Goal: Task Accomplishment & Management: Use online tool/utility

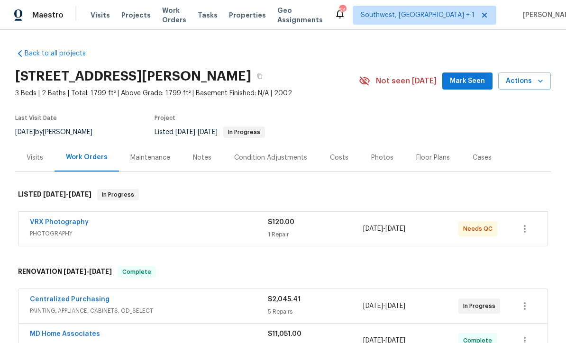
click at [137, 18] on span "Projects" at bounding box center [135, 14] width 29 height 9
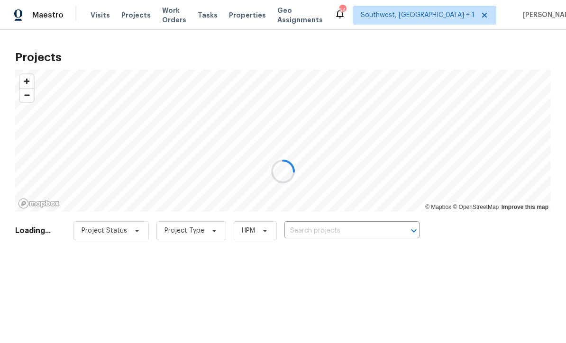
click at [340, 238] on div at bounding box center [283, 171] width 566 height 343
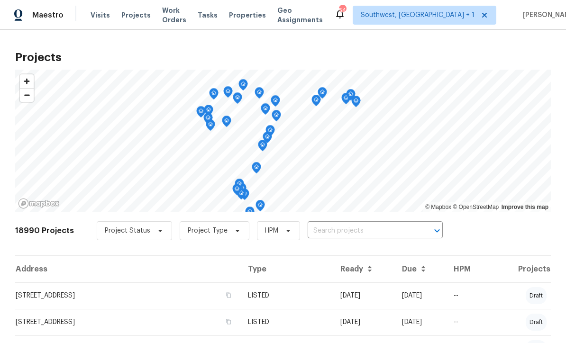
click at [331, 233] on input "text" at bounding box center [361, 231] width 108 height 15
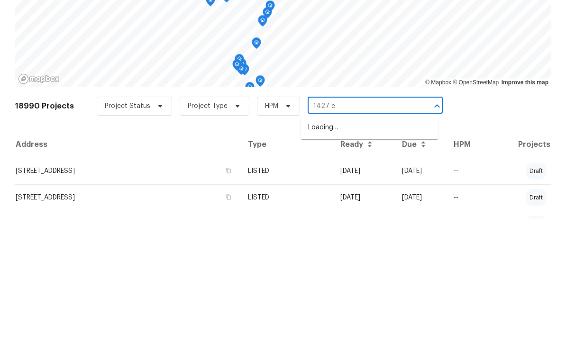
type input "1427 e"
click at [370, 244] on li "[STREET_ADDRESS]" at bounding box center [369, 252] width 138 height 16
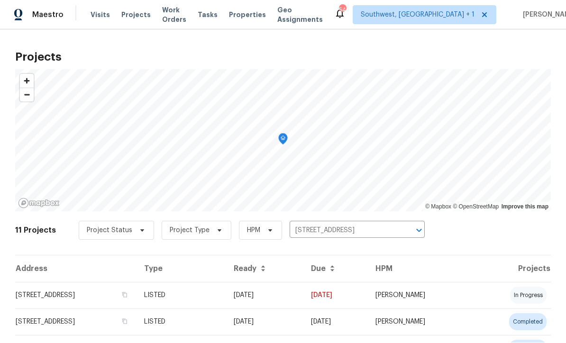
scroll to position [0, 0]
click at [289, 300] on td "[DATE]" at bounding box center [264, 295] width 77 height 27
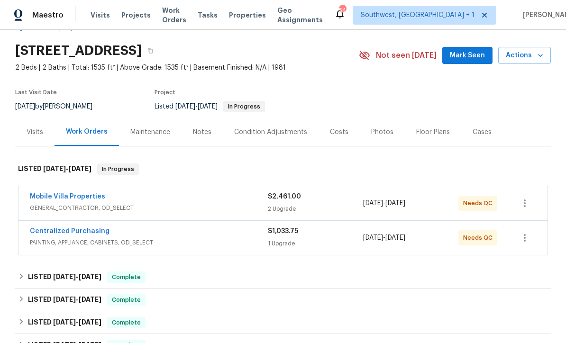
scroll to position [62, 0]
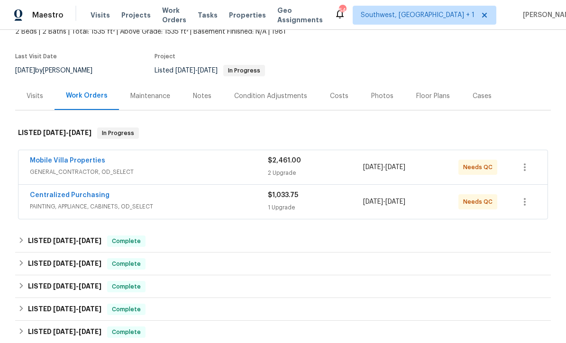
click at [232, 174] on span "GENERAL_CONTRACTOR, OD_SELECT" at bounding box center [149, 171] width 238 height 9
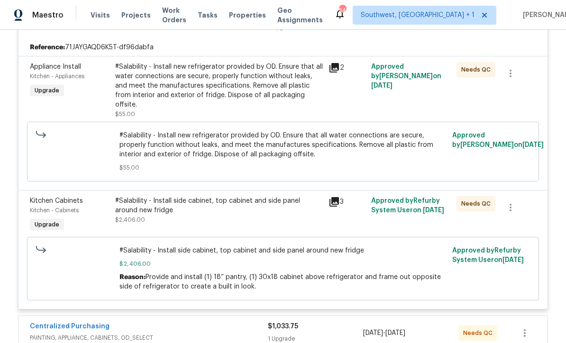
scroll to position [213, 0]
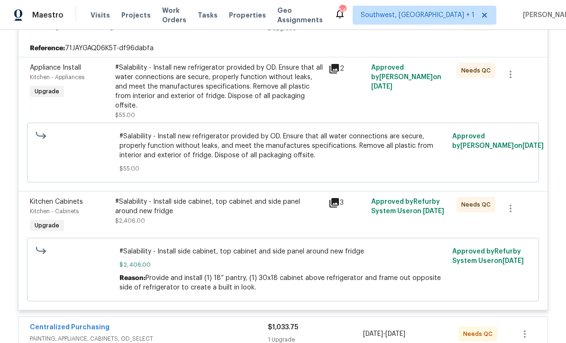
click at [282, 208] on div "#Salability - Install side cabinet, top cabinet and side panel around new fridg…" at bounding box center [218, 211] width 207 height 28
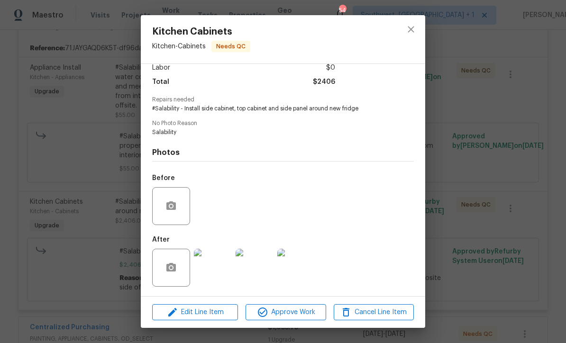
scroll to position [72, 0]
click at [218, 279] on img at bounding box center [213, 268] width 38 height 38
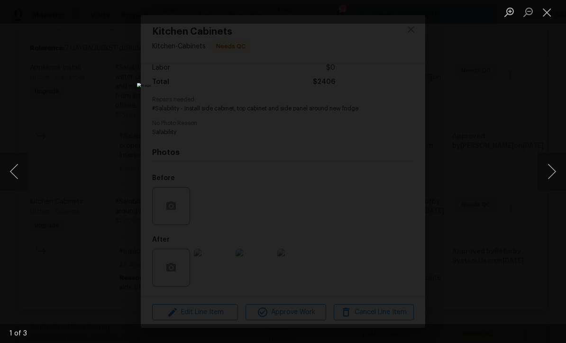
click at [561, 165] on button "Next image" at bounding box center [551, 172] width 28 height 38
click at [550, 175] on button "Next image" at bounding box center [551, 172] width 28 height 38
click at [551, 173] on button "Next image" at bounding box center [551, 172] width 28 height 38
click at [552, 187] on button "Next image" at bounding box center [551, 172] width 28 height 38
click at [552, 174] on button "Next image" at bounding box center [551, 172] width 28 height 38
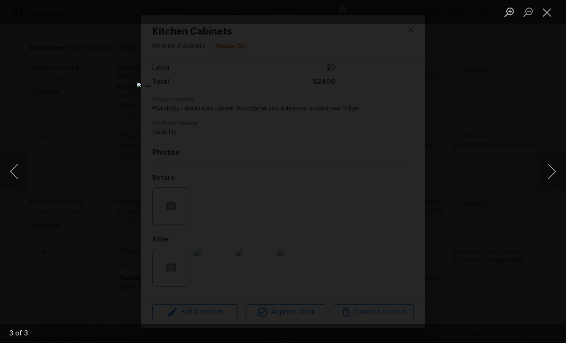
click at [554, 186] on button "Next image" at bounding box center [551, 172] width 28 height 38
click at [553, 182] on button "Next image" at bounding box center [551, 172] width 28 height 38
click at [553, 183] on button "Next image" at bounding box center [551, 172] width 28 height 38
click at [547, 9] on button "Close lightbox" at bounding box center [546, 12] width 19 height 17
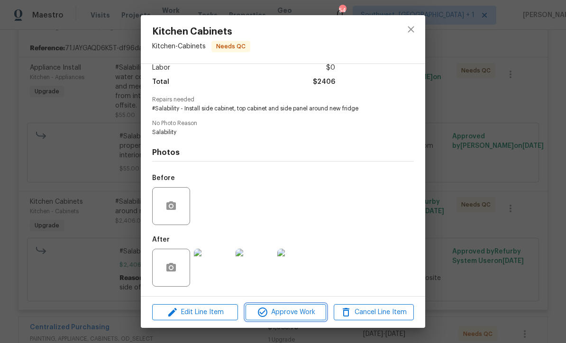
click at [289, 313] on span "Approve Work" at bounding box center [285, 312] width 74 height 12
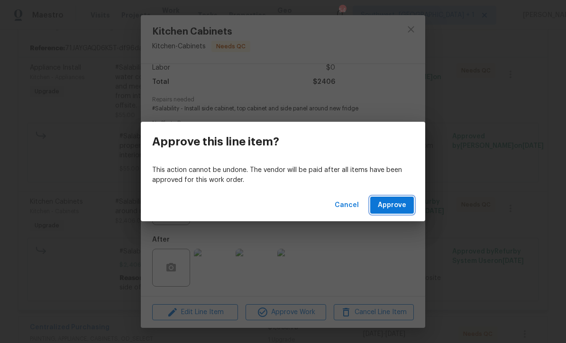
click at [395, 207] on span "Approve" at bounding box center [392, 205] width 28 height 12
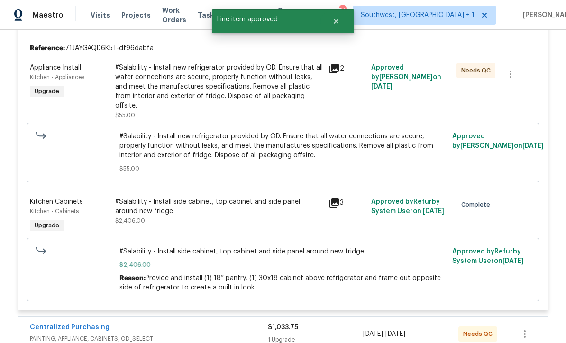
click at [277, 98] on div "#Salability - Install new refrigerator provided by OD. Ensure that all water co…" at bounding box center [218, 86] width 207 height 47
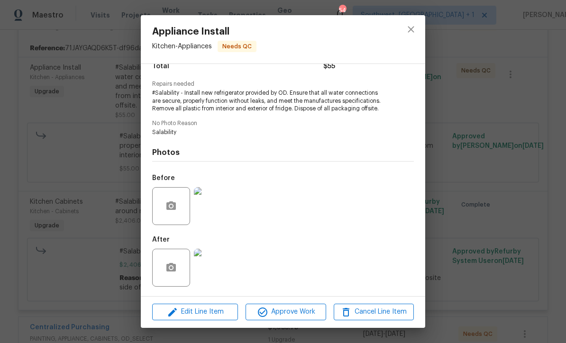
scroll to position [87, 0]
click at [216, 272] on img at bounding box center [213, 268] width 38 height 38
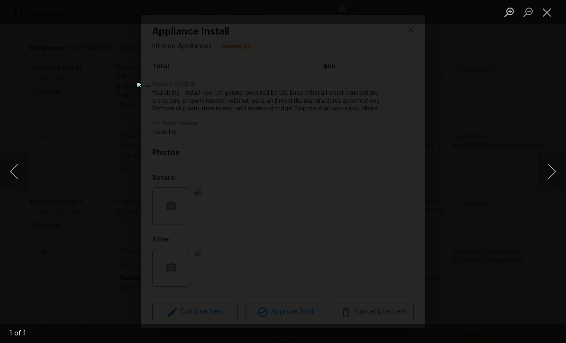
click at [549, 6] on button "Close lightbox" at bounding box center [546, 12] width 19 height 17
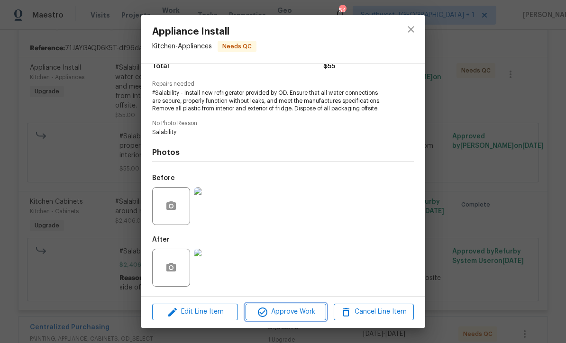
click at [299, 311] on span "Approve Work" at bounding box center [285, 312] width 74 height 12
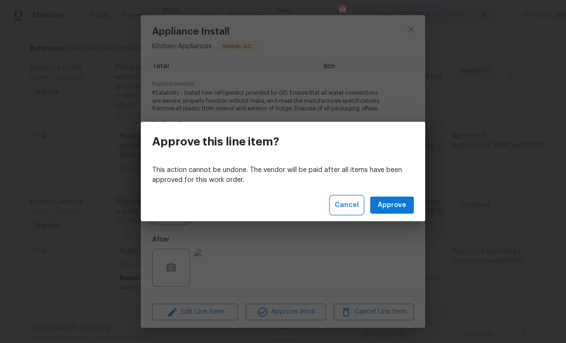
click at [351, 211] on button "Cancel" at bounding box center [347, 206] width 32 height 18
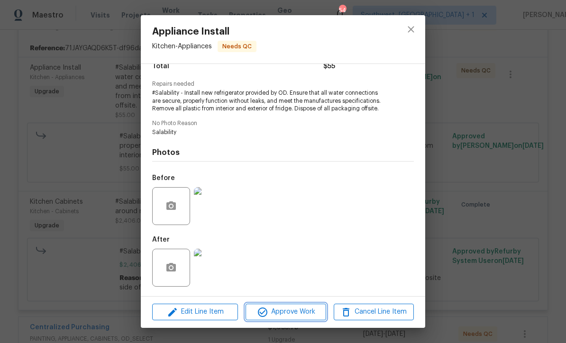
click at [303, 311] on span "Approve Work" at bounding box center [285, 312] width 74 height 12
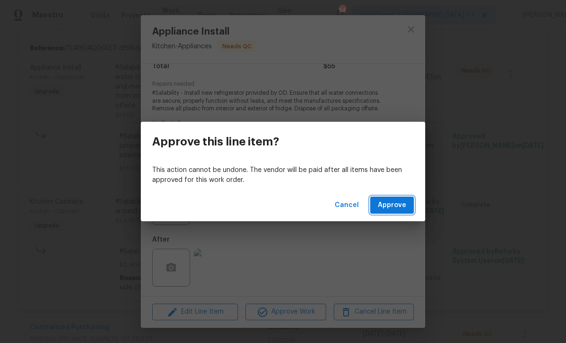
click at [391, 209] on span "Approve" at bounding box center [392, 205] width 28 height 12
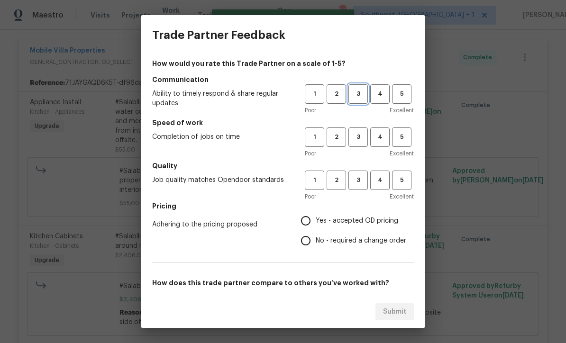
click at [364, 98] on span "3" at bounding box center [358, 94] width 18 height 11
click at [361, 144] on button "3" at bounding box center [357, 136] width 19 height 19
click at [365, 183] on span "3" at bounding box center [358, 180] width 18 height 11
click at [312, 216] on input "Yes - accepted OD pricing" at bounding box center [306, 221] width 20 height 20
radio input "true"
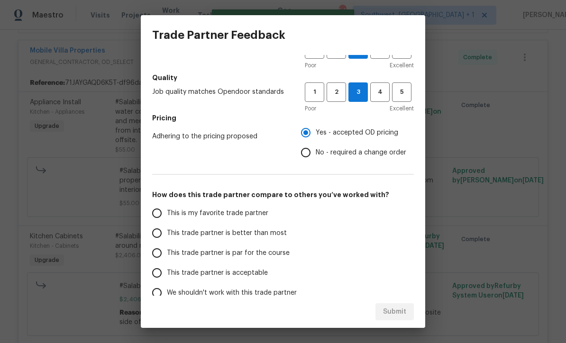
scroll to position [89, 0]
click at [157, 252] on input "This trade partner is par for the course" at bounding box center [157, 253] width 20 height 20
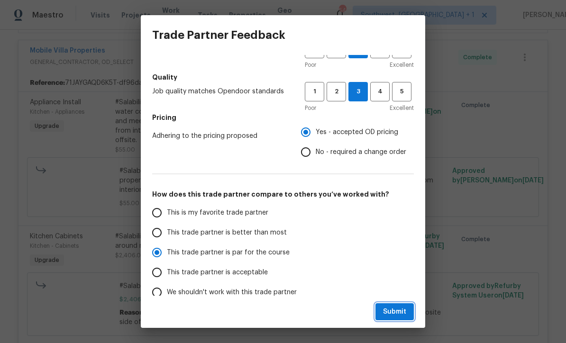
click at [397, 313] on span "Submit" at bounding box center [394, 312] width 23 height 12
radio input "true"
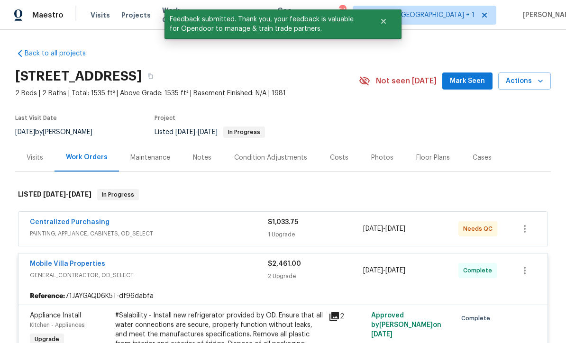
scroll to position [0, 0]
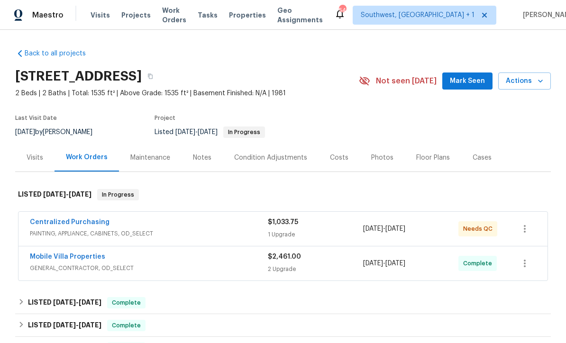
click at [90, 13] on span "Visits" at bounding box center [99, 14] width 19 height 9
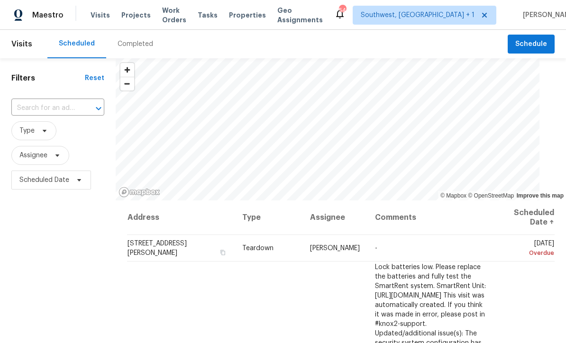
click at [90, 19] on span "Visits" at bounding box center [99, 14] width 19 height 9
click at [54, 116] on input "text" at bounding box center [44, 108] width 66 height 15
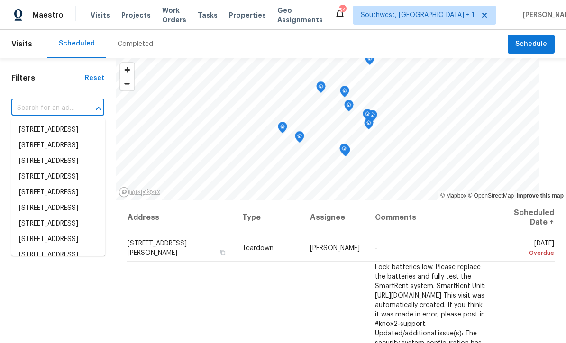
click at [59, 105] on input "text" at bounding box center [44, 108] width 66 height 15
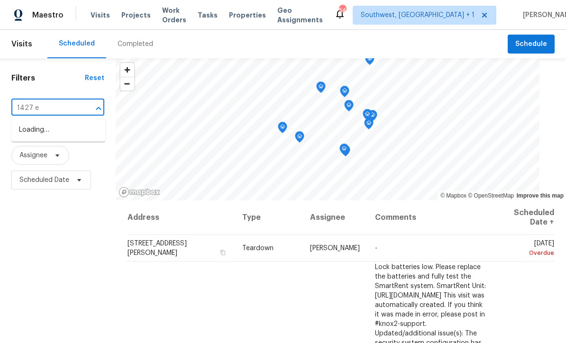
type input "1427 e g"
click at [64, 126] on li "[STREET_ADDRESS]" at bounding box center [58, 130] width 94 height 16
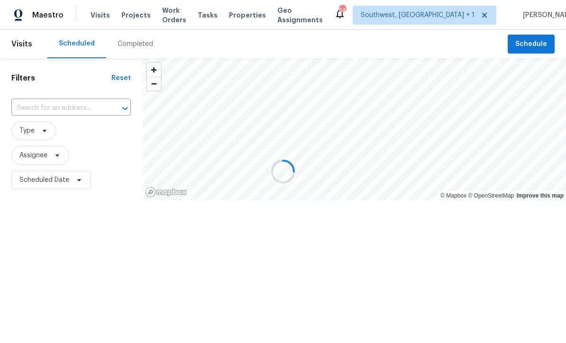
type input "[STREET_ADDRESS]"
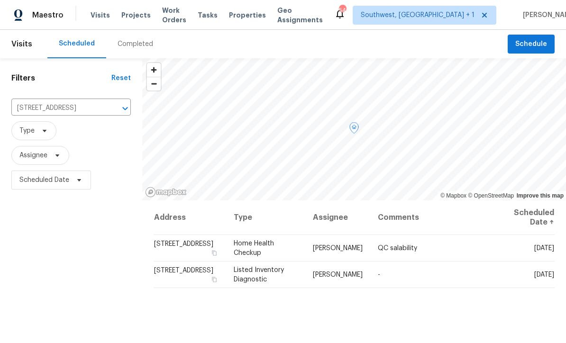
click at [0, 0] on icon at bounding box center [0, 0] width 0 height 0
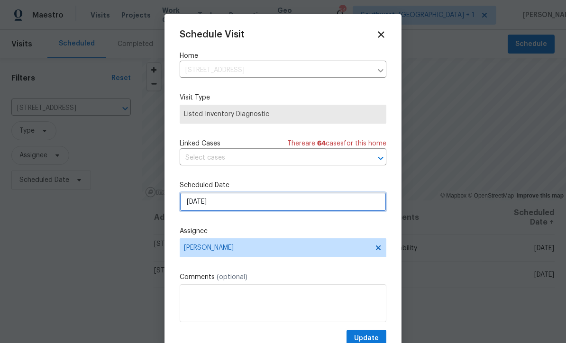
click at [267, 205] on input "10/2/2025" at bounding box center [283, 201] width 207 height 19
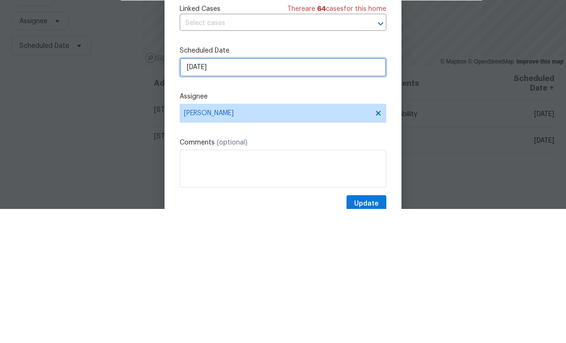
select select "9"
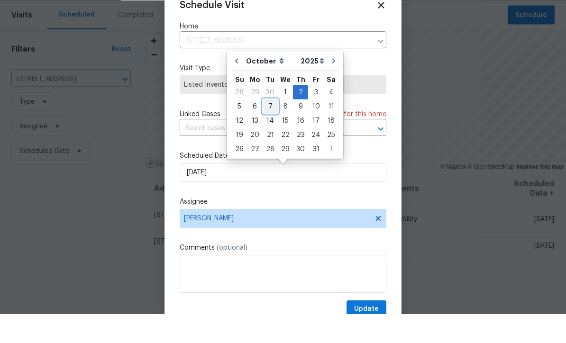
click at [270, 129] on div "7" at bounding box center [269, 135] width 15 height 13
type input "10/7/2025"
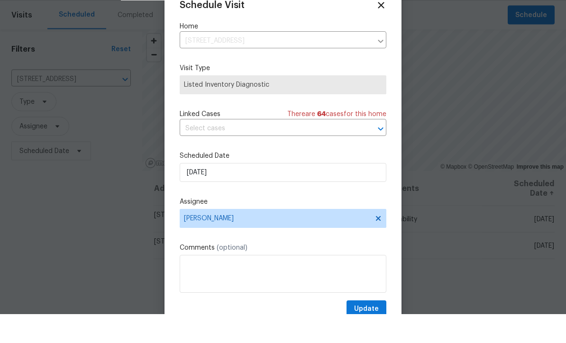
scroll to position [29, 0]
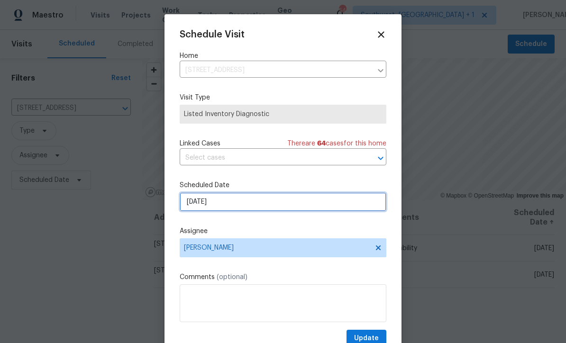
click at [276, 202] on input "10/7/2025" at bounding box center [283, 201] width 207 height 19
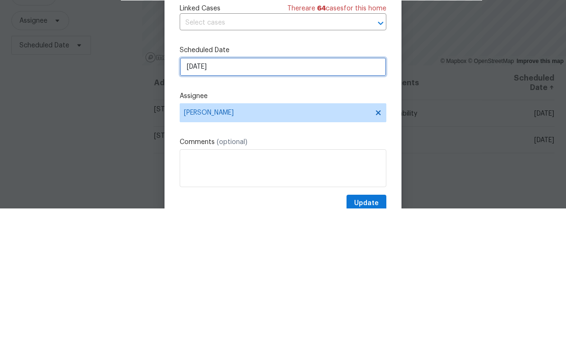
select select "9"
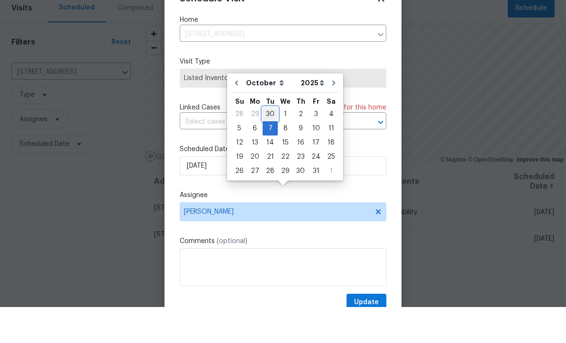
click at [272, 144] on div "30" at bounding box center [269, 150] width 15 height 13
type input "[DATE]"
select select "8"
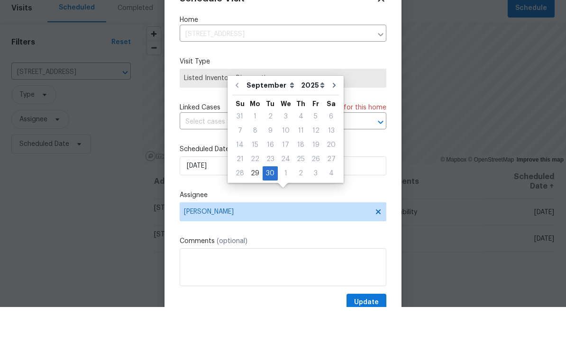
scroll to position [31, 0]
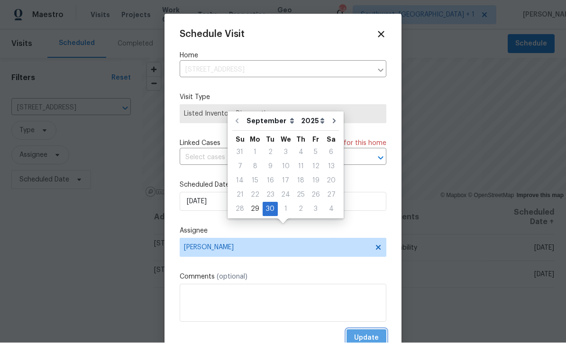
click at [378, 338] on span "Update" at bounding box center [366, 339] width 25 height 12
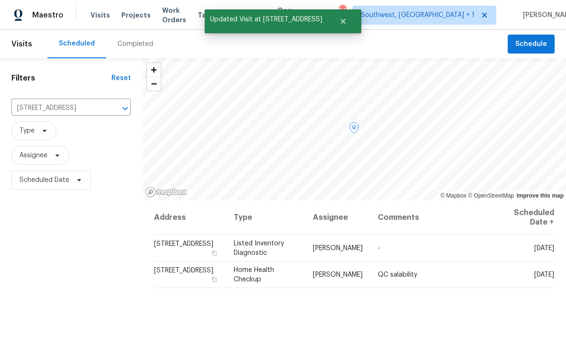
click at [460, 261] on td "QC salability" at bounding box center [430, 274] width 120 height 27
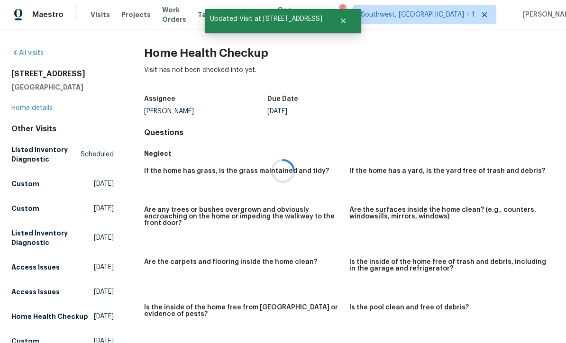
scroll to position [0, 0]
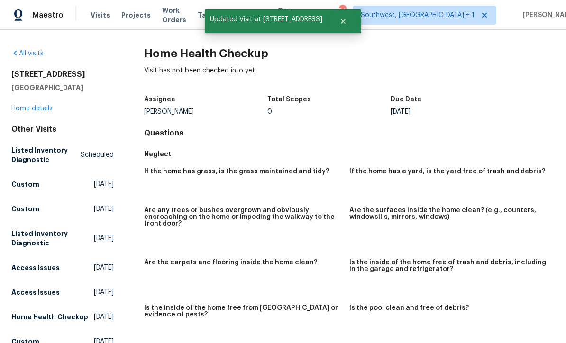
click at [32, 52] on link "All visits" at bounding box center [27, 53] width 32 height 7
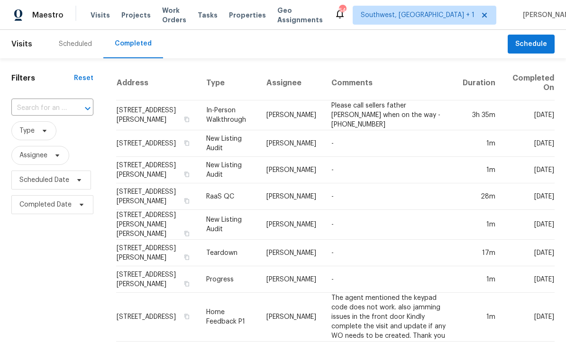
click at [73, 45] on div "Scheduled" at bounding box center [75, 43] width 33 height 9
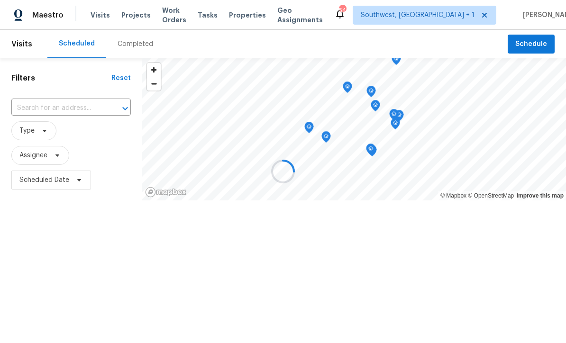
click at [54, 112] on input "text" at bounding box center [57, 108] width 93 height 15
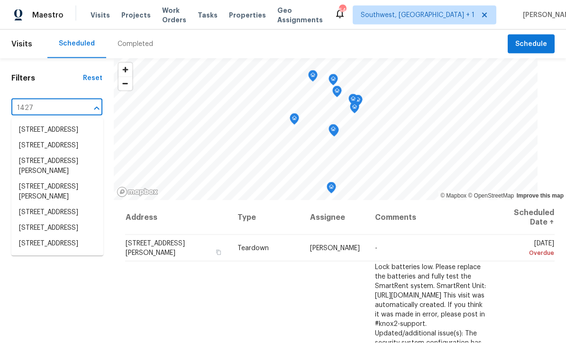
type input "1427 e"
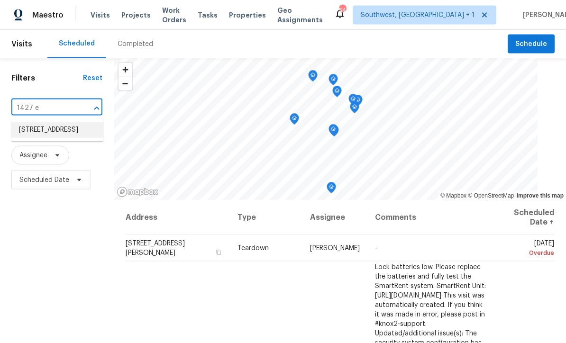
click at [62, 130] on li "[STREET_ADDRESS]" at bounding box center [57, 130] width 92 height 16
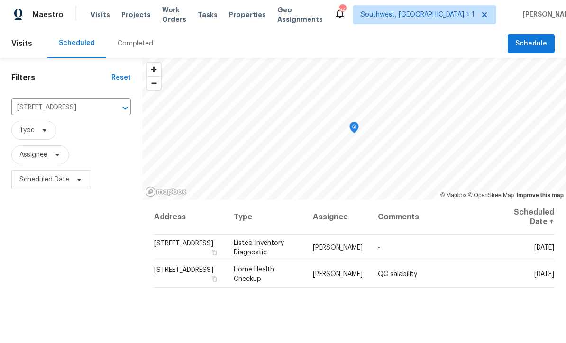
scroll to position [0, 0]
click at [0, 0] on icon at bounding box center [0, 0] width 0 height 0
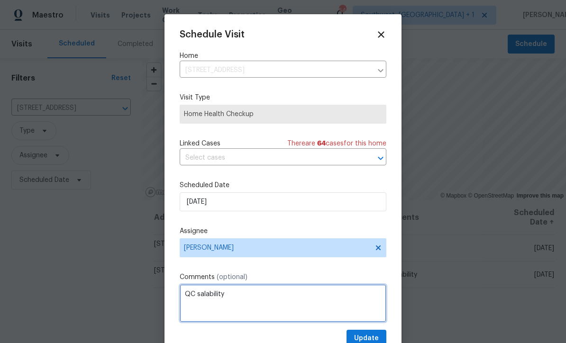
click at [269, 300] on textarea "QC salability" at bounding box center [283, 303] width 207 height 38
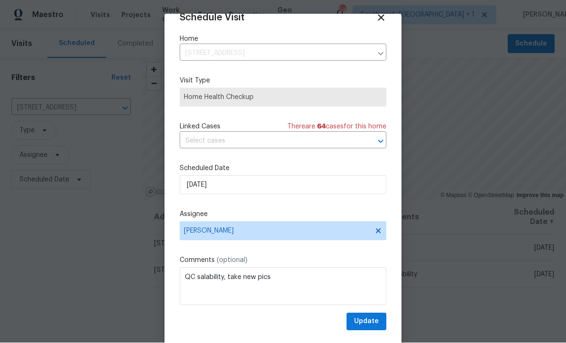
scroll to position [18, 0]
type textarea "QC salability, take new pics"
click at [370, 324] on span "Update" at bounding box center [366, 322] width 25 height 12
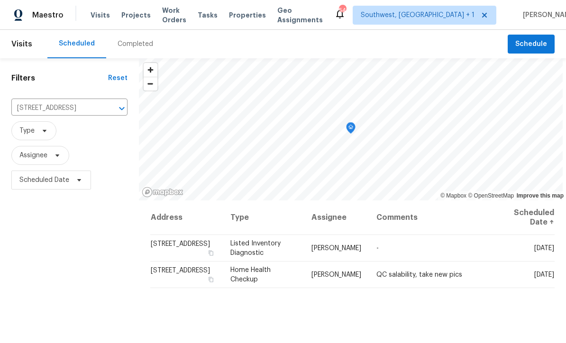
scroll to position [0, 0]
click at [138, 18] on span "Projects" at bounding box center [135, 14] width 29 height 9
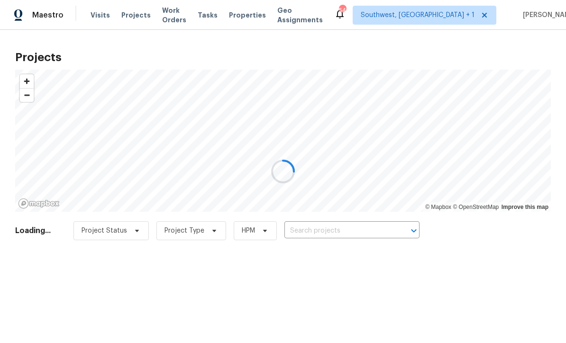
click at [343, 229] on div at bounding box center [283, 171] width 566 height 343
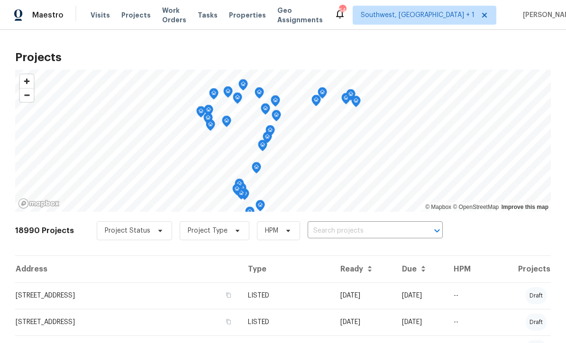
click at [342, 233] on input "text" at bounding box center [361, 231] width 108 height 15
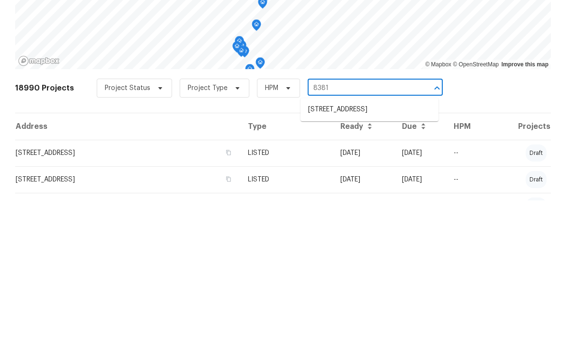
type input "8381"
click at [369, 244] on li "8381 Chelsea Ct, North Port, FL 34287" at bounding box center [369, 252] width 138 height 16
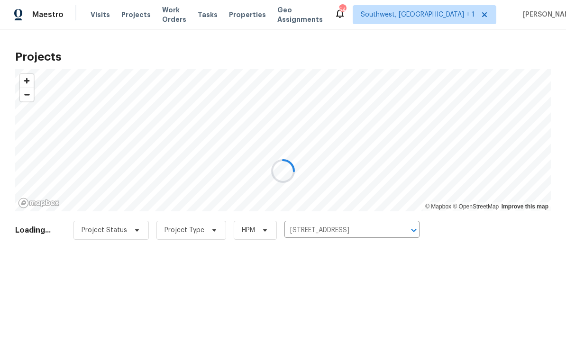
scroll to position [0, 0]
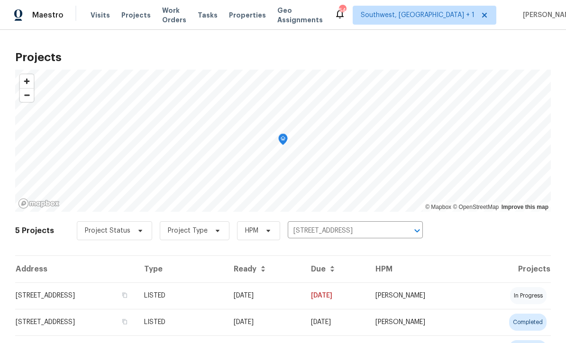
click at [303, 298] on td "[DATE]" at bounding box center [264, 295] width 77 height 27
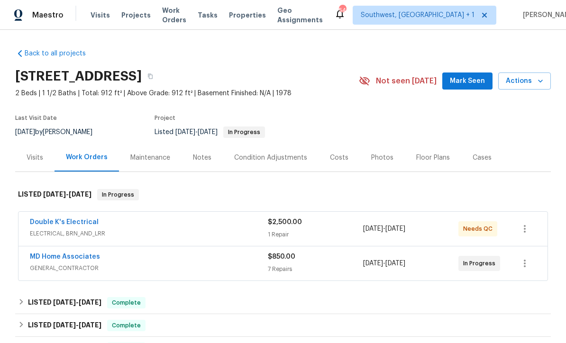
click at [381, 153] on div "Photos" at bounding box center [382, 157] width 22 height 9
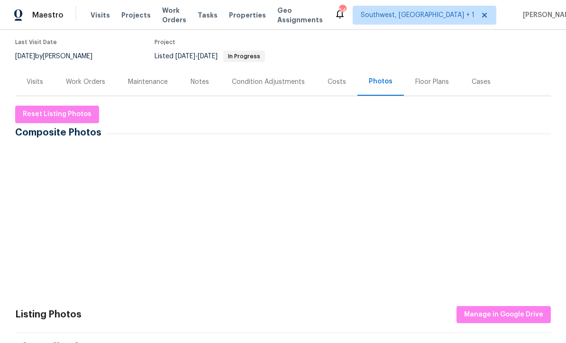
scroll to position [78, 0]
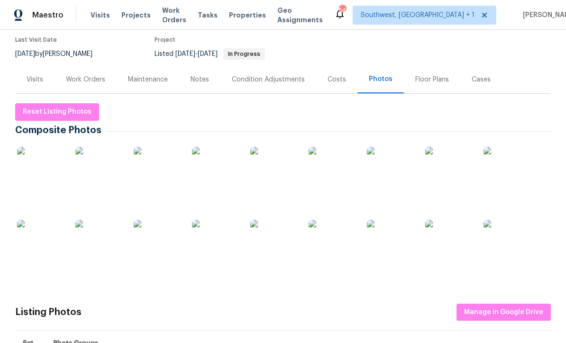
click at [27, 170] on img at bounding box center [40, 170] width 47 height 47
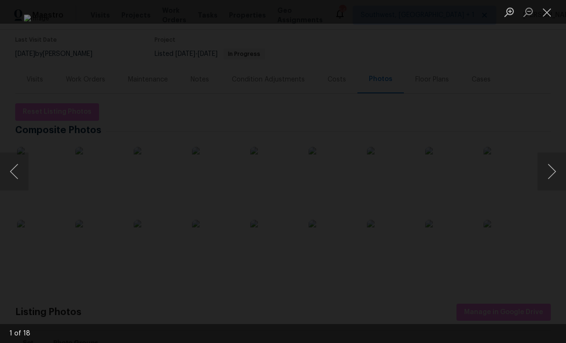
click at [555, 174] on button "Next image" at bounding box center [551, 172] width 28 height 38
click at [554, 174] on button "Next image" at bounding box center [551, 172] width 28 height 38
click at [554, 173] on button "Next image" at bounding box center [551, 172] width 28 height 38
click at [553, 174] on button "Next image" at bounding box center [551, 172] width 28 height 38
click at [554, 172] on button "Next image" at bounding box center [551, 172] width 28 height 38
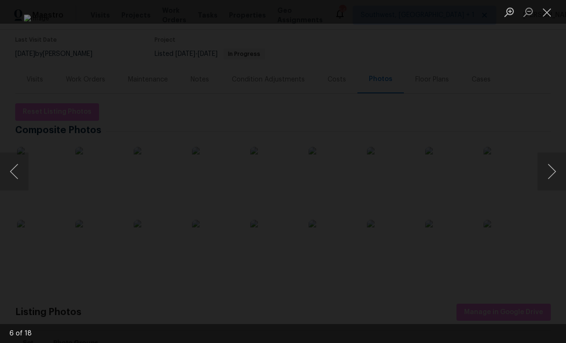
click at [554, 172] on button "Next image" at bounding box center [551, 172] width 28 height 38
click at [554, 173] on button "Next image" at bounding box center [551, 172] width 28 height 38
click at [554, 172] on button "Next image" at bounding box center [551, 172] width 28 height 38
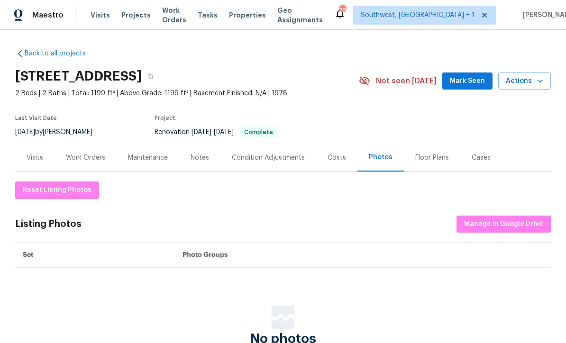
click at [135, 12] on span "Projects" at bounding box center [135, 14] width 29 height 9
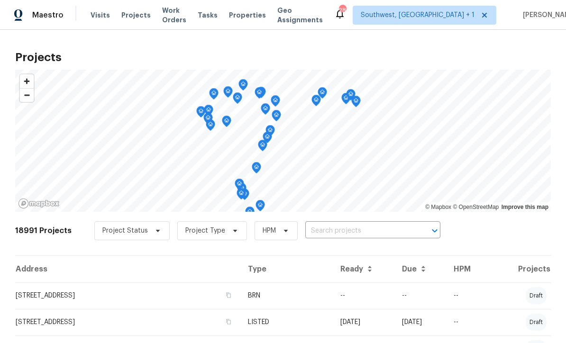
click at [331, 234] on input "text" at bounding box center [359, 231] width 108 height 15
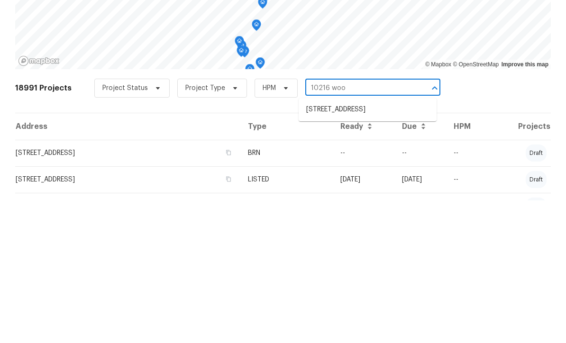
type input "10216 wood"
click at [366, 244] on li "10216 Woodborne Pl, Bradenton, FL 34202" at bounding box center [367, 252] width 138 height 16
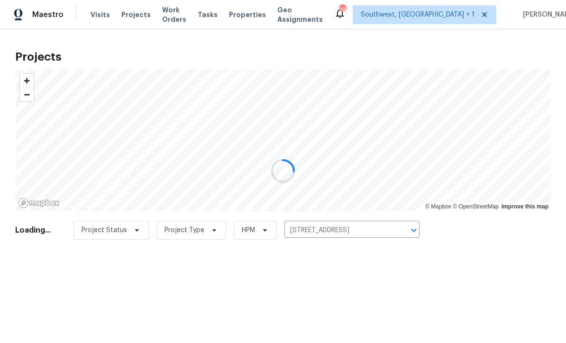
scroll to position [0, 0]
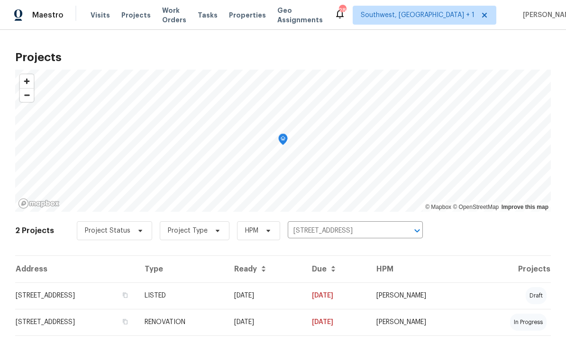
click at [226, 295] on td "LISTED" at bounding box center [182, 295] width 90 height 27
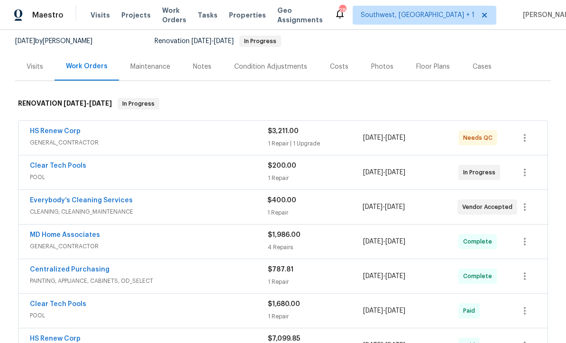
scroll to position [93, 0]
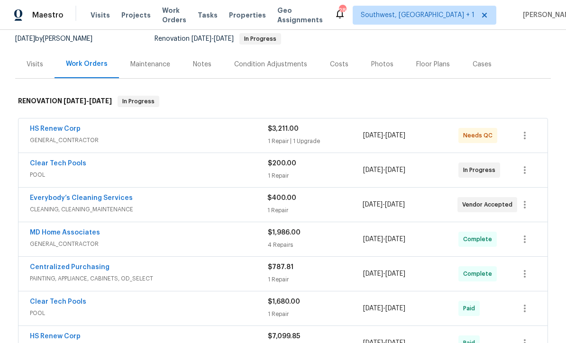
click at [56, 131] on link "HS Renew Corp" at bounding box center [55, 129] width 51 height 7
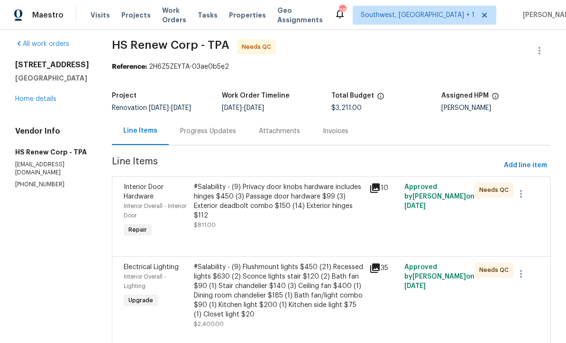
scroll to position [31, 0]
click at [36, 96] on link "Home details" at bounding box center [35, 99] width 41 height 7
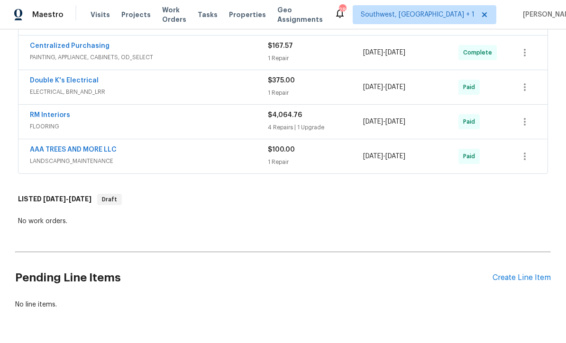
scroll to position [590, 0]
click at [520, 274] on div "Create Line Item" at bounding box center [521, 278] width 58 height 9
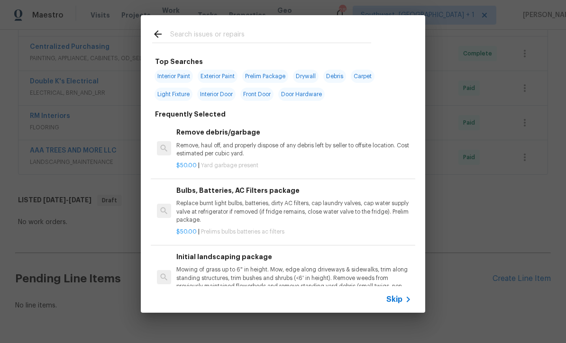
click at [400, 303] on span "Skip" at bounding box center [394, 299] width 16 height 9
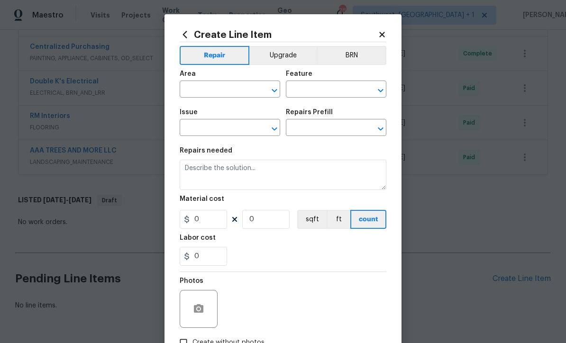
click at [216, 83] on input "text" at bounding box center [217, 90] width 74 height 15
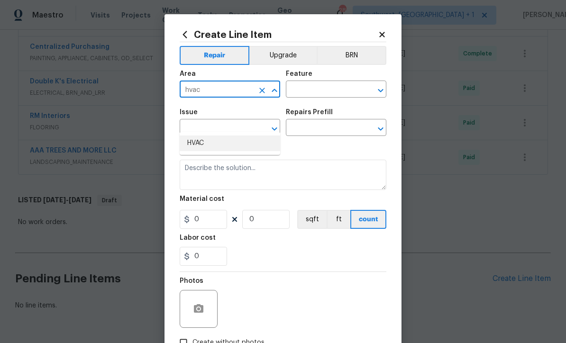
click at [213, 135] on li "HVAC" at bounding box center [230, 143] width 100 height 16
type input "HVAC"
click at [325, 91] on input "text" at bounding box center [323, 90] width 74 height 15
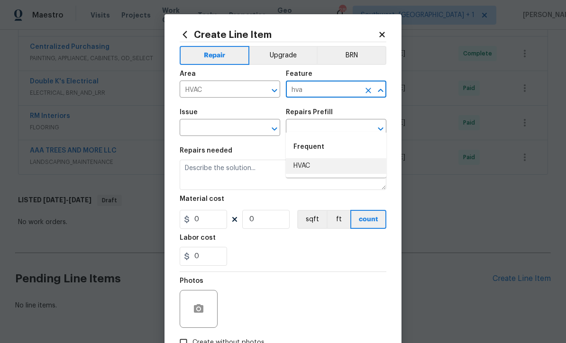
click at [315, 158] on li "HVAC" at bounding box center [336, 166] width 100 height 16
type input "HVAC"
click at [233, 128] on input "text" at bounding box center [217, 128] width 74 height 15
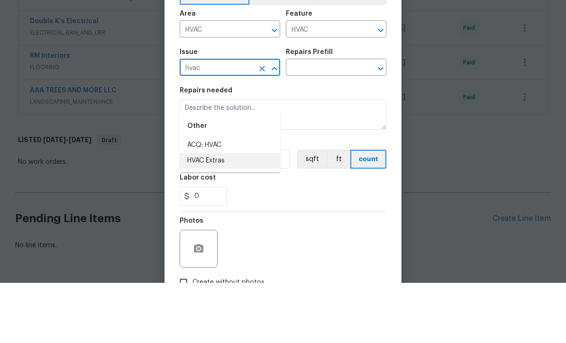
click at [222, 213] on li "HVAC Extras" at bounding box center [230, 221] width 100 height 16
type input "HVAC Extras"
click at [331, 121] on input "text" at bounding box center [323, 128] width 74 height 15
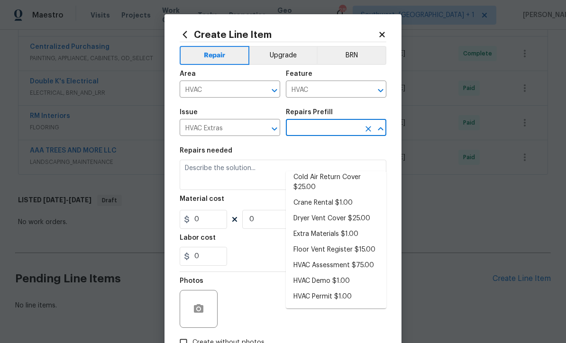
scroll to position [47, 0]
click at [366, 257] on li "HVAC Assessment $75.00" at bounding box center [336, 265] width 100 height 16
type input "HVAC Assessment $75.00"
type textarea "HVAC not working properly. Inspect system and diagnose problem."
type input "1"
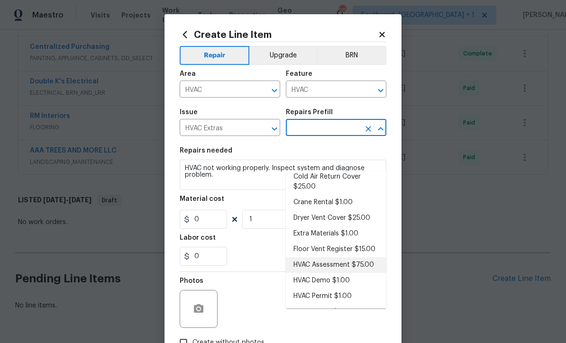
type input "HVAC Assessment $75.00"
type input "75"
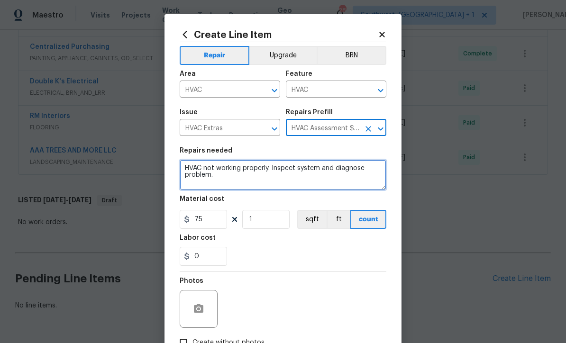
click at [183, 170] on textarea "HVAC not working properly. Inspect system and diagnose problem." at bounding box center [283, 175] width 207 height 30
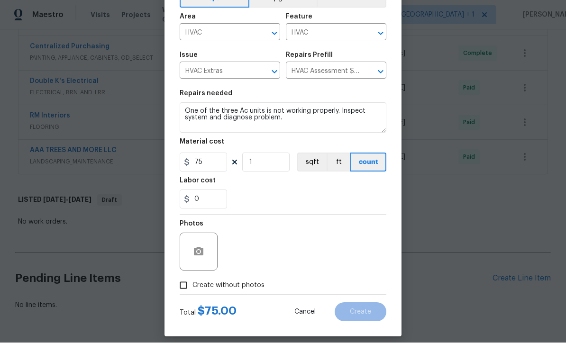
scroll to position [58, 0]
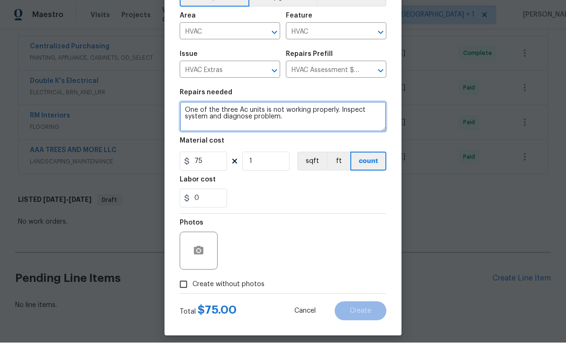
type textarea "One of the three Ac units is not working properly. Inspect system and diagnose …"
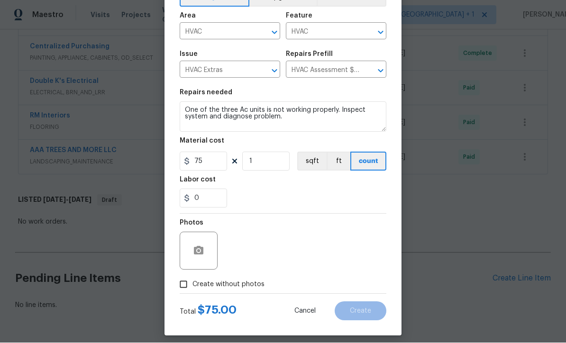
click at [183, 289] on input "Create without photos" at bounding box center [183, 285] width 18 height 18
checkbox input "true"
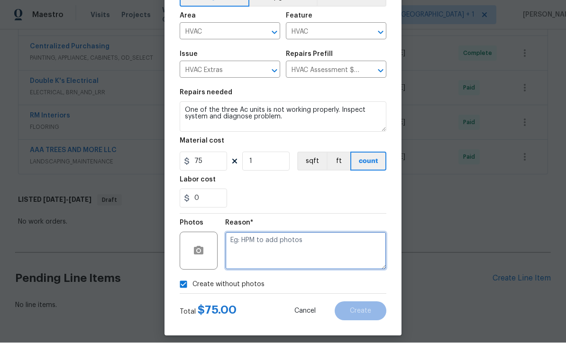
click at [264, 255] on textarea at bounding box center [305, 251] width 161 height 38
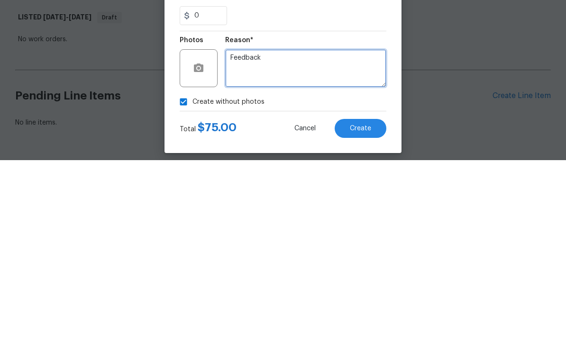
type textarea "Feedback"
click at [370, 308] on span "Create" at bounding box center [360, 311] width 21 height 7
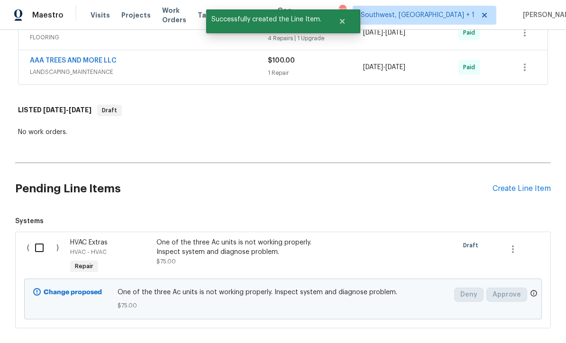
scroll to position [681, 0]
click at [36, 237] on input "checkbox" at bounding box center [42, 247] width 27 height 20
checkbox input "true"
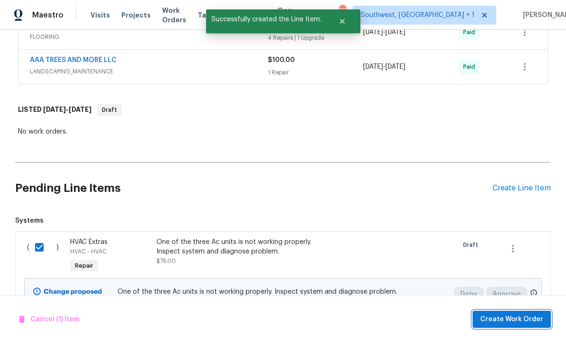
click at [501, 319] on span "Create Work Order" at bounding box center [511, 320] width 63 height 12
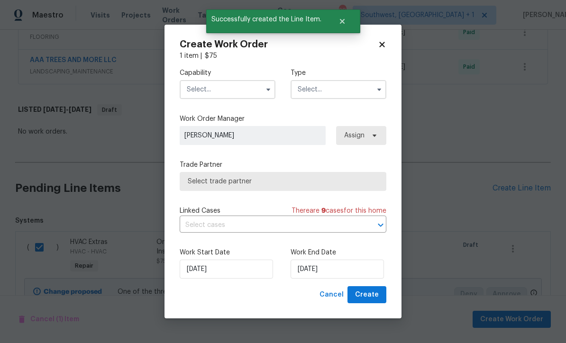
click at [232, 88] on input "text" at bounding box center [228, 89] width 96 height 19
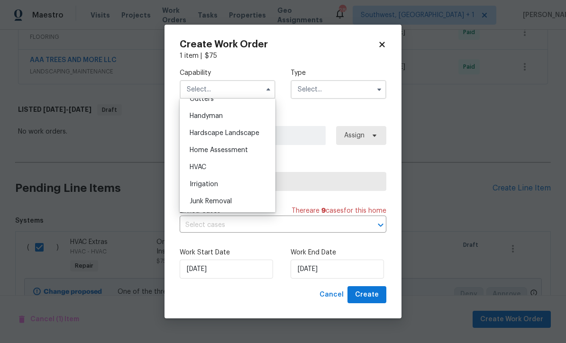
scroll to position [519, 0]
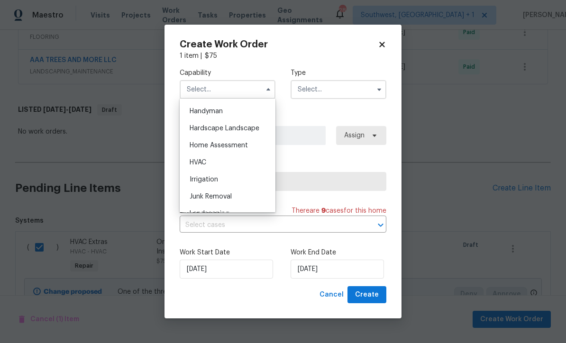
click at [216, 159] on div "HVAC" at bounding box center [227, 162] width 91 height 17
type input "HVAC"
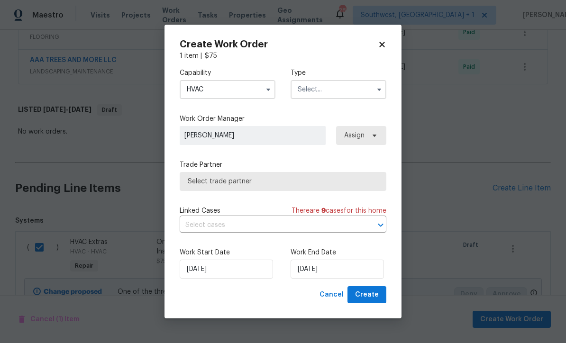
click at [340, 91] on input "text" at bounding box center [338, 89] width 96 height 19
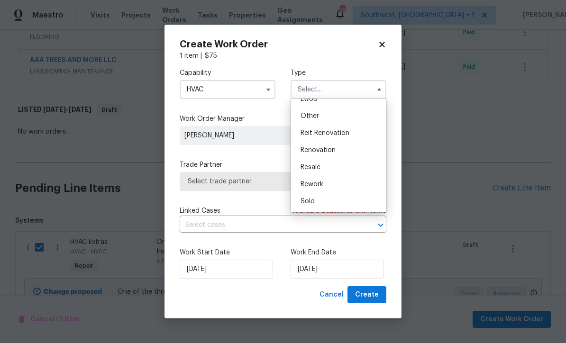
scroll to position [113, 0]
click at [338, 153] on div "Renovation" at bounding box center [338, 150] width 91 height 17
type input "Renovation"
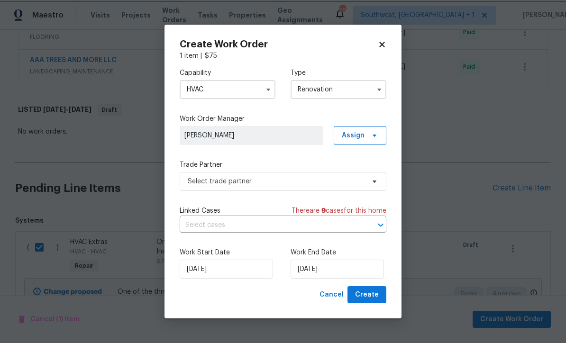
scroll to position [0, 0]
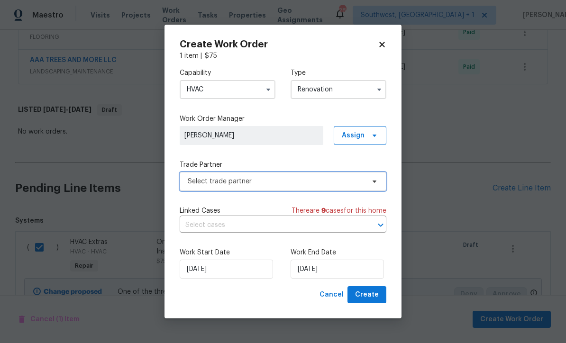
click at [275, 181] on span "Select trade partner" at bounding box center [276, 181] width 177 height 9
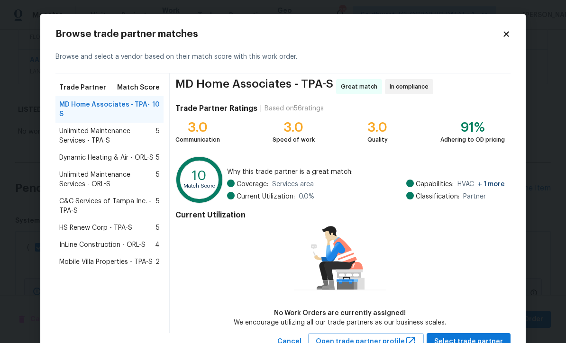
click at [105, 223] on span "HS Renew Corp - TPA-S" at bounding box center [95, 227] width 73 height 9
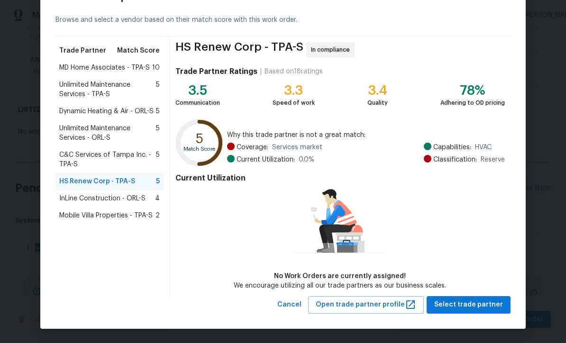
scroll to position [36, 0]
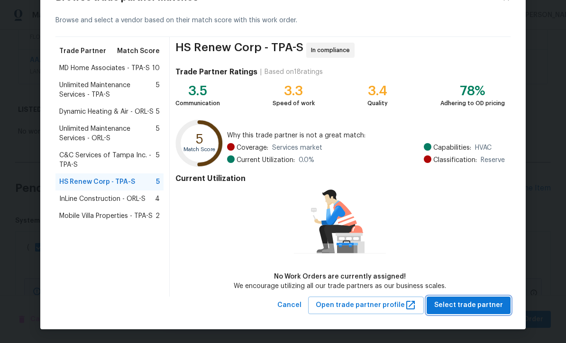
click at [487, 311] on button "Select trade partner" at bounding box center [468, 306] width 84 height 18
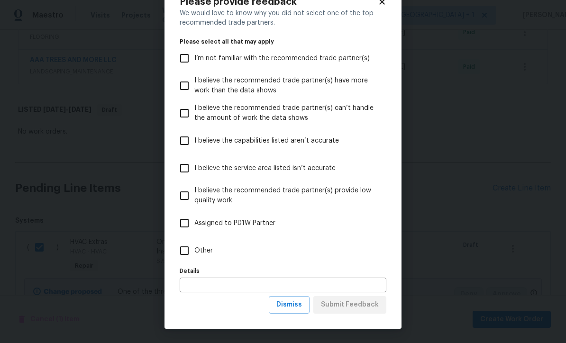
scroll to position [33, 0]
click at [297, 307] on span "Dismiss" at bounding box center [289, 305] width 26 height 12
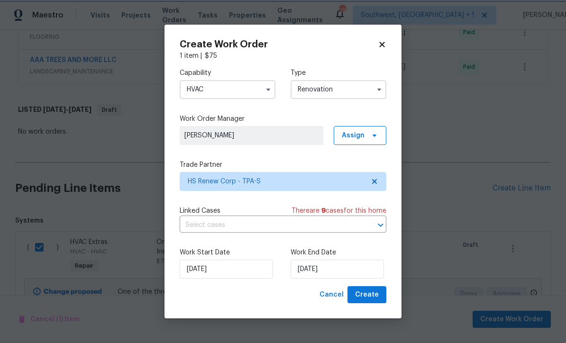
scroll to position [0, 0]
click at [346, 271] on input "[DATE]" at bounding box center [336, 269] width 93 height 19
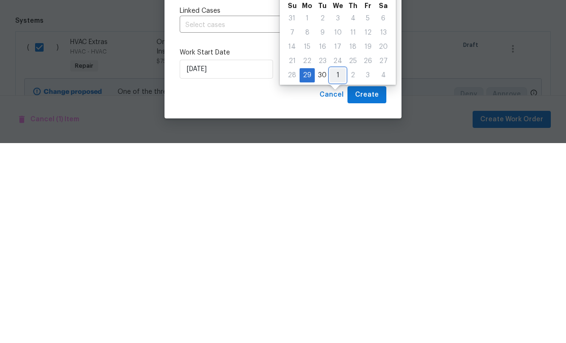
click at [335, 269] on div "1" at bounding box center [338, 275] width 16 height 13
type input "[DATE]"
select select "9"
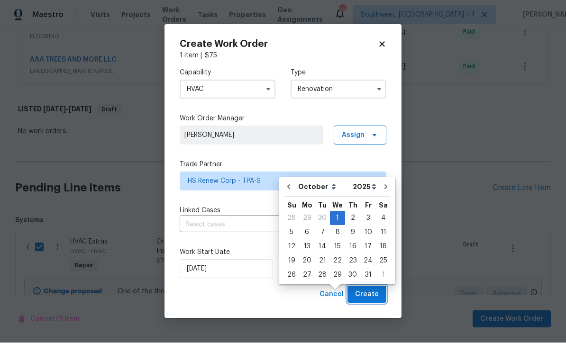
click at [370, 299] on span "Create" at bounding box center [367, 295] width 24 height 12
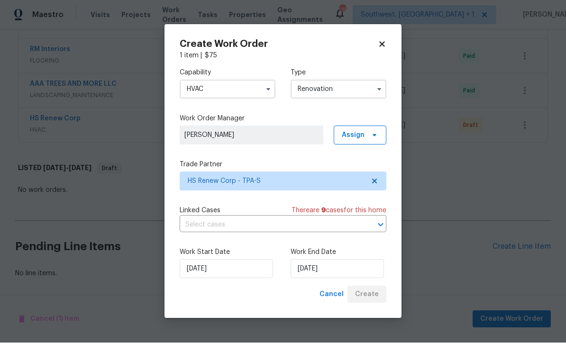
scroll to position [625, 0]
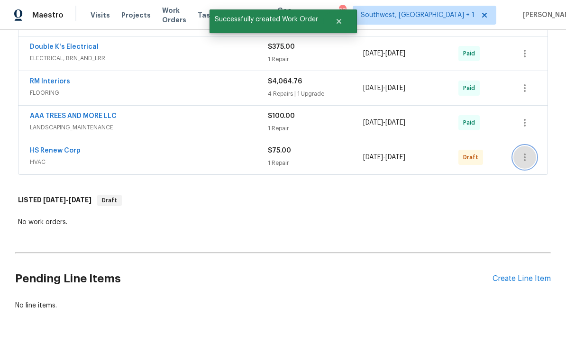
click at [524, 153] on icon "button" at bounding box center [524, 157] width 2 height 8
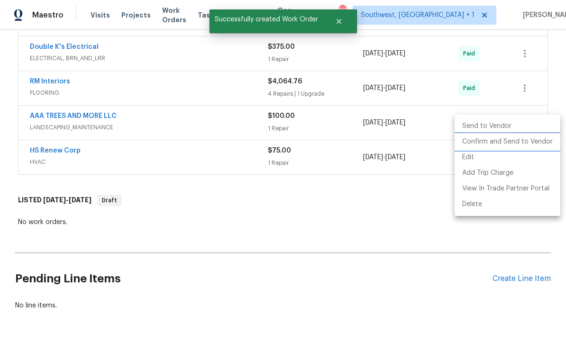
click at [508, 145] on li "Confirm and Send to Vendor" at bounding box center [507, 142] width 106 height 16
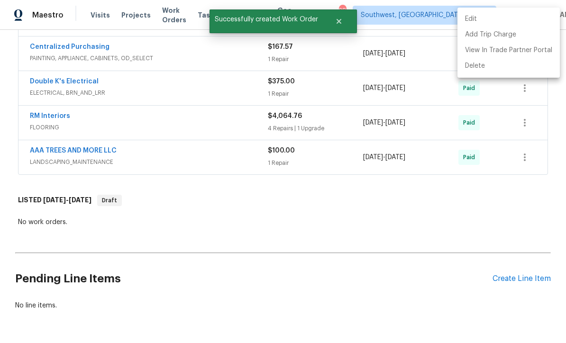
click at [377, 185] on div at bounding box center [283, 171] width 566 height 343
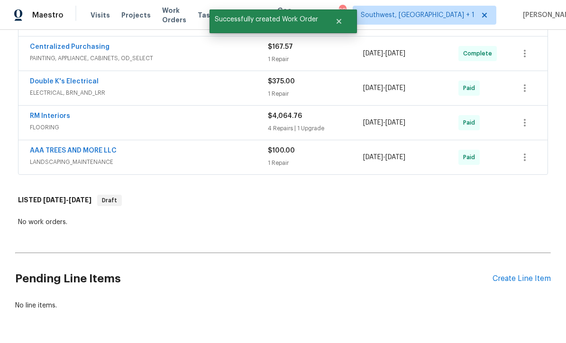
scroll to position [131, 0]
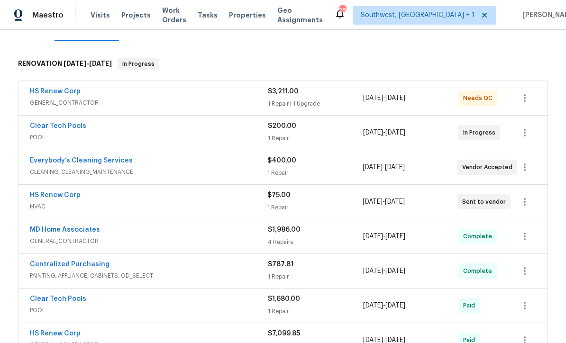
click at [56, 88] on link "HS Renew Corp" at bounding box center [55, 91] width 51 height 7
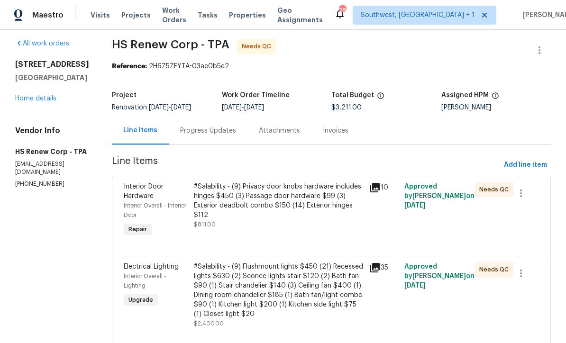
scroll to position [6, 0]
click at [522, 167] on span "Add line item" at bounding box center [525, 166] width 43 height 12
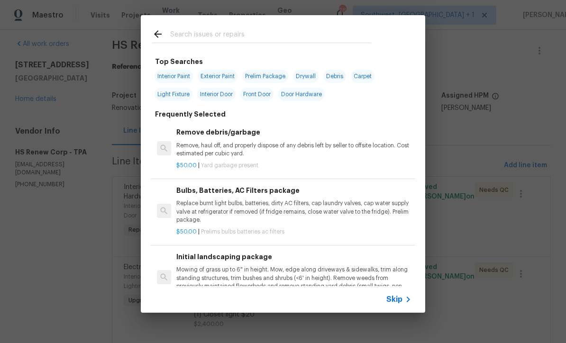
click at [397, 297] on span "Skip" at bounding box center [394, 299] width 16 height 9
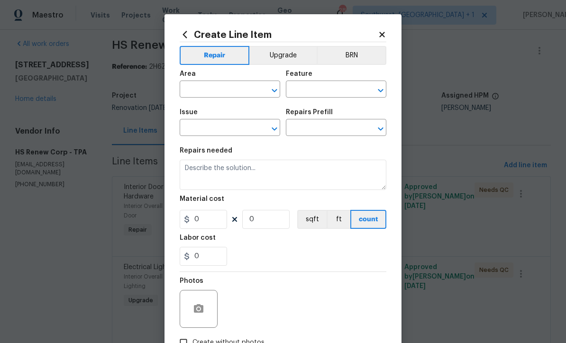
click at [222, 85] on input "text" at bounding box center [217, 90] width 74 height 15
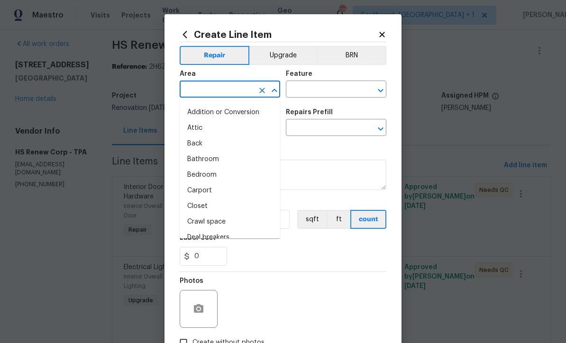
scroll to position [0, 0]
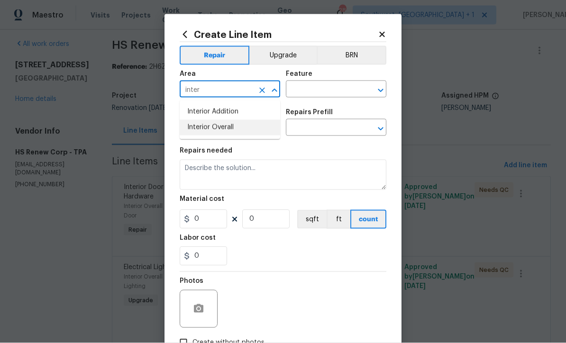
click at [232, 126] on li "Interior Overall" at bounding box center [230, 128] width 100 height 16
type input "Interior Overall"
click at [335, 91] on input "text" at bounding box center [323, 90] width 74 height 15
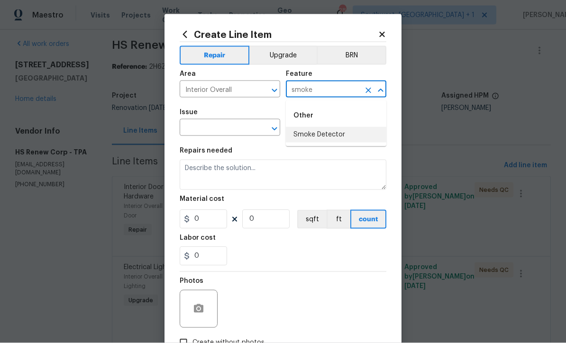
click at [335, 128] on li "Smoke Detector" at bounding box center [336, 135] width 100 height 16
type input "Smoke Detector"
click at [241, 132] on input "text" at bounding box center [217, 128] width 74 height 15
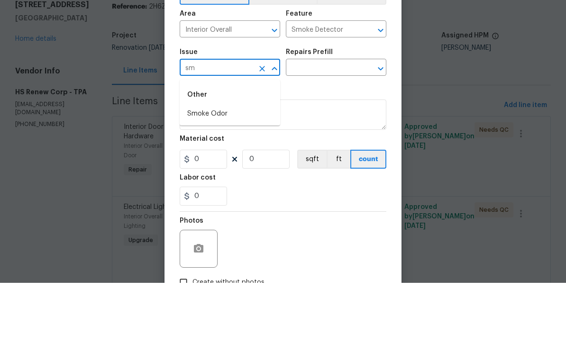
type input "s"
click at [217, 166] on li "Electrical" at bounding box center [230, 174] width 100 height 16
type input "Electrical"
click at [314, 121] on input "text" at bounding box center [323, 128] width 74 height 15
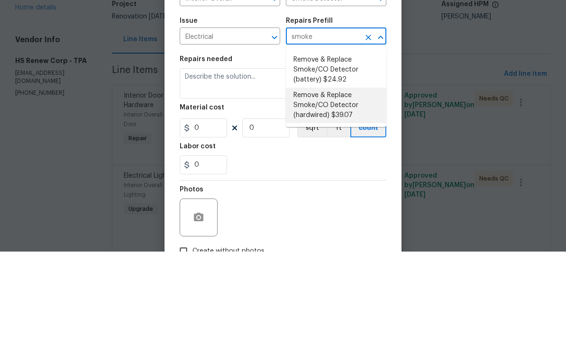
click at [343, 179] on li "Remove & Replace Smoke/CO Detector (hardwired) $39.07" at bounding box center [336, 197] width 100 height 36
type input "Remove & Replace Smoke/CO Detector (hardwired) $39.07"
type textarea "Remove the existing smoke/CO detector (hardwired) and replace with new. Ensure …"
type input "1"
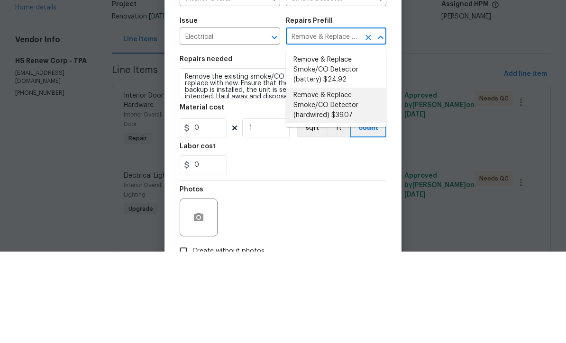
type input "39.07"
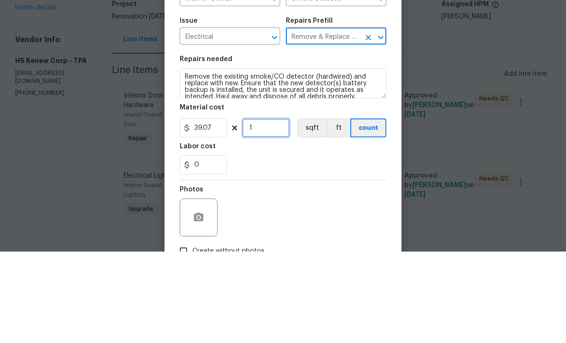
click at [275, 210] on input "1" at bounding box center [265, 219] width 47 height 19
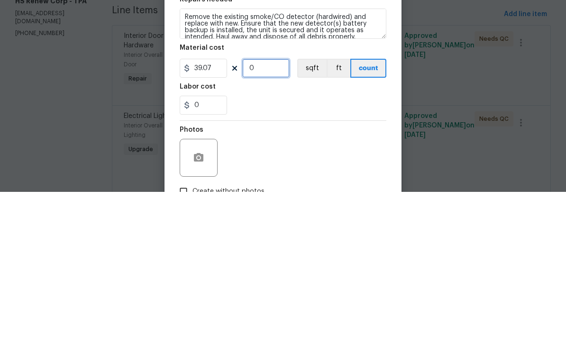
type input "7"
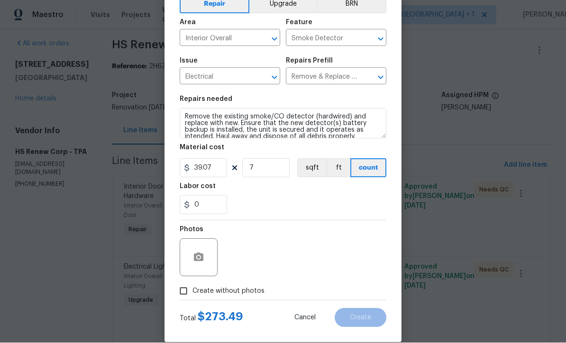
scroll to position [62, 0]
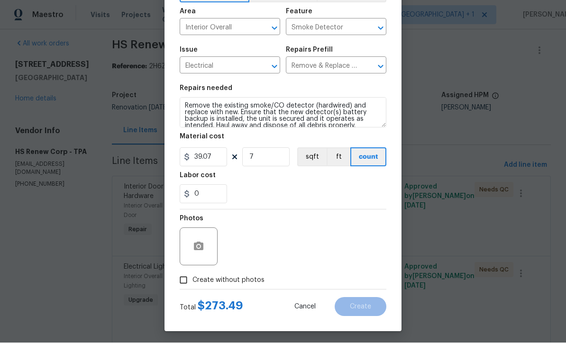
click at [187, 286] on input "Create without photos" at bounding box center [183, 280] width 18 height 18
checkbox input "true"
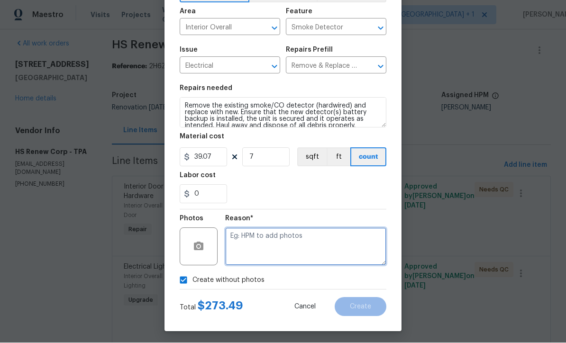
click at [292, 251] on textarea at bounding box center [305, 247] width 161 height 38
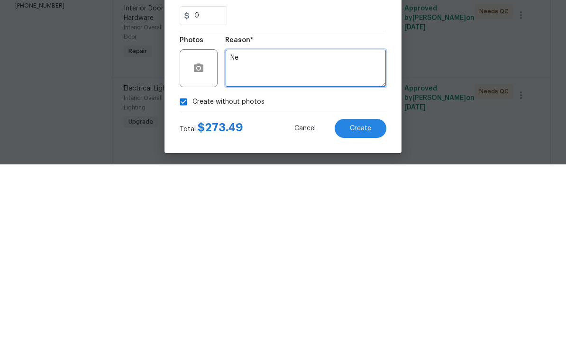
type textarea "N"
click at [253, 228] on textarea "All arms expired" at bounding box center [305, 247] width 161 height 38
type textarea "All alarms expired"
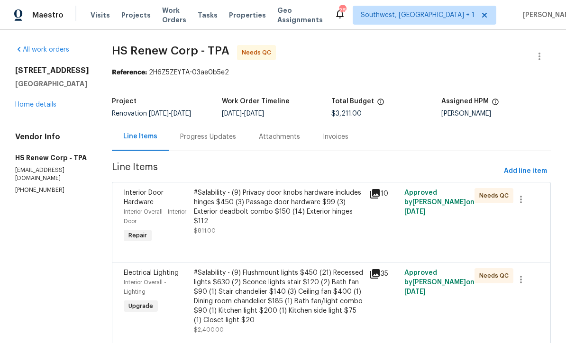
scroll to position [0, 0]
click at [41, 101] on link "Home details" at bounding box center [35, 104] width 41 height 7
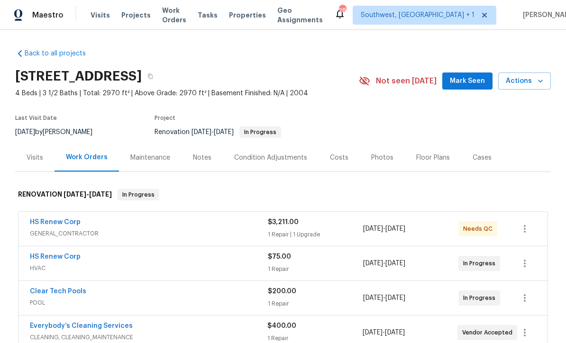
click at [70, 219] on link "HS Renew Corp" at bounding box center [55, 222] width 51 height 7
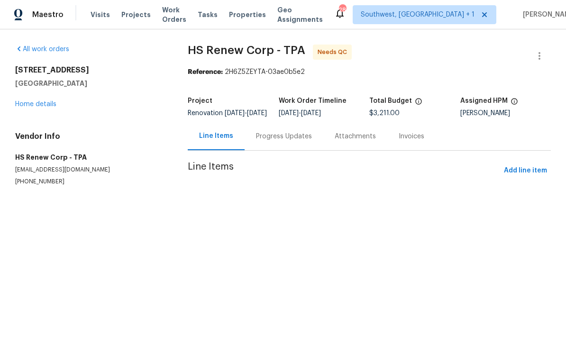
scroll to position [0, 0]
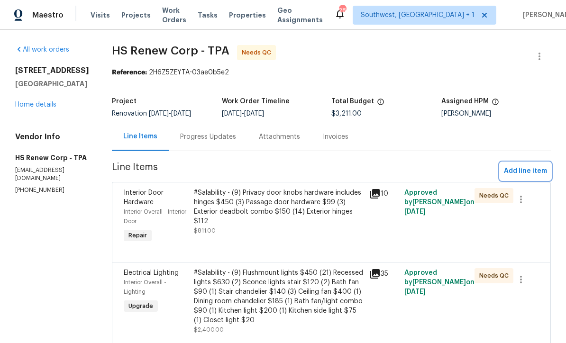
click at [532, 167] on span "Add line item" at bounding box center [525, 171] width 43 height 12
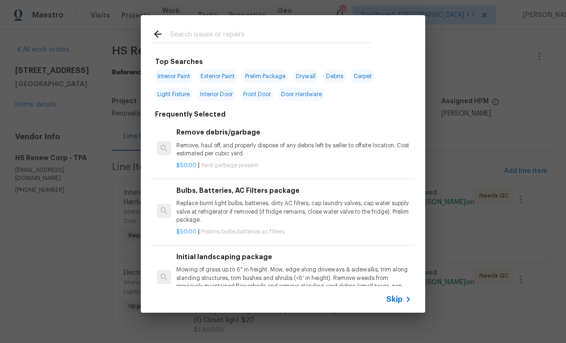
click at [400, 302] on span "Skip" at bounding box center [394, 299] width 16 height 9
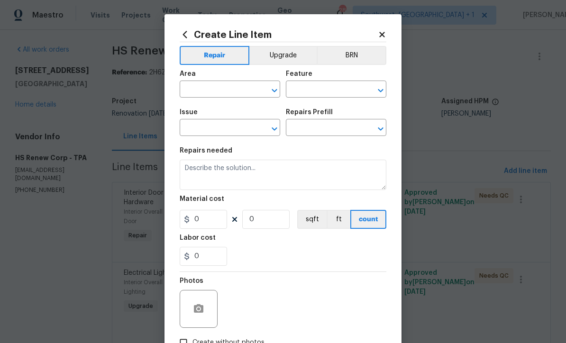
click at [225, 90] on input "text" at bounding box center [217, 90] width 74 height 15
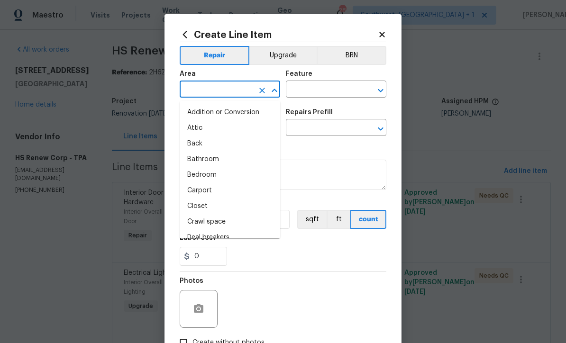
scroll to position [0, 0]
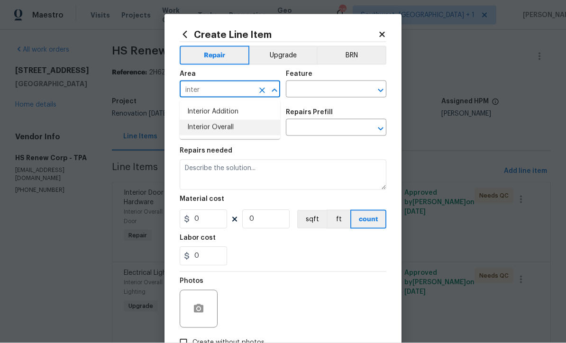
click at [237, 134] on li "Interior Overall" at bounding box center [230, 128] width 100 height 16
type input "Interior Overall"
click at [328, 90] on input "text" at bounding box center [323, 90] width 74 height 15
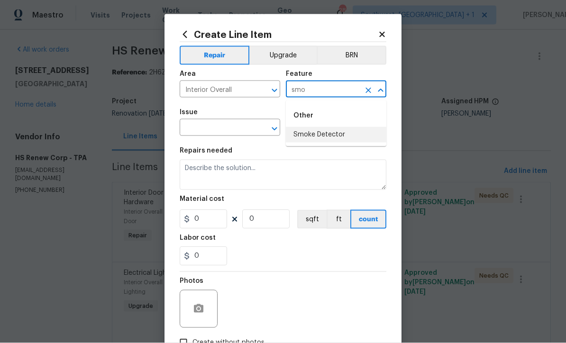
click at [327, 136] on li "Smoke Detector" at bounding box center [336, 135] width 100 height 16
type input "Smoke Detector"
click at [253, 136] on input "text" at bounding box center [217, 128] width 74 height 15
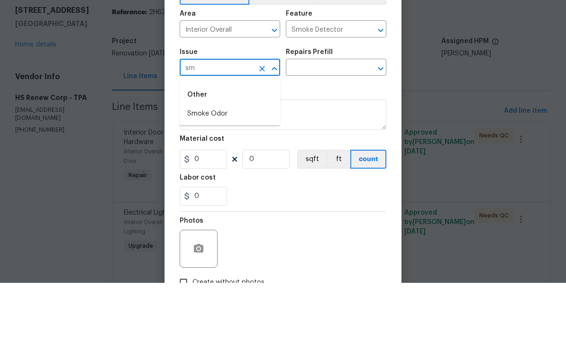
type input "s"
click at [225, 166] on li "Electrical" at bounding box center [230, 174] width 100 height 16
type input "Electrical"
click at [340, 121] on input "text" at bounding box center [323, 128] width 74 height 15
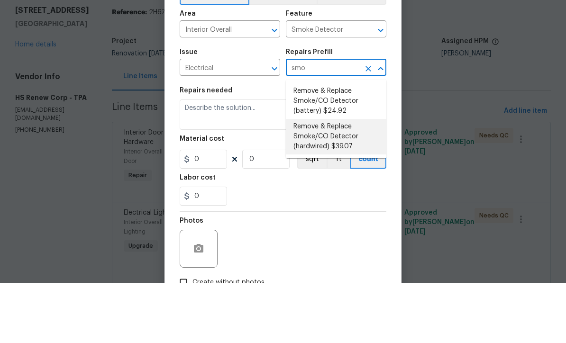
click at [346, 179] on li "Remove & Replace Smoke/CO Detector (hardwired) $39.07" at bounding box center [336, 197] width 100 height 36
type input "Remove & Replace Smoke/CO Detector (hardwired) $39.07"
type textarea "Remove the existing smoke/CO detector (hardwired) and replace with new. Ensure …"
type input "1"
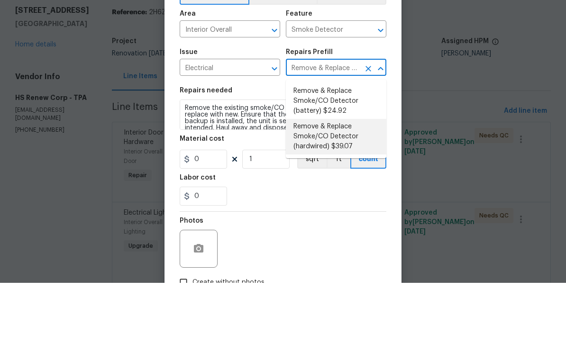
type input "39.07"
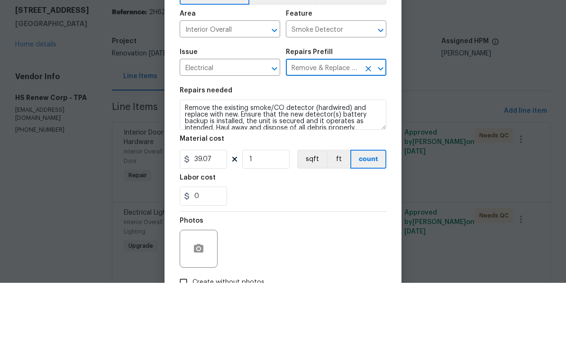
scroll to position [31, 0]
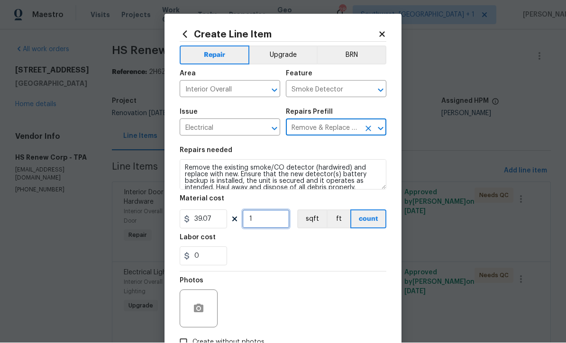
click at [279, 227] on input "1" at bounding box center [265, 219] width 47 height 19
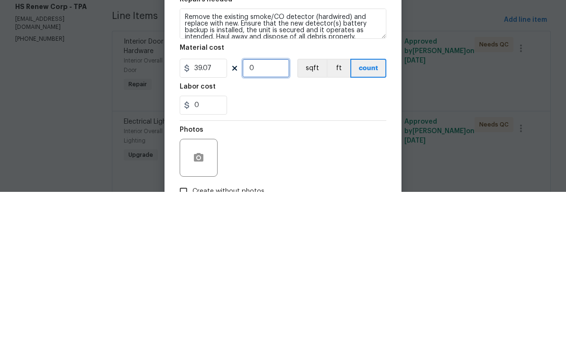
type input "7"
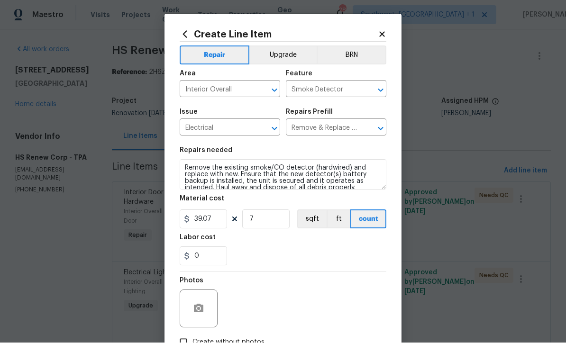
scroll to position [50, 0]
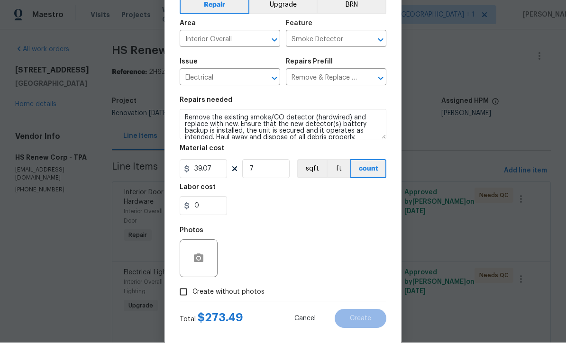
click at [186, 297] on input "Create without photos" at bounding box center [183, 292] width 18 height 18
checkbox input "true"
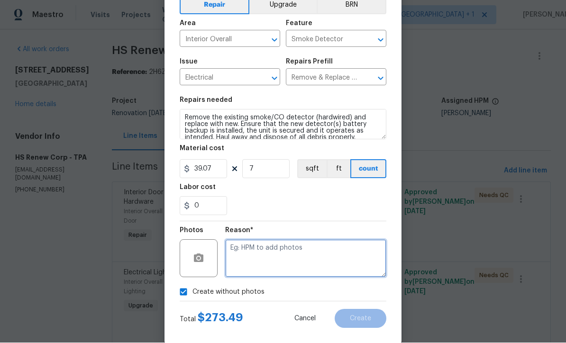
click at [285, 272] on textarea at bounding box center [305, 259] width 161 height 38
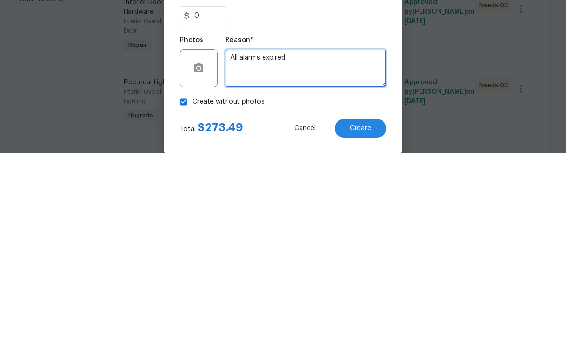
type textarea "All alarms expired"
click at [362, 315] on span "Create" at bounding box center [360, 318] width 21 height 7
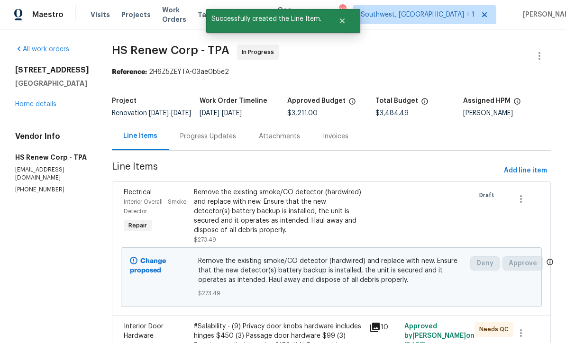
scroll to position [0, 0]
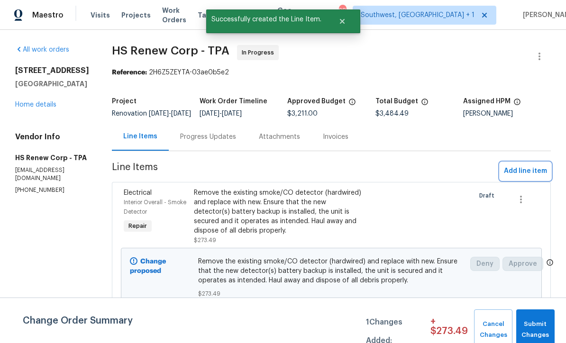
click at [524, 177] on span "Add line item" at bounding box center [525, 171] width 43 height 12
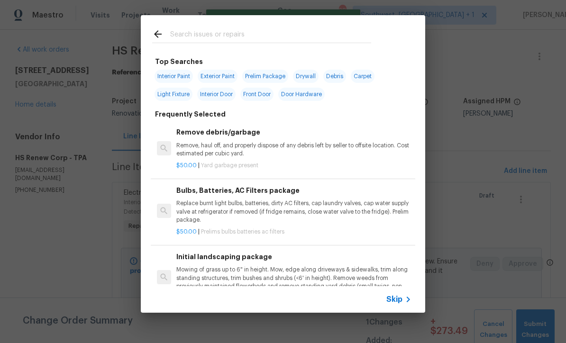
click at [395, 305] on div "Skip" at bounding box center [399, 299] width 27 height 11
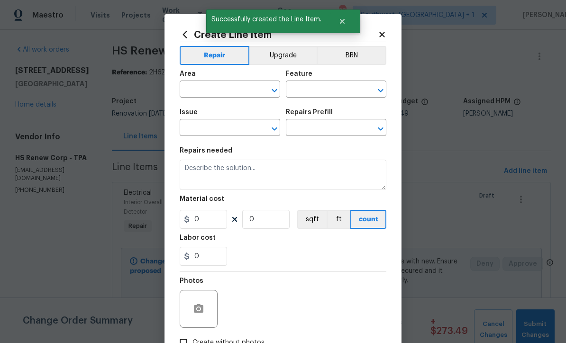
click at [223, 90] on input "text" at bounding box center [217, 90] width 74 height 15
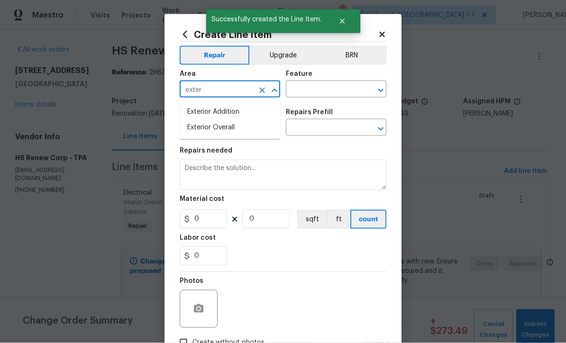
click at [237, 131] on li "Exterior Overall" at bounding box center [230, 128] width 100 height 16
type input "Exterior Overall"
click at [341, 90] on input "text" at bounding box center [323, 90] width 74 height 15
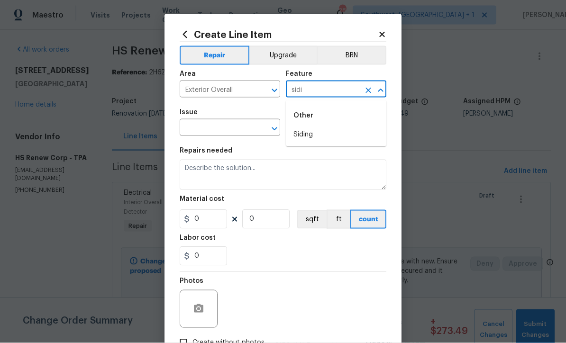
click at [315, 135] on li "Siding" at bounding box center [336, 135] width 100 height 16
type input "Siding"
click at [250, 136] on input "text" at bounding box center [217, 128] width 74 height 15
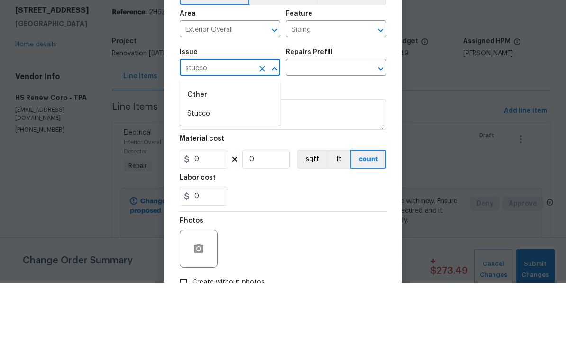
click at [215, 166] on li "Stucco" at bounding box center [230, 174] width 100 height 16
type input "Stucco"
click at [336, 121] on input "text" at bounding box center [323, 128] width 74 height 15
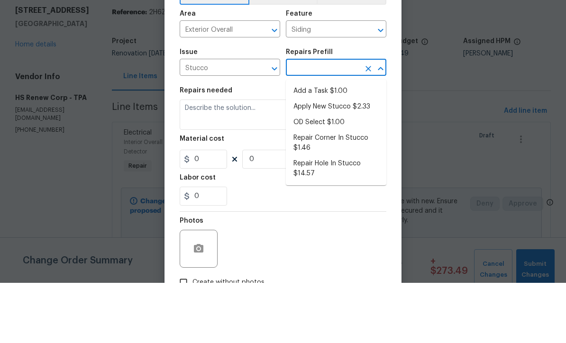
click at [352, 159] on li "Apply New Stucco $2.33" at bounding box center [336, 167] width 100 height 16
type input "Apply New Stucco $2.33"
type textarea "Prep the area/substrate where the stucco needs to be applied/repaired. Apply th…"
type input "1"
type input "Apply New Stucco $2.33"
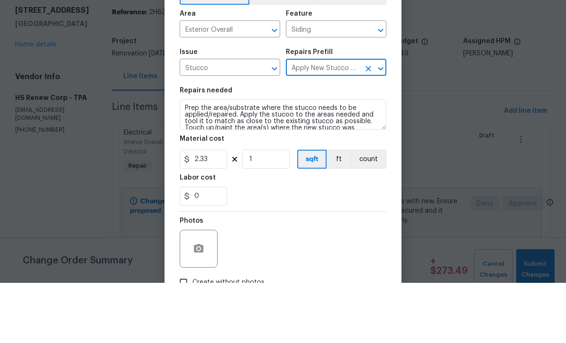
scroll to position [31, 0]
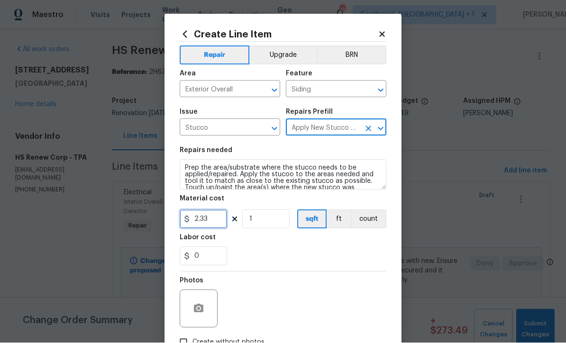
click at [219, 221] on input "2.33" at bounding box center [203, 219] width 47 height 19
type input "300"
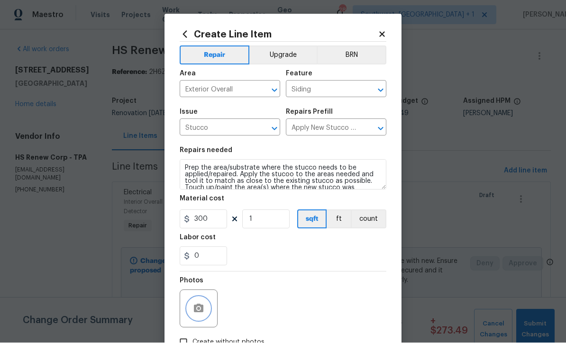
click at [189, 312] on button "button" at bounding box center [198, 308] width 23 height 23
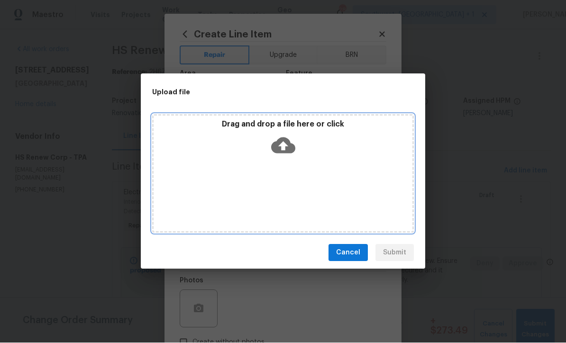
click at [287, 151] on icon at bounding box center [283, 146] width 24 height 16
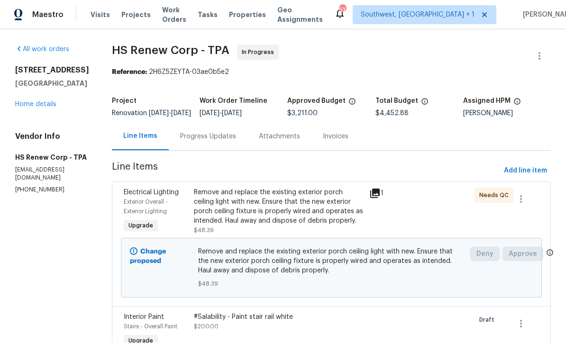
scroll to position [0, 0]
click at [226, 142] on div "Progress Updates" at bounding box center [208, 136] width 56 height 9
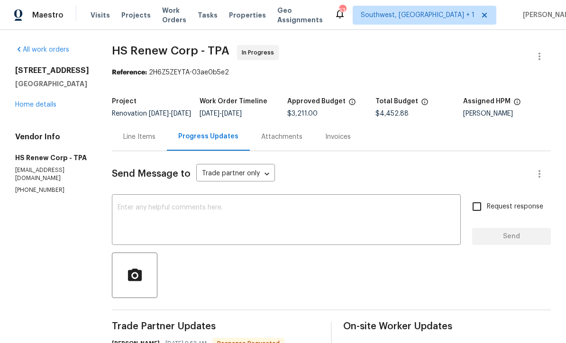
click at [323, 218] on textarea at bounding box center [285, 220] width 337 height 33
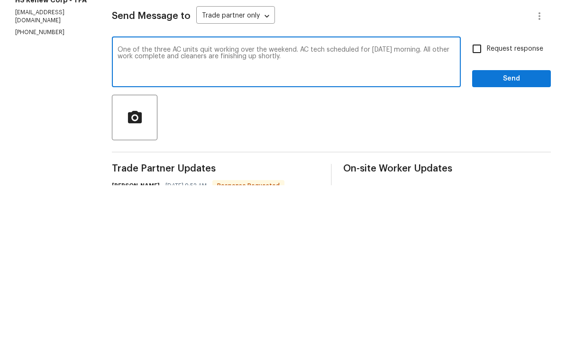
type textarea "One of the three AC units quit working over the weekend. AC tech scheduled for …"
click at [482, 197] on input "Request response" at bounding box center [477, 207] width 20 height 20
checkbox input "true"
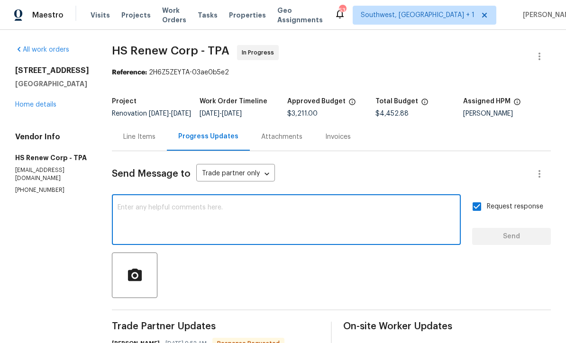
click at [42, 101] on link "Home details" at bounding box center [35, 104] width 41 height 7
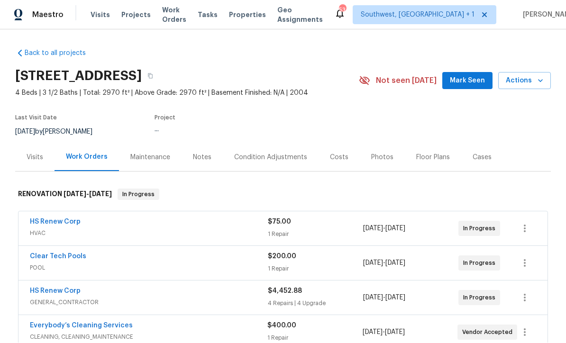
scroll to position [0, 0]
click at [208, 160] on div "Notes" at bounding box center [202, 157] width 18 height 9
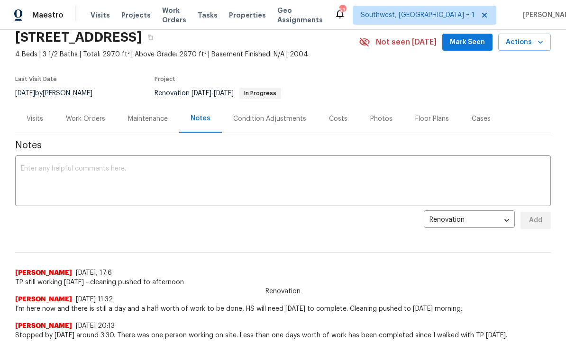
scroll to position [45, 0]
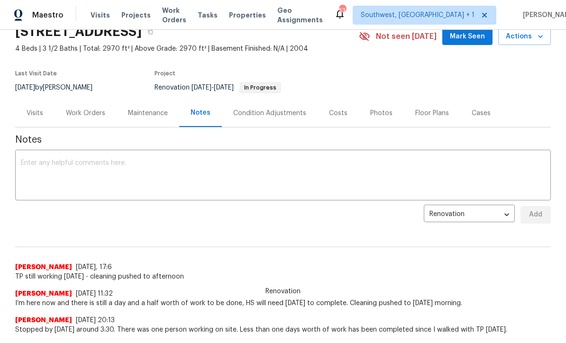
click at [171, 171] on textarea at bounding box center [283, 176] width 524 height 33
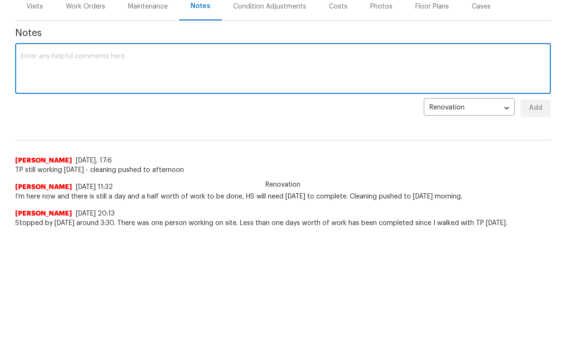
paste textarea "One of the three AC units quit working over the weekend. AC tech scheduled for …"
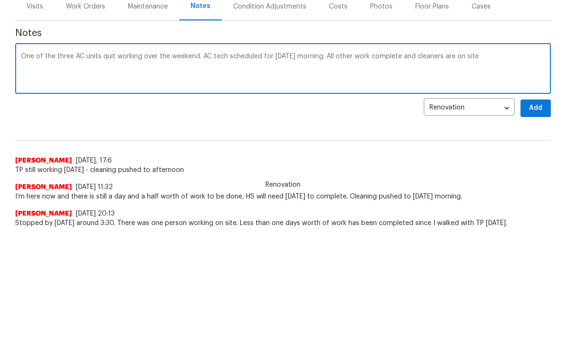
click at [424, 160] on textarea "One of the three AC units quit working over the weekend. AC tech scheduled for …" at bounding box center [283, 176] width 524 height 33
click at [499, 160] on textarea "One of the three AC units quit working over the weekend. AC tech scheduled for …" at bounding box center [283, 176] width 524 height 33
type textarea "One of the three AC units quit working over the weekend. AC tech scheduled for …"
click at [540, 209] on span "Add" at bounding box center [535, 215] width 15 height 12
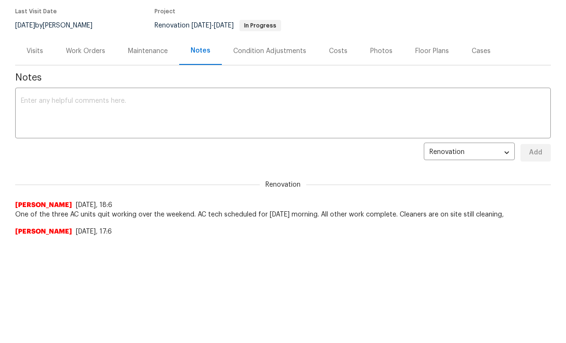
scroll to position [0, 0]
click at [93, 50] on div "Work Orders" at bounding box center [85, 50] width 39 height 9
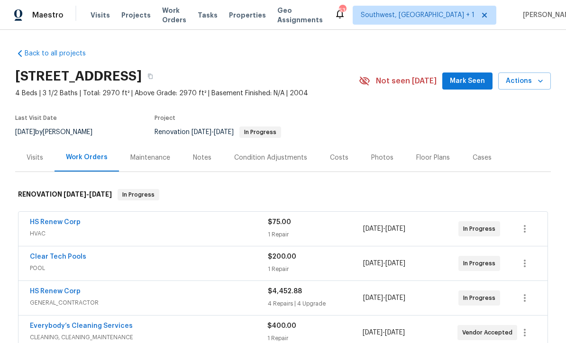
click at [344, 144] on div "Costs" at bounding box center [338, 158] width 41 height 28
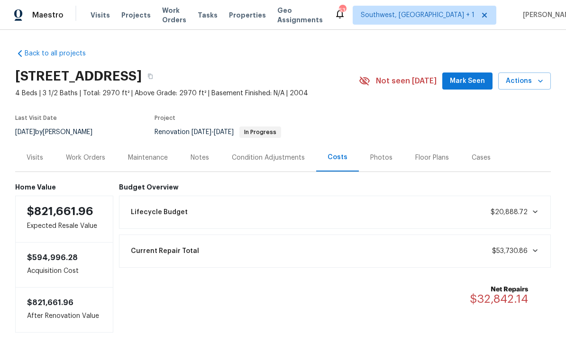
click at [88, 153] on div "Work Orders" at bounding box center [85, 157] width 39 height 9
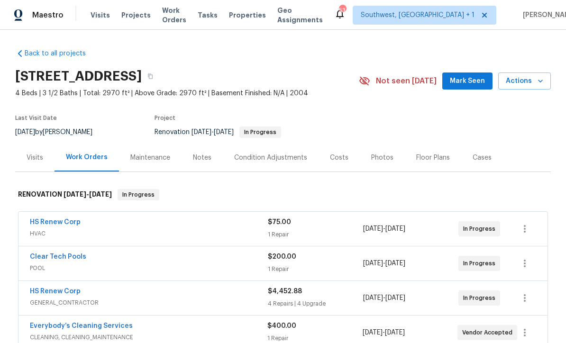
click at [92, 15] on span "Visits" at bounding box center [99, 14] width 19 height 9
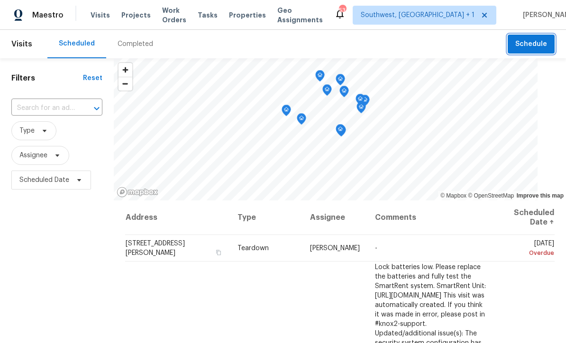
click at [517, 45] on span "Schedule" at bounding box center [531, 44] width 32 height 12
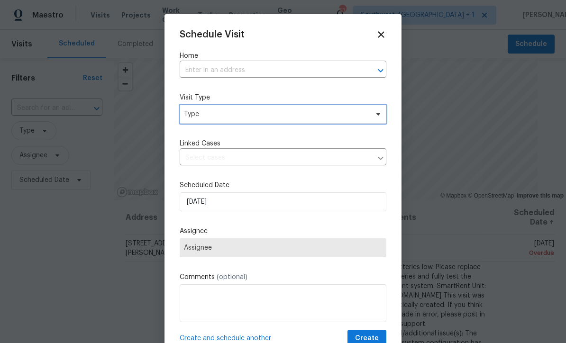
click at [239, 116] on span "Type" at bounding box center [276, 113] width 184 height 9
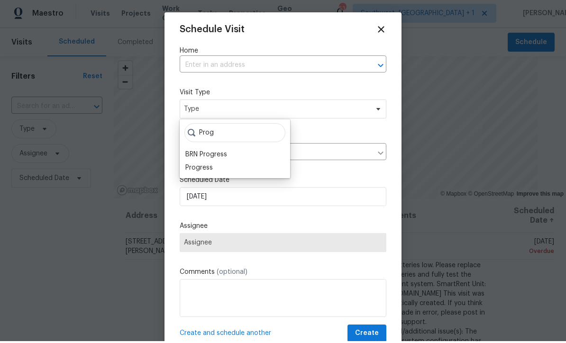
scroll to position [2, 0]
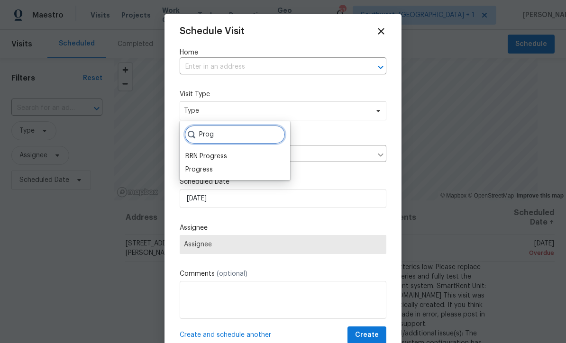
type input "Prog"
click at [207, 171] on div "Progress" at bounding box center [198, 169] width 27 height 9
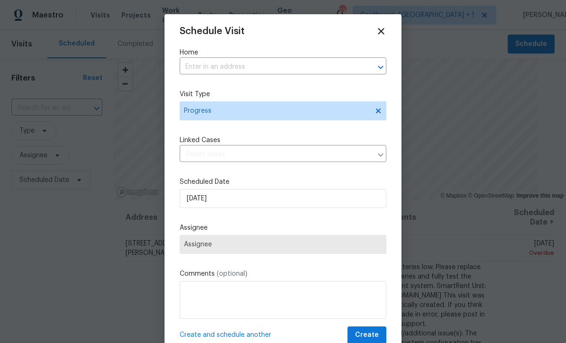
click at [240, 69] on input "text" at bounding box center [270, 67] width 180 height 15
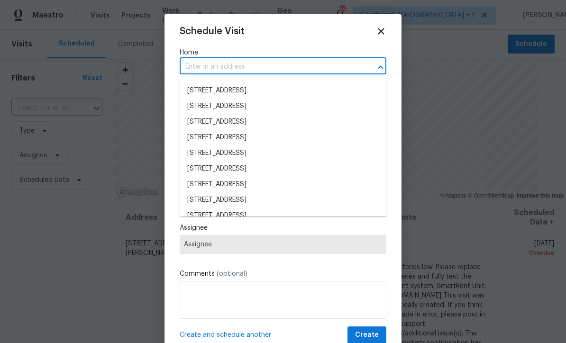
click at [240, 69] on input "text" at bounding box center [270, 67] width 180 height 15
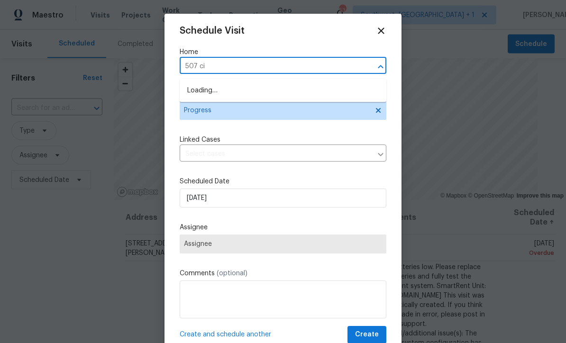
type input "507 cir"
click at [268, 88] on li "507 Circlewood Dr Unit O2, Venice, FL 34293" at bounding box center [283, 91] width 207 height 16
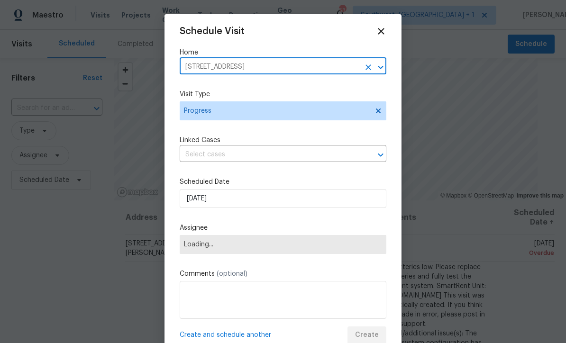
scroll to position [0, 0]
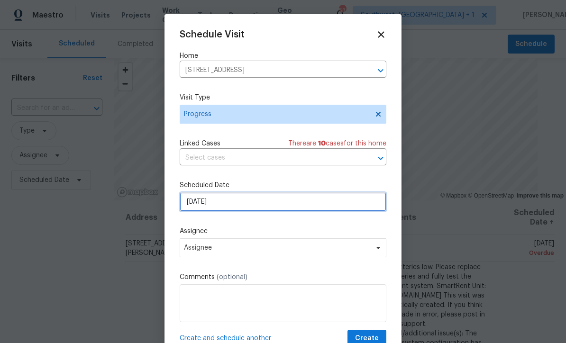
click at [270, 204] on input "[DATE]" at bounding box center [283, 201] width 207 height 19
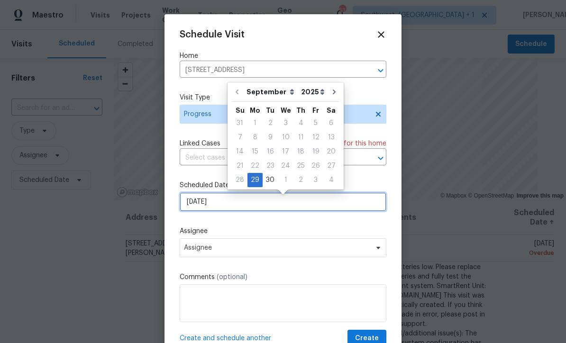
scroll to position [1, 0]
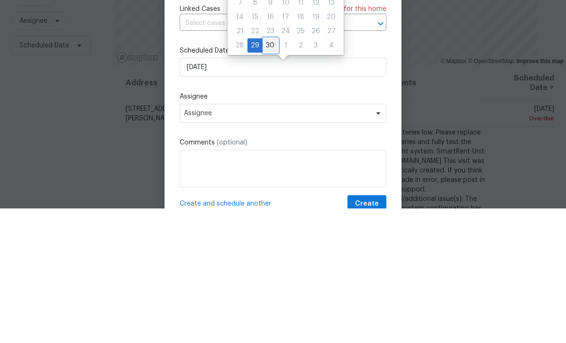
click at [271, 173] on div "30" at bounding box center [269, 179] width 15 height 13
type input "9/30/2025"
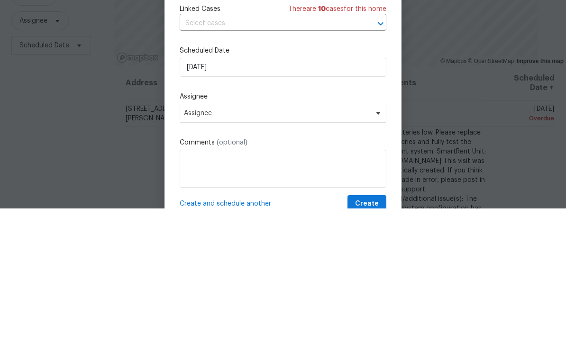
scroll to position [31, 0]
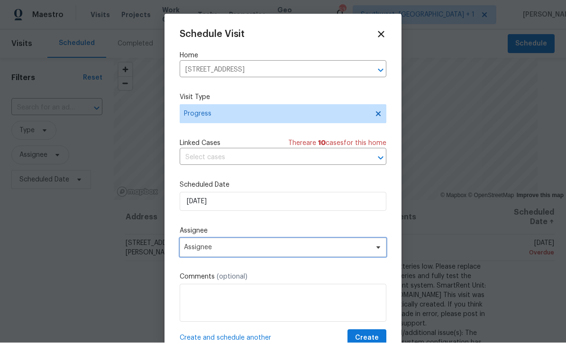
click at [269, 254] on span "Assignee" at bounding box center [283, 247] width 207 height 19
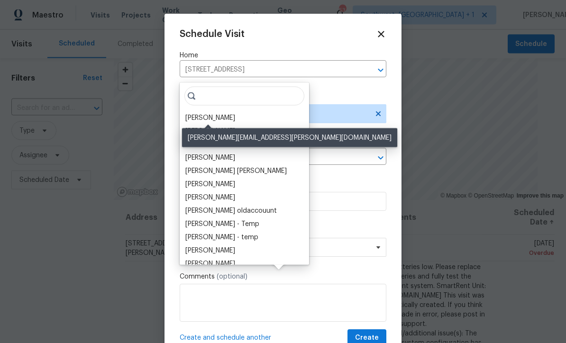
click at [230, 113] on div "[PERSON_NAME]" at bounding box center [210, 117] width 50 height 9
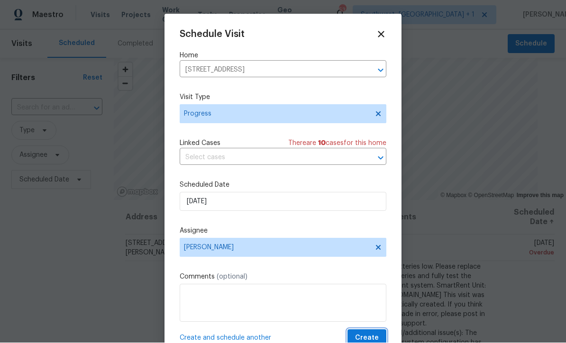
click at [377, 337] on span "Create" at bounding box center [367, 339] width 24 height 12
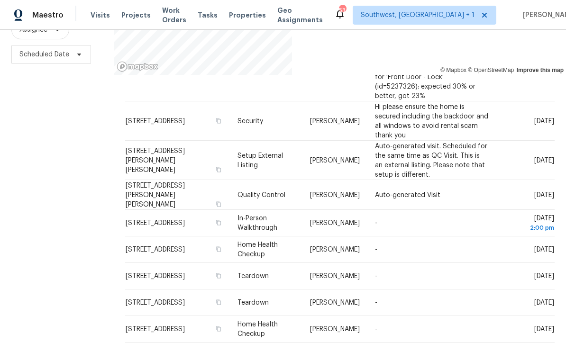
scroll to position [126, 0]
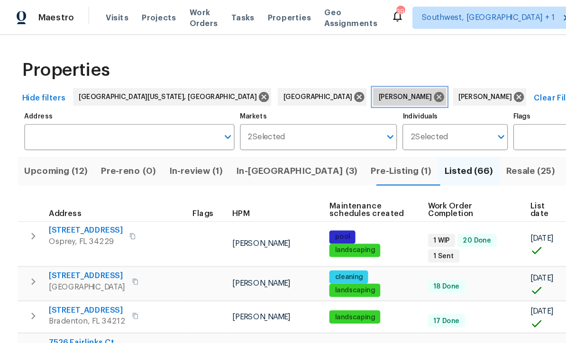
click at [370, 82] on icon at bounding box center [375, 83] width 10 height 10
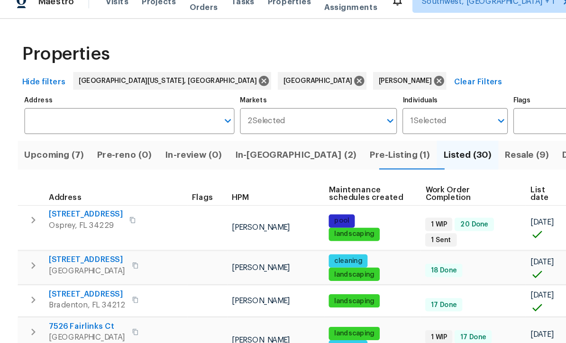
click at [432, 140] on span "Resale (9)" at bounding box center [450, 146] width 37 height 13
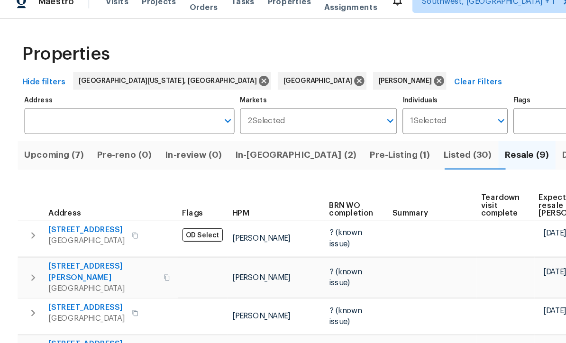
click at [53, 140] on span "Upcoming (7)" at bounding box center [46, 146] width 51 height 13
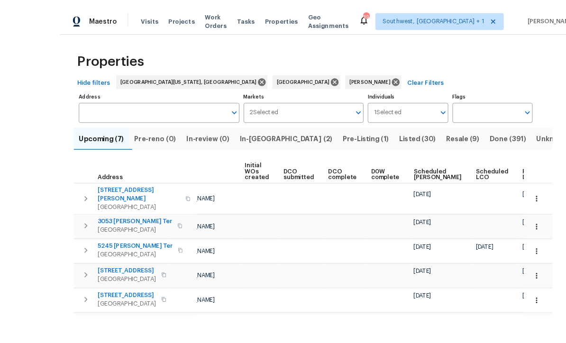
scroll to position [16, 0]
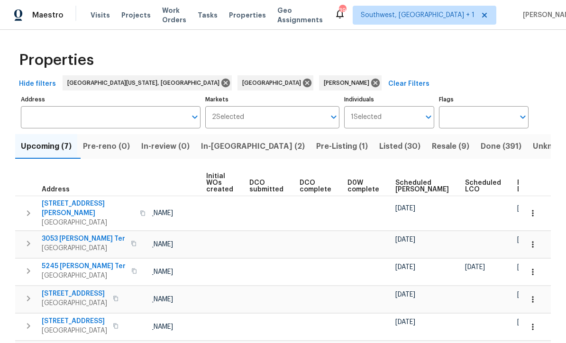
click at [517, 180] on span "Ready Date" at bounding box center [527, 186] width 21 height 13
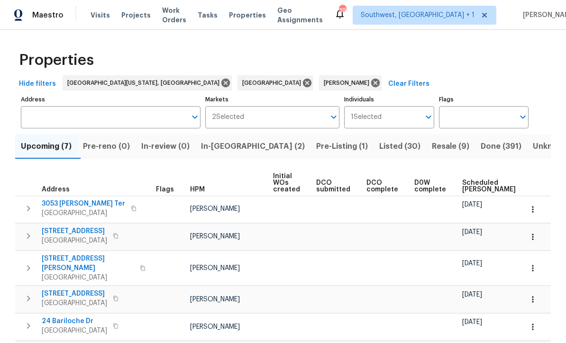
click at [73, 205] on span "3053 [PERSON_NAME] Ter" at bounding box center [83, 203] width 83 height 9
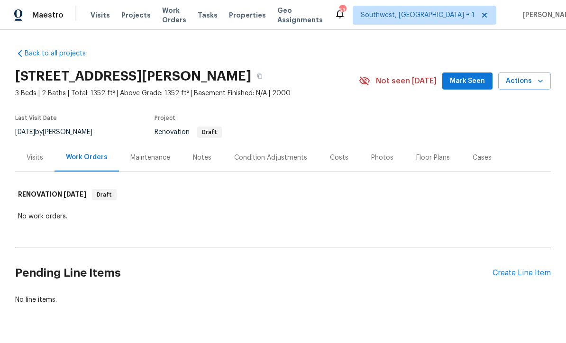
click at [295, 160] on div "Condition Adjustments" at bounding box center [270, 157] width 73 height 9
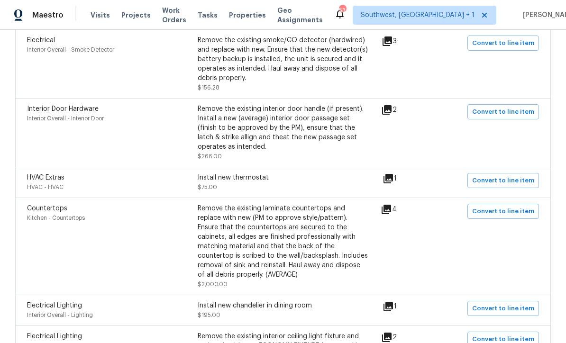
scroll to position [1116, 0]
click at [392, 211] on icon at bounding box center [385, 208] width 11 height 11
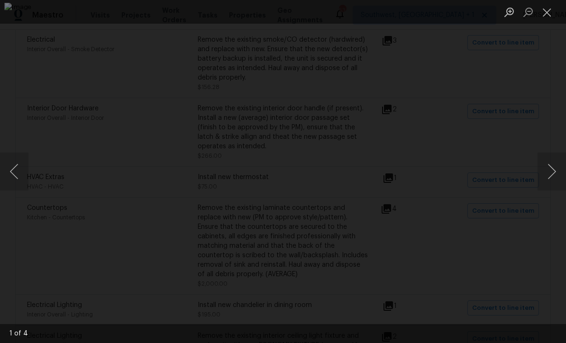
click at [552, 179] on button "Next image" at bounding box center [551, 172] width 28 height 38
click at [553, 182] on button "Next image" at bounding box center [551, 172] width 28 height 38
click at [550, 185] on button "Next image" at bounding box center [551, 172] width 28 height 38
click at [553, 178] on button "Next image" at bounding box center [551, 172] width 28 height 38
click at [558, 175] on button "Next image" at bounding box center [551, 172] width 28 height 38
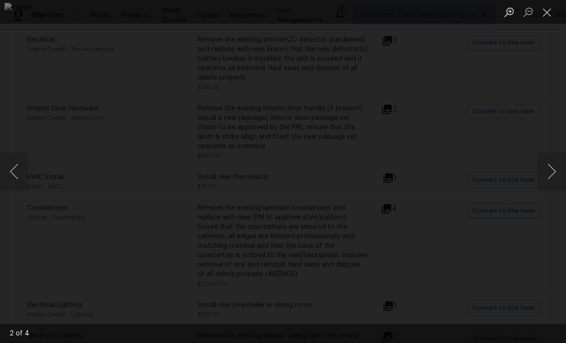
click at [545, 10] on button "Close lightbox" at bounding box center [546, 12] width 19 height 17
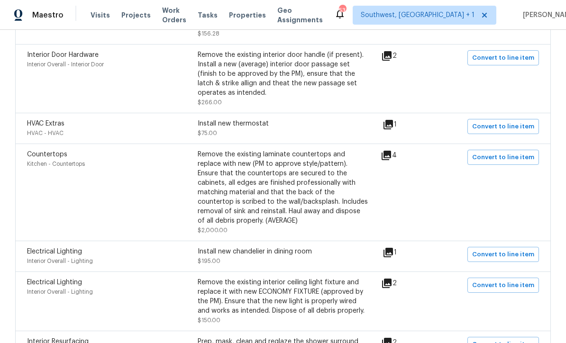
scroll to position [1181, 0]
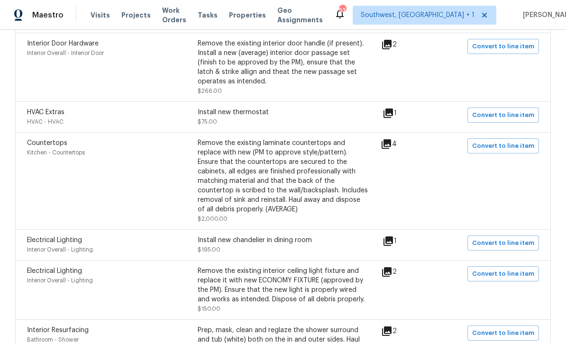
click at [393, 238] on icon at bounding box center [387, 240] width 9 height 9
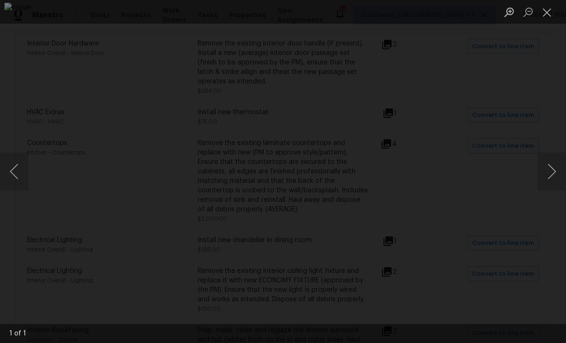
click at [554, 171] on button "Next image" at bounding box center [551, 172] width 28 height 38
click at [554, 180] on button "Next image" at bounding box center [551, 172] width 28 height 38
click at [550, 170] on button "Next image" at bounding box center [551, 172] width 28 height 38
click at [550, 10] on button "Close lightbox" at bounding box center [546, 12] width 19 height 17
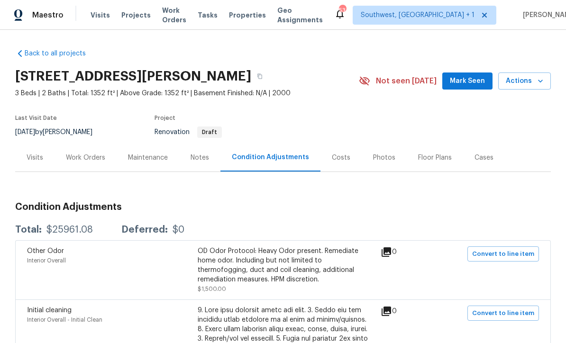
scroll to position [0, 0]
click at [96, 162] on div "Work Orders" at bounding box center [85, 158] width 62 height 28
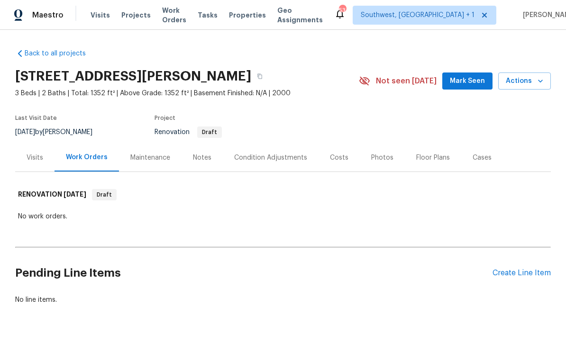
scroll to position [26, 0]
click at [277, 153] on div "Condition Adjustments" at bounding box center [270, 157] width 73 height 9
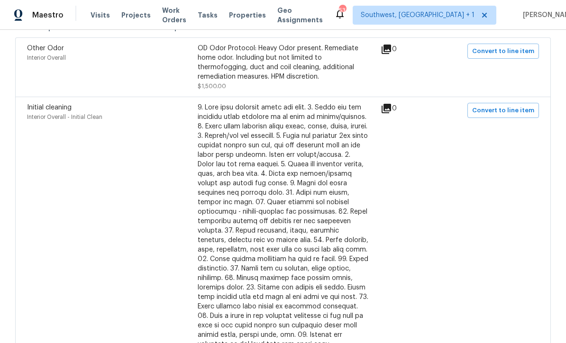
scroll to position [202, 0]
click at [509, 106] on span "Convert to line item" at bounding box center [503, 111] width 62 height 11
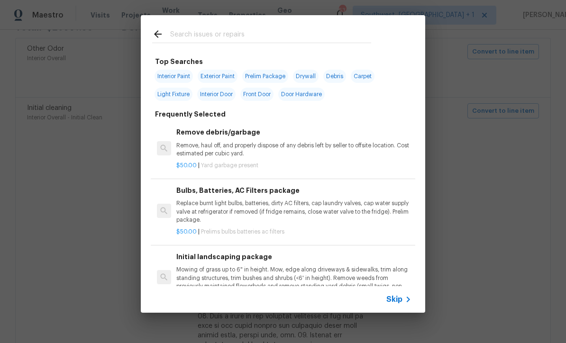
click at [401, 300] on span "Skip" at bounding box center [394, 299] width 16 height 9
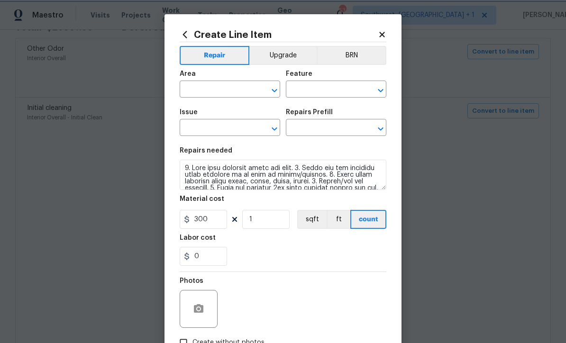
type input "Interior Overall"
type input "Initial Clean"
type input "Initial cleaning"
click at [331, 130] on input "text" at bounding box center [323, 128] width 74 height 15
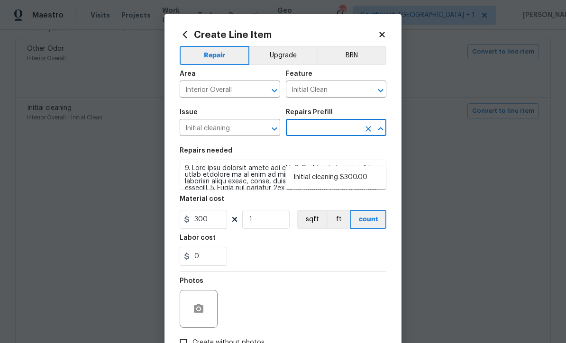
scroll to position [26, 0]
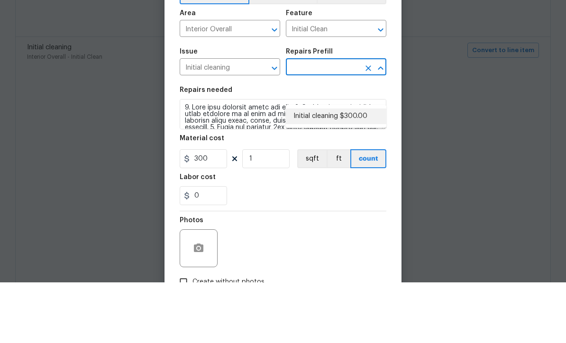
click at [336, 169] on li "Initial cleaning $300.00" at bounding box center [336, 177] width 100 height 16
type input "Initial cleaning $300.00"
type input "Home Readiness Packages"
type input "Initial cleaning $300.00"
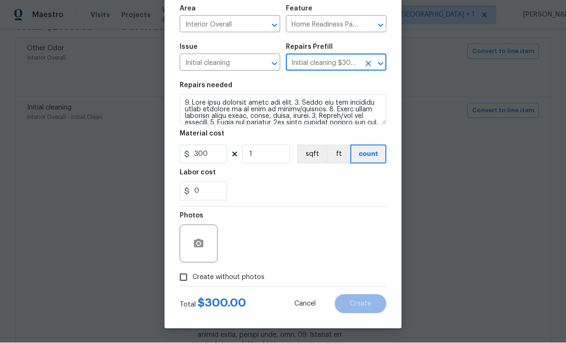
scroll to position [67, 0]
click at [184, 278] on input "Create without photos" at bounding box center [183, 278] width 18 height 18
checkbox input "true"
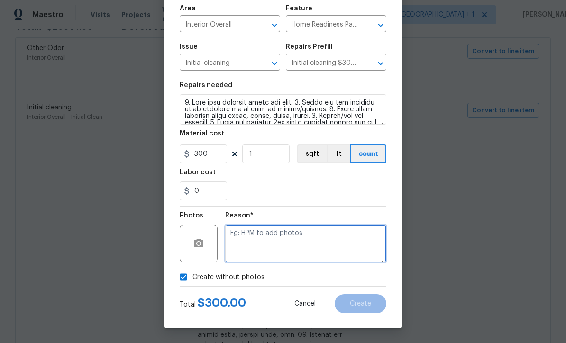
click at [268, 258] on textarea at bounding box center [305, 244] width 161 height 38
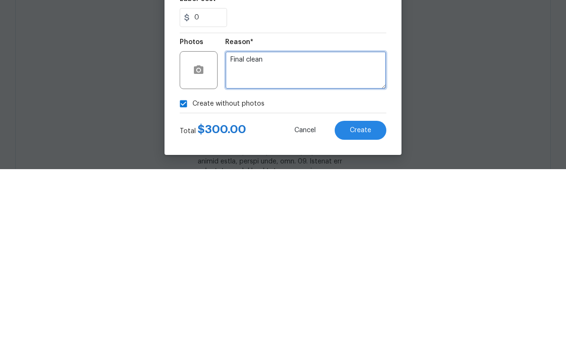
type textarea "Final clean"
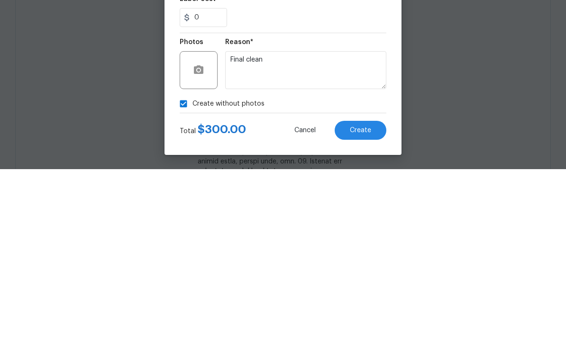
click at [372, 295] on button "Create" at bounding box center [360, 304] width 52 height 19
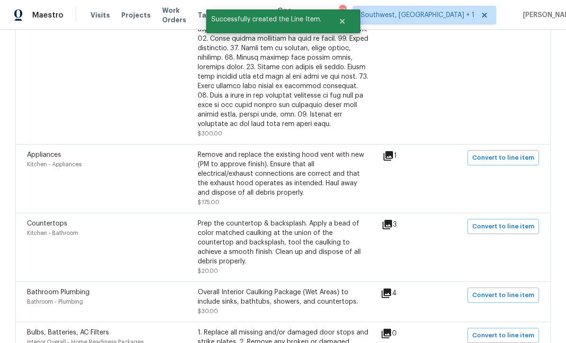
scroll to position [424, 0]
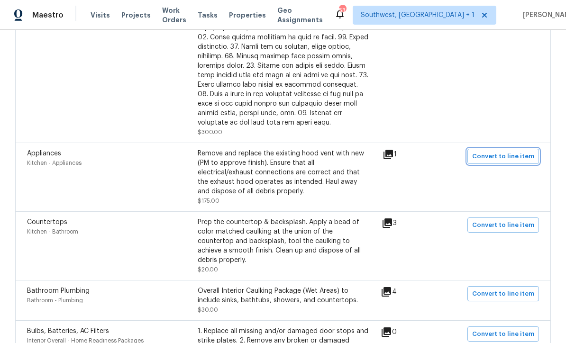
click at [515, 151] on span "Convert to line item" at bounding box center [503, 156] width 62 height 11
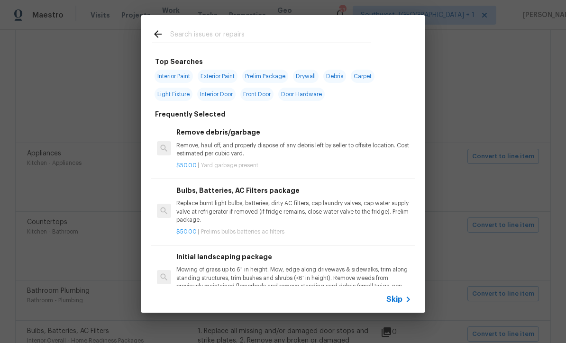
click at [404, 298] on icon at bounding box center [407, 299] width 11 height 11
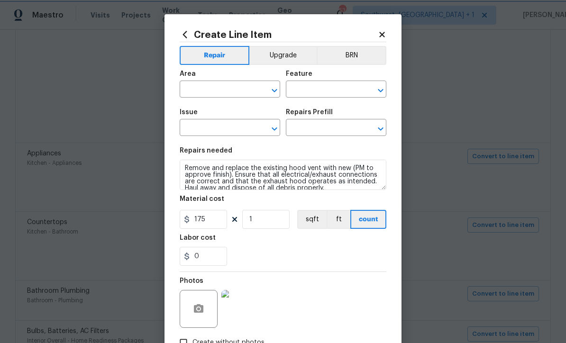
type input "Kitchen"
type input "Appliances"
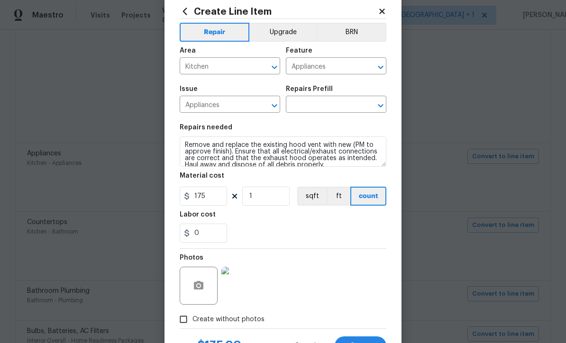
click at [250, 288] on img at bounding box center [240, 286] width 38 height 38
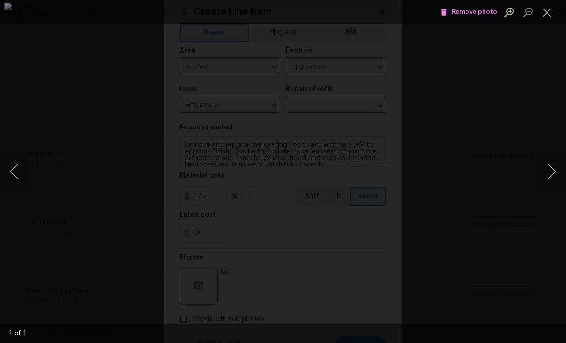
click at [548, 9] on button "Close lightbox" at bounding box center [546, 12] width 19 height 17
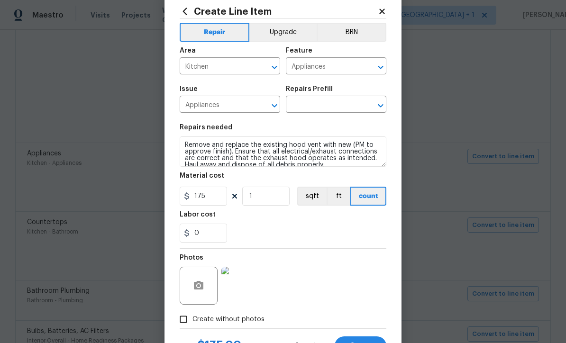
click at [385, 10] on icon at bounding box center [382, 11] width 9 height 9
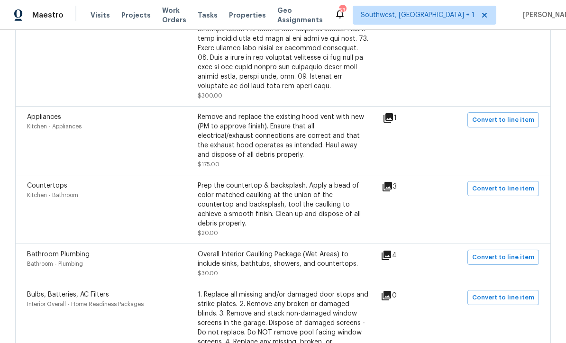
scroll to position [474, 0]
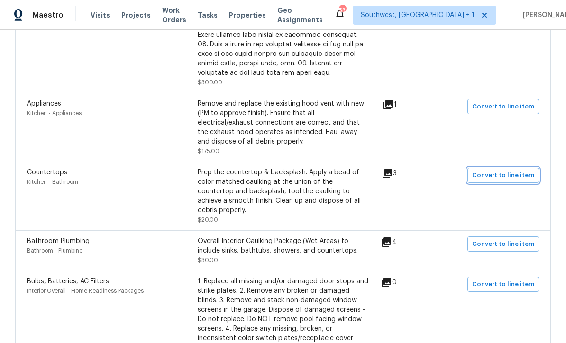
click at [507, 170] on span "Convert to line item" at bounding box center [503, 175] width 62 height 11
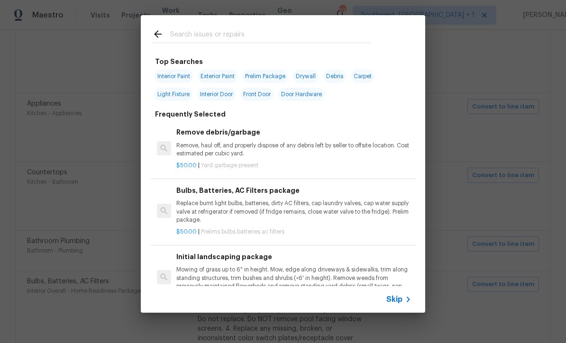
click at [402, 302] on icon at bounding box center [407, 299] width 11 height 11
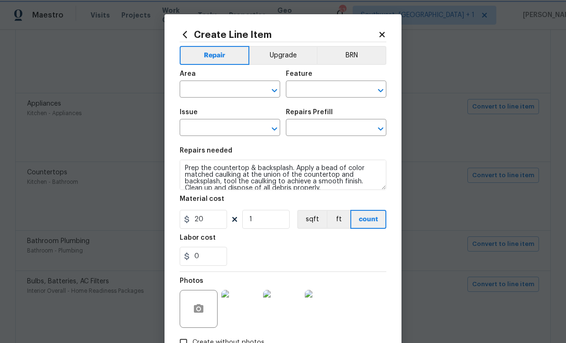
type input "Kitchen"
type input "Bathroom"
type input "Countertops"
click at [332, 128] on input "text" at bounding box center [323, 128] width 74 height 15
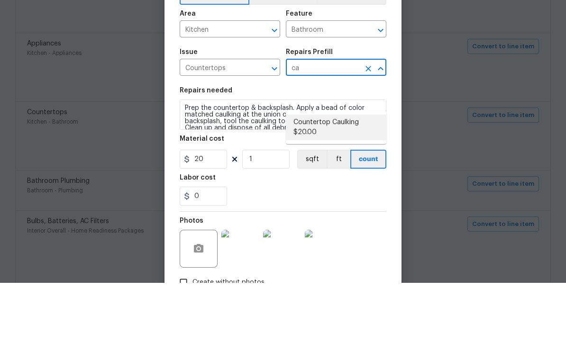
click at [352, 175] on li "Countertop Caulking $20.00" at bounding box center [336, 188] width 100 height 26
type input "Countertop Caulking $20.00"
type input "Countertops"
type input "Countertop Caulking $20.00"
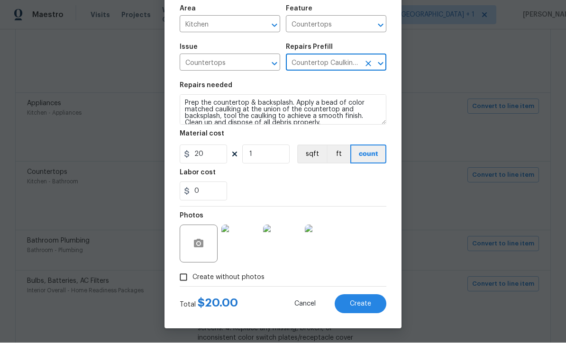
scroll to position [67, 0]
click at [369, 304] on span "Create" at bounding box center [360, 304] width 21 height 7
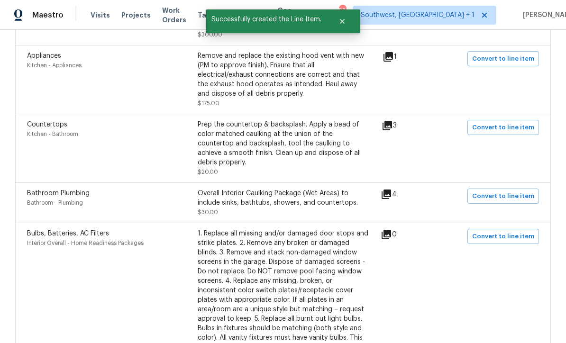
scroll to position [541, 0]
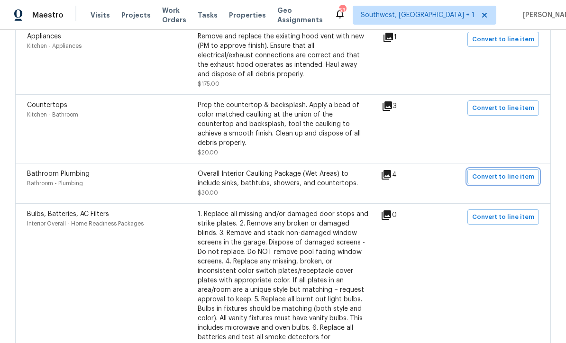
click at [520, 171] on span "Convert to line item" at bounding box center [503, 176] width 62 height 11
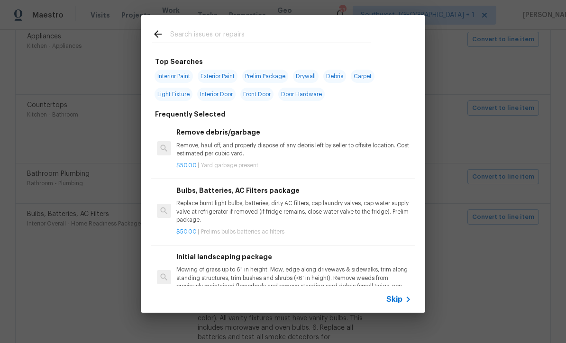
click at [400, 301] on span "Skip" at bounding box center [394, 299] width 16 height 9
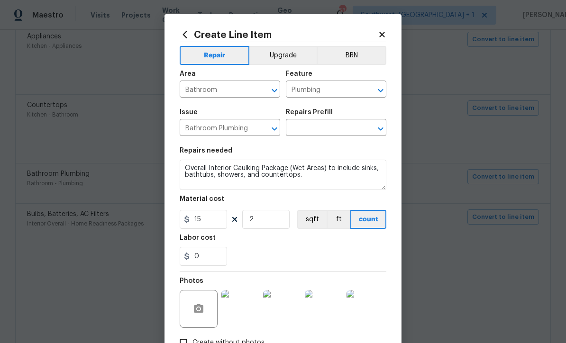
click at [342, 130] on input "text" at bounding box center [323, 128] width 74 height 15
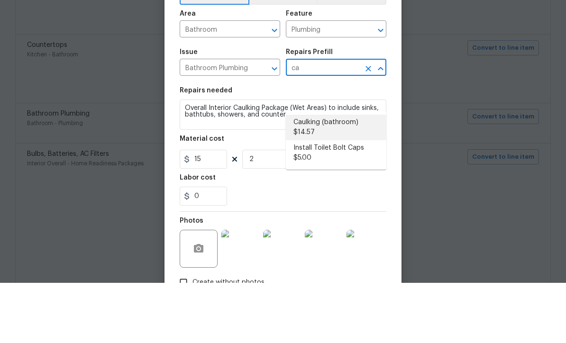
click at [358, 175] on li "Caulking (bathroom) $14.57" at bounding box center [336, 188] width 100 height 26
type input "Caulking (bathroom) $14.57"
type input "14.57"
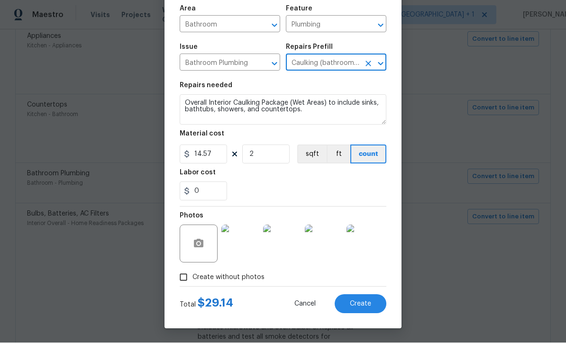
scroll to position [67, 0]
click at [364, 306] on span "Create" at bounding box center [360, 304] width 21 height 7
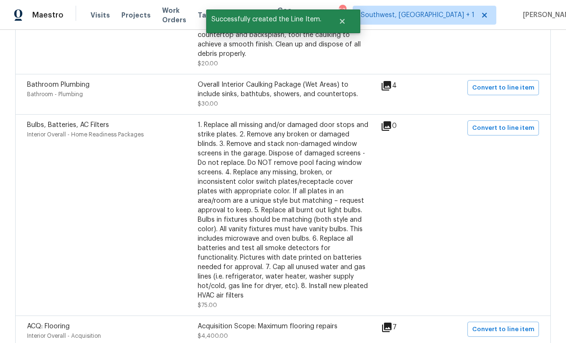
scroll to position [632, 0]
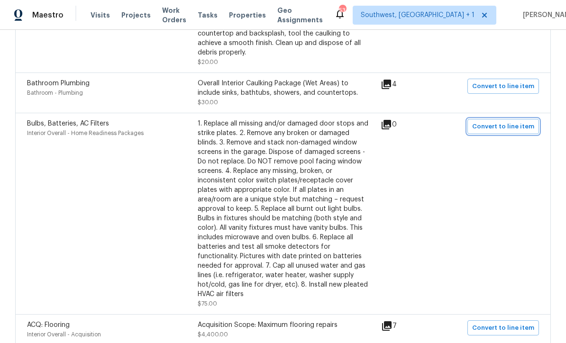
click at [498, 121] on span "Convert to line item" at bounding box center [503, 126] width 62 height 11
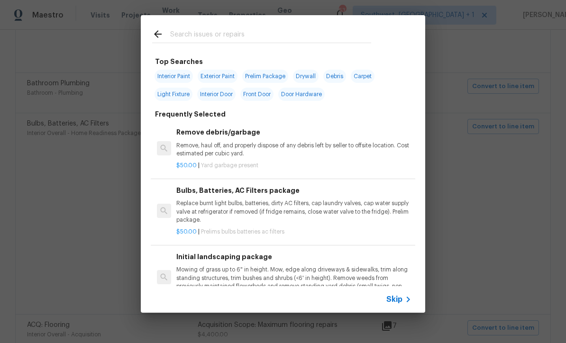
click at [400, 300] on span "Skip" at bounding box center [394, 299] width 16 height 9
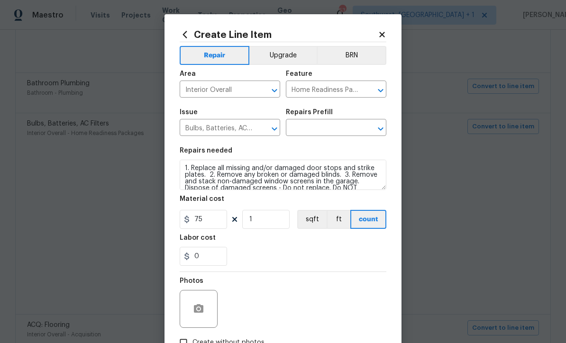
click at [340, 128] on input "text" at bounding box center [323, 128] width 74 height 15
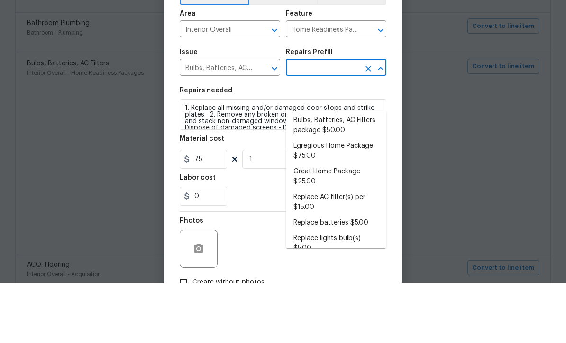
scroll to position [27, 0]
click at [338, 199] on li "Egregious Home Package $75.00" at bounding box center [336, 212] width 100 height 26
type input "Egregious Home Package $75.00"
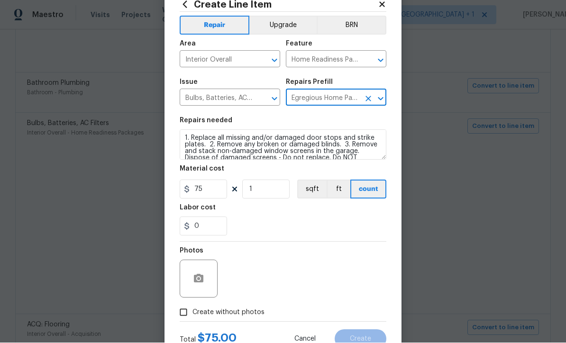
scroll to position [35, 0]
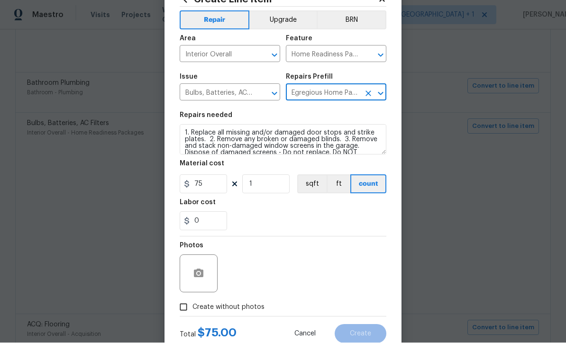
click at [186, 309] on input "Create without photos" at bounding box center [183, 307] width 18 height 18
checkbox input "true"
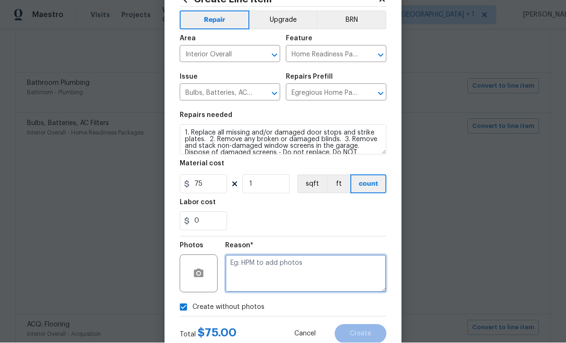
click at [263, 281] on textarea at bounding box center [305, 274] width 161 height 38
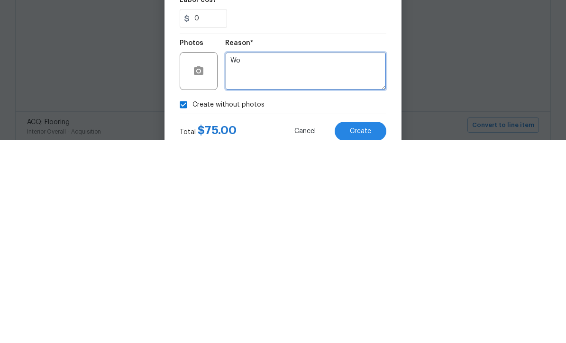
scroll to position [31, 0]
type textarea "Won’t load"
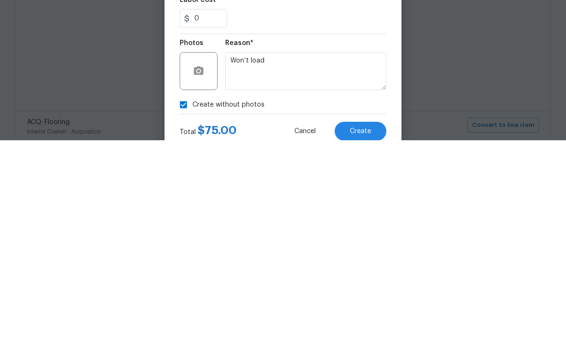
click at [366, 331] on span "Create" at bounding box center [360, 334] width 21 height 7
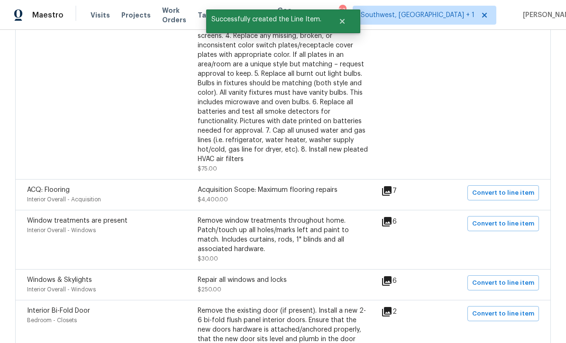
scroll to position [785, 0]
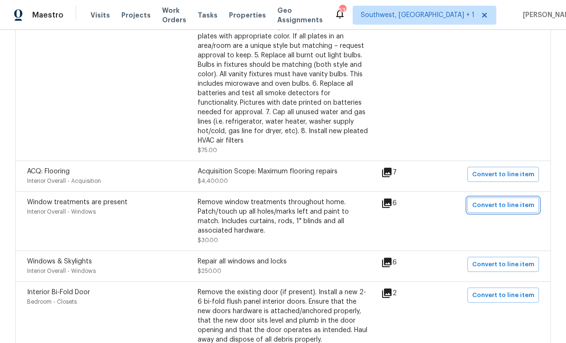
click at [509, 200] on span "Convert to line item" at bounding box center [503, 205] width 62 height 11
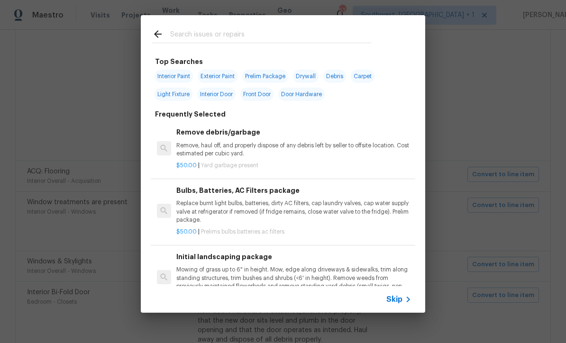
click at [401, 304] on div "Skip" at bounding box center [399, 299] width 27 height 11
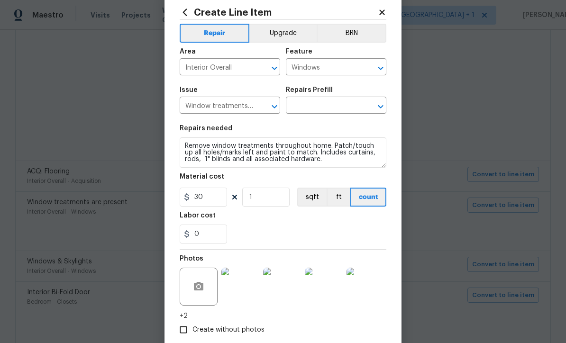
scroll to position [25, 0]
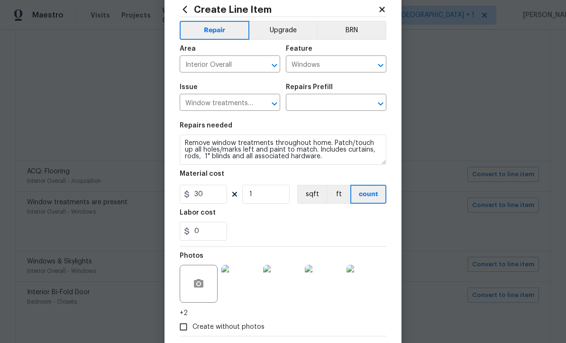
click at [333, 104] on input "text" at bounding box center [323, 103] width 74 height 15
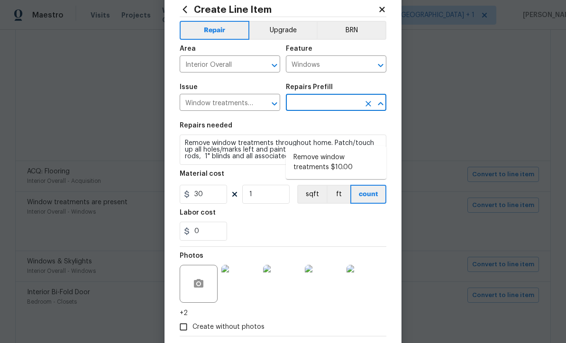
click at [341, 150] on li "Remove window treatments $10.00" at bounding box center [336, 163] width 100 height 26
type input "Remove window treatments $10.00"
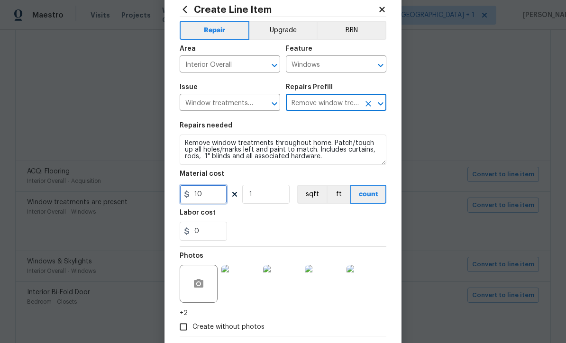
click at [219, 197] on input "10" at bounding box center [203, 194] width 47 height 19
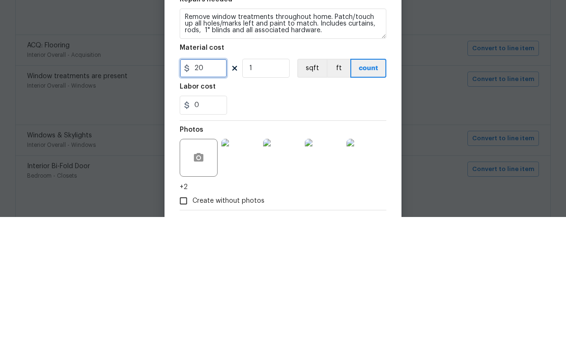
type input "20"
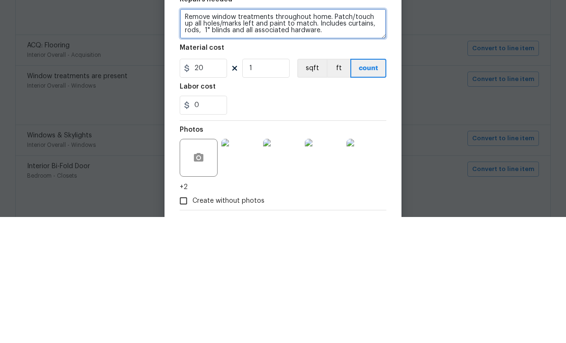
click at [212, 135] on textarea "Remove window treatments throughout home. Patch/touch up all holes/marks left a…" at bounding box center [283, 150] width 207 height 30
click at [358, 135] on textarea "Remove ALL window treatments throughout home. Patch/touch up all holes/marks le…" at bounding box center [283, 150] width 207 height 30
click at [239, 135] on textarea "Remove ALL window treatments throughout home. Includes curtains, rods, 1" blind…" at bounding box center [283, 150] width 207 height 30
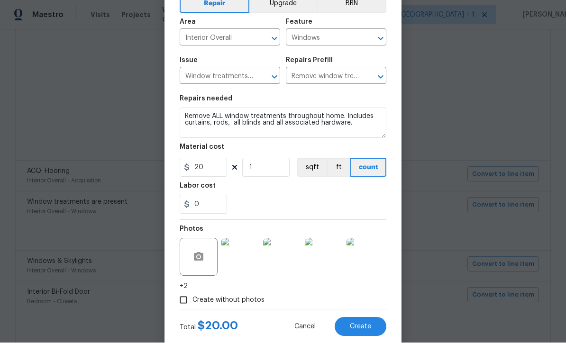
scroll to position [53, 0]
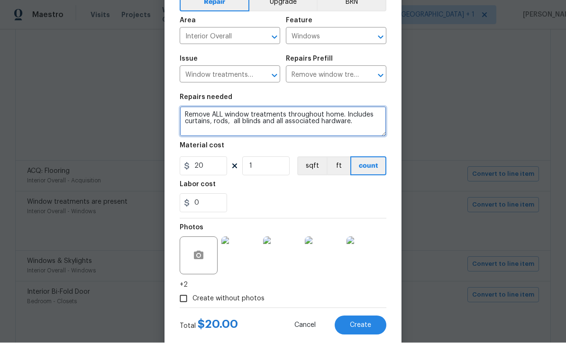
type textarea "Remove ALL window treatments throughout home. Includes curtains, rods, all blin…"
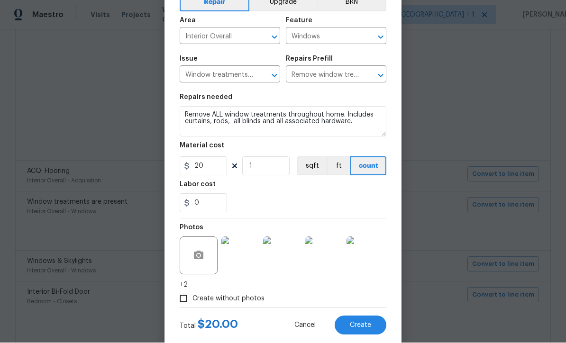
click at [369, 326] on span "Create" at bounding box center [360, 325] width 21 height 7
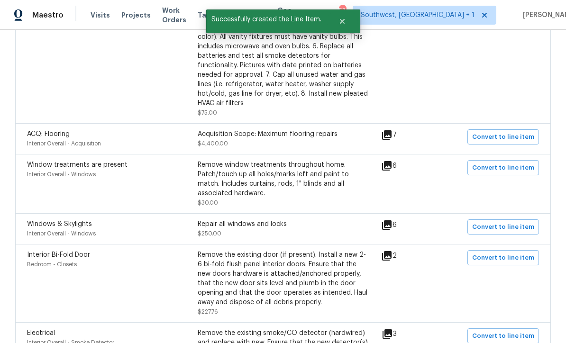
scroll to position [834, 0]
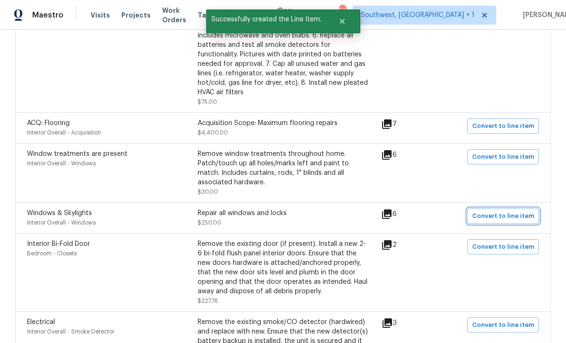
click at [499, 211] on span "Convert to line item" at bounding box center [503, 216] width 62 height 11
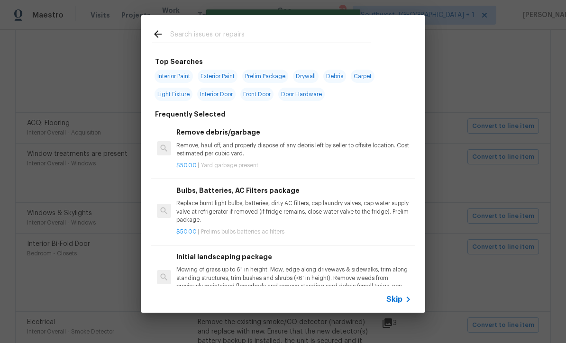
click at [407, 302] on icon at bounding box center [407, 300] width 3 height 6
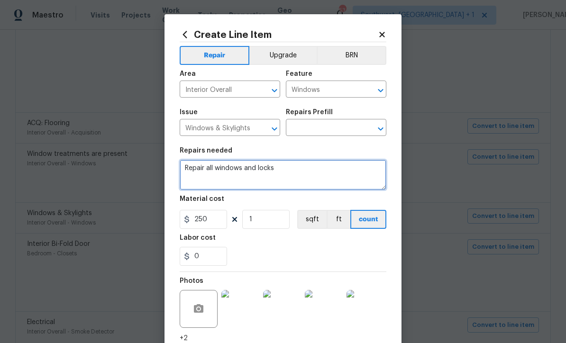
click at [190, 171] on textarea "Repair all windows and locks" at bounding box center [283, 175] width 207 height 30
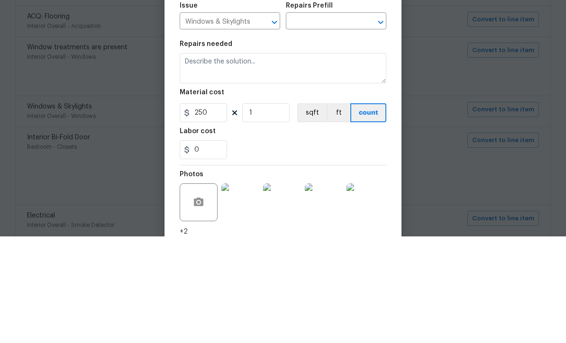
click at [309, 121] on input "text" at bounding box center [323, 128] width 74 height 15
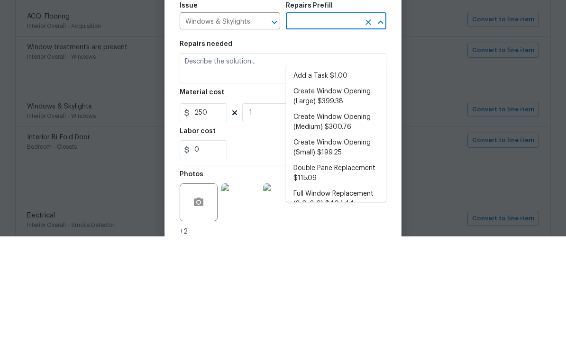
click at [342, 175] on li "Add a Task $1.00" at bounding box center [336, 183] width 100 height 16
type input "Add a Task $1.00"
type textarea "HPM to detail"
type input "1"
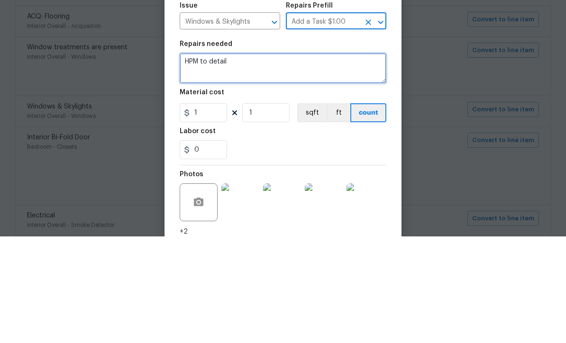
click at [258, 160] on textarea "HPM to detail" at bounding box center [283, 175] width 207 height 30
type textarea "H"
paste textarea "Repair all windows and locks"
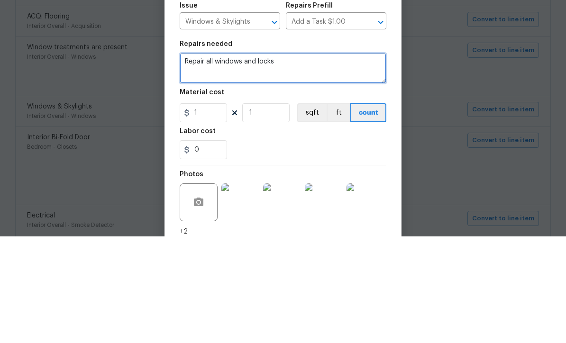
type textarea "Repair all windows and locks"
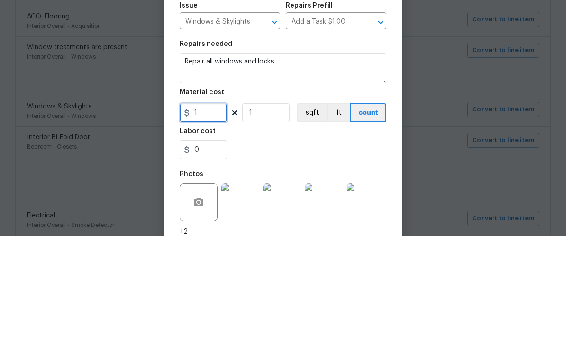
click at [217, 210] on input "1" at bounding box center [203, 219] width 47 height 19
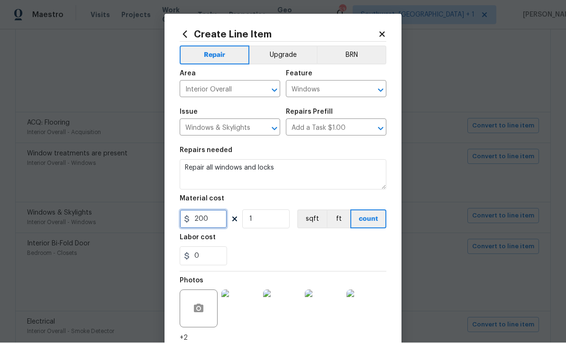
type input "200"
click at [358, 266] on div "0" at bounding box center [283, 256] width 207 height 19
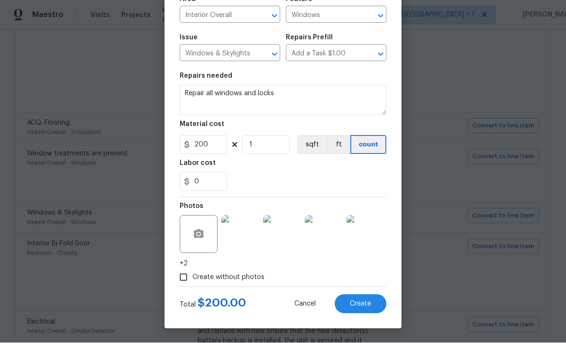
scroll to position [76, 0]
click at [361, 307] on button "Create" at bounding box center [360, 304] width 52 height 19
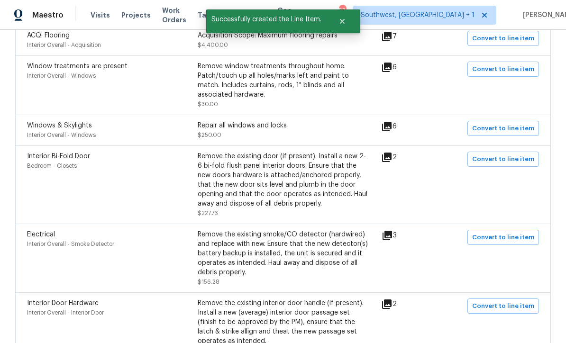
scroll to position [926, 0]
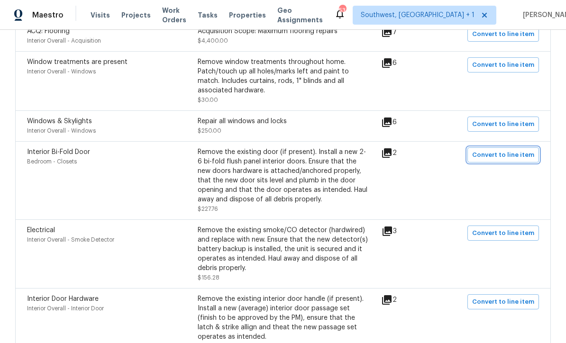
click at [511, 150] on span "Convert to line item" at bounding box center [503, 155] width 62 height 11
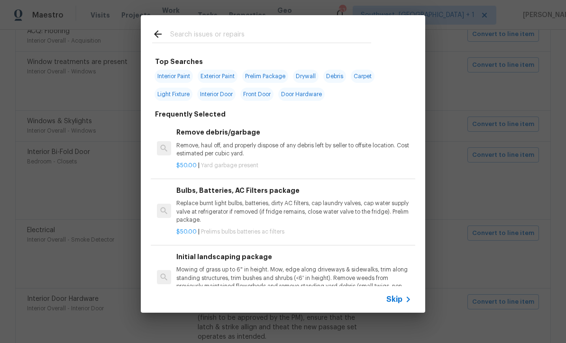
click at [403, 304] on icon at bounding box center [407, 299] width 11 height 11
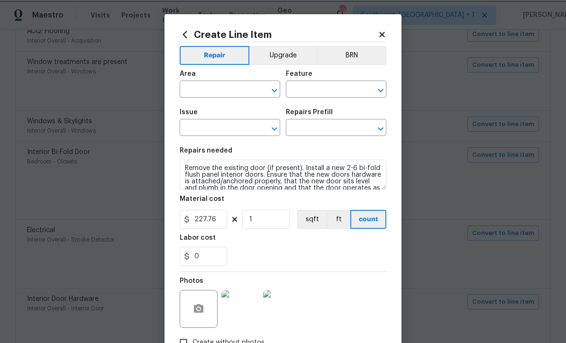
type input "Bedroom"
type input "Closets"
type input "Interior Bi-Fold Door"
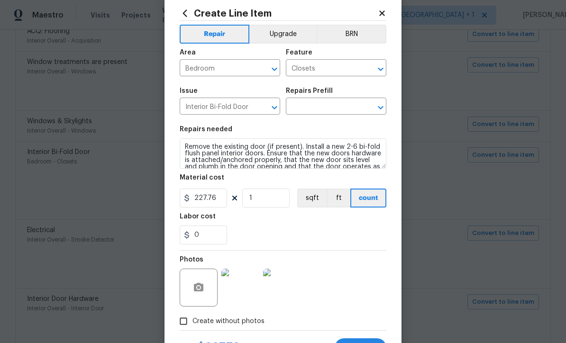
scroll to position [33, 0]
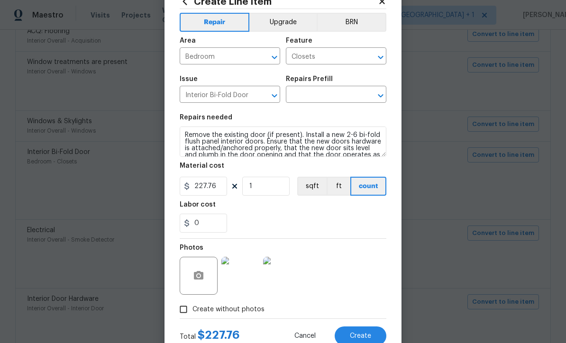
click at [249, 280] on img at bounding box center [240, 276] width 38 height 38
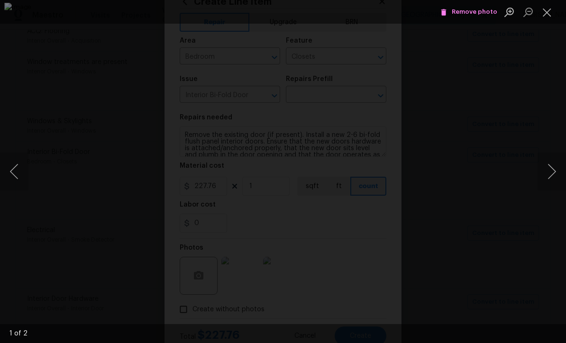
click at [555, 171] on button "Next image" at bounding box center [551, 172] width 28 height 38
click at [559, 168] on button "Next image" at bounding box center [551, 172] width 28 height 38
click at [546, 11] on button "Close lightbox" at bounding box center [546, 12] width 19 height 17
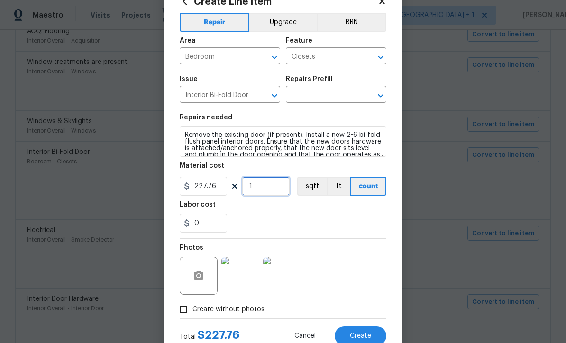
click at [284, 189] on input "1" at bounding box center [265, 186] width 47 height 19
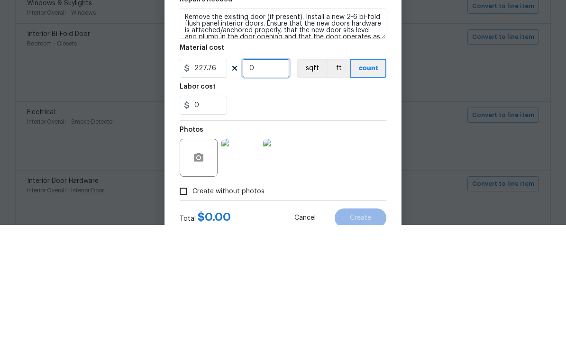
type input "2"
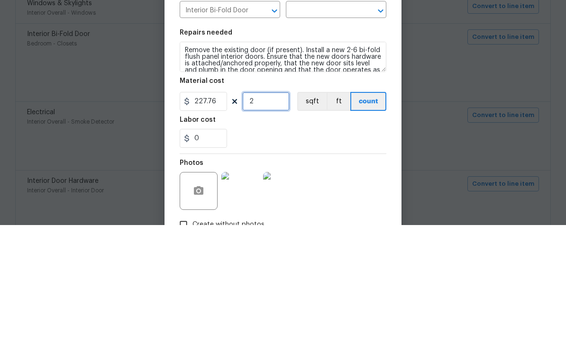
scroll to position [0, 0]
click at [332, 121] on input "text" at bounding box center [323, 128] width 74 height 15
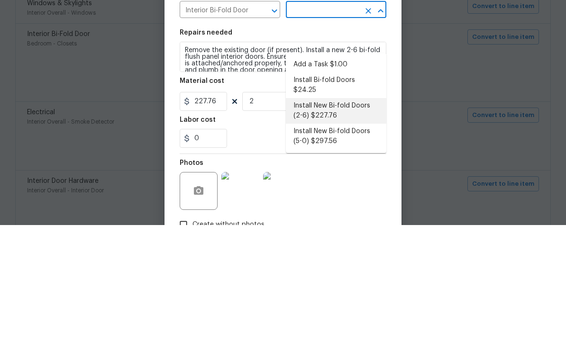
click at [346, 216] on li "Install New Bi-fold Doors (2-6) $227.76" at bounding box center [336, 229] width 100 height 26
type input "Install New Bi-fold Doors (2-6) $227.76"
type input "Interior Door"
type input "Install New Bi-fold Doors (2-6) $227.76"
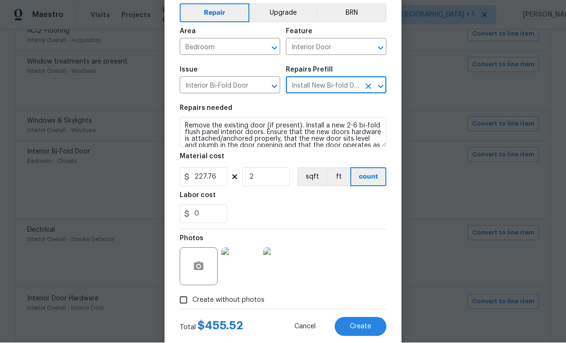
scroll to position [60, 0]
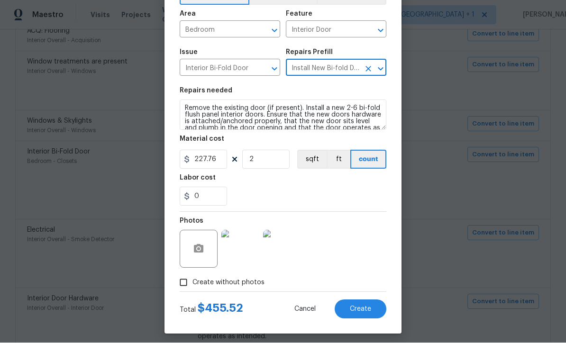
click at [365, 315] on button "Create" at bounding box center [360, 309] width 52 height 19
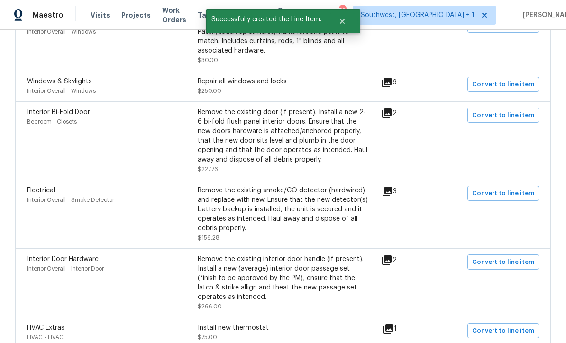
scroll to position [981, 0]
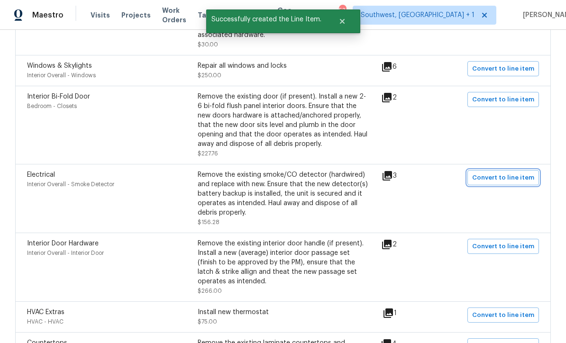
click at [513, 172] on span "Convert to line item" at bounding box center [503, 177] width 62 height 11
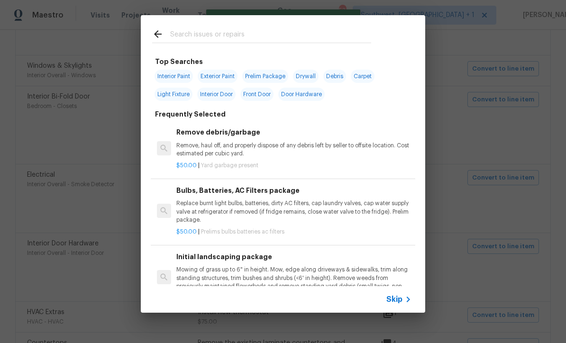
click at [404, 303] on icon at bounding box center [407, 299] width 11 height 11
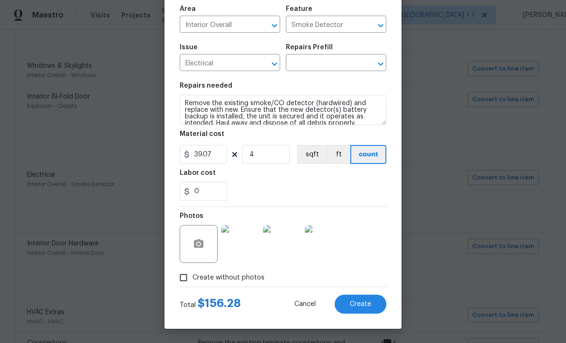
scroll to position [67, 0]
click at [337, 59] on input "text" at bounding box center [323, 63] width 74 height 15
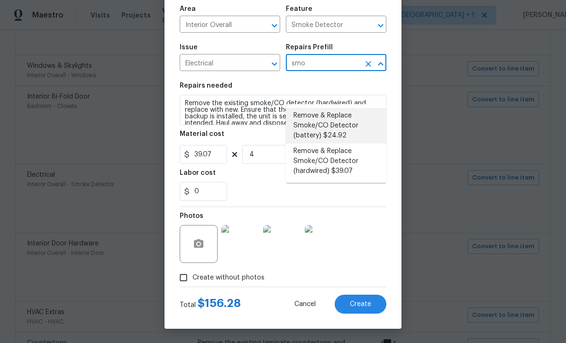
click at [345, 108] on li "Remove & Replace Smoke/CO Detector (battery) $24.92" at bounding box center [336, 126] width 100 height 36
type input "Remove & Replace Smoke/CO Detector (battery) $24.92"
type textarea "Remove the existing smoke/CO detector (battery) and replace with new. Ensure th…"
type input "24.92"
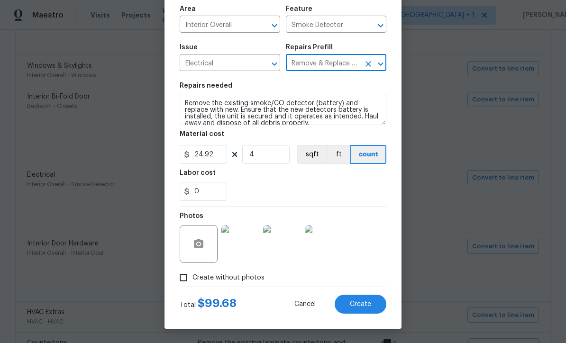
click at [367, 304] on span "Create" at bounding box center [360, 304] width 21 height 7
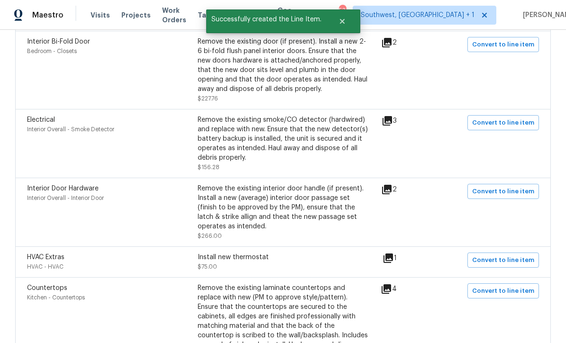
scroll to position [1046, 0]
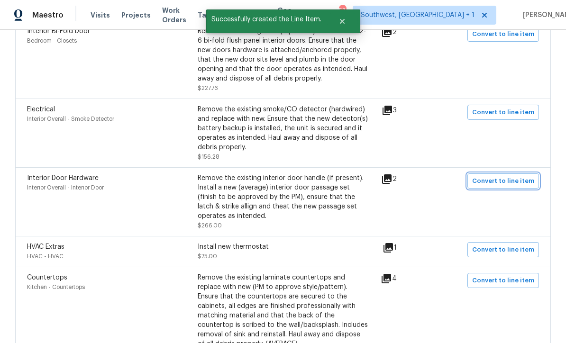
click at [505, 176] on span "Convert to line item" at bounding box center [503, 181] width 62 height 11
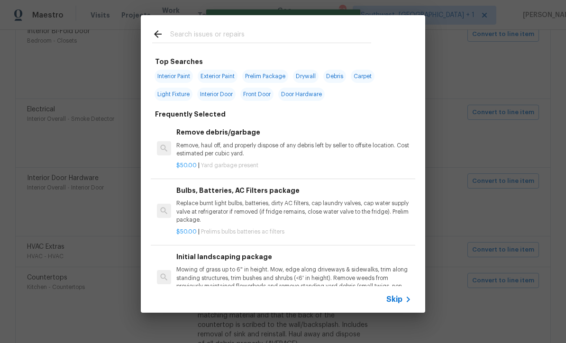
click at [398, 302] on span "Skip" at bounding box center [394, 299] width 16 height 9
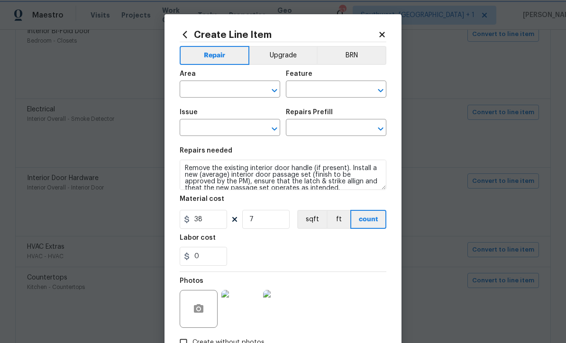
type input "Interior Overall"
type input "Interior Door"
type input "Interior Door Hardware"
click at [337, 131] on input "text" at bounding box center [323, 128] width 74 height 15
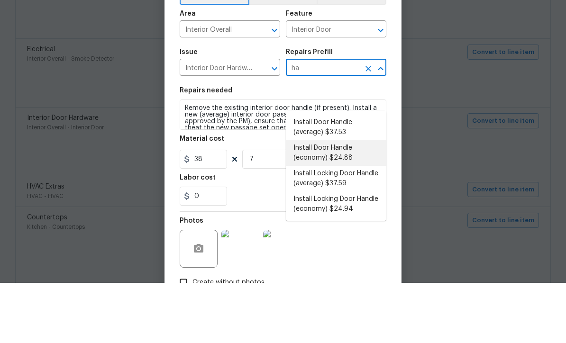
click at [348, 200] on li "Install Door Handle (economy) $24.88" at bounding box center [336, 213] width 100 height 26
type input "Install Door Handle (economy) $24.88"
type textarea "Remove the existing interior door handle (if present). Install a new (economy) …"
type input "Install Door Handle (economy) $24.88"
type input "24.88"
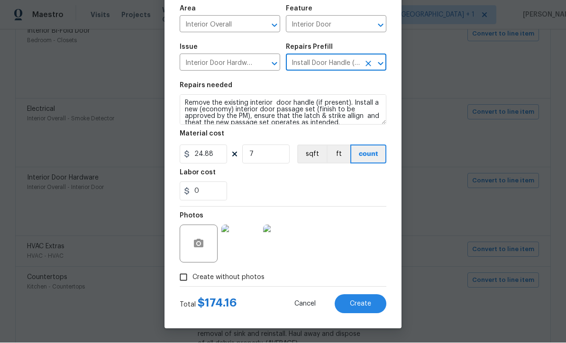
scroll to position [67, 0]
click at [365, 309] on button "Create" at bounding box center [360, 304] width 52 height 19
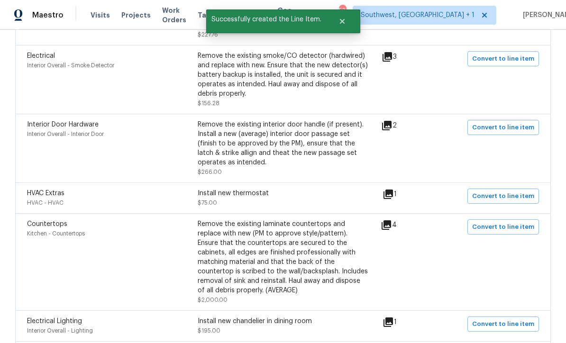
scroll to position [1130, 0]
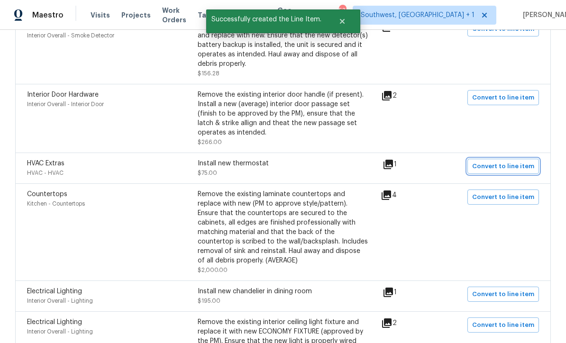
click at [511, 161] on span "Convert to line item" at bounding box center [503, 166] width 62 height 11
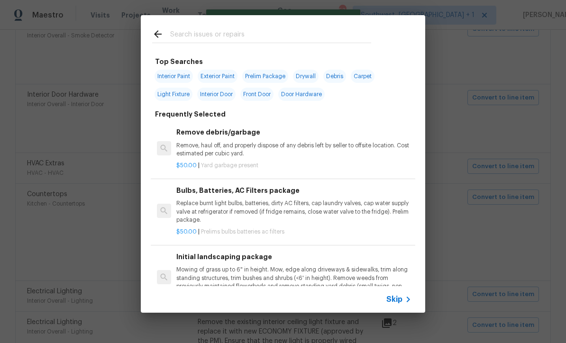
click at [403, 305] on icon at bounding box center [407, 299] width 11 height 11
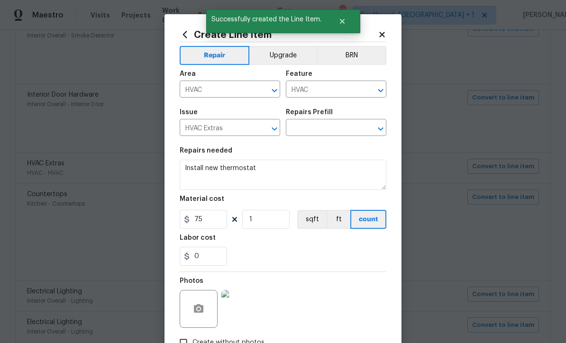
click at [334, 129] on input "text" at bounding box center [323, 128] width 74 height 15
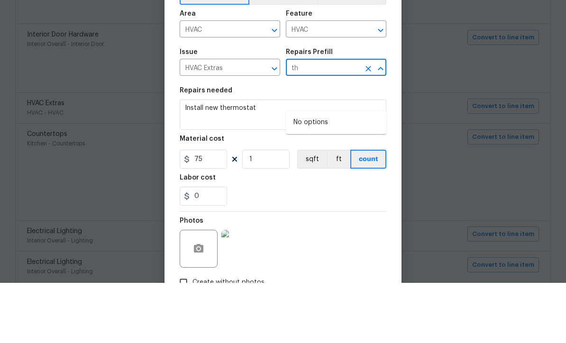
type input "t"
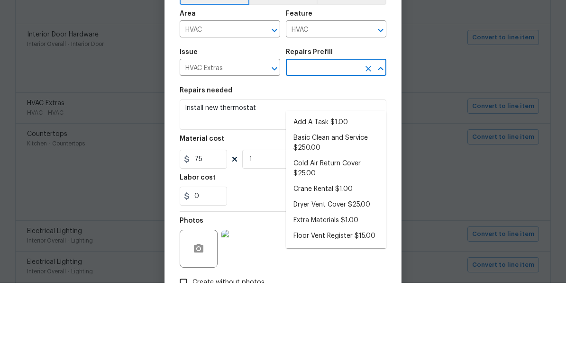
click at [328, 175] on li "Add A Task $1.00" at bounding box center [336, 183] width 100 height 16
type input "Add A Task $1.00"
type textarea "HPM to detail"
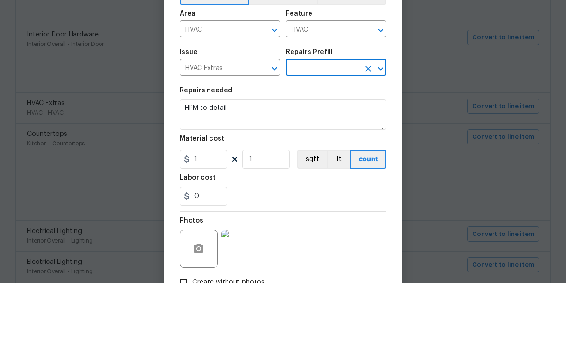
type input "Add A Task $1.00"
type input "1"
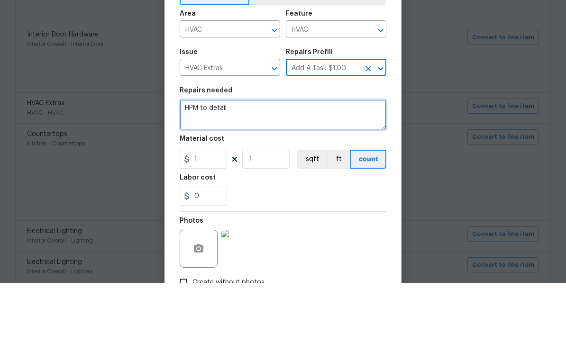
click at [312, 160] on textarea "HPM to detail" at bounding box center [283, 175] width 207 height 30
type textarea "H"
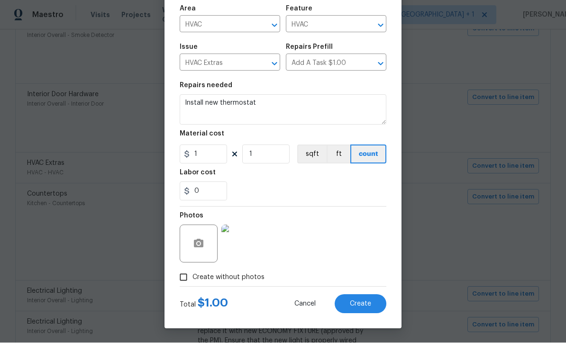
scroll to position [67, 0]
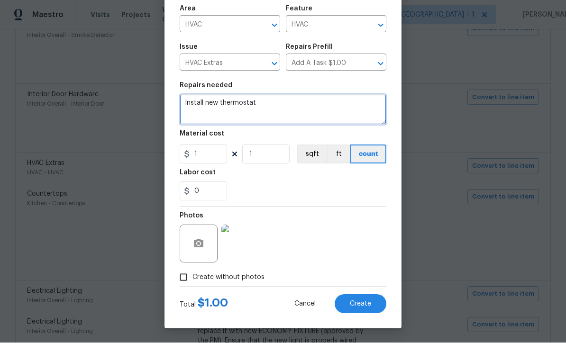
type textarea "Install new thermostat"
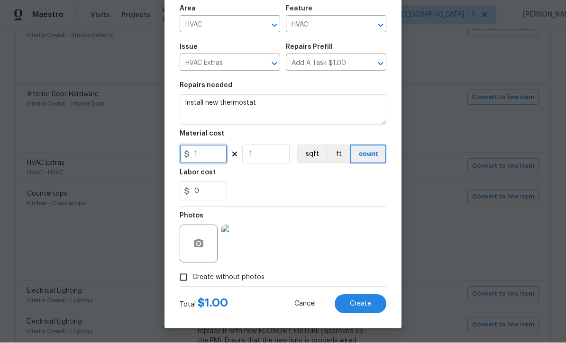
click at [207, 151] on input "1" at bounding box center [203, 154] width 47 height 19
type input "75"
click at [357, 254] on div "Photos" at bounding box center [283, 238] width 207 height 62
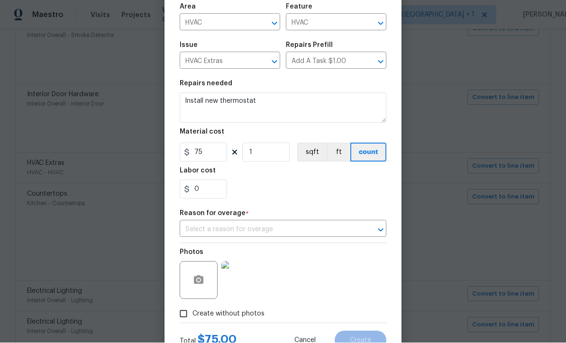
click at [271, 232] on input "text" at bounding box center [270, 230] width 180 height 15
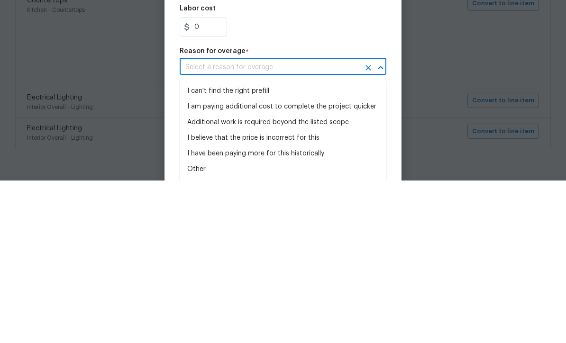
click at [257, 246] on li "I can't find the right prefill" at bounding box center [283, 254] width 207 height 16
type input "I can't find the right prefill"
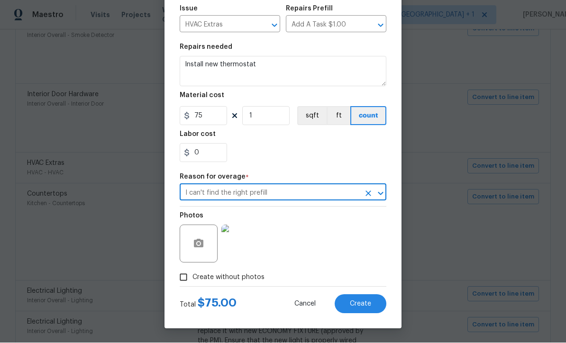
scroll to position [106, 0]
click at [368, 306] on span "Create" at bounding box center [360, 304] width 21 height 7
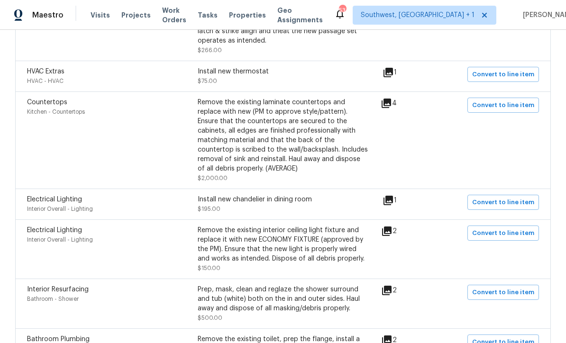
scroll to position [1221, 0]
click at [508, 198] on span "Convert to line item" at bounding box center [503, 203] width 62 height 11
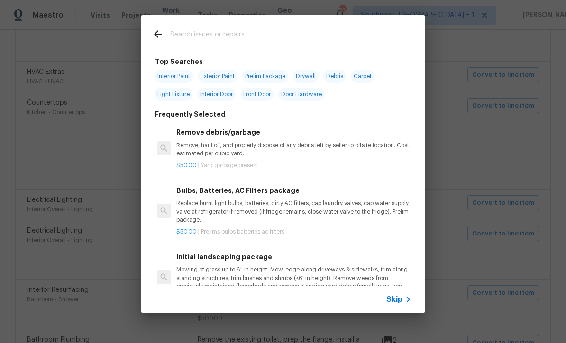
click at [402, 303] on icon at bounding box center [407, 299] width 11 height 11
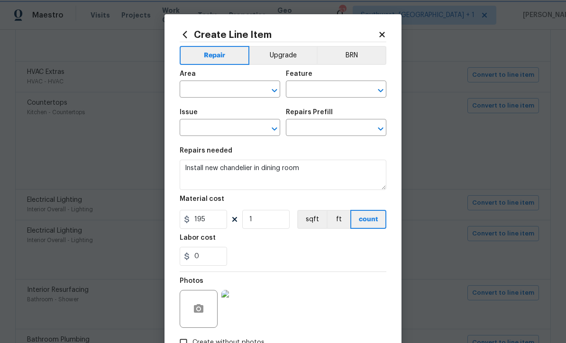
type input "Interior Overall"
type input "Lighting"
type input "Electrical Lighting"
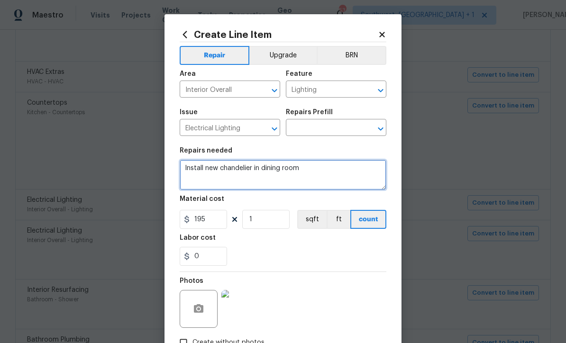
click at [192, 171] on textarea "Install new chandelier in dining room" at bounding box center [283, 175] width 207 height 30
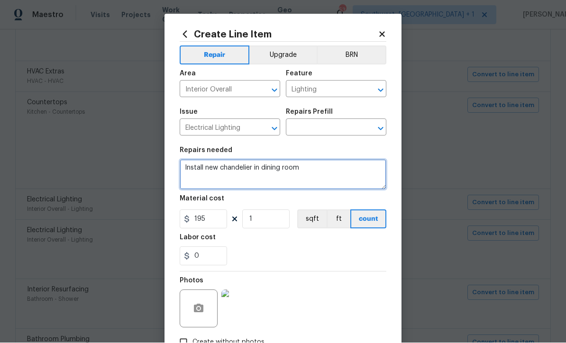
click at [329, 172] on textarea "Install new chandelier in dining room" at bounding box center [283, 175] width 207 height 30
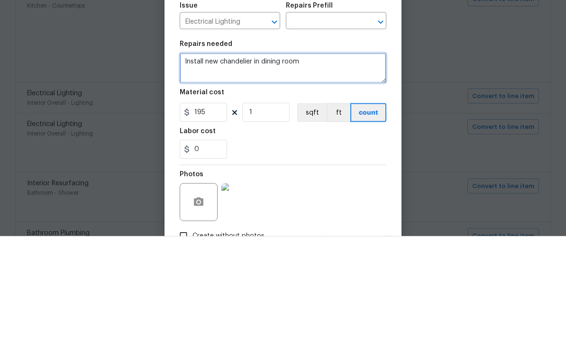
click at [258, 160] on textarea "Install new chandelier in dining room" at bounding box center [283, 175] width 207 height 30
click at [251, 160] on textarea "Install new chandelier in dining room" at bounding box center [283, 175] width 207 height 30
type textarea "Install new flushmount in dining room"
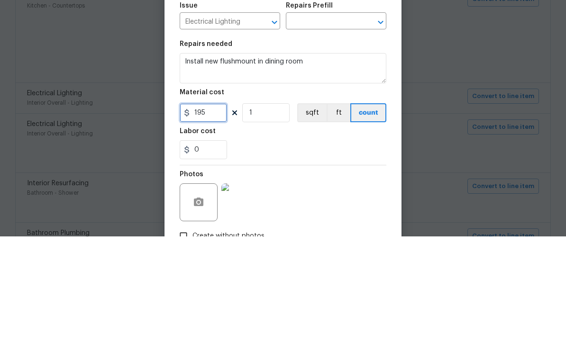
click at [222, 210] on input "195" at bounding box center [203, 219] width 47 height 19
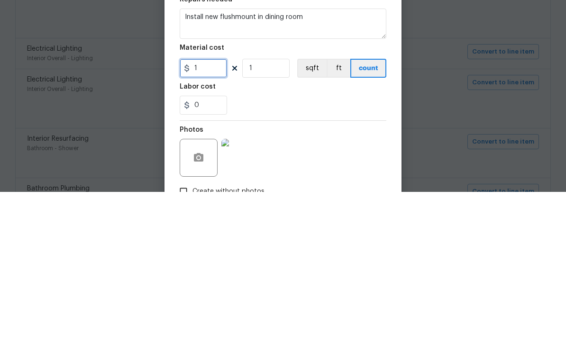
type input "0"
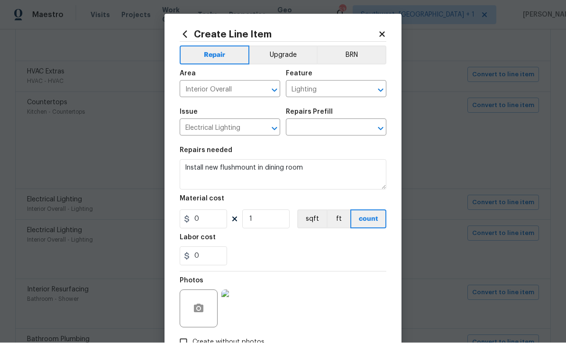
click at [344, 133] on input "text" at bounding box center [323, 128] width 74 height 15
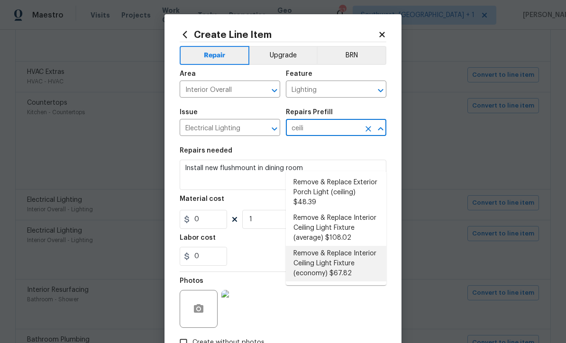
click at [354, 246] on li "Remove & Replace Interior Ceiling Light Fixture (economy) $67.82" at bounding box center [336, 264] width 100 height 36
type input "Remove & Replace Interior Ceiling Light Fixture (economy) $67.82"
type textarea "Remove the existing interior ceiling light fixture and replace it with new ECON…"
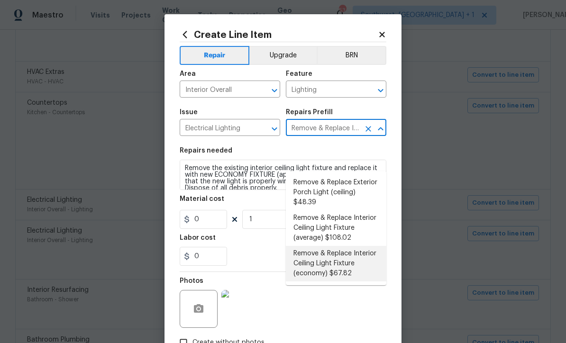
type input "67.82"
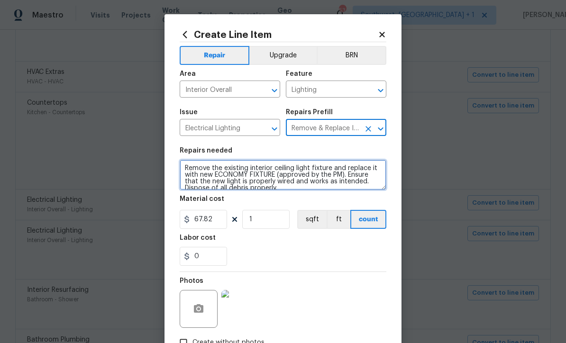
click at [186, 168] on textarea "Remove the existing interior ceiling light fixture and replace it with new ECON…" at bounding box center [283, 175] width 207 height 30
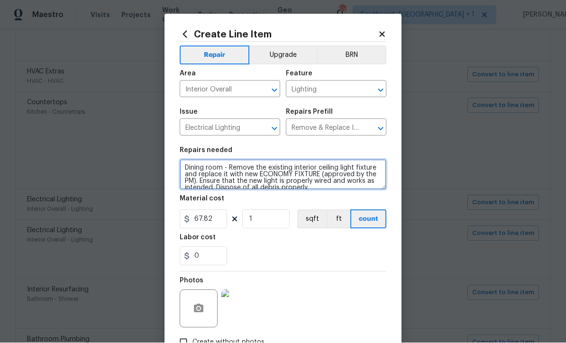
type textarea "Dining room - Remove the existing interior ceiling light fixture and replace it…"
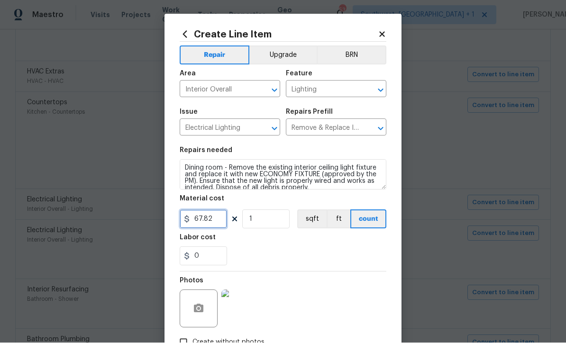
click at [226, 221] on input "67.82" at bounding box center [203, 219] width 47 height 19
type input "50"
click at [330, 282] on div "Photos" at bounding box center [283, 303] width 207 height 62
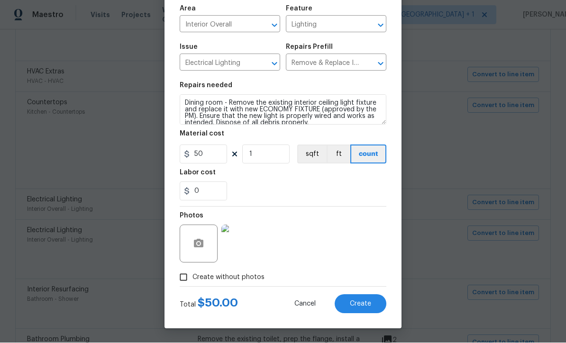
scroll to position [67, 0]
click at [367, 298] on button "Create" at bounding box center [360, 304] width 52 height 19
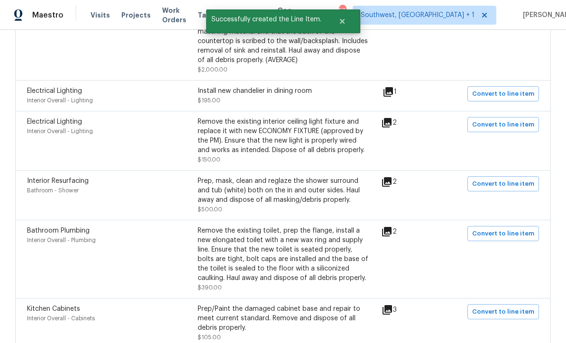
scroll to position [1333, 0]
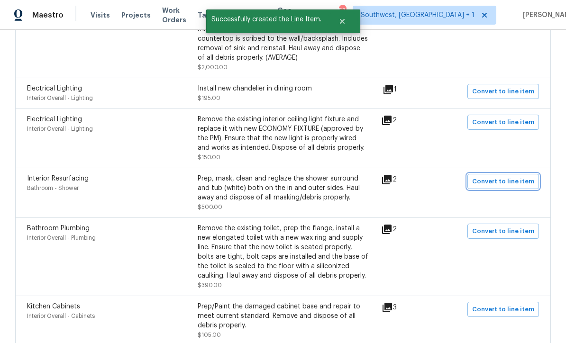
click at [506, 176] on span "Convert to line item" at bounding box center [503, 181] width 62 height 11
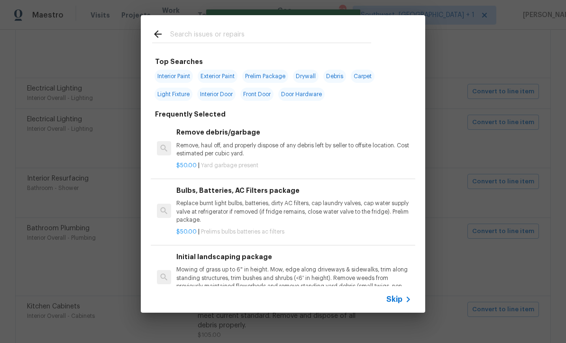
click at [402, 298] on icon at bounding box center [407, 299] width 11 height 11
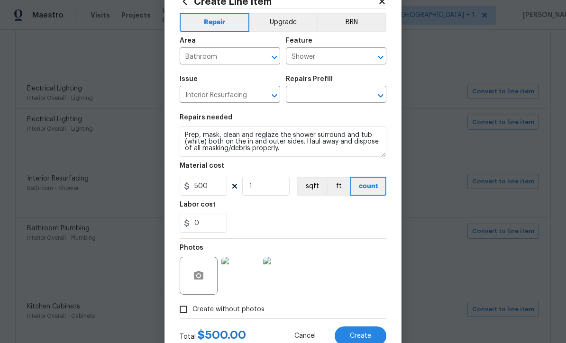
scroll to position [36, 0]
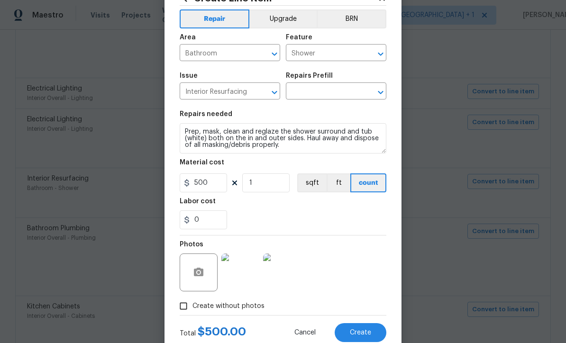
click at [250, 273] on img at bounding box center [240, 272] width 38 height 38
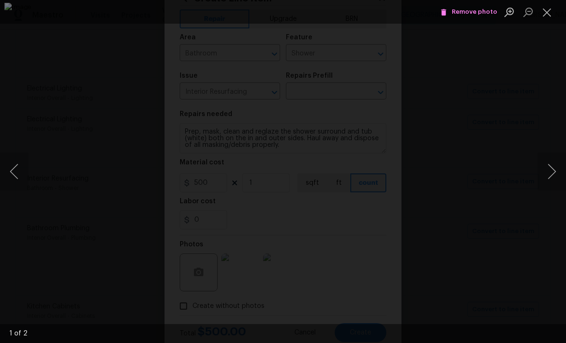
click at [554, 171] on button "Next image" at bounding box center [551, 172] width 28 height 38
click at [553, 172] on button "Next image" at bounding box center [551, 172] width 28 height 38
click at [551, 171] on button "Next image" at bounding box center [551, 172] width 28 height 38
click at [544, 14] on button "Close lightbox" at bounding box center [546, 12] width 19 height 17
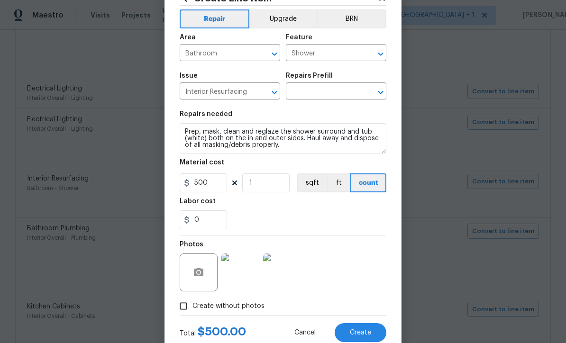
scroll to position [36, 0]
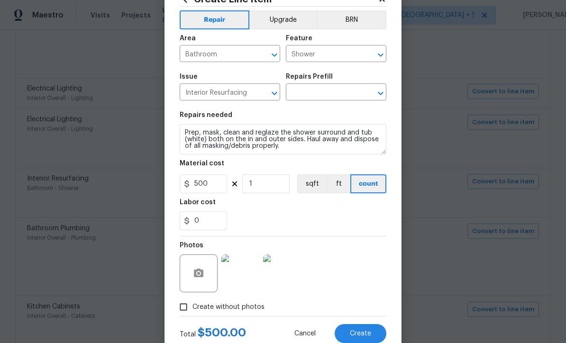
click at [328, 93] on input "text" at bounding box center [323, 93] width 74 height 15
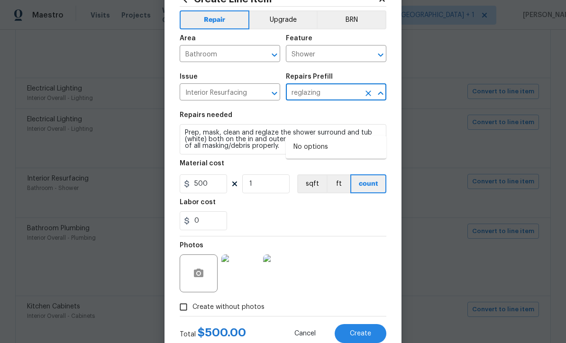
click at [339, 96] on input "reglazing" at bounding box center [323, 93] width 74 height 15
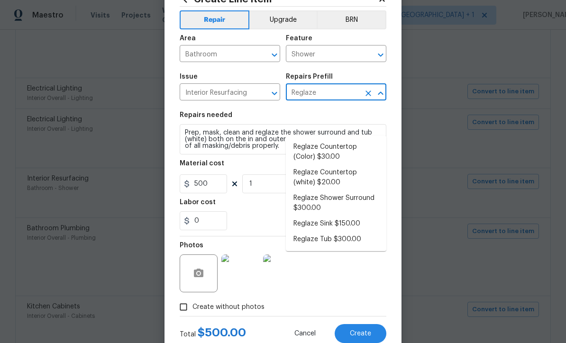
click at [374, 190] on li "Reglaze Shower Surround $300.00" at bounding box center [336, 203] width 100 height 26
type input "Reglaze Shower Surround $300.00"
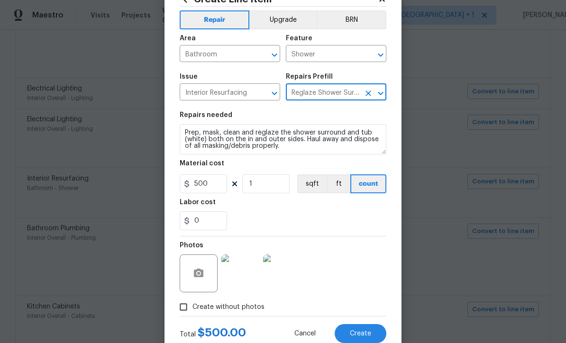
type textarea "Prep, mask, clean and reglaze the fiberglass shower surround (white) both on th…"
type input "300"
click at [352, 169] on div "Material cost" at bounding box center [283, 166] width 207 height 12
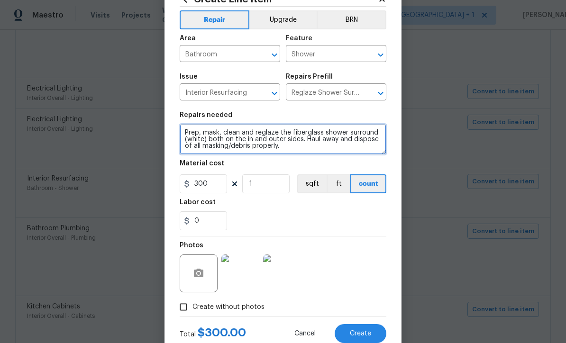
click at [301, 140] on textarea "Prep, mask, clean and reglaze the fiberglass shower surround (white) both on th…" at bounding box center [283, 139] width 207 height 30
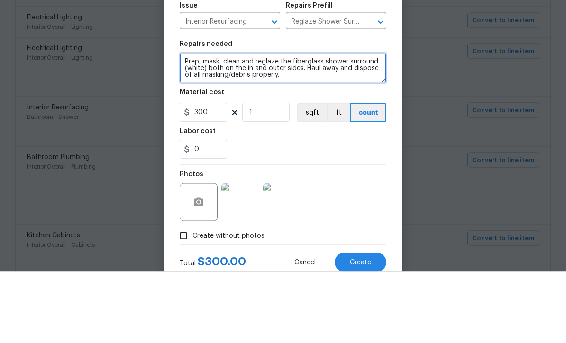
click at [382, 124] on textarea "Prep, mask, clean and reglaze the fiberglass shower surround (white) both on th…" at bounding box center [283, 139] width 207 height 30
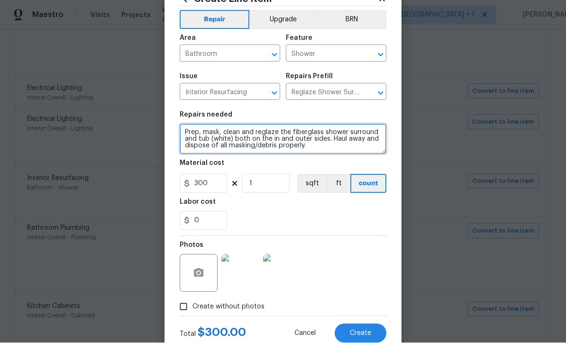
type textarea "Prep, mask, clean and reglaze the fiberglass shower surround and tub (white) bo…"
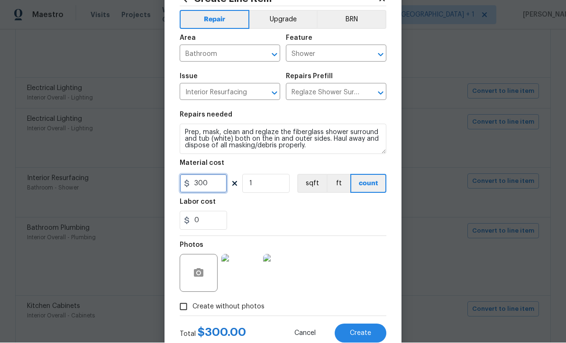
click at [220, 181] on input "300" at bounding box center [203, 183] width 47 height 19
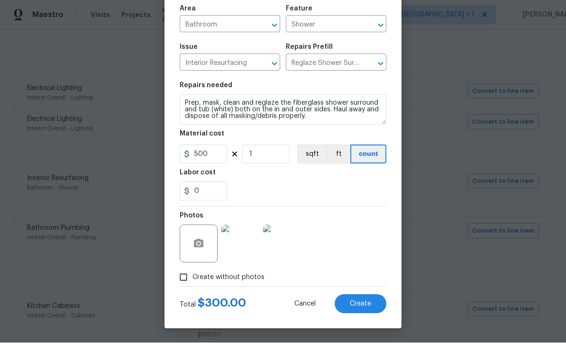
scroll to position [67, 0]
type input "500"
click at [358, 194] on div "0" at bounding box center [283, 191] width 207 height 19
click at [364, 304] on span "Create" at bounding box center [360, 304] width 21 height 7
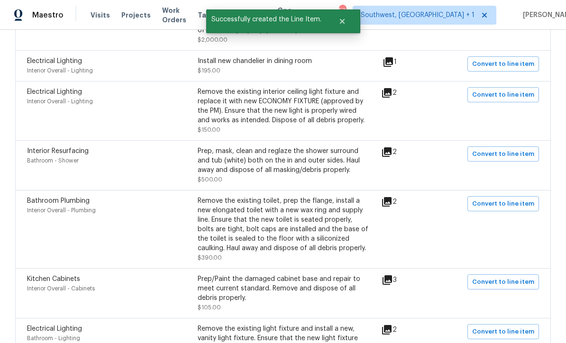
scroll to position [1361, 0]
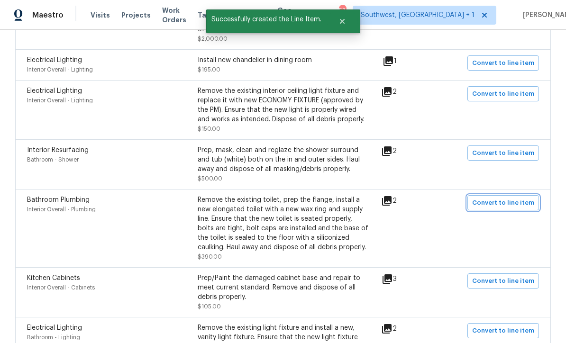
click at [511, 198] on span "Convert to line item" at bounding box center [503, 203] width 62 height 11
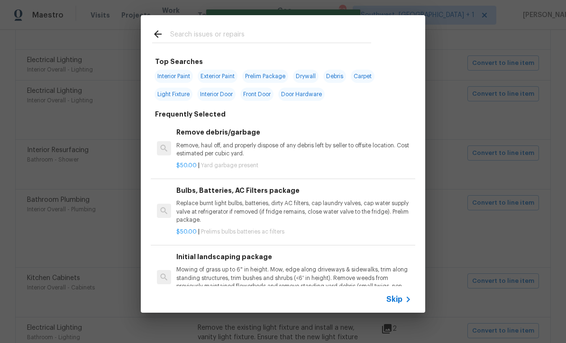
click at [402, 297] on icon at bounding box center [407, 299] width 11 height 11
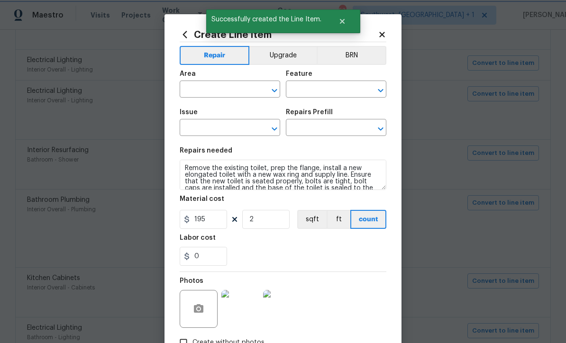
type input "Interior Overall"
type input "Plumbing"
type input "Bathroom Plumbing"
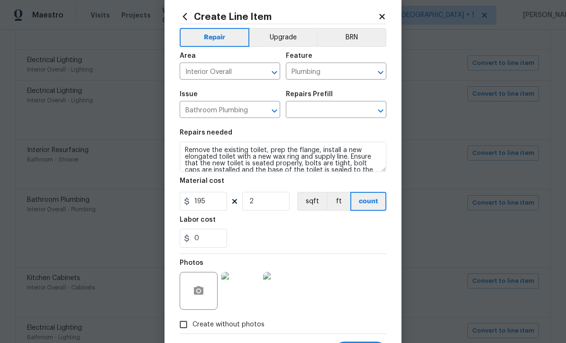
scroll to position [18, 0]
click at [243, 293] on img at bounding box center [240, 291] width 38 height 38
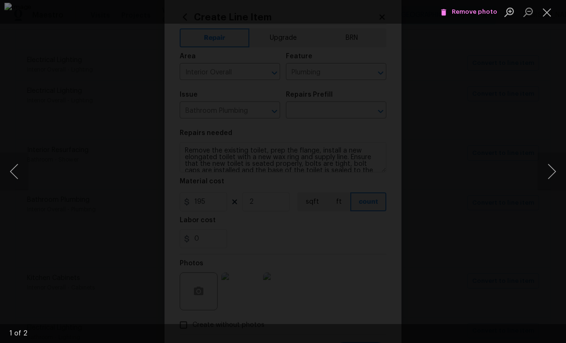
click at [549, 9] on button "Close lightbox" at bounding box center [546, 12] width 19 height 17
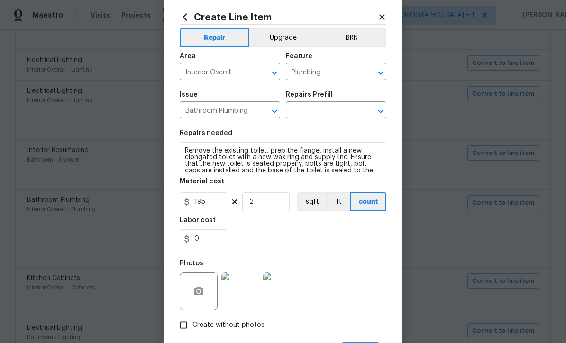
click at [294, 296] on img at bounding box center [282, 291] width 38 height 38
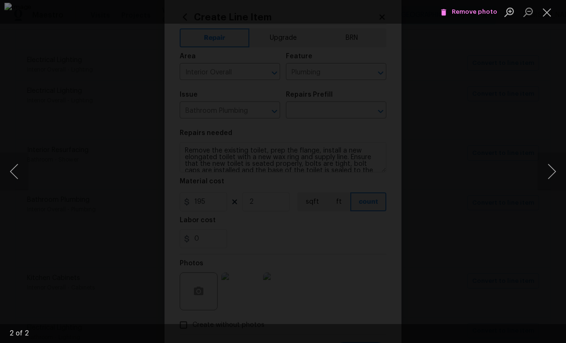
click at [548, 10] on button "Close lightbox" at bounding box center [546, 12] width 19 height 17
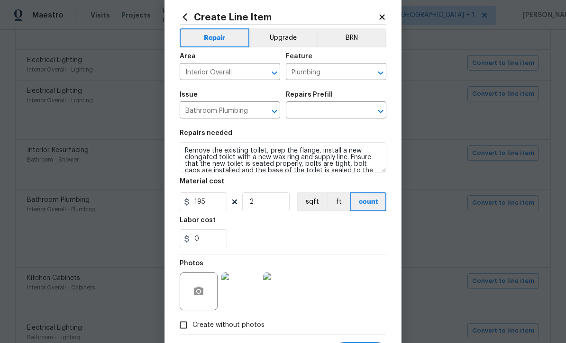
click at [388, 11] on div "Create Line Item Repair Upgrade BRN Area Interior Overall ​ Feature Plumbing ​ …" at bounding box center [282, 186] width 237 height 379
click at [382, 16] on icon at bounding box center [381, 16] width 5 height 5
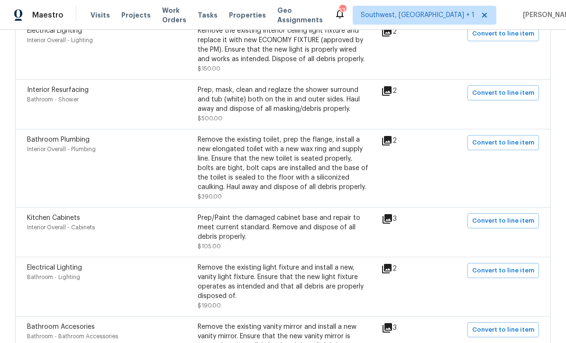
scroll to position [1424, 0]
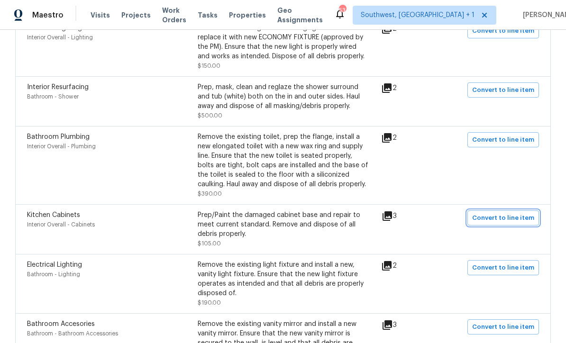
click at [506, 213] on span "Convert to line item" at bounding box center [503, 218] width 62 height 11
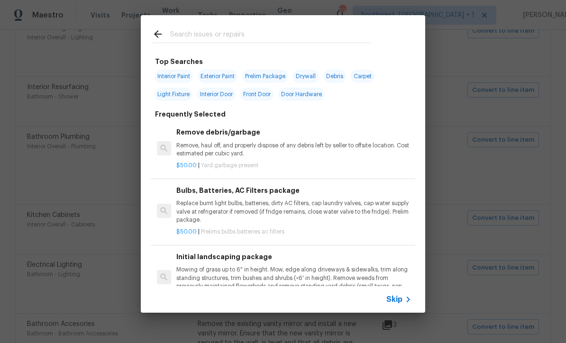
click at [400, 296] on span "Skip" at bounding box center [394, 299] width 16 height 9
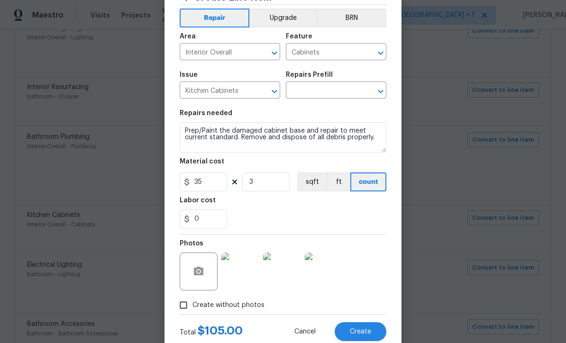
scroll to position [44, 0]
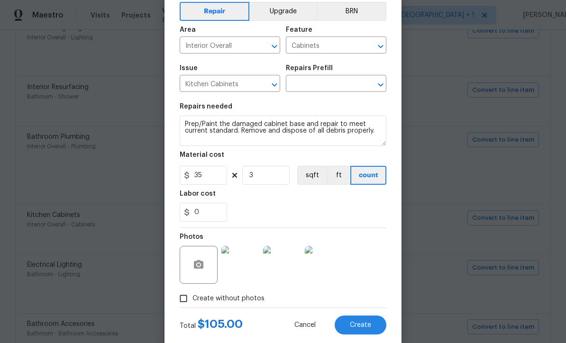
click at [250, 268] on img at bounding box center [240, 265] width 38 height 38
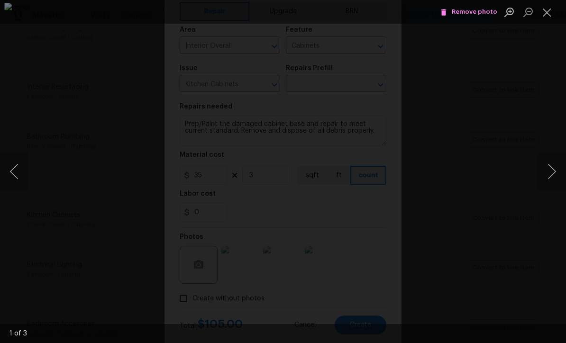
click at [552, 172] on button "Next image" at bounding box center [551, 172] width 28 height 38
click at [554, 170] on button "Next image" at bounding box center [551, 172] width 28 height 38
click at [552, 174] on button "Next image" at bounding box center [551, 172] width 28 height 38
click at [545, 14] on button "Close lightbox" at bounding box center [546, 12] width 19 height 17
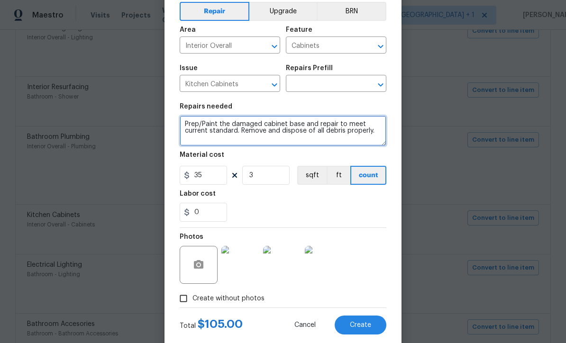
click at [184, 123] on textarea "Prep/Paint the damaged cabinet base and repair to meet current standard. Remove…" at bounding box center [283, 131] width 207 height 30
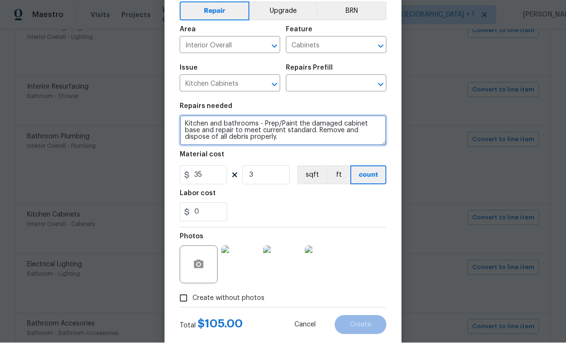
type textarea "Kitchen and bathrooms - Prep/Paint the damaged cabinet base and repair to meet …"
click at [375, 227] on section "Repairs needed Kitchen and bathrooms - Prep/Paint the damaged cabinet base and …" at bounding box center [283, 163] width 207 height 130
click at [187, 127] on textarea "Kitchen and bathrooms - Prep/Paint the damaged cabinet base and repair to meet …" at bounding box center [283, 131] width 207 height 30
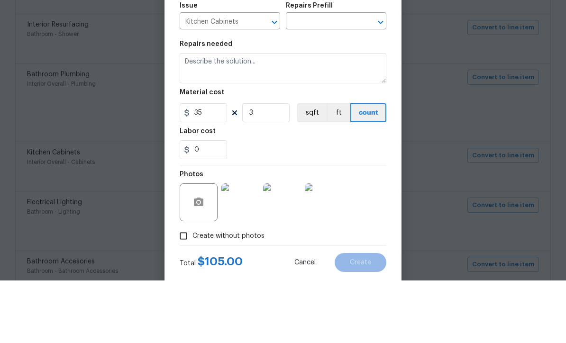
click at [309, 77] on input "text" at bounding box center [323, 84] width 74 height 15
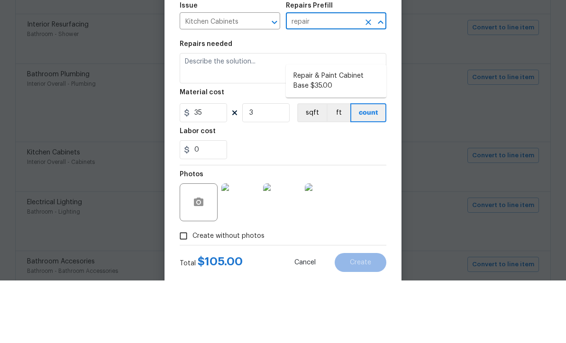
click at [345, 131] on li "Repair & Paint Cabinet Base $35.00" at bounding box center [336, 144] width 100 height 26
type input "Repair & Paint Cabinet Base $35.00"
type textarea "Prep/Paint the damaged cabinet base and repair to meet current standard. Remove…"
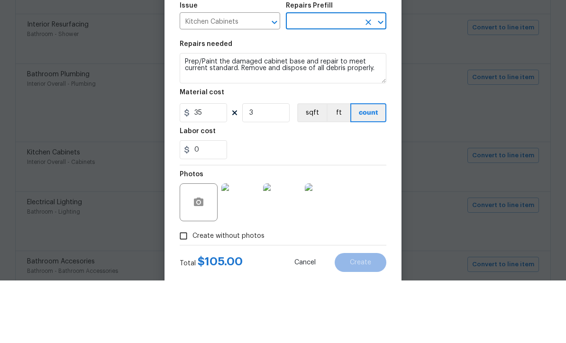
type input "Repair & Paint Cabinet Base $35.00"
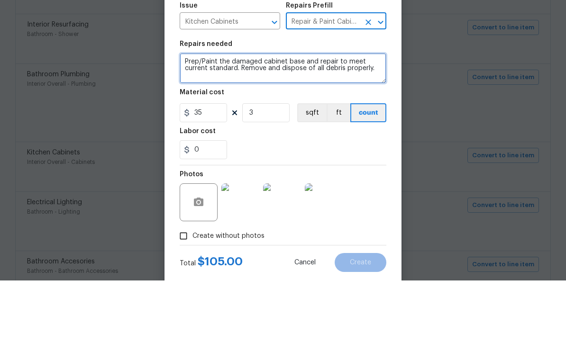
click at [185, 116] on textarea "Prep/Paint the damaged cabinet base and repair to meet current standard. Remove…" at bounding box center [283, 131] width 207 height 30
click at [192, 116] on textarea "Prep/Paint the damaged cabinet base and repair to meet current standard. Remove…" at bounding box center [283, 131] width 207 height 30
click at [191, 116] on textarea "Prep/Paint the damaged cabinet base and repair to meet current standard. Remove…" at bounding box center [283, 131] width 207 height 30
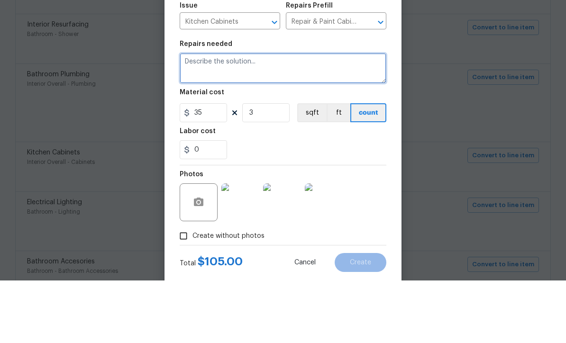
click at [210, 116] on textarea at bounding box center [283, 131] width 207 height 30
paste textarea "Kitchen and bathrooms - Prep/Paint the damaged cabinet base and repair to meet …"
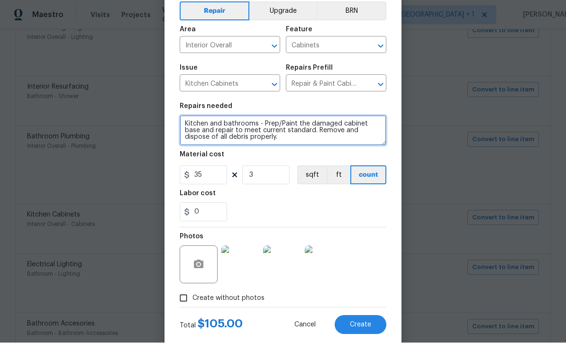
type textarea "Kitchen and bathrooms - Prep/Paint the damaged cabinet base and repair to meet …"
click at [367, 325] on span "Create" at bounding box center [360, 325] width 21 height 7
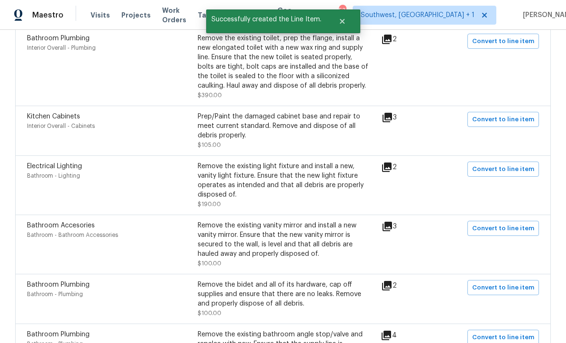
scroll to position [1526, 0]
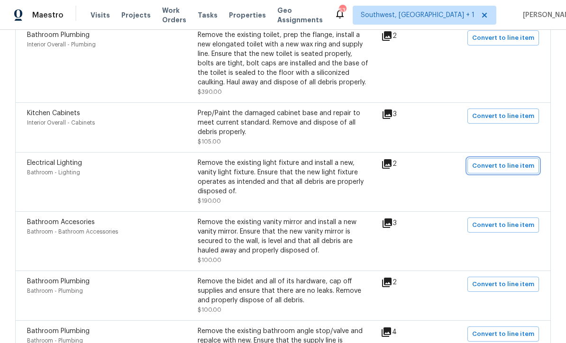
click at [494, 161] on span "Convert to line item" at bounding box center [503, 166] width 62 height 11
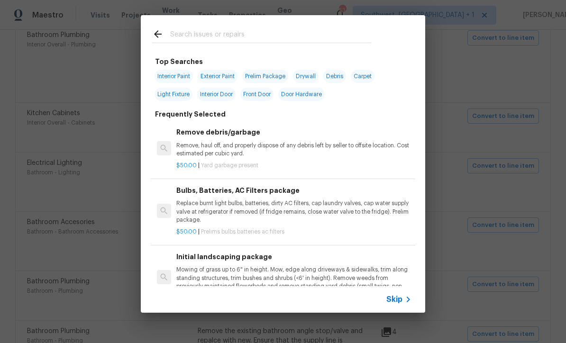
click at [400, 299] on span "Skip" at bounding box center [394, 299] width 16 height 9
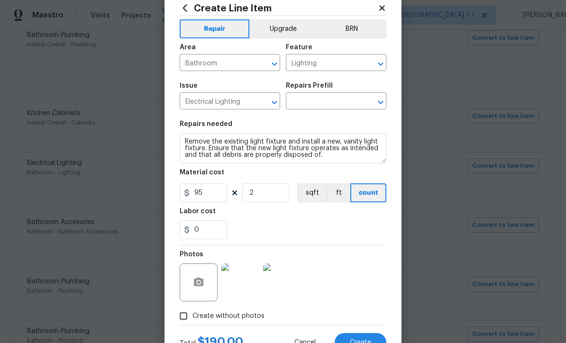
scroll to position [30, 0]
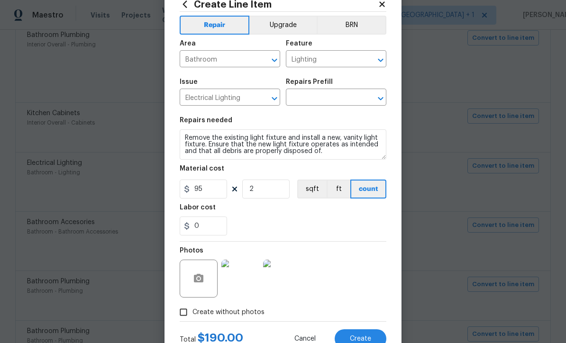
click at [245, 286] on img at bounding box center [240, 279] width 38 height 38
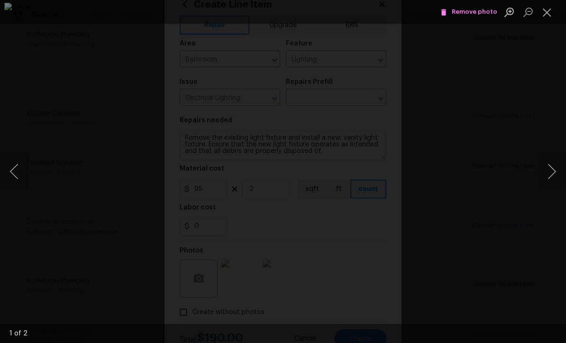
click at [551, 170] on button "Next image" at bounding box center [551, 172] width 28 height 38
click at [549, 12] on button "Close lightbox" at bounding box center [546, 12] width 19 height 17
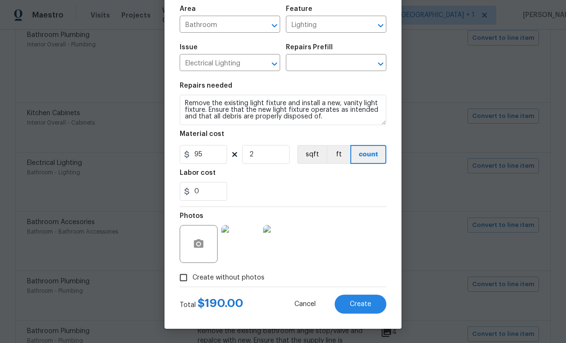
scroll to position [67, 0]
click at [345, 62] on input "text" at bounding box center [323, 63] width 74 height 15
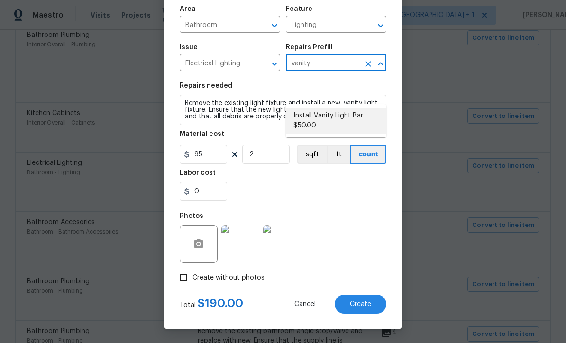
click at [352, 108] on li "Install Vanity Light Bar $50.00" at bounding box center [336, 121] width 100 height 26
type input "Install Vanity Light Bar $50.00"
type textarea "Remove the existing light fixture and install a new, vanity light bar fixture. …"
type input "50"
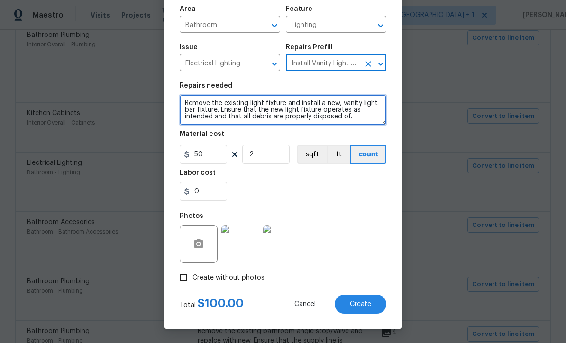
click at [197, 111] on textarea "Remove the existing light fixture and install a new, vanity light bar fixture. …" at bounding box center [283, 110] width 207 height 30
type textarea "Remove the existing light fixture and install a new, vanity light fixture. Ensu…"
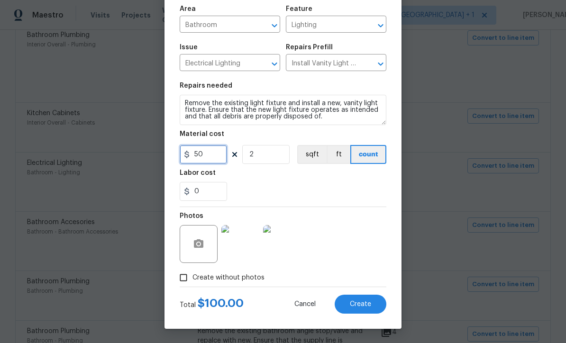
click at [221, 155] on input "50" at bounding box center [203, 154] width 47 height 19
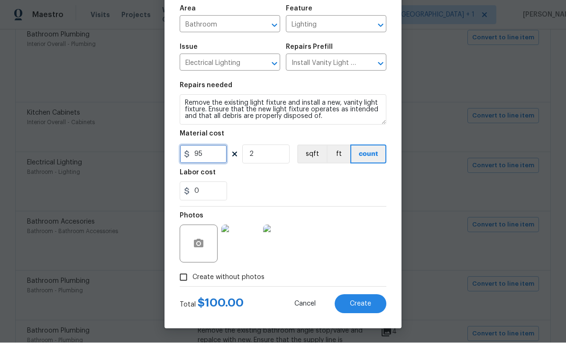
type input "95"
click at [354, 207] on div "Photos" at bounding box center [283, 238] width 207 height 62
click at [370, 306] on span "Create" at bounding box center [360, 304] width 21 height 7
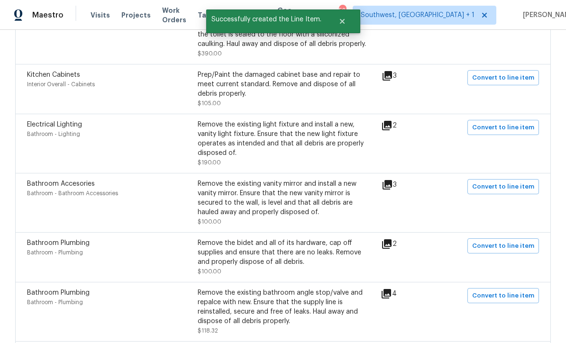
scroll to position [1580, 0]
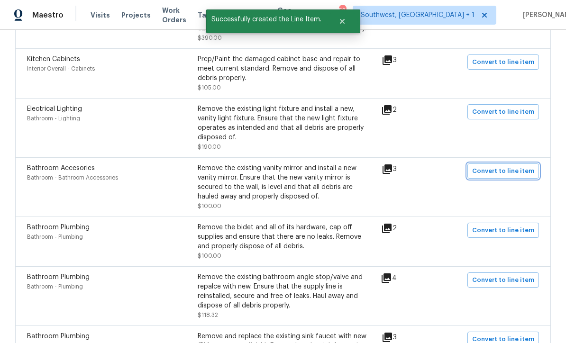
click at [499, 166] on span "Convert to line item" at bounding box center [503, 171] width 62 height 11
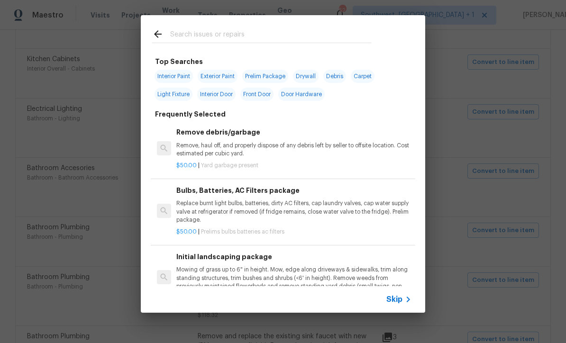
click at [405, 300] on icon at bounding box center [407, 299] width 11 height 11
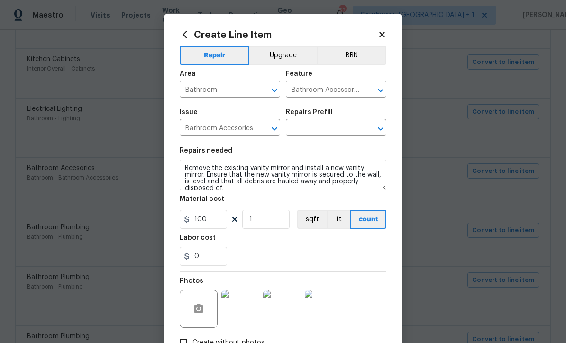
click at [253, 309] on img at bounding box center [240, 309] width 38 height 38
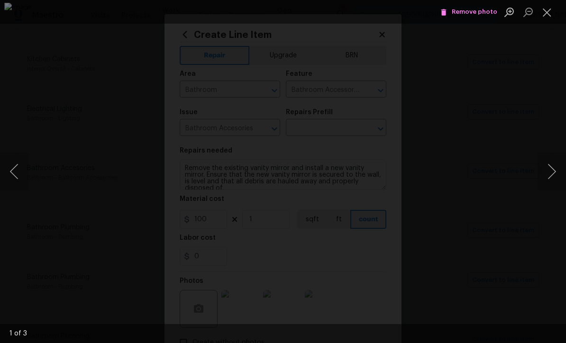
click at [555, 174] on button "Next image" at bounding box center [551, 172] width 28 height 38
click at [554, 172] on button "Next image" at bounding box center [551, 172] width 28 height 38
click at [554, 173] on button "Next image" at bounding box center [551, 172] width 28 height 38
click at [549, 18] on button "Close lightbox" at bounding box center [546, 12] width 19 height 17
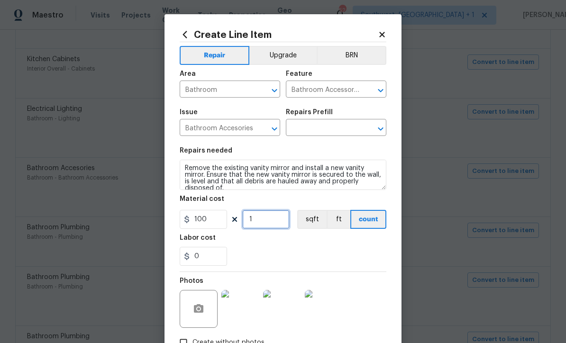
click at [277, 220] on input "1" at bounding box center [265, 219] width 47 height 19
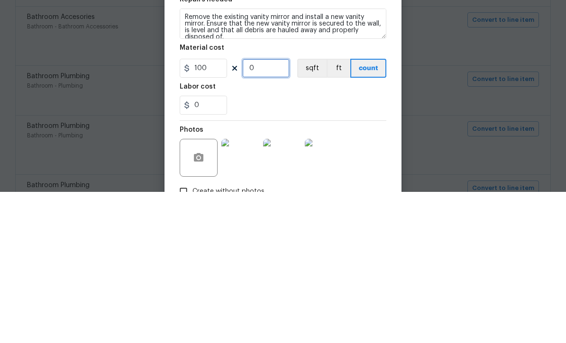
type input "2"
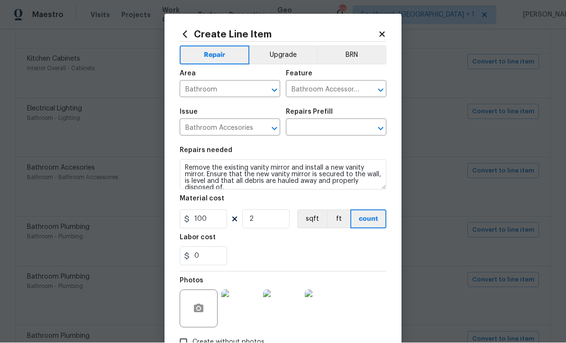
click at [328, 130] on input "text" at bounding box center [323, 128] width 74 height 15
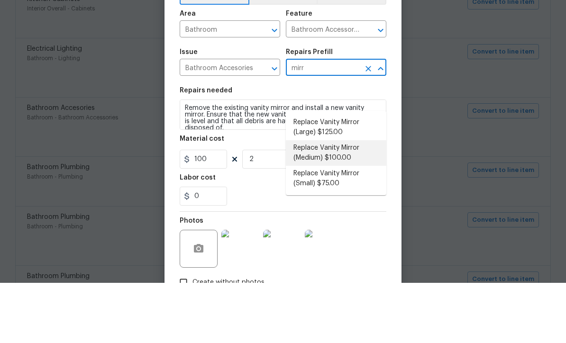
click at [347, 200] on li "Replace Vanity Mirror (Medium) $100.00" at bounding box center [336, 213] width 100 height 26
type input "Replace Vanity Mirror (Medium) $100.00"
type input "Interior Trim"
type input "Replace Vanity Mirror (Medium) $100.00"
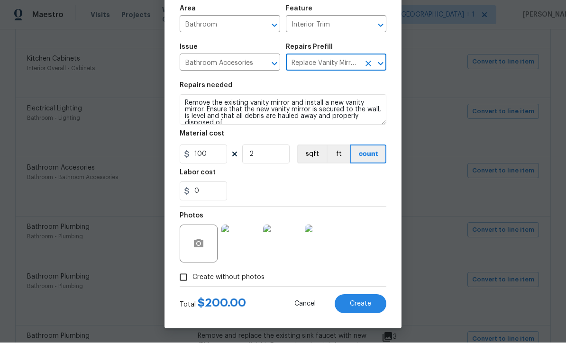
scroll to position [67, 0]
click at [365, 306] on span "Create" at bounding box center [360, 304] width 21 height 7
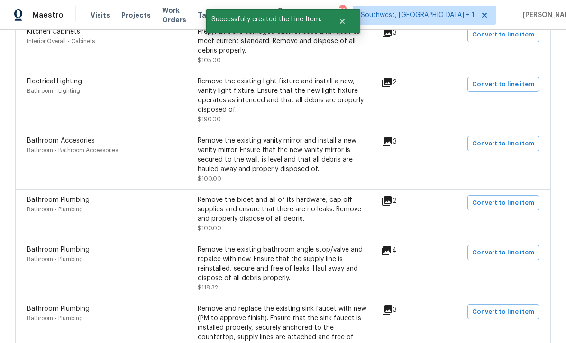
scroll to position [1609, 0]
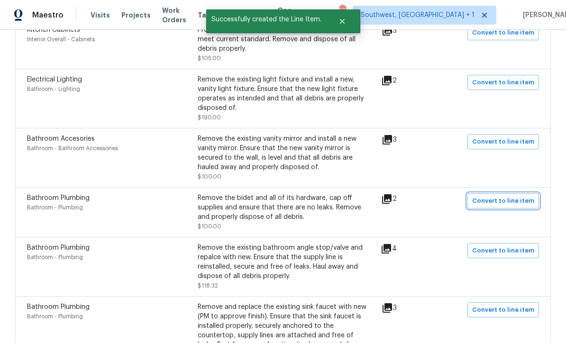
click at [499, 196] on span "Convert to line item" at bounding box center [503, 201] width 62 height 11
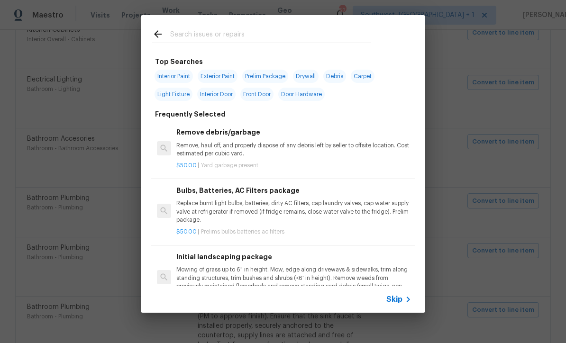
click at [403, 304] on icon at bounding box center [407, 299] width 11 height 11
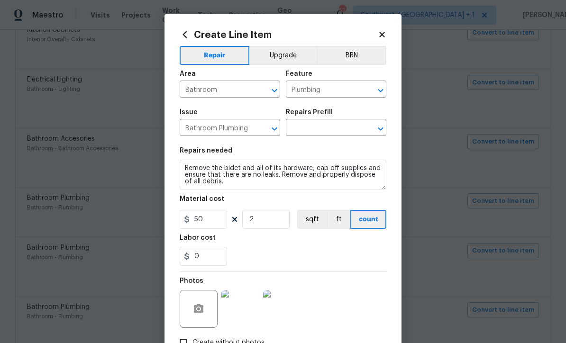
click at [341, 130] on input "text" at bounding box center [323, 128] width 74 height 15
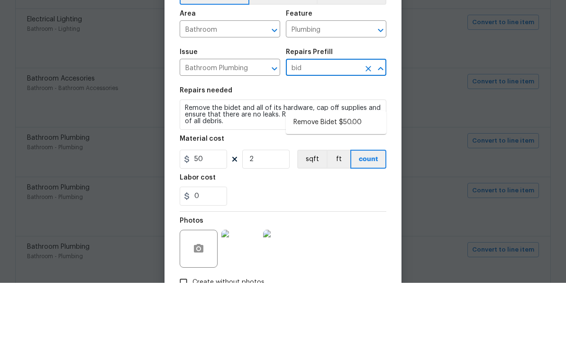
click at [335, 175] on li "Remove Bidet $50.00" at bounding box center [336, 183] width 100 height 16
type input "Remove Bidet $50.00"
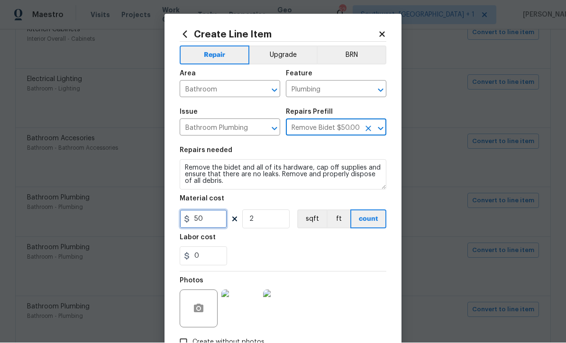
click at [223, 224] on input "50" at bounding box center [203, 219] width 47 height 19
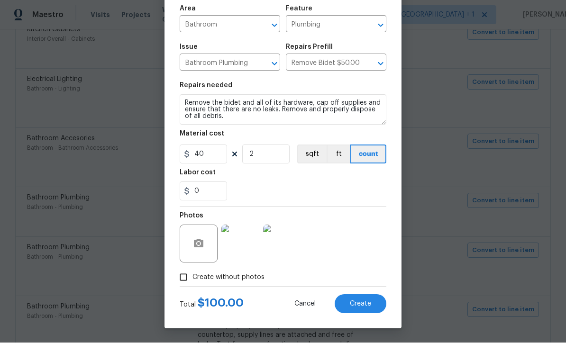
scroll to position [67, 0]
type input "40"
click at [370, 243] on div "Photos" at bounding box center [283, 238] width 207 height 62
click at [362, 302] on span "Create" at bounding box center [360, 304] width 21 height 7
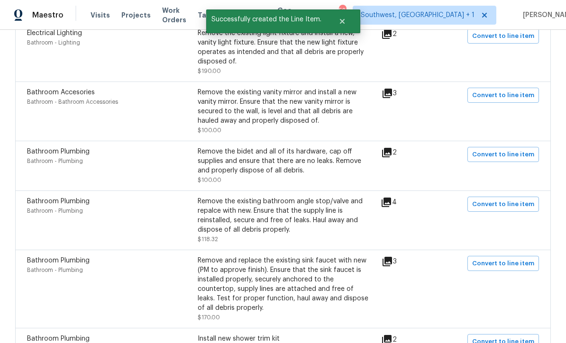
scroll to position [1683, 0]
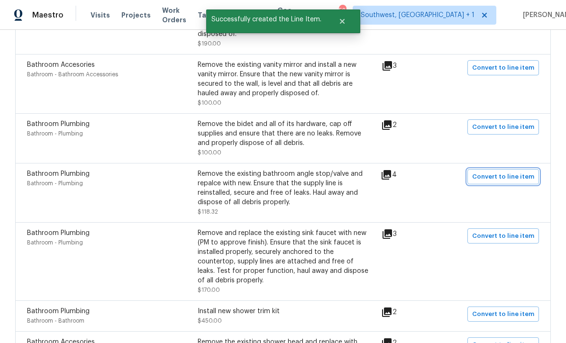
click at [506, 171] on span "Convert to line item" at bounding box center [503, 176] width 62 height 11
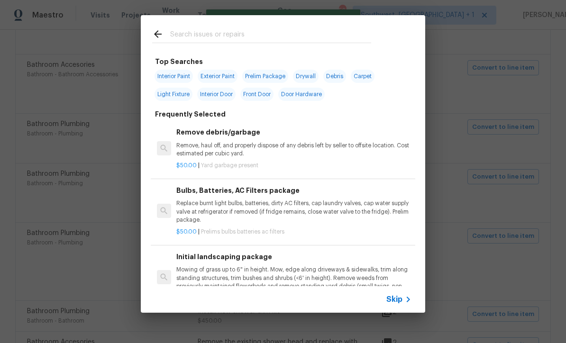
click at [401, 300] on span "Skip" at bounding box center [394, 299] width 16 height 9
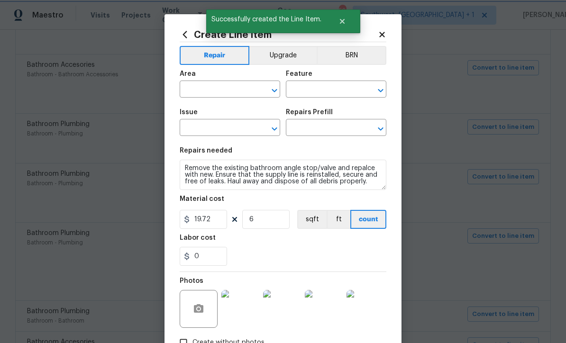
type input "Bathroom"
type input "Plumbing"
type input "Bathroom Plumbing"
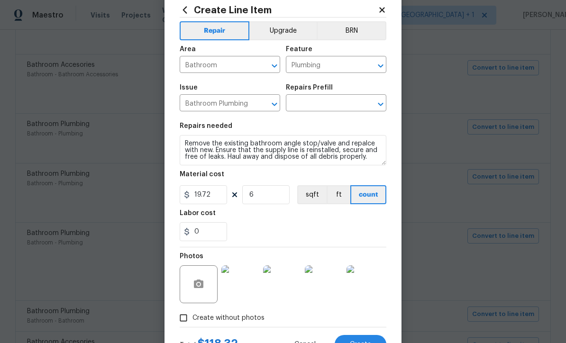
scroll to position [27, 0]
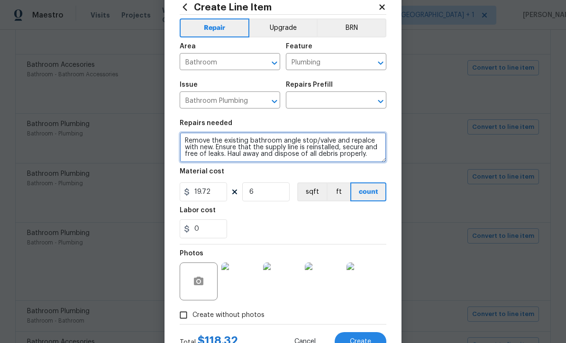
click at [186, 144] on textarea "Remove the existing bathroom angle stop/valve and repalce with new. Ensure that…" at bounding box center [283, 147] width 207 height 30
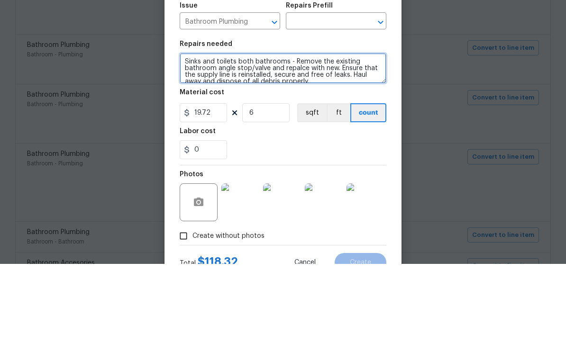
click at [237, 132] on textarea "Sinks and toilets both bathrooms - Remove the existing bathroom angle stop/valv…" at bounding box center [283, 147] width 207 height 30
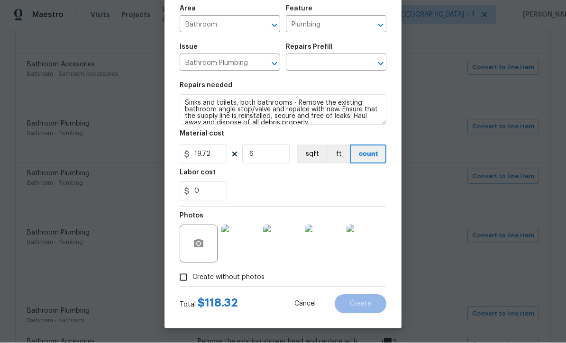
scroll to position [67, 0]
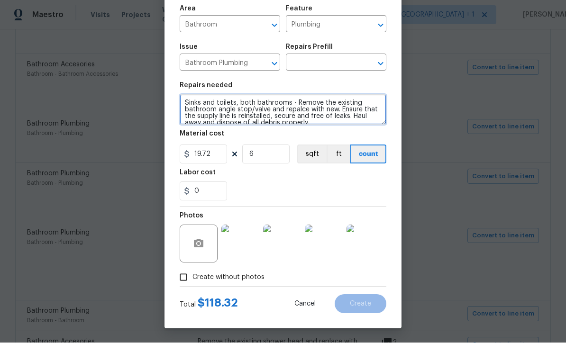
type textarea "Sinks and toilets, both bathrooms - Remove the existing bathroom angle stop/val…"
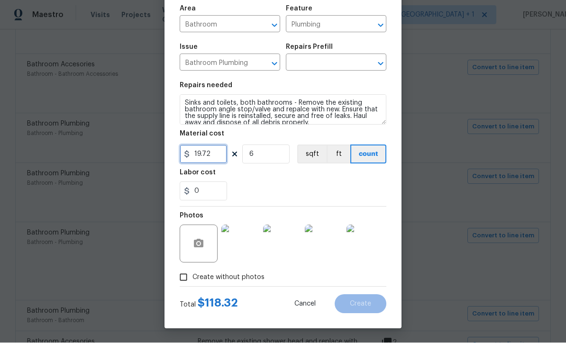
click at [220, 153] on input "19.72" at bounding box center [203, 154] width 47 height 19
type input "25"
click at [364, 198] on div "0" at bounding box center [283, 191] width 207 height 19
click at [367, 191] on div "0" at bounding box center [283, 191] width 207 height 19
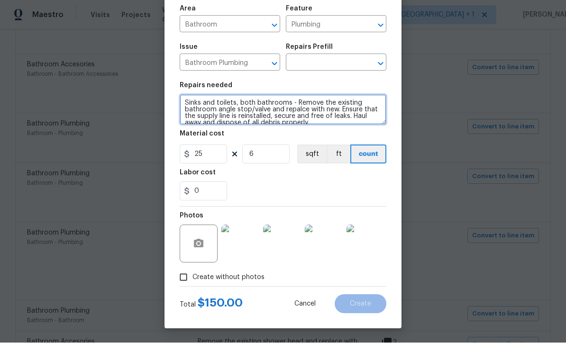
click at [298, 107] on textarea "Sinks and toilets, both bathrooms - Remove the existing bathroom angle stop/val…" at bounding box center [283, 110] width 207 height 30
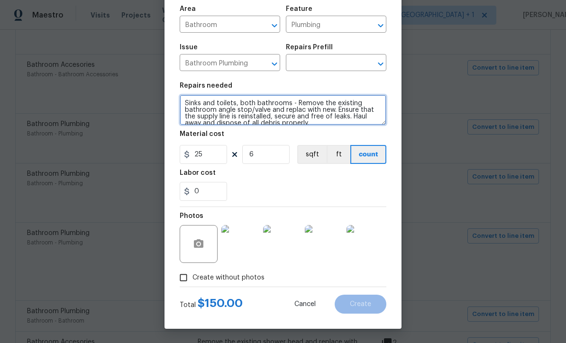
type textarea "Sinks and toilets, both bathrooms - Remove the existing bathroom angle stop/val…"
click at [192, 101] on textarea "Sinks and toilets, both bathrooms - Remove the existing bathroom angle stop/val…" at bounding box center [283, 110] width 207 height 30
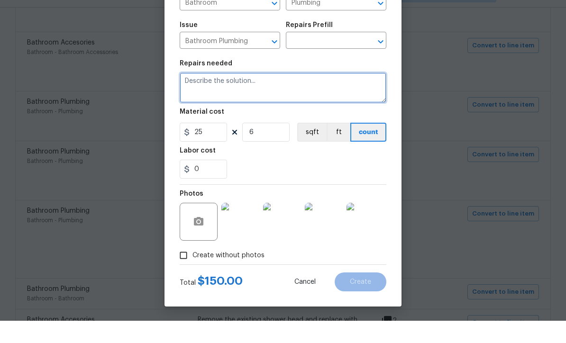
scroll to position [0, 0]
click at [325, 56] on input "text" at bounding box center [323, 63] width 74 height 15
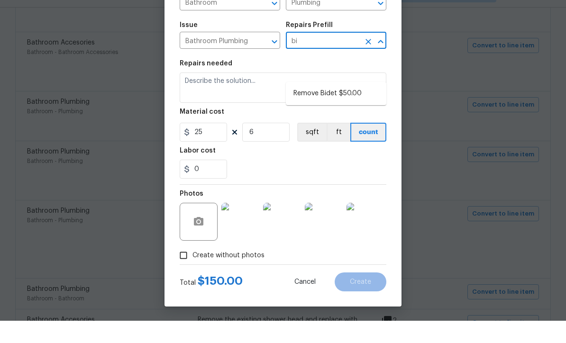
type input "bid"
click at [343, 108] on li "Remove Bidet $50.00" at bounding box center [336, 116] width 100 height 16
type textarea "Remove the bidet and all of its hardware, cap off supplies and ensure that ther…"
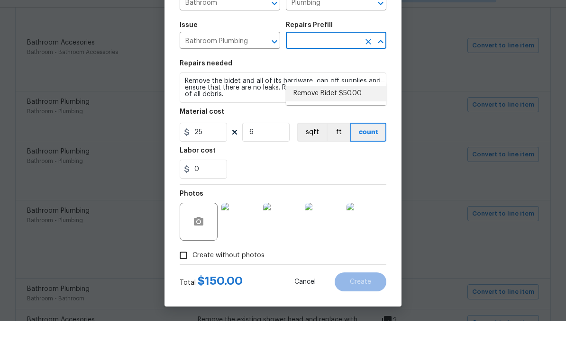
type input "Remove Bidet $50.00"
type input "50"
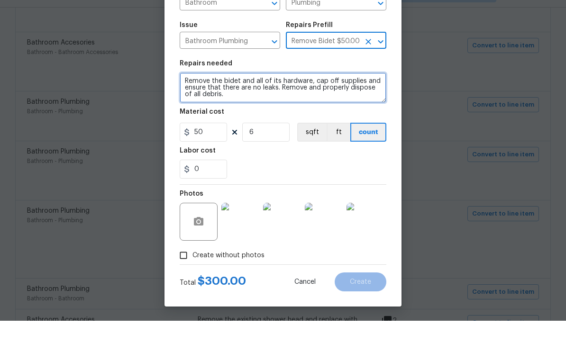
click at [188, 95] on textarea "Remove the bidet and all of its hardware, cap off supplies and ensure that ther…" at bounding box center [283, 110] width 207 height 30
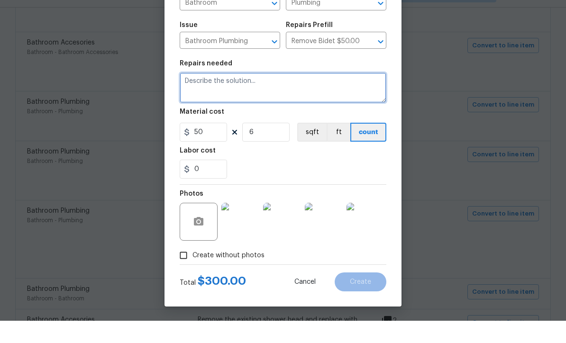
click at [200, 95] on textarea at bounding box center [283, 110] width 207 height 30
paste textarea "Sinks and toilets, both bathrooms - Remove the existing bathroom angle stop/val…"
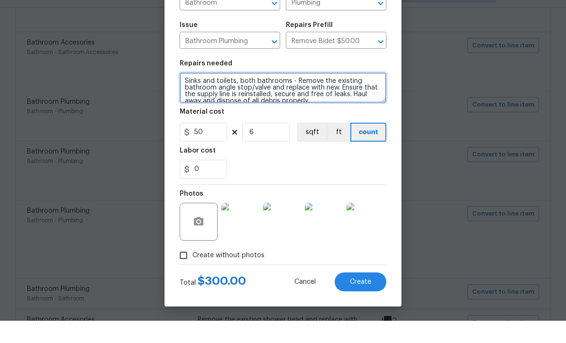
scroll to position [2, 0]
type textarea "Sinks and toilets, both bathrooms - Remove the existing bathroom angle stop/val…"
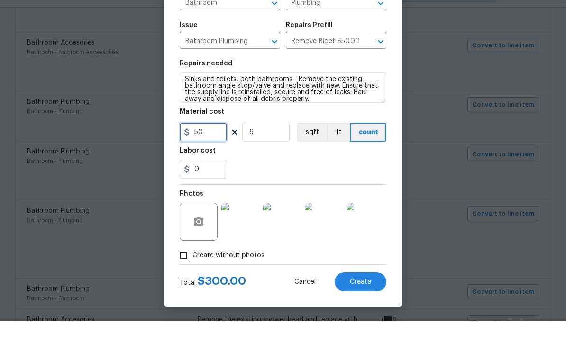
click at [224, 145] on input "50" at bounding box center [203, 154] width 47 height 19
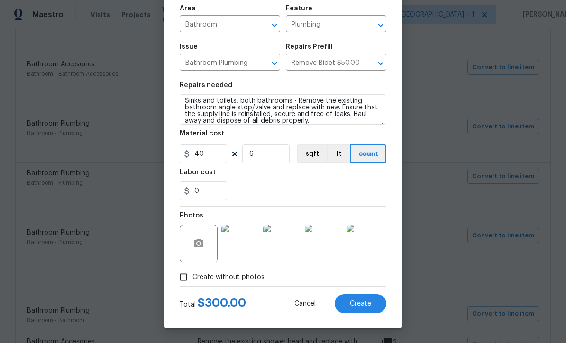
click at [356, 195] on div "0" at bounding box center [283, 191] width 207 height 19
click at [222, 153] on input "40" at bounding box center [203, 154] width 47 height 19
type input "25"
click at [301, 189] on div "0" at bounding box center [283, 191] width 207 height 19
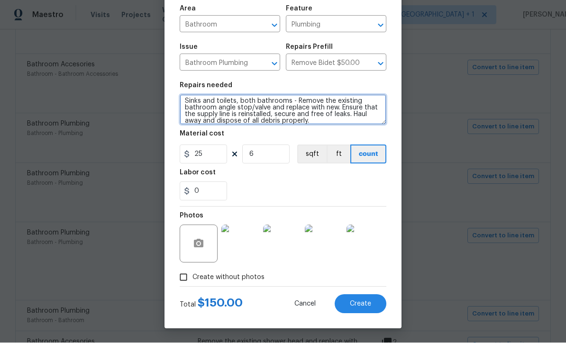
click at [271, 104] on textarea "Sinks and toilets, both bathrooms - Remove the existing bathroom angle stop/val…" at bounding box center [283, 110] width 207 height 30
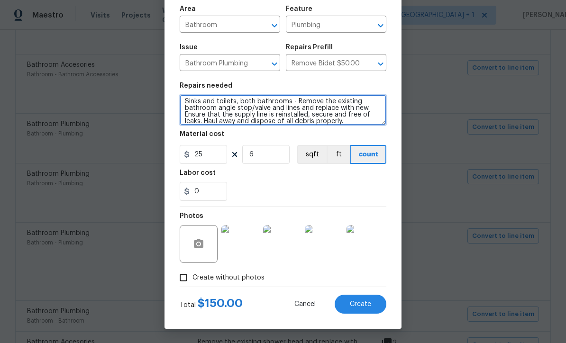
type textarea "Sinks and toilets, both bathrooms - Remove the existing bathroom angle stop/val…"
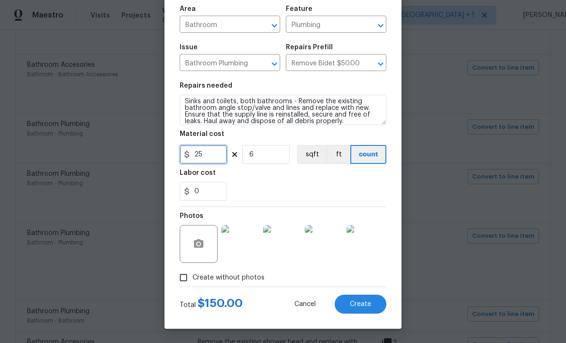
click at [204, 157] on input "25" at bounding box center [203, 154] width 47 height 19
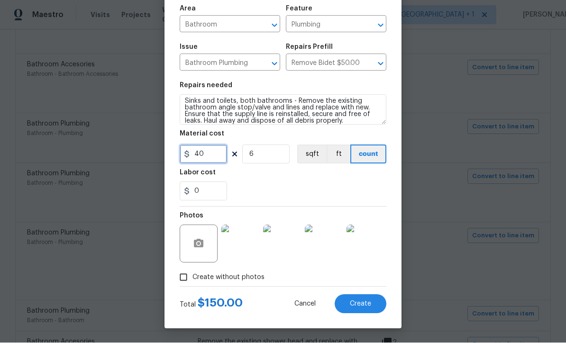
type input "40"
click at [342, 204] on section "Repairs needed Sinks and toilets, both bathrooms - Remove the existing bathroom…" at bounding box center [283, 142] width 207 height 130
click at [366, 306] on span "Create" at bounding box center [360, 304] width 21 height 7
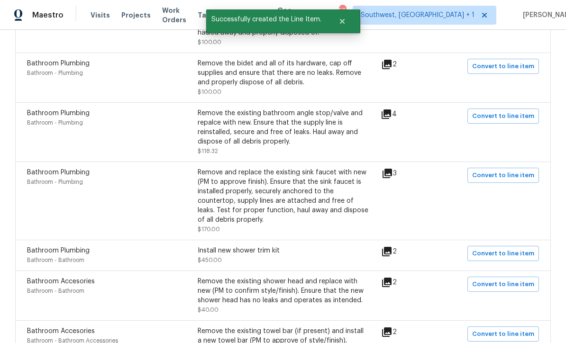
scroll to position [1746, 0]
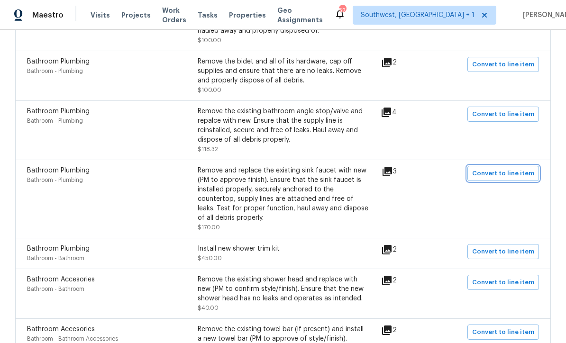
click at [499, 168] on span "Convert to line item" at bounding box center [503, 173] width 62 height 11
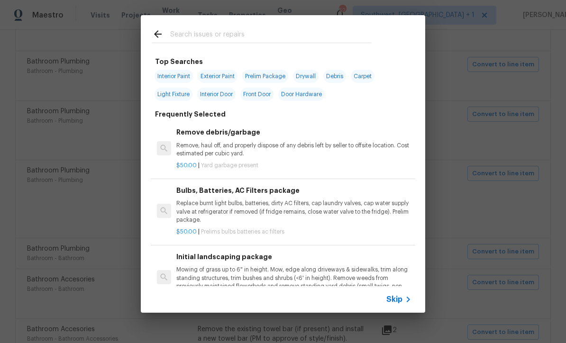
click at [405, 305] on icon at bounding box center [407, 299] width 11 height 11
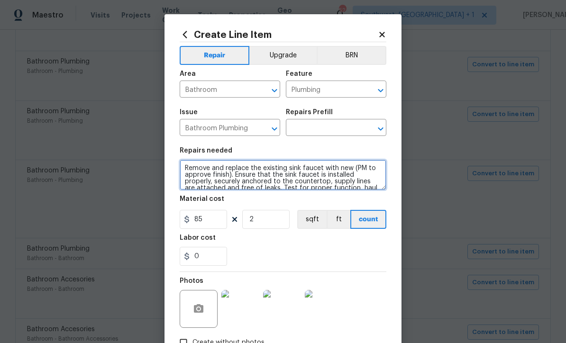
click at [184, 167] on textarea "Remove and replace the existing sink faucet with new (PM to approve finish). En…" at bounding box center [283, 175] width 207 height 30
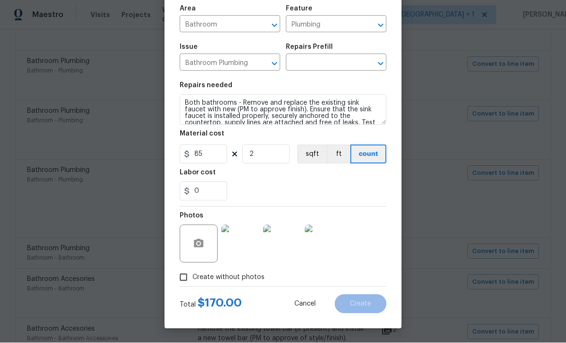
scroll to position [67, 0]
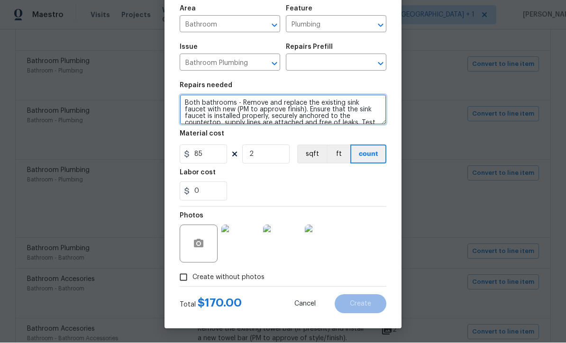
type textarea "Both bathrooms - Remove and replace the existing sink faucet with new (PM to ap…"
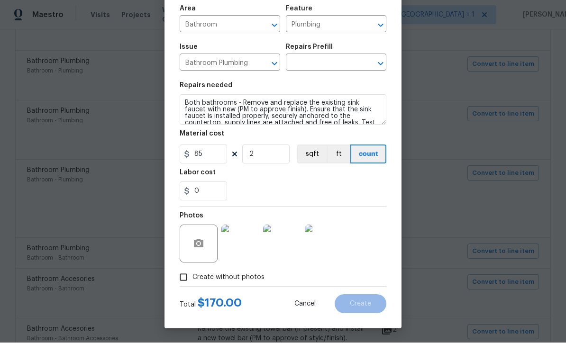
click at [377, 243] on div "Photos" at bounding box center [283, 238] width 207 height 62
click at [340, 58] on input "text" at bounding box center [323, 63] width 74 height 15
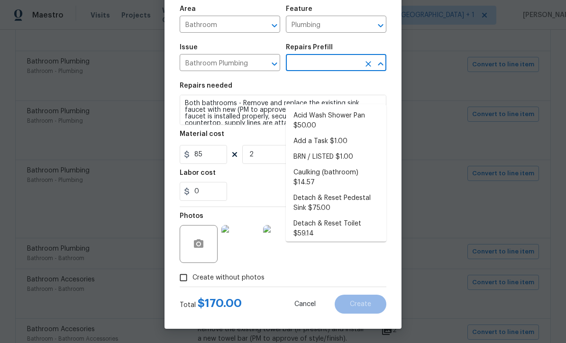
click at [340, 58] on input "text" at bounding box center [323, 63] width 74 height 15
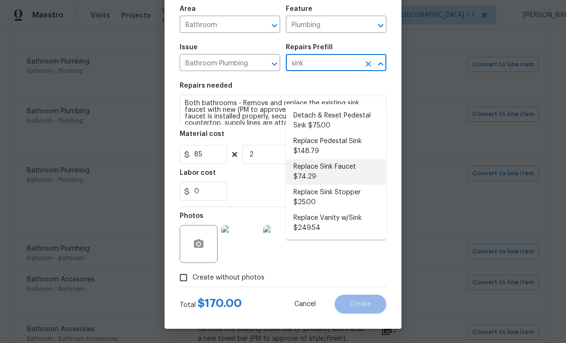
click at [364, 159] on li "Replace Sink Faucet $74.29" at bounding box center [336, 172] width 100 height 26
type input "Replace Sink Faucet $74.29"
type textarea "Remove and replace the existing sink faucet with new (PM to approve finish). En…"
type input "Replace Sink Faucet $74.29"
type input "74.29"
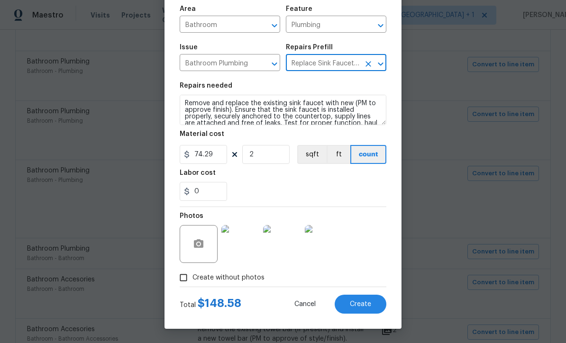
click at [348, 186] on div "0" at bounding box center [283, 191] width 207 height 19
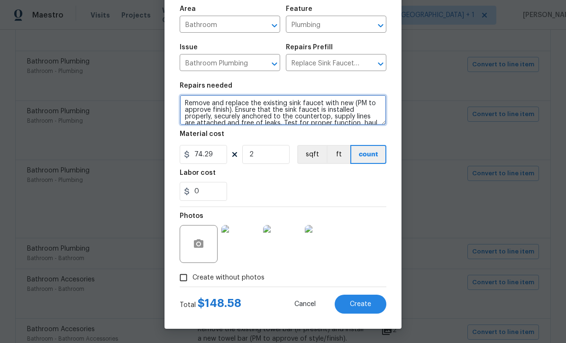
click at [186, 103] on textarea "Remove and replace the existing sink faucet with new (PM to approve finish). En…" at bounding box center [283, 110] width 207 height 30
type textarea "Both bathrooms - Remove and replace the existing sink faucet with new (PM to ap…"
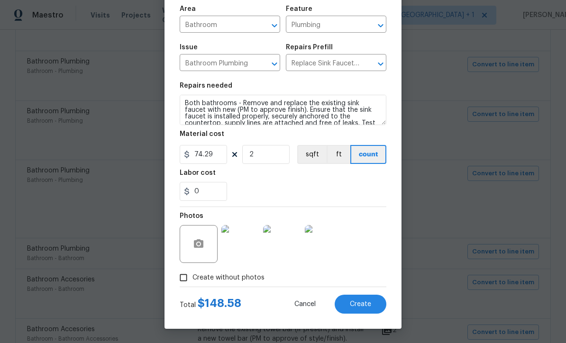
click at [385, 253] on div "Photos" at bounding box center [283, 238] width 207 height 62
click at [364, 303] on span "Create" at bounding box center [360, 304] width 21 height 7
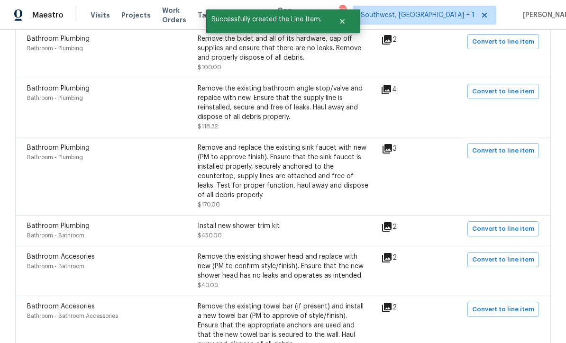
scroll to position [1785, 0]
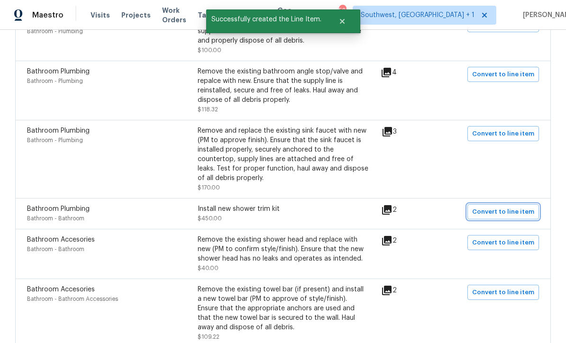
click at [498, 207] on span "Convert to line item" at bounding box center [503, 212] width 62 height 11
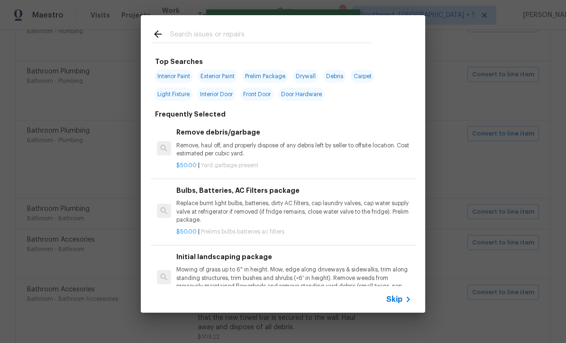
click at [399, 302] on span "Skip" at bounding box center [394, 299] width 16 height 9
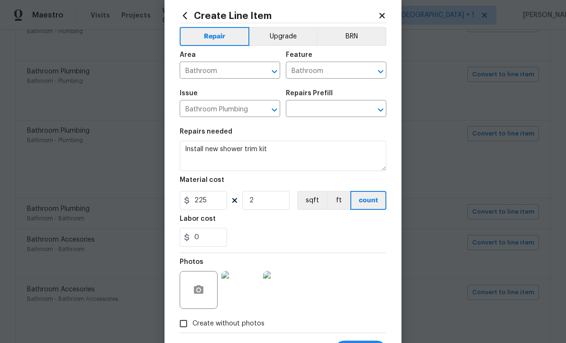
scroll to position [26, 0]
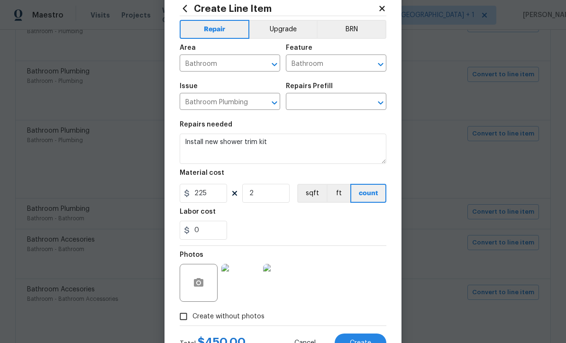
click at [252, 287] on img at bounding box center [240, 283] width 38 height 38
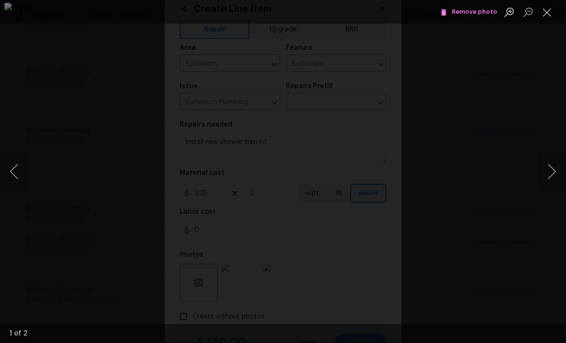
click at [553, 172] on button "Next image" at bounding box center [551, 172] width 28 height 38
click at [554, 175] on button "Next image" at bounding box center [551, 172] width 28 height 38
click at [549, 19] on button "Close lightbox" at bounding box center [546, 12] width 19 height 17
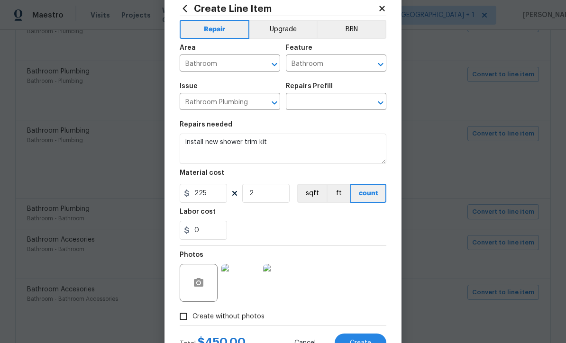
scroll to position [45, 0]
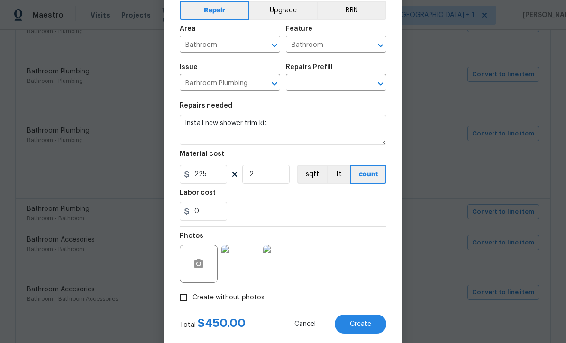
click at [328, 84] on input "text" at bounding box center [323, 83] width 74 height 15
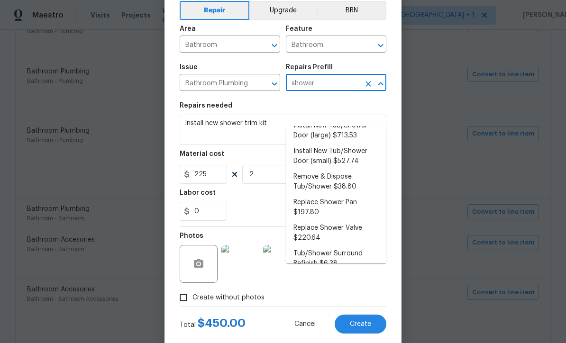
scroll to position [37, 0]
click at [349, 221] on li "Replace Shower Valve $220.64" at bounding box center [336, 234] width 100 height 26
type input "Replace Shower Valve $220.64"
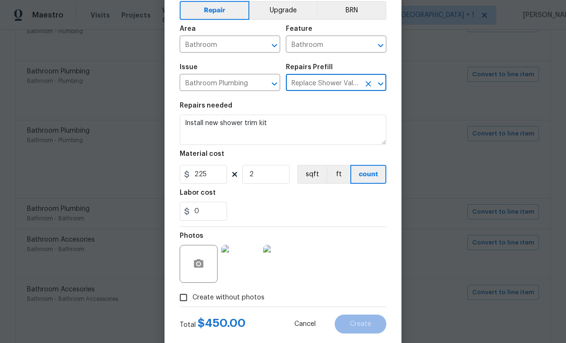
type input "Plumbing"
type textarea "Remove the existing shower/tub trim & valve. Install a new valve (to meet curre…"
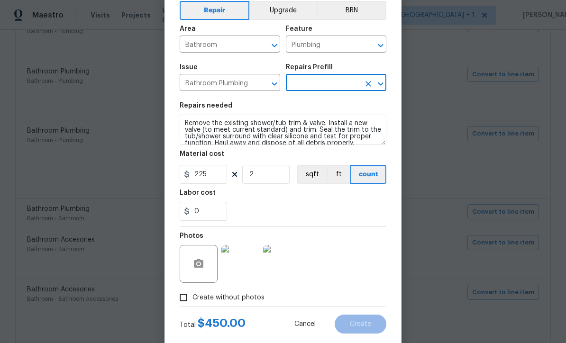
type input "Replace Shower Valve $220.64"
type input "220.64"
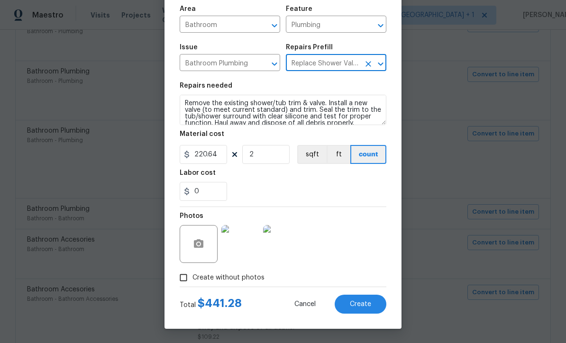
click at [368, 308] on span "Create" at bounding box center [360, 304] width 21 height 7
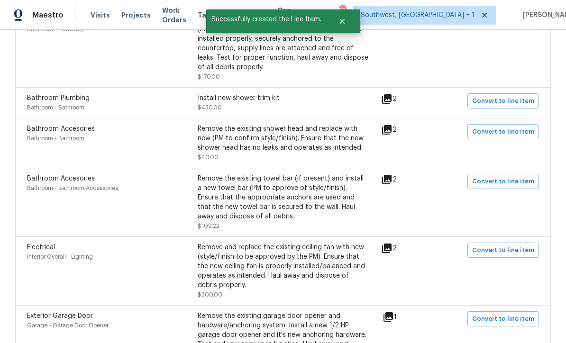
scroll to position [1896, 0]
click at [501, 177] on span "Convert to line item" at bounding box center [503, 182] width 62 height 11
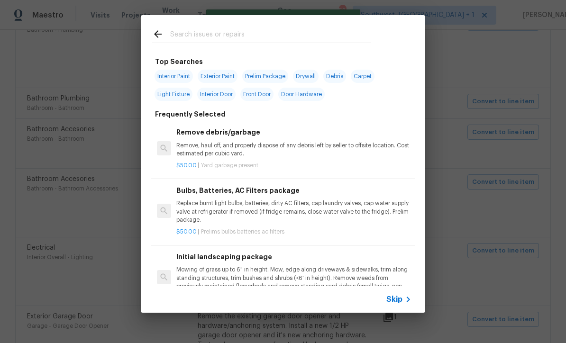
click at [399, 304] on span "Skip" at bounding box center [394, 299] width 16 height 9
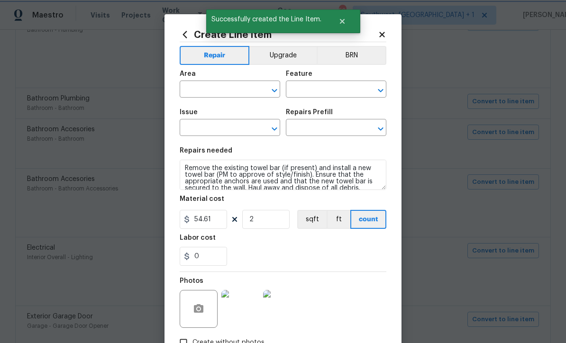
type input "Bathroom"
type input "Bathroom Accessories"
type input "Bathroom Accesories"
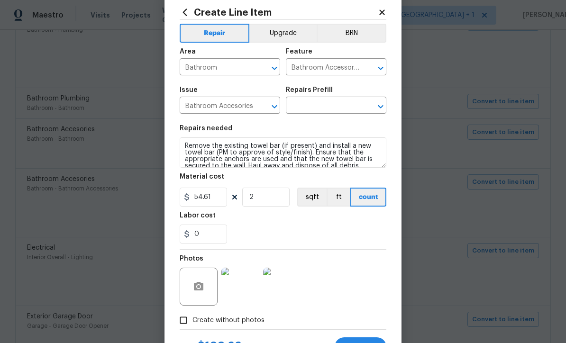
scroll to position [38, 0]
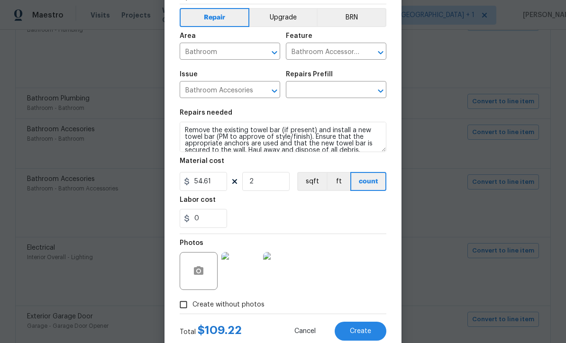
click at [249, 272] on img at bounding box center [240, 271] width 38 height 38
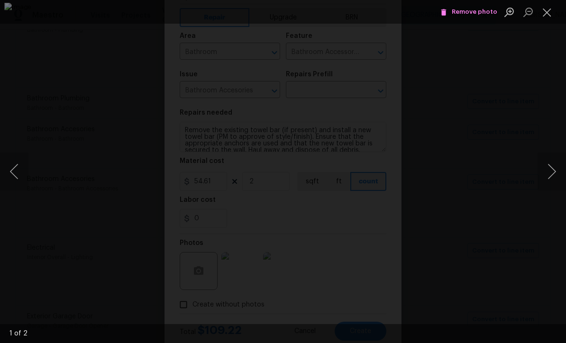
click at [550, 18] on button "Close lightbox" at bounding box center [546, 12] width 19 height 17
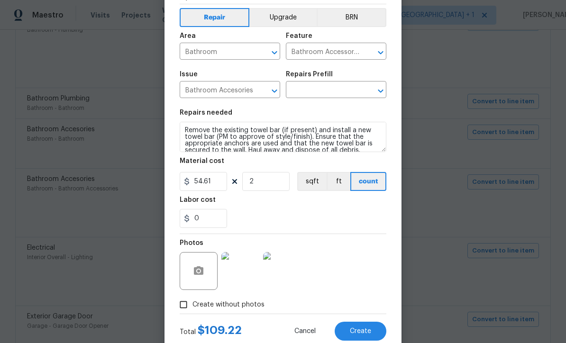
click at [330, 88] on input "text" at bounding box center [323, 90] width 74 height 15
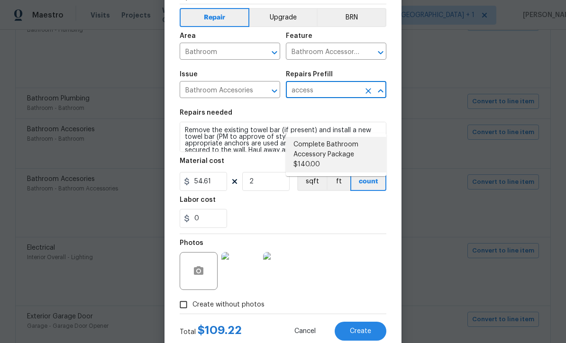
click at [343, 137] on li "Complete Bathroom Accessory Package $140.00" at bounding box center [336, 155] width 100 height 36
type input "Complete Bathroom Accessory Package $140.00"
type input "Interior Trim"
type textarea "Install a new TP holder, shower towel bar and vanity towel bar in the locations…"
type input "Complete Bathroom Accessory Package $140.00"
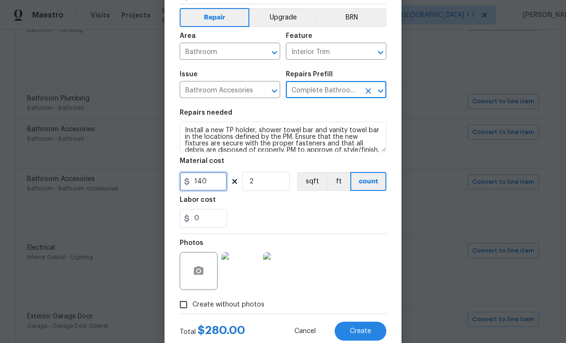
click at [224, 181] on input "140" at bounding box center [203, 181] width 47 height 19
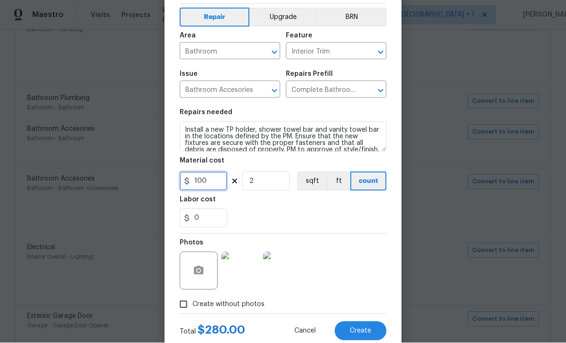
type input "100"
click at [348, 229] on section "Repairs needed Install a new TP holder, shower towel bar and vanity towel bar i…" at bounding box center [283, 169] width 207 height 130
click at [370, 334] on span "Create" at bounding box center [360, 331] width 21 height 7
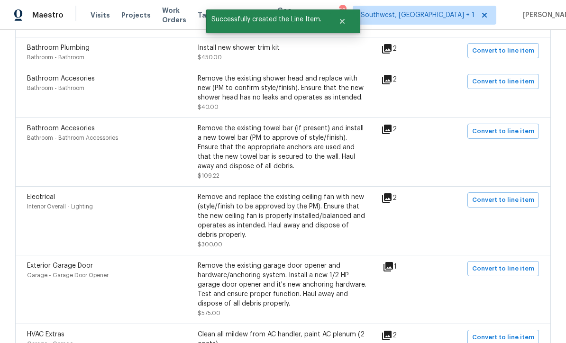
scroll to position [1963, 0]
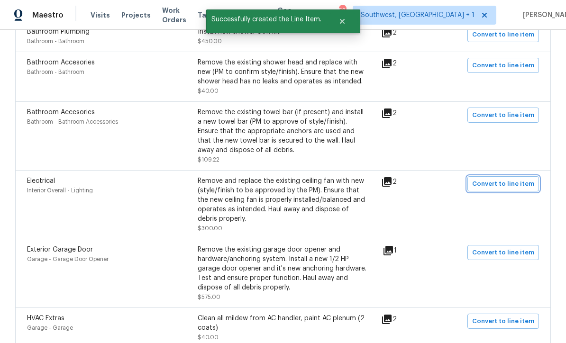
click at [505, 179] on span "Convert to line item" at bounding box center [503, 184] width 62 height 11
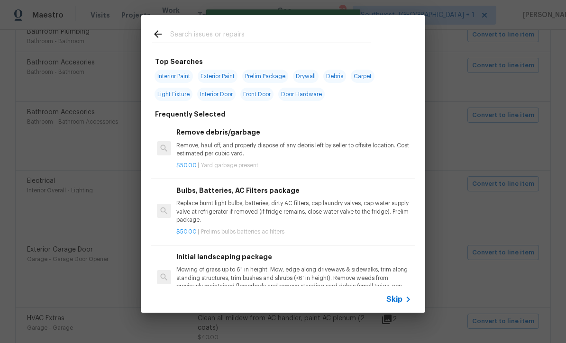
click at [405, 299] on icon at bounding box center [407, 299] width 11 height 11
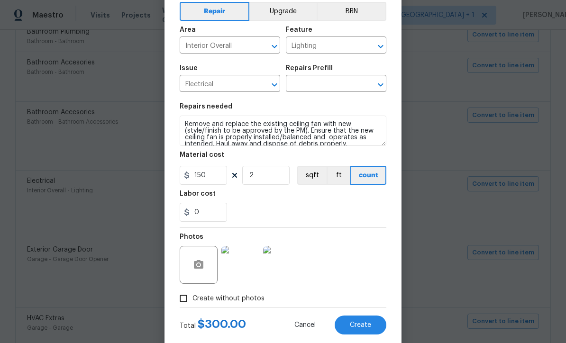
scroll to position [45, 0]
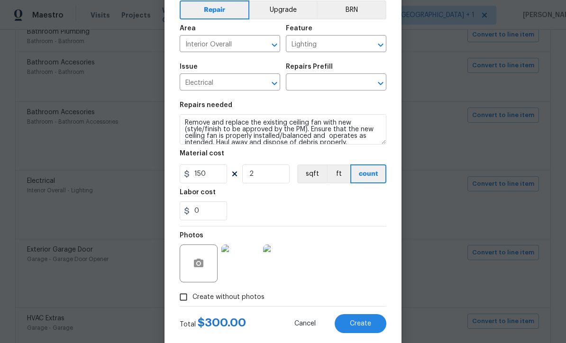
click at [331, 79] on input "text" at bounding box center [323, 83] width 74 height 15
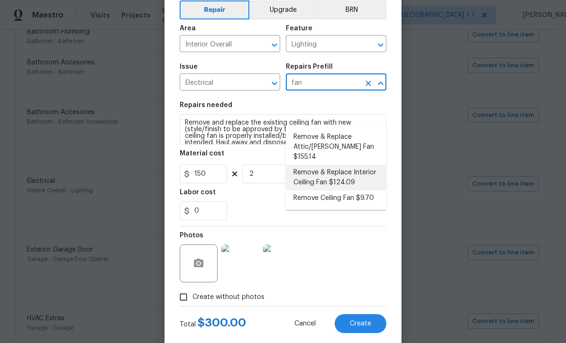
click at [367, 165] on li "Remove & Replace Interior Ceiling Fan $124.09" at bounding box center [336, 178] width 100 height 26
type input "Remove & Replace Interior Ceiling Fan $124.09"
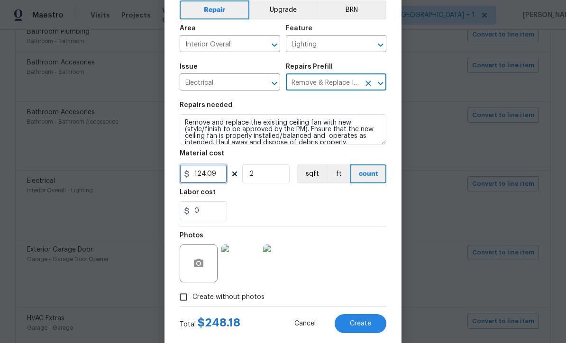
click at [210, 178] on input "124.09" at bounding box center [203, 173] width 47 height 19
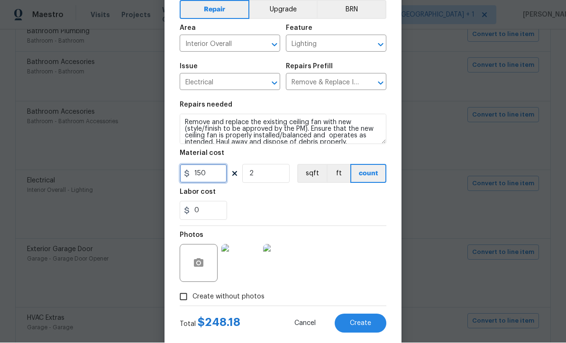
type input "150"
click at [369, 280] on div "Photos" at bounding box center [283, 257] width 207 height 62
click at [363, 327] on span "Create" at bounding box center [360, 323] width 21 height 7
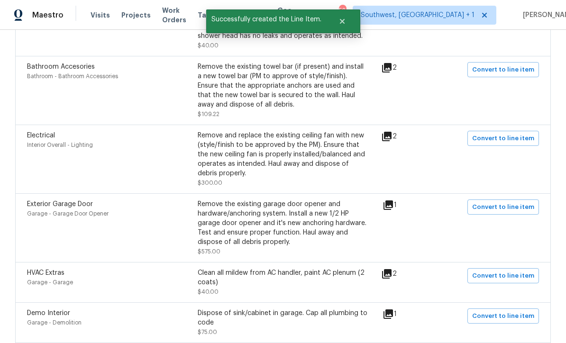
scroll to position [2028, 0]
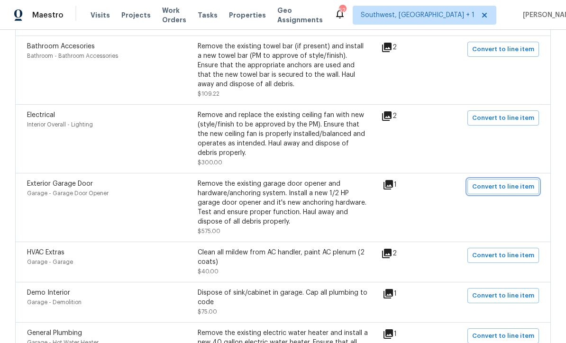
click at [501, 181] on span "Convert to line item" at bounding box center [503, 186] width 62 height 11
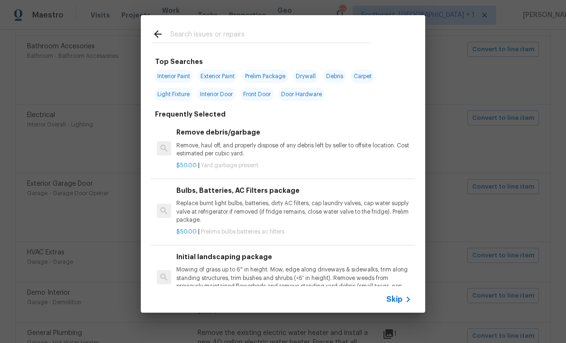
click at [404, 303] on icon at bounding box center [407, 299] width 11 height 11
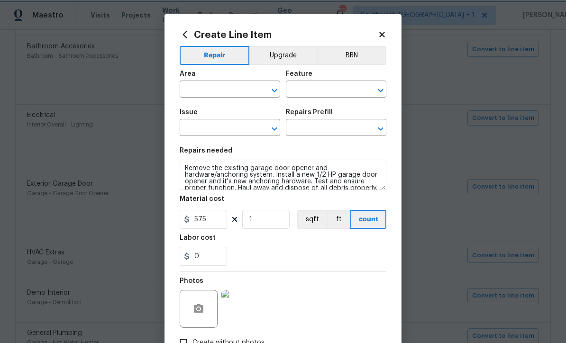
type input "Garage"
type input "Garage Door Opener"
type input "Exterior Garage Door"
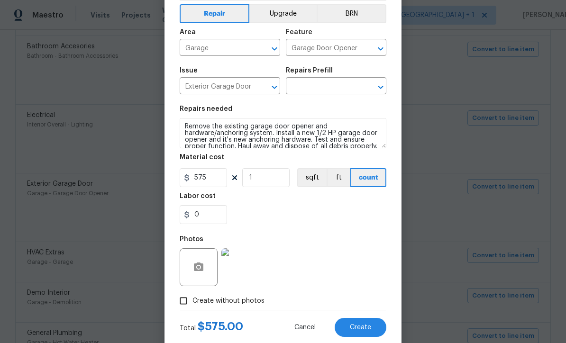
scroll to position [45, 0]
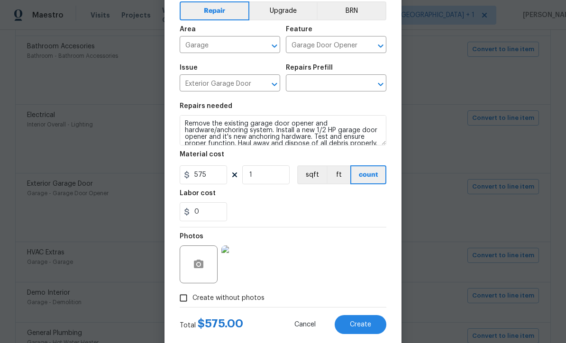
click at [332, 81] on input "text" at bounding box center [323, 84] width 74 height 15
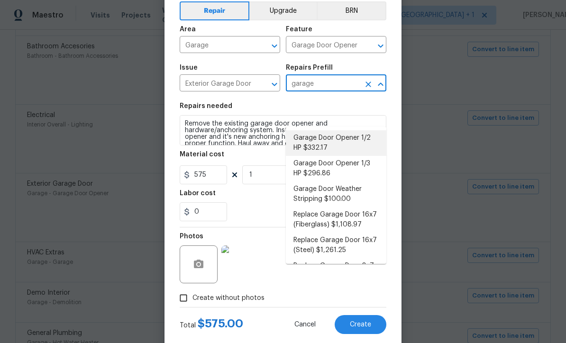
click at [357, 130] on li "Garage Door Opener 1/2 HP $332.17" at bounding box center [336, 143] width 100 height 26
type input "Garage Door Opener 1/2 HP $332.17"
type input "Interior Door"
type input "Garage Door Opener 1/2 HP $332.17"
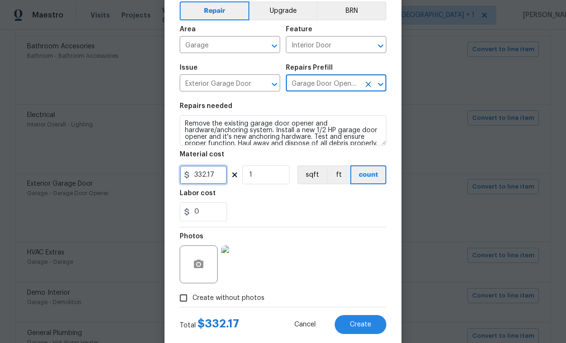
click at [226, 179] on input "332.17" at bounding box center [203, 174] width 47 height 19
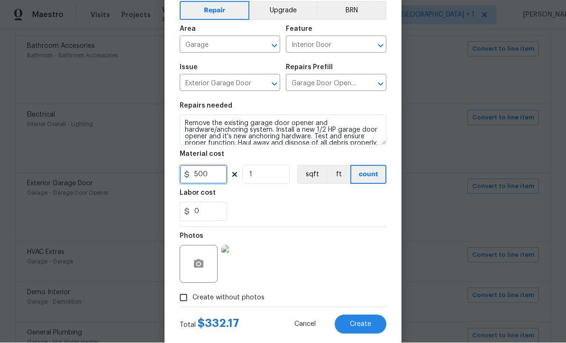
type input "500"
click at [359, 235] on div "Photos" at bounding box center [283, 258] width 207 height 62
click at [369, 327] on span "Create" at bounding box center [360, 324] width 21 height 7
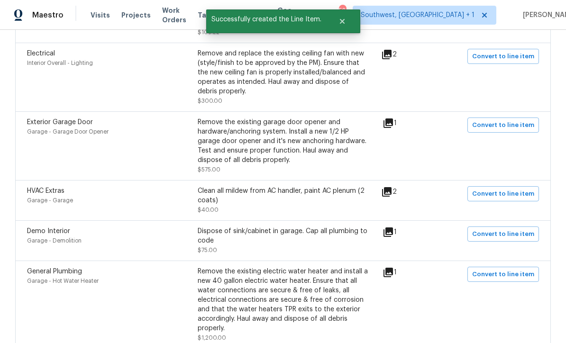
scroll to position [2090, 0]
click at [505, 189] on span "Convert to line item" at bounding box center [503, 194] width 62 height 11
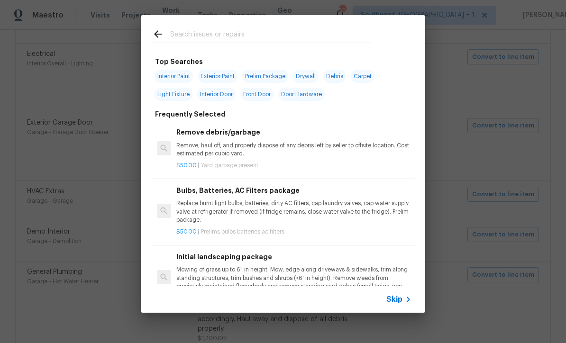
click at [405, 305] on icon at bounding box center [407, 299] width 11 height 11
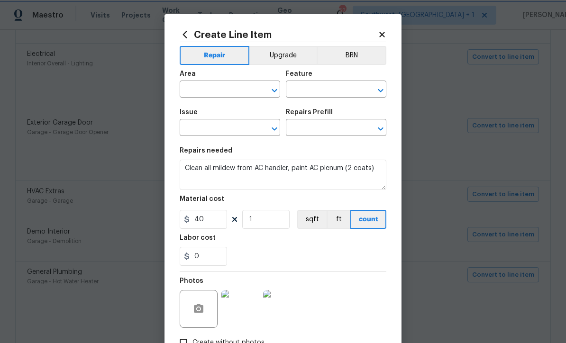
type input "Garage"
type input "HVAC Extras"
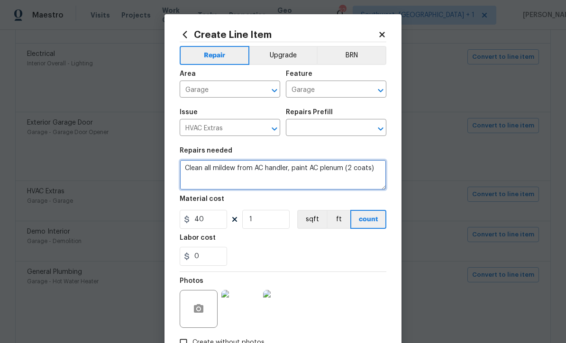
click at [191, 171] on textarea "Clean all mildew from AC handler, paint AC plenum (2 coats)" at bounding box center [283, 175] width 207 height 30
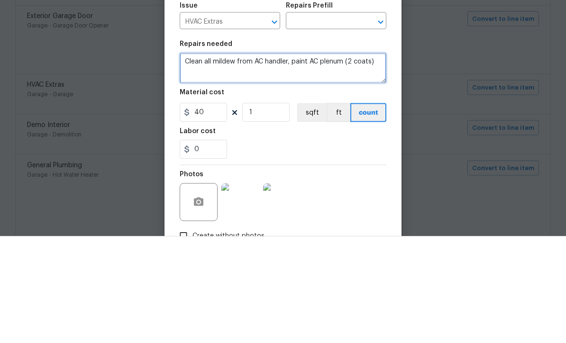
click at [186, 160] on textarea "Clean all mildew from AC handler, paint AC plenum (2 coats)" at bounding box center [283, 175] width 207 height 30
click at [200, 160] on textarea "Clean all mildew from AC handler, paint AC plenum (2 coats)" at bounding box center [283, 175] width 207 height 30
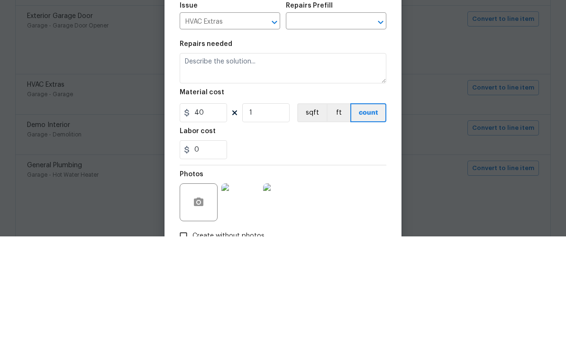
click at [344, 121] on input "text" at bounding box center [323, 128] width 74 height 15
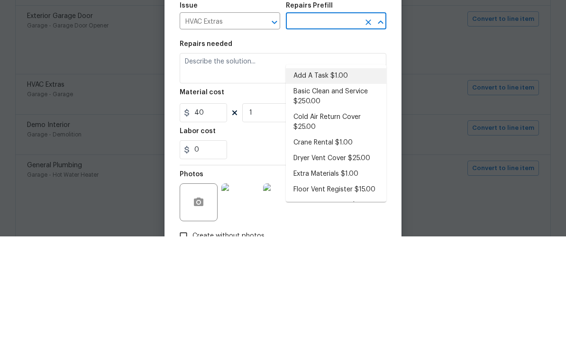
click at [335, 175] on li "Add A Task $1.00" at bounding box center [336, 183] width 100 height 16
type input "Add A Task $1.00"
type input "HVAC"
type textarea "HPM to detail"
type input "Add A Task $1.00"
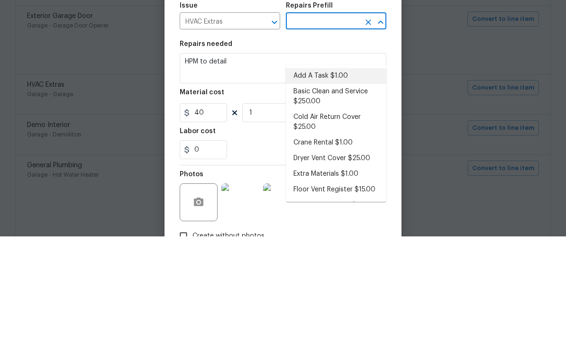
type input "1"
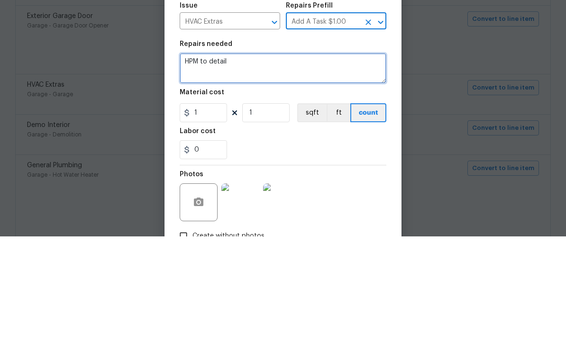
click at [290, 160] on textarea "HPM to detail" at bounding box center [283, 175] width 207 height 30
type textarea "H"
paste textarea "Clean all mildew from AC handler, paint AC plenum (2 coats)"
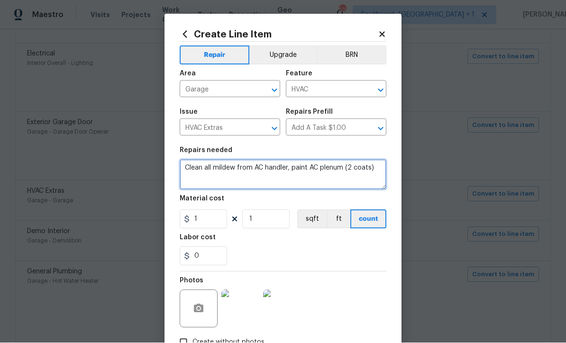
type textarea "Clean all mildew from AC handler, paint AC plenum (2 coats)"
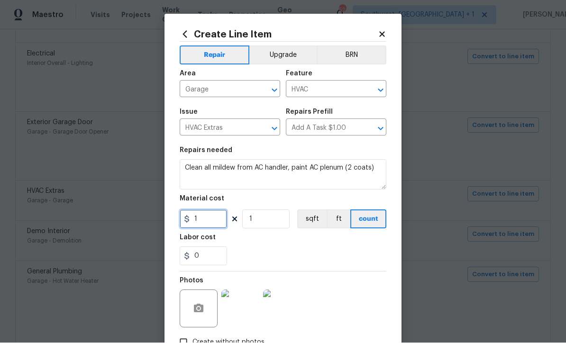
click at [207, 226] on input "1" at bounding box center [203, 219] width 47 height 19
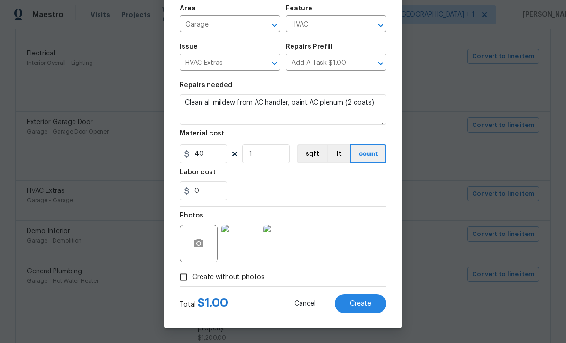
scroll to position [67, 0]
type input "40"
click at [351, 238] on div "Repair Upgrade BRN Area Garage ​ Feature HVAC ​ Issue HVAC Extras ​ Repairs Pre…" at bounding box center [283, 131] width 207 height 309
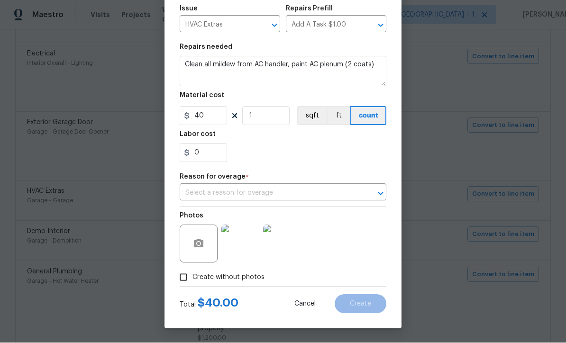
scroll to position [106, 0]
click at [307, 190] on input "text" at bounding box center [270, 193] width 180 height 15
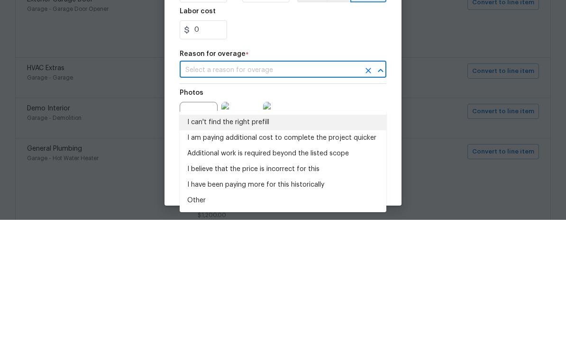
click at [248, 238] on li "I can't find the right prefill" at bounding box center [283, 246] width 207 height 16
type input "I can't find the right prefill"
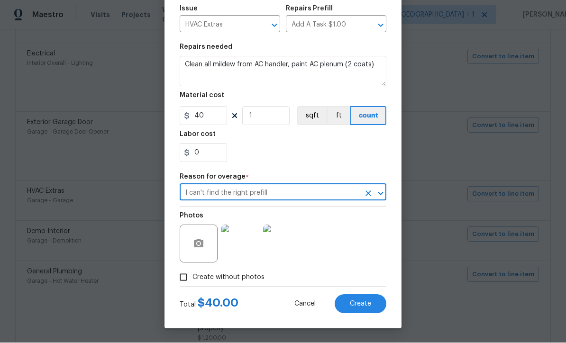
click at [367, 310] on button "Create" at bounding box center [360, 304] width 52 height 19
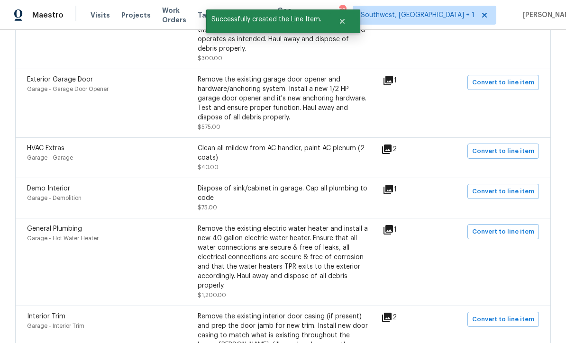
scroll to position [2127, 0]
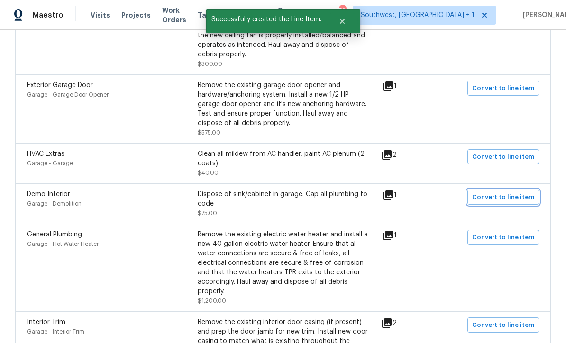
click at [498, 192] on span "Convert to line item" at bounding box center [503, 197] width 62 height 11
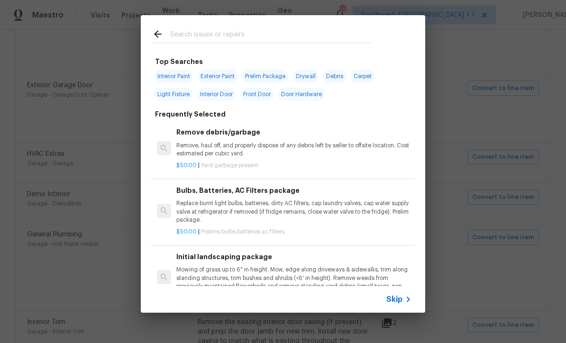
click at [405, 304] on icon at bounding box center [407, 299] width 11 height 11
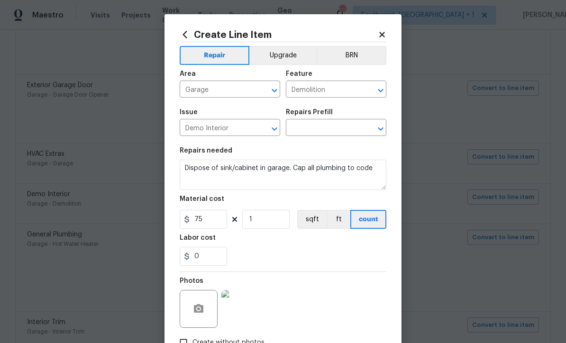
scroll to position [33, 0]
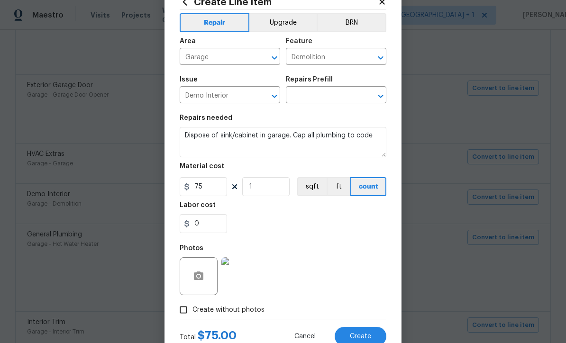
click at [249, 284] on img at bounding box center [240, 276] width 38 height 38
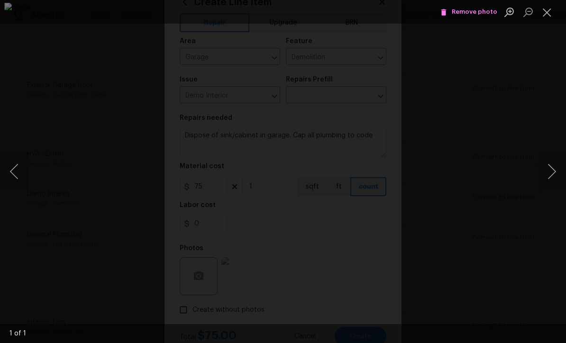
click at [549, 12] on button "Close lightbox" at bounding box center [546, 12] width 19 height 17
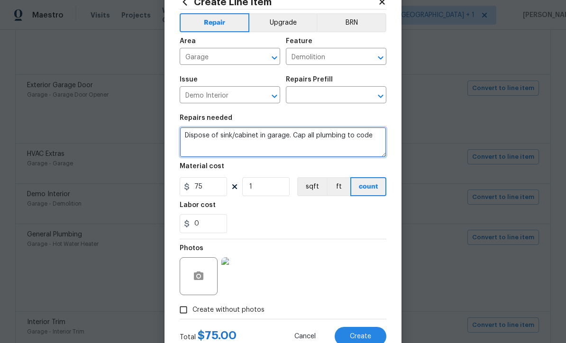
click at [198, 137] on textarea "Dispose of sink/cabinet in garage. Cap all plumbing to code" at bounding box center [283, 142] width 207 height 30
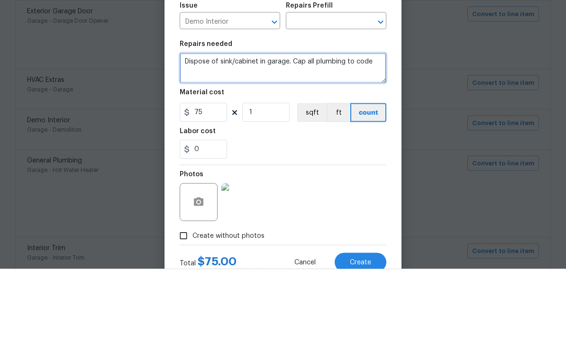
click at [189, 127] on textarea "Dispose of sink/cabinet in garage. Cap all plumbing to code" at bounding box center [283, 142] width 207 height 30
click at [188, 127] on textarea "Dispose of sink/cabinet in garage. Cap all plumbing to code" at bounding box center [283, 142] width 207 height 30
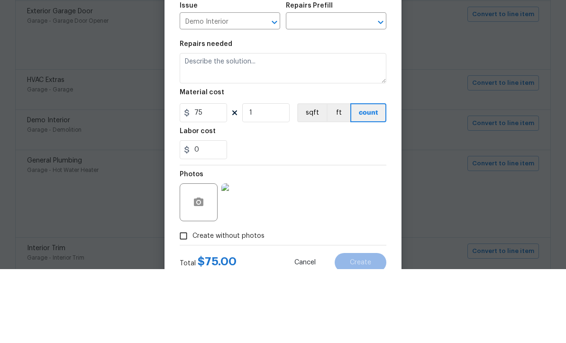
click at [323, 89] on input "text" at bounding box center [323, 96] width 74 height 15
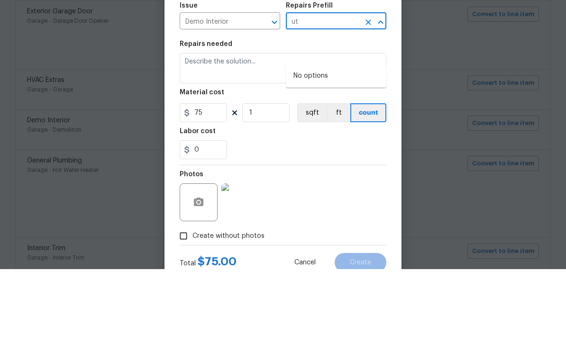
type input "u"
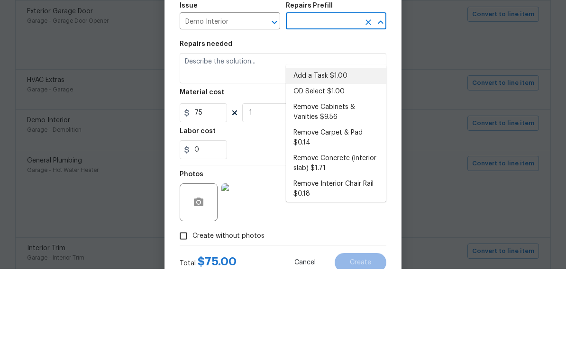
click at [325, 142] on li "Add a Task $1.00" at bounding box center [336, 150] width 100 height 16
type input "Add a Task $1.00"
type textarea "HPM to detail"
type input "Add a Task $1.00"
type input "1"
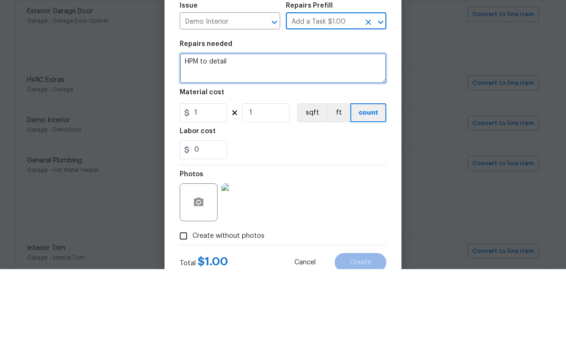
click at [239, 127] on textarea "HPM to detail" at bounding box center [283, 142] width 207 height 30
click at [238, 127] on textarea "HPM to detail" at bounding box center [283, 142] width 207 height 30
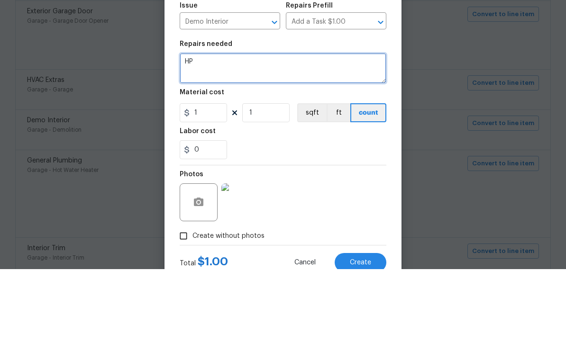
type textarea "H"
click at [197, 127] on textarea at bounding box center [283, 142] width 207 height 30
paste textarea "Dispose of sink/cabinet in garage. Cap all plumbing to code"
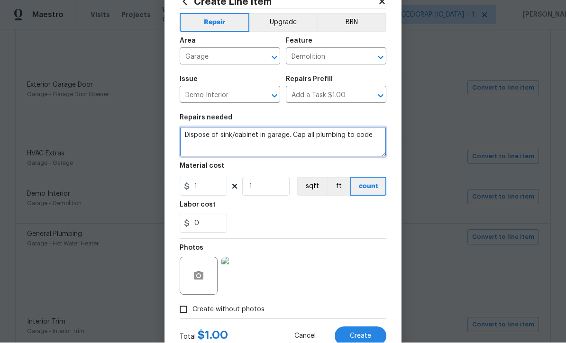
type textarea "Dispose of sink/cabinet in garage. Cap all plumbing to code"
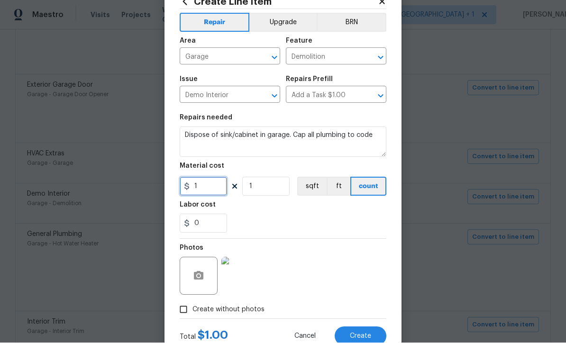
click at [217, 185] on input "1" at bounding box center [203, 186] width 47 height 19
type input "45"
click at [349, 261] on div "Photos" at bounding box center [283, 270] width 207 height 62
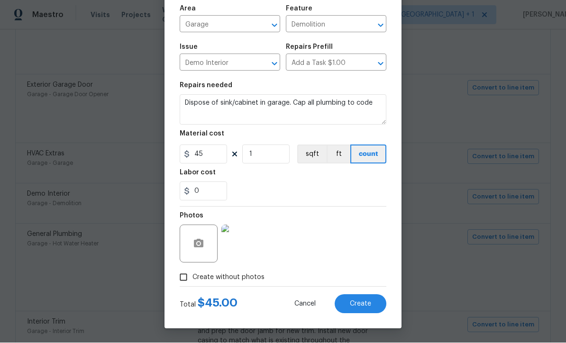
scroll to position [67, 0]
click at [363, 301] on span "Create" at bounding box center [360, 304] width 21 height 7
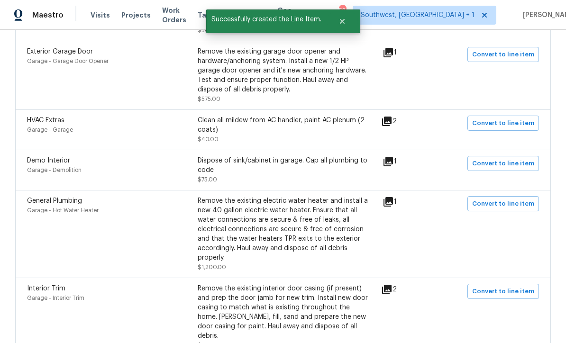
scroll to position [2172, 0]
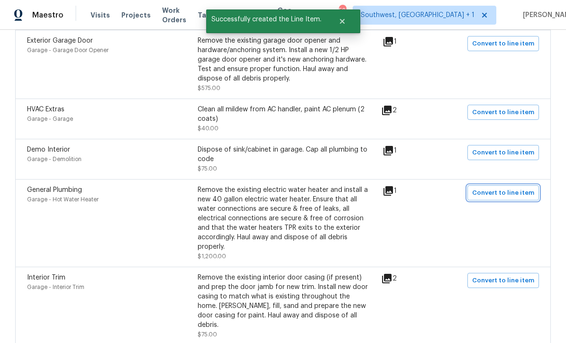
click at [508, 188] on span "Convert to line item" at bounding box center [503, 193] width 62 height 11
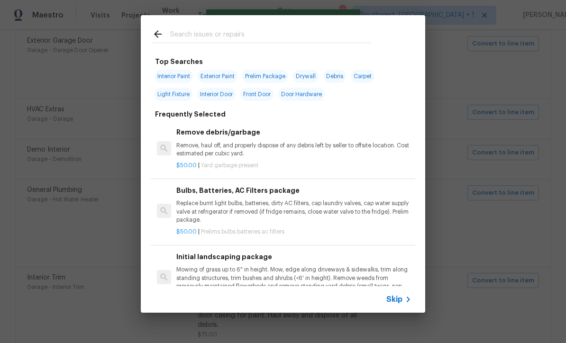
click at [404, 300] on icon at bounding box center [407, 299] width 11 height 11
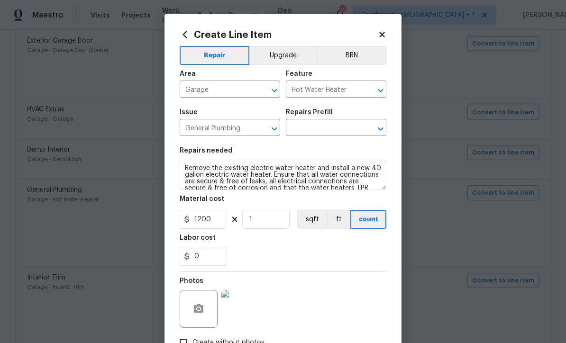
click at [336, 129] on input "text" at bounding box center [323, 128] width 74 height 15
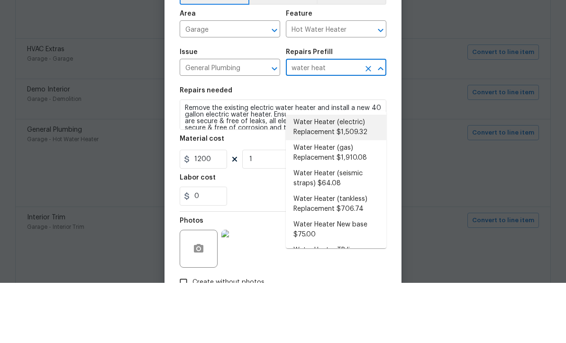
click at [353, 175] on li "Water Heater (electric) Replacement $1,509.32" at bounding box center [336, 188] width 100 height 26
type input "Water Heater (electric) Replacement $1,509.32"
type input "Plumbing"
type input "Water Heater (electric) Replacement $1,509.32"
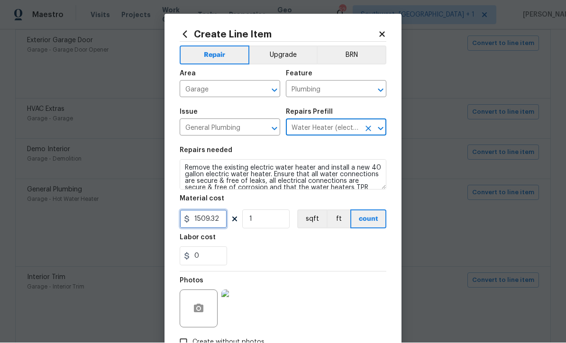
click at [226, 224] on input "1509.32" at bounding box center [203, 219] width 47 height 19
type input "1200"
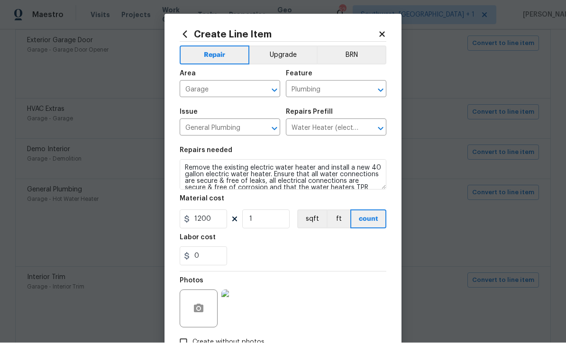
click at [353, 270] on section "Repairs needed Remove the existing electric water heater and install a new 40 g…" at bounding box center [283, 207] width 207 height 130
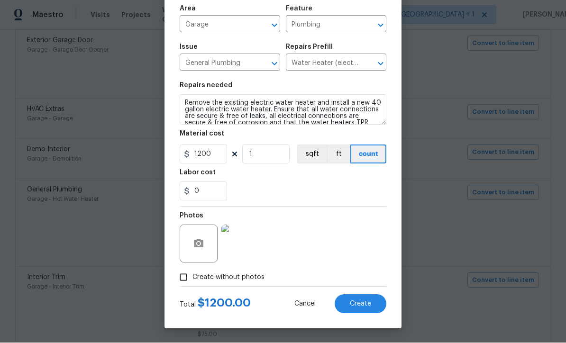
scroll to position [67, 0]
click at [367, 306] on span "Create" at bounding box center [360, 304] width 21 height 7
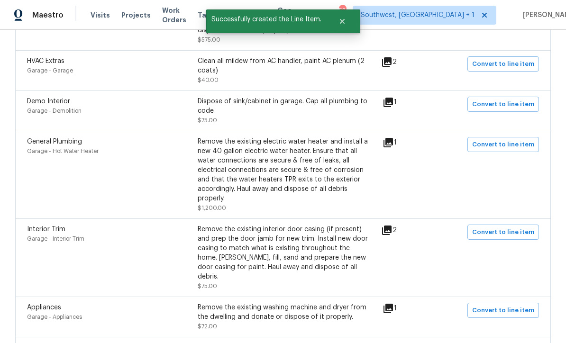
scroll to position [2258, 0]
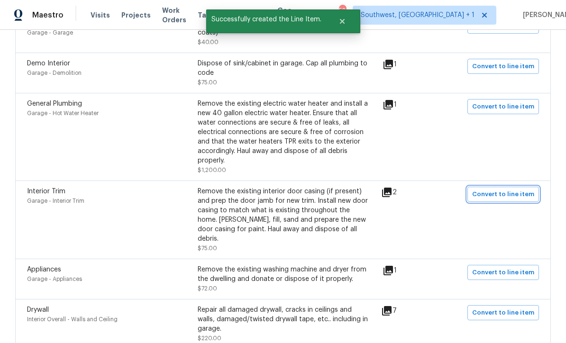
click at [512, 189] on span "Convert to line item" at bounding box center [503, 194] width 62 height 11
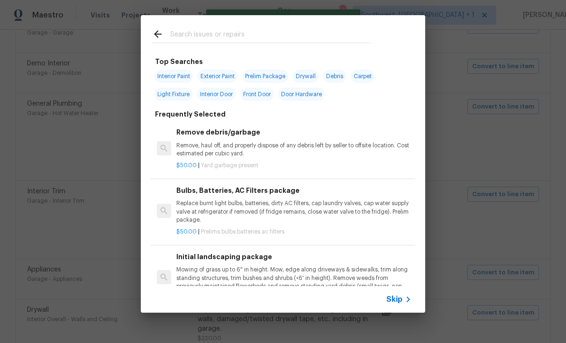
click at [399, 302] on span "Skip" at bounding box center [394, 299] width 16 height 9
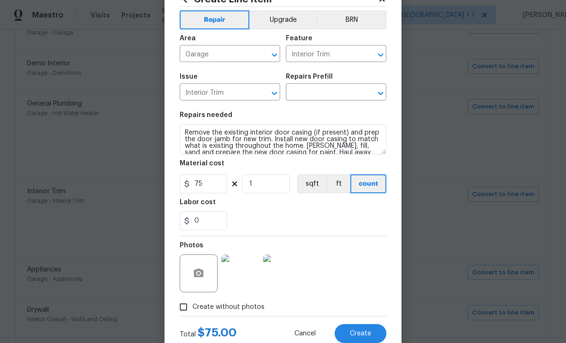
scroll to position [45, 0]
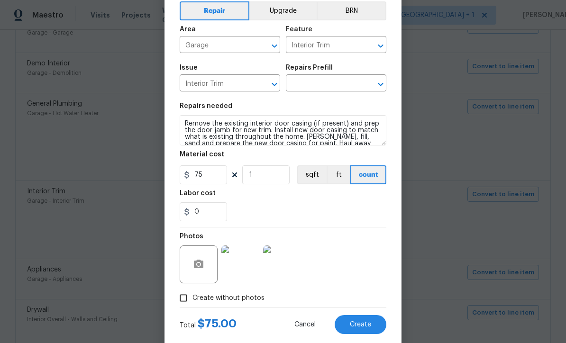
click at [254, 268] on img at bounding box center [240, 264] width 38 height 38
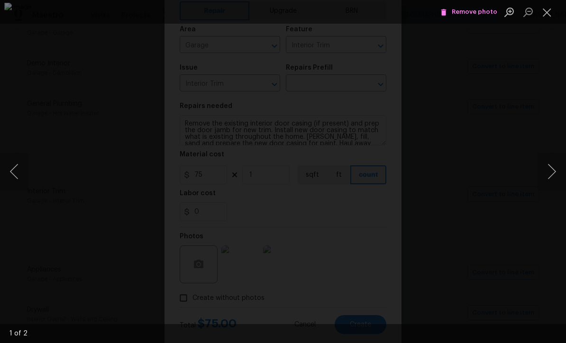
click at [553, 12] on button "Close lightbox" at bounding box center [546, 12] width 19 height 17
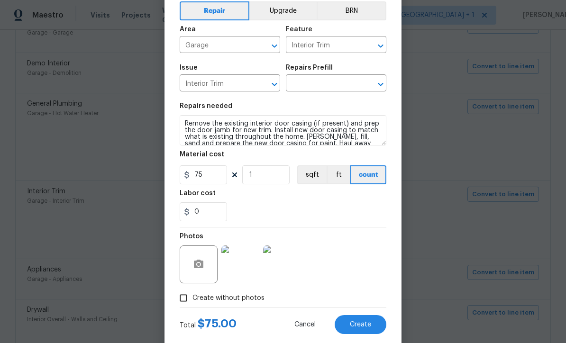
click at [330, 85] on input "text" at bounding box center [323, 84] width 74 height 15
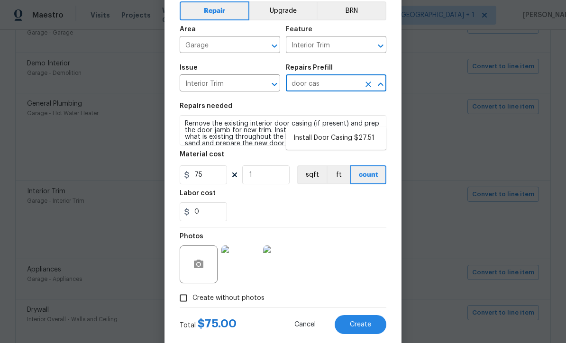
click at [348, 130] on li "Install Door Casing $27.51" at bounding box center [336, 138] width 100 height 16
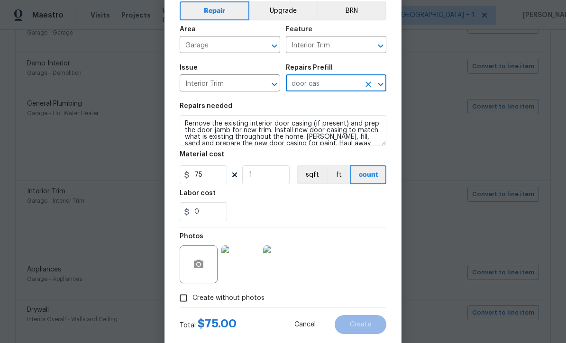
type input "Install Door Casing $27.51"
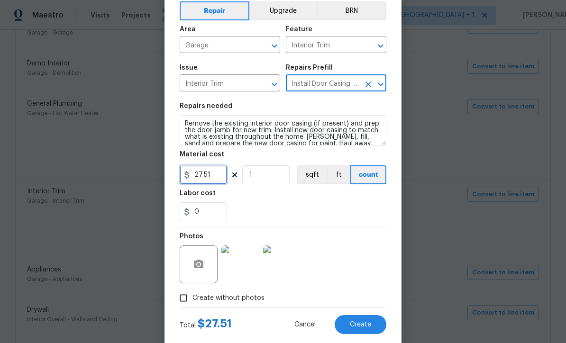
click at [223, 182] on input "27.51" at bounding box center [203, 174] width 47 height 19
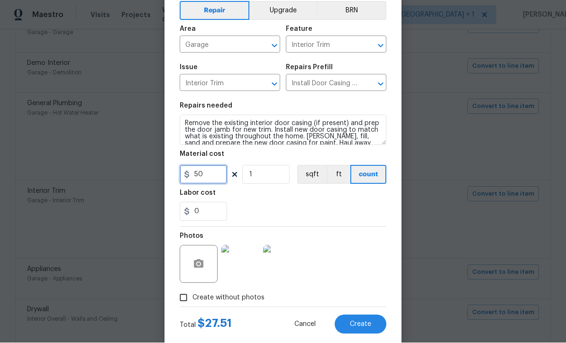
type input "50"
click at [374, 267] on div "Photos" at bounding box center [283, 258] width 207 height 62
click at [376, 327] on button "Create" at bounding box center [360, 324] width 52 height 19
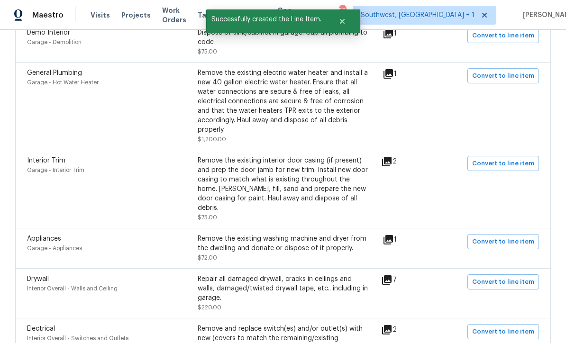
scroll to position [2325, 0]
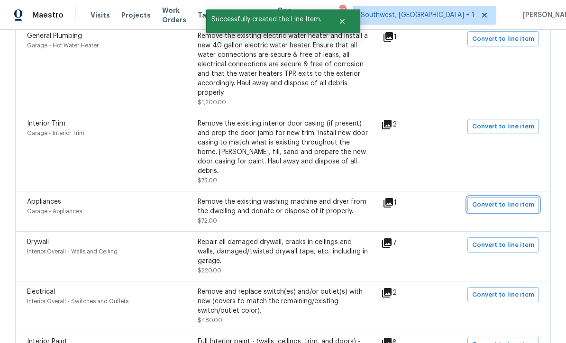
click at [514, 199] on span "Convert to line item" at bounding box center [503, 204] width 62 height 11
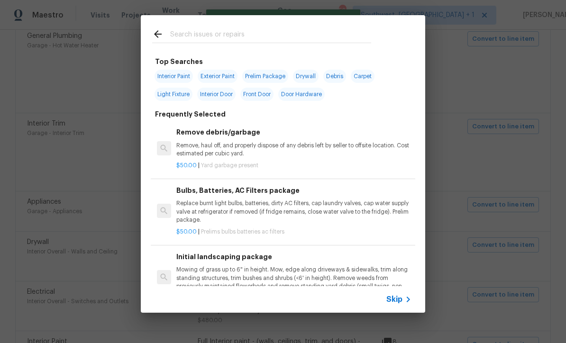
click at [402, 305] on icon at bounding box center [407, 299] width 11 height 11
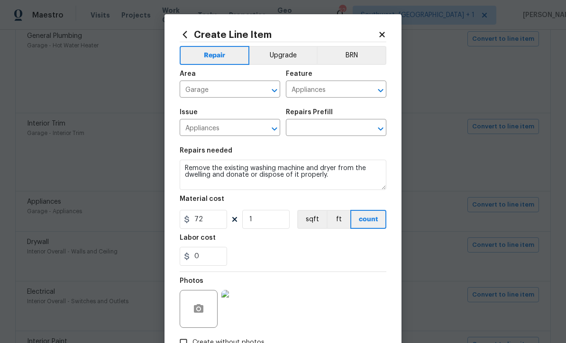
click at [321, 128] on input "text" at bounding box center [323, 128] width 74 height 15
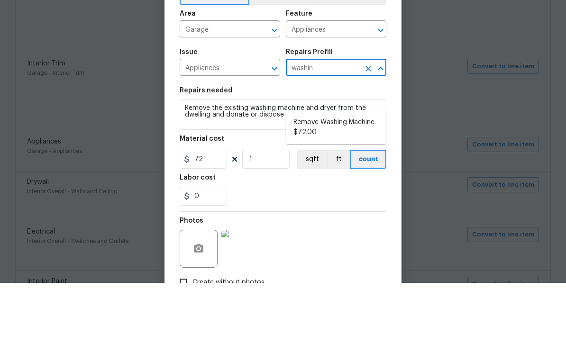
click at [345, 175] on li "Remove Washing Machine $72.00" at bounding box center [336, 188] width 100 height 26
type input "Remove Washing Machine $72.00"
type textarea "Remove the existing washing machine from the dwelling and donate or dispose of …"
type input "Remove Washing Machine $72.00"
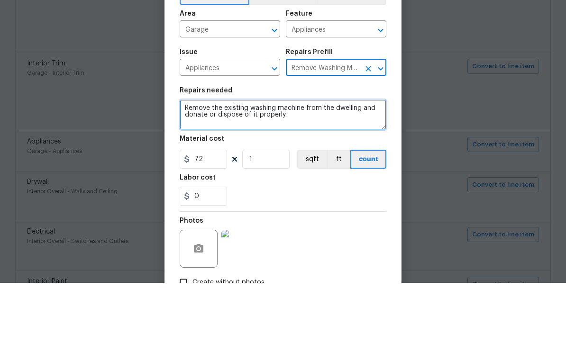
click at [306, 160] on textarea "Remove the existing washing machine from the dwelling and donate or dispose of …" at bounding box center [283, 175] width 207 height 30
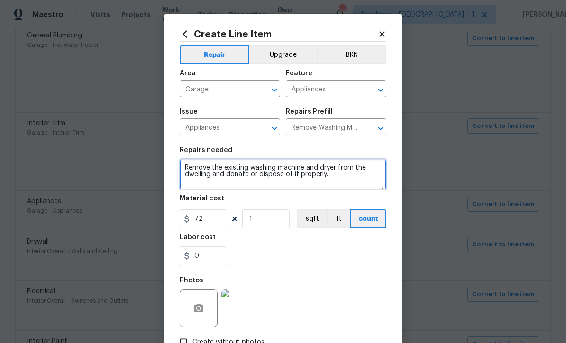
type textarea "Remove the existing washing machine and dryer from the dwelling and donate or d…"
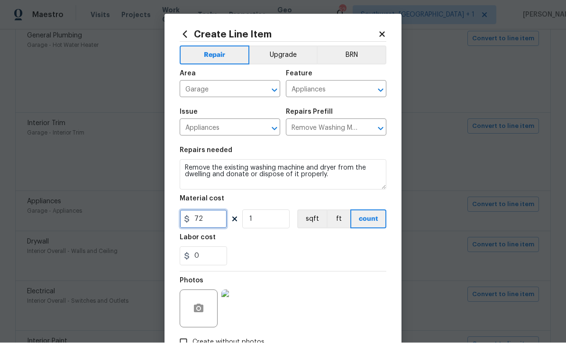
click at [206, 224] on input "72" at bounding box center [203, 219] width 47 height 19
type input "50"
click at [347, 281] on div "Photos" at bounding box center [283, 303] width 207 height 62
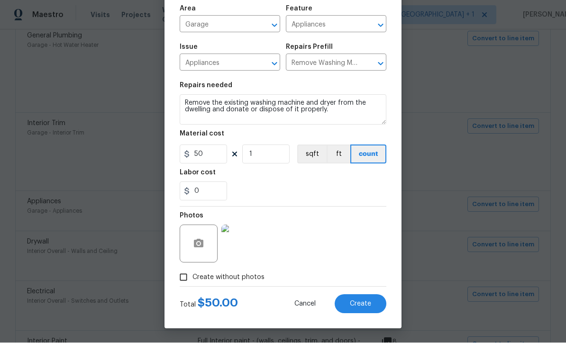
scroll to position [67, 0]
click at [367, 306] on span "Create" at bounding box center [360, 304] width 21 height 7
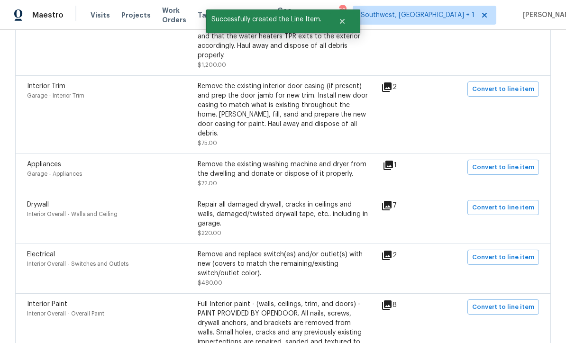
scroll to position [2379, 0]
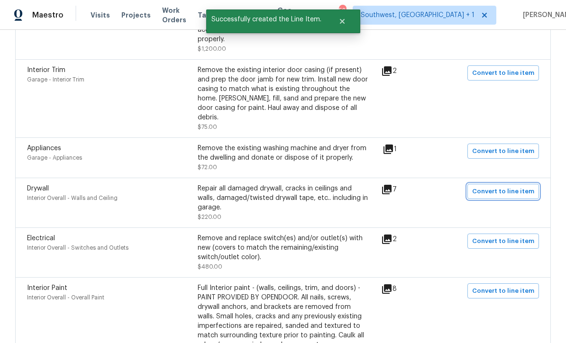
click at [500, 186] on span "Convert to line item" at bounding box center [503, 191] width 62 height 11
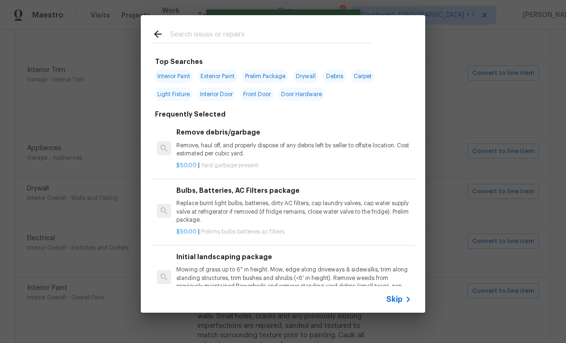
click at [401, 302] on span "Skip" at bounding box center [394, 299] width 16 height 9
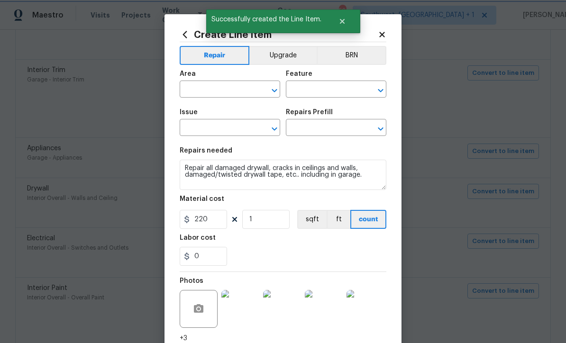
type input "Interior Overall"
type input "Walls and Ceiling"
type input "Drywall"
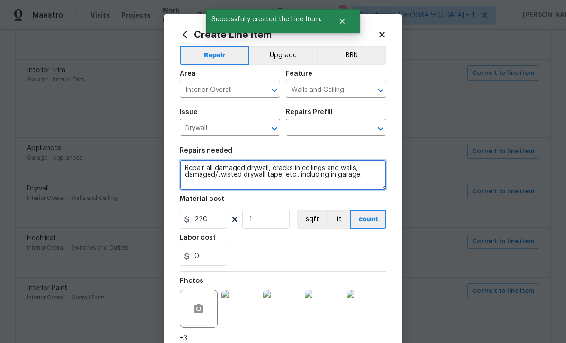
click at [192, 172] on textarea "Repair all damaged drywall, cracks in ceilings and walls, damaged/twisted drywa…" at bounding box center [283, 175] width 207 height 30
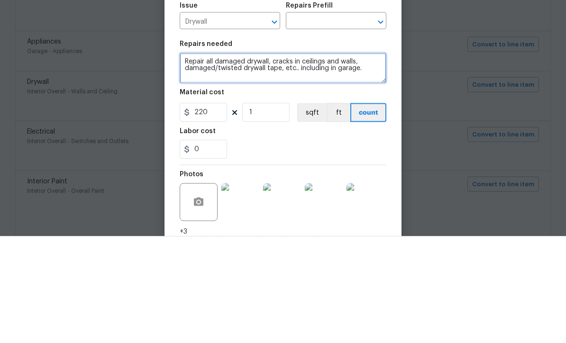
click at [186, 160] on textarea "Repair all damaged drywall, cracks in ceilings and walls, damaged/twisted drywa…" at bounding box center [283, 175] width 207 height 30
click at [185, 160] on textarea "Repair all damaged drywall, cracks in ceilings and walls, damaged/twisted drywa…" at bounding box center [283, 175] width 207 height 30
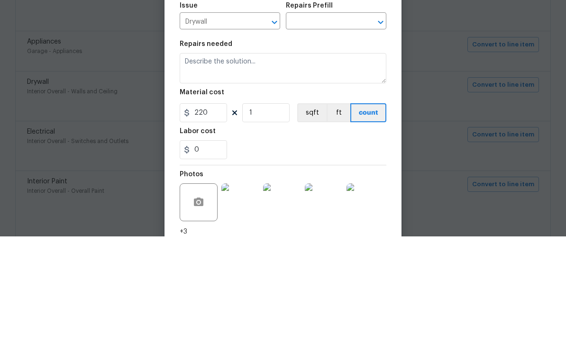
click at [315, 121] on input "text" at bounding box center [323, 128] width 74 height 15
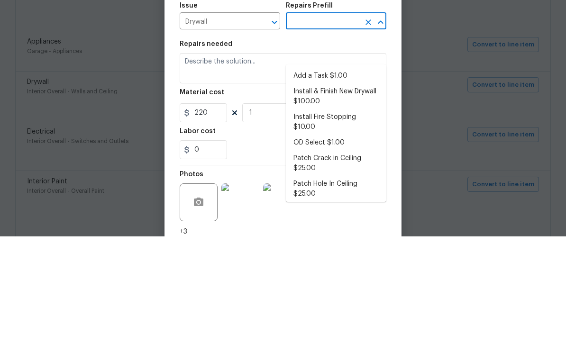
click at [333, 175] on li "Add a Task $1.00" at bounding box center [336, 183] width 100 height 16
type input "Add a Task $1.00"
type textarea "HPM to detail"
type input "Add a Task $1.00"
type input "1"
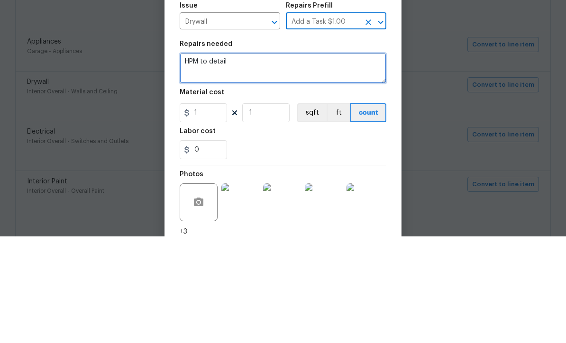
click at [245, 160] on textarea "HPM to detail" at bounding box center [283, 175] width 207 height 30
type textarea "H"
click at [194, 160] on textarea at bounding box center [283, 175] width 207 height 30
paste textarea "Repair all damaged drywall, cracks in ceilings and walls, damaged/twisted drywa…"
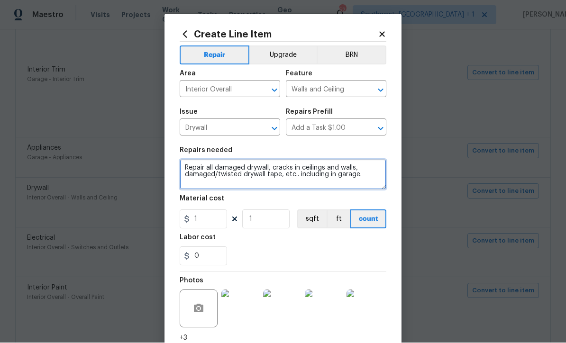
type textarea "Repair all damaged drywall, cracks in ceilings and walls, damaged/twisted drywa…"
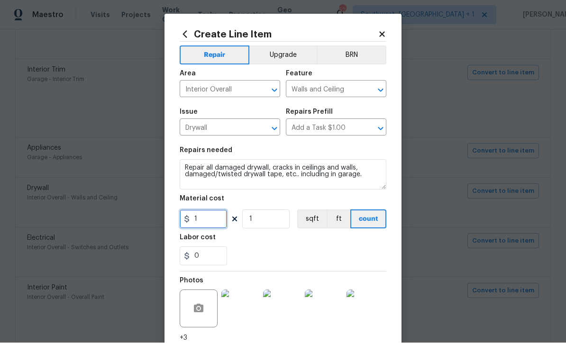
click at [219, 225] on input "1" at bounding box center [203, 219] width 47 height 19
type input "200"
click at [340, 262] on div "0" at bounding box center [283, 256] width 207 height 19
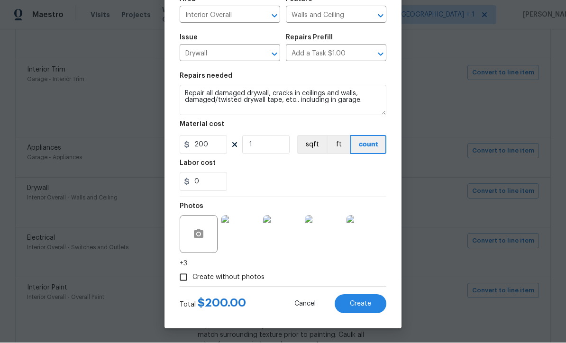
scroll to position [76, 0]
click at [368, 306] on span "Create" at bounding box center [360, 304] width 21 height 7
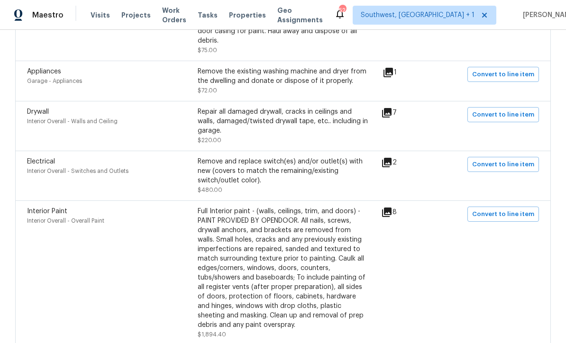
scroll to position [2455, 0]
click at [391, 158] on icon at bounding box center [386, 162] width 9 height 9
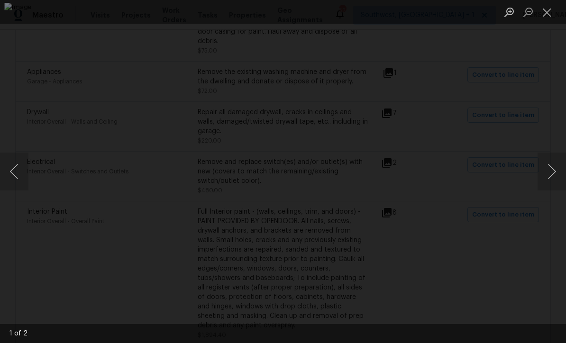
click at [554, 175] on button "Next image" at bounding box center [551, 172] width 28 height 38
click at [550, 14] on button "Close lightbox" at bounding box center [546, 12] width 19 height 17
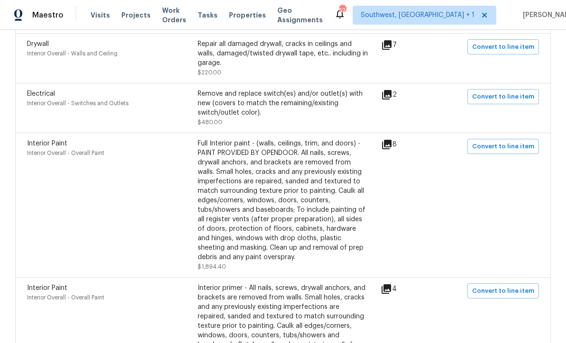
scroll to position [2523, 0]
click at [501, 142] on span "Convert to line item" at bounding box center [503, 147] width 62 height 11
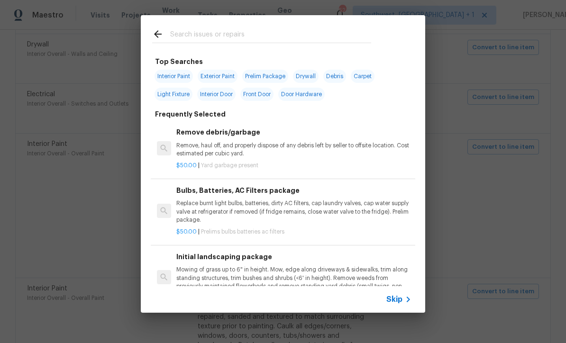
click at [404, 305] on icon at bounding box center [407, 299] width 11 height 11
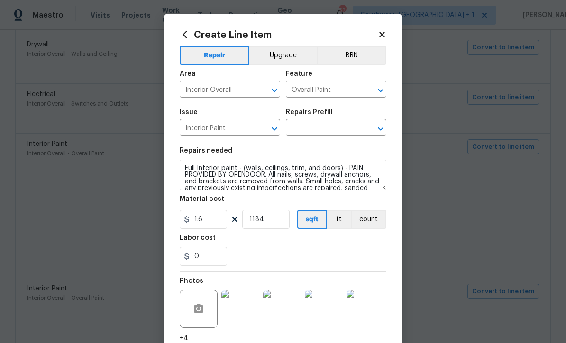
click at [341, 127] on input "text" at bounding box center [323, 128] width 74 height 15
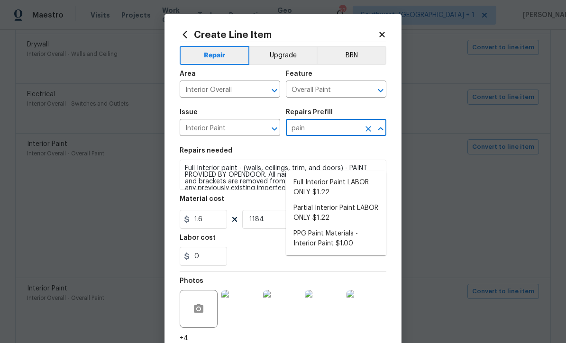
click at [342, 175] on li "Full Interior Paint LABOR ONLY $1.22" at bounding box center [336, 188] width 100 height 26
type input "Full Interior Paint LABOR ONLY $1.22"
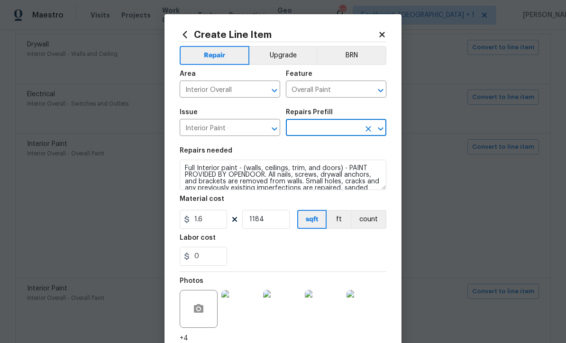
type input "Full Interior Paint LABOR ONLY $1.22"
type input "1.22"
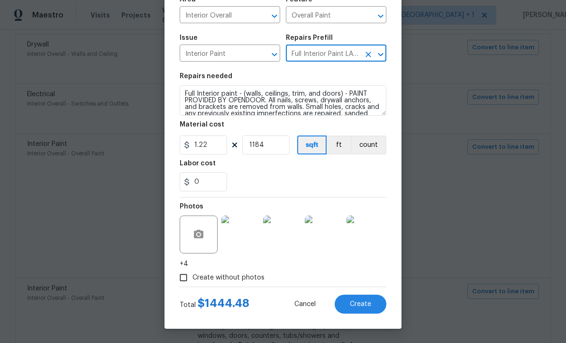
scroll to position [76, 0]
click at [362, 305] on span "Create" at bounding box center [360, 304] width 21 height 7
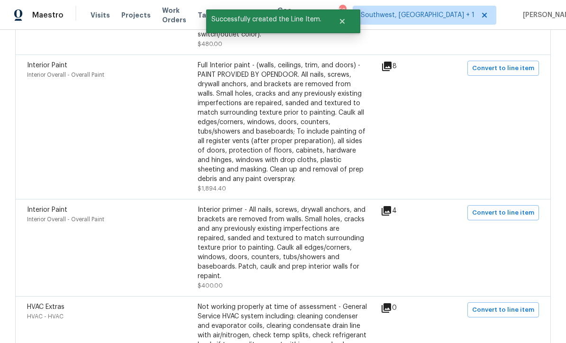
scroll to position [2604, 0]
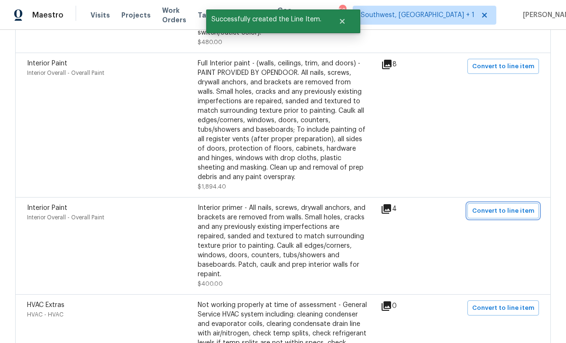
click at [502, 206] on span "Convert to line item" at bounding box center [503, 211] width 62 height 11
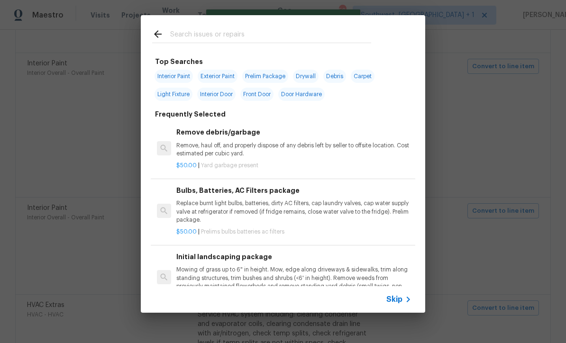
click at [402, 301] on span "Skip" at bounding box center [394, 299] width 16 height 9
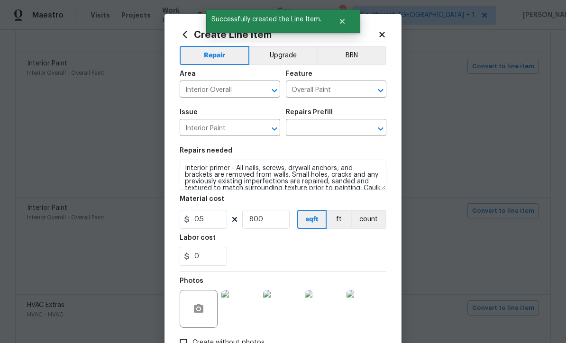
click at [339, 130] on input "text" at bounding box center [323, 128] width 74 height 15
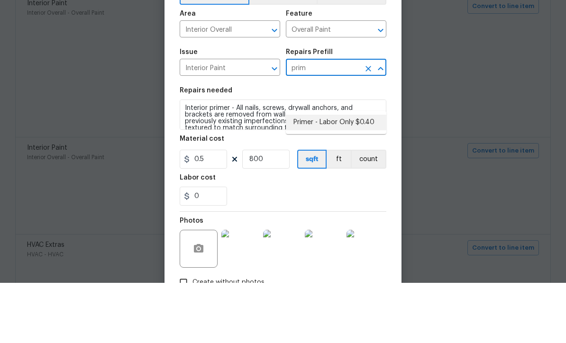
click at [355, 175] on li "Primer - Labor Only $0.40" at bounding box center [336, 183] width 100 height 16
type input "Primer - Labor Only $0.40"
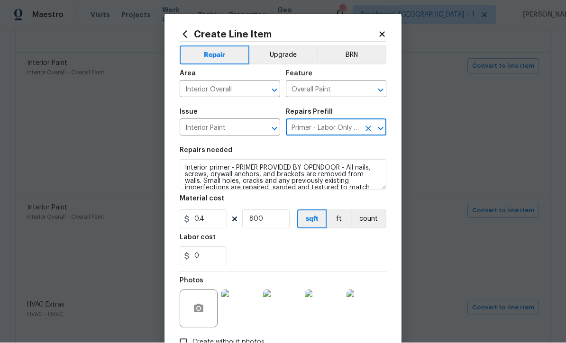
click at [367, 257] on div "0" at bounding box center [283, 256] width 207 height 19
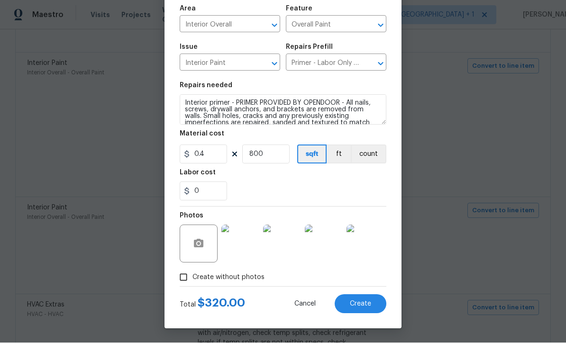
scroll to position [67, 0]
click at [366, 307] on span "Create" at bounding box center [360, 304] width 21 height 7
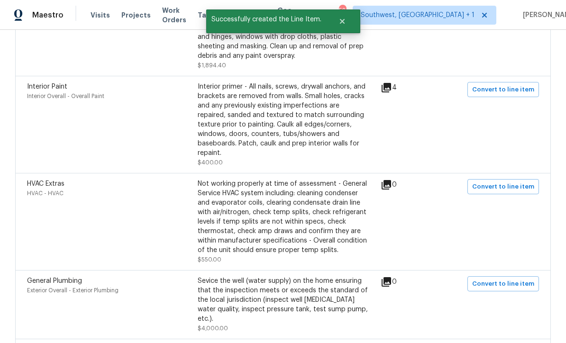
scroll to position [2741, 0]
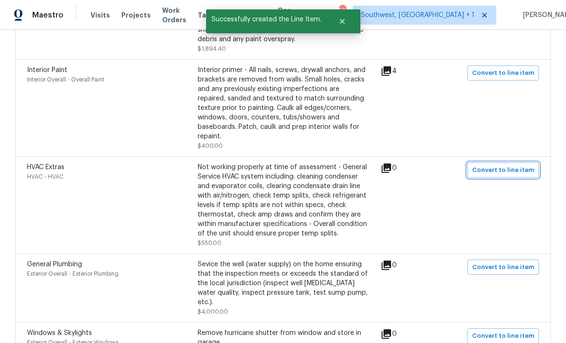
click at [499, 165] on span "Convert to line item" at bounding box center [503, 170] width 62 height 11
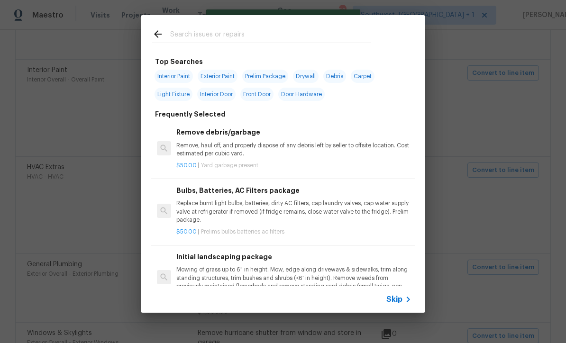
click at [399, 304] on div "Skip" at bounding box center [399, 299] width 27 height 11
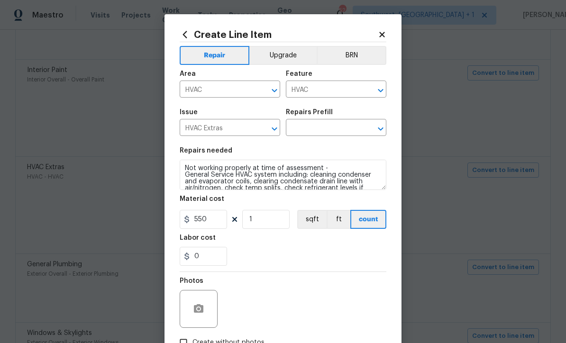
scroll to position [0, 0]
click at [347, 130] on input "text" at bounding box center [323, 128] width 74 height 15
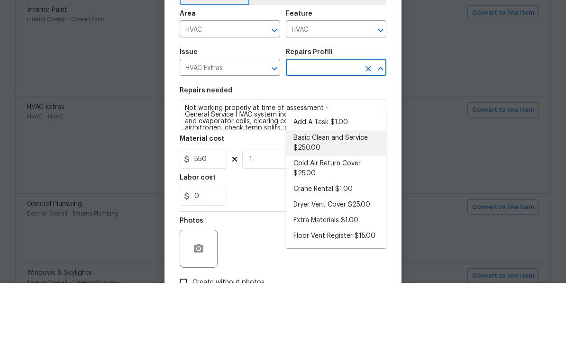
click at [342, 190] on li "Basic Clean and Service $250.00" at bounding box center [336, 203] width 100 height 26
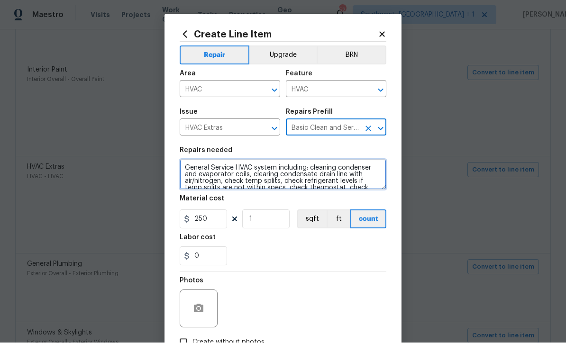
click at [185, 171] on textarea "General Service HVAC system including: cleaning condenser and evaporator coils,…" at bounding box center [283, 175] width 207 height 30
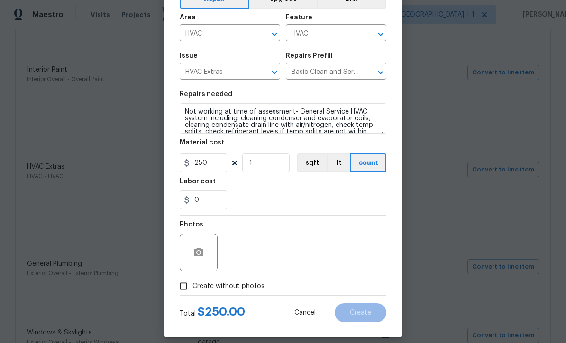
scroll to position [58, 0]
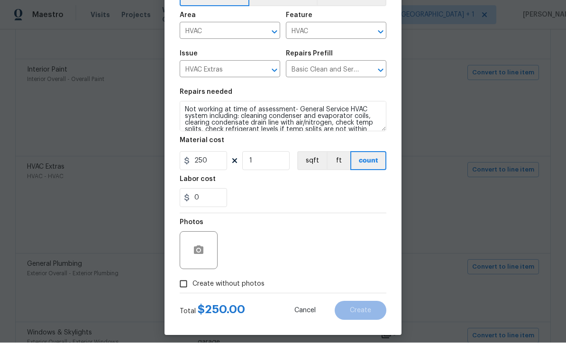
click at [185, 286] on input "Create without photos" at bounding box center [183, 284] width 18 height 18
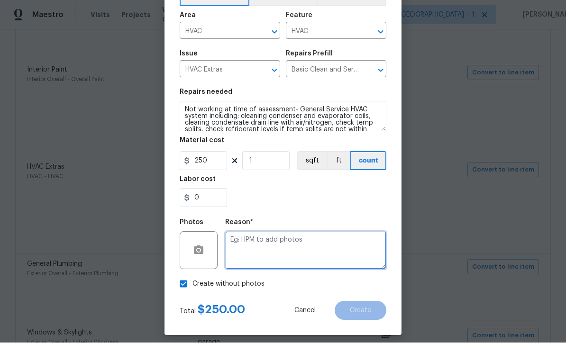
click at [275, 256] on textarea at bounding box center [305, 251] width 161 height 38
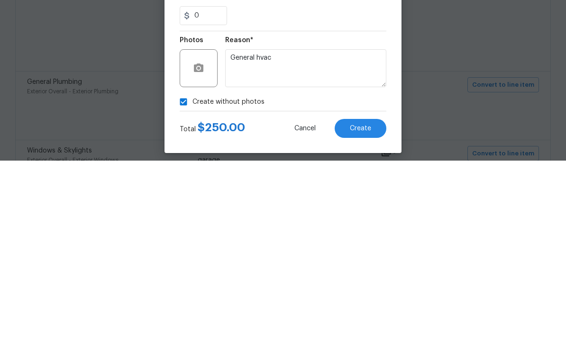
click at [364, 307] on span "Create" at bounding box center [360, 310] width 21 height 7
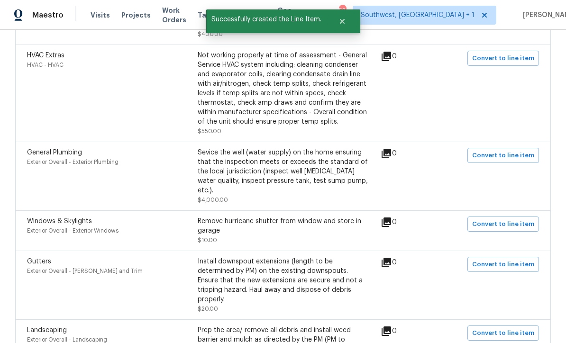
scroll to position [2853, 0]
click at [498, 151] on span "Convert to line item" at bounding box center [503, 156] width 62 height 11
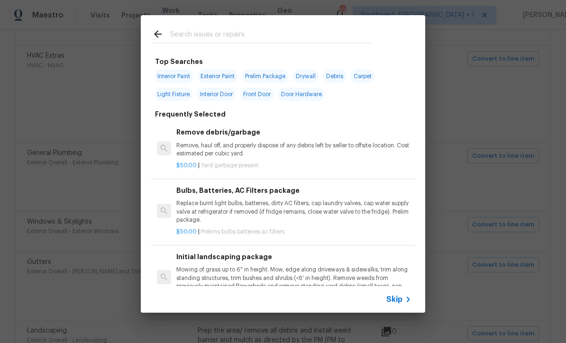
scroll to position [-1, 0]
click at [402, 304] on icon at bounding box center [407, 299] width 11 height 11
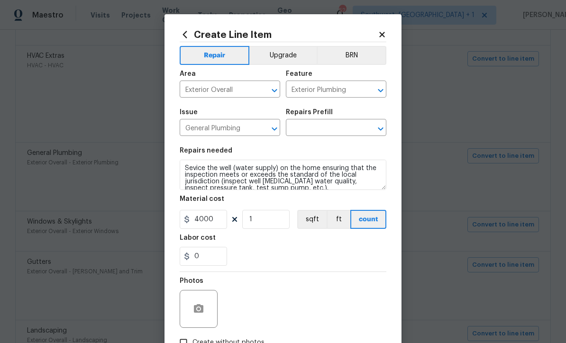
click at [325, 133] on input "text" at bounding box center [323, 128] width 74 height 15
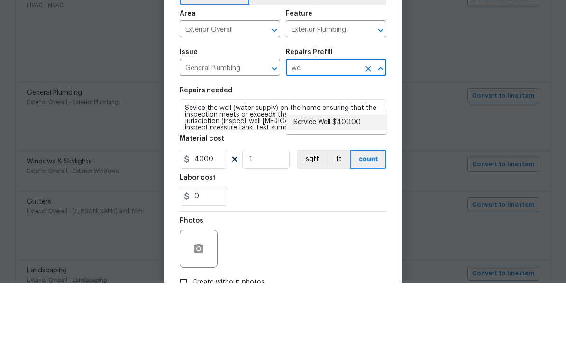
click at [347, 175] on li "Service Well $400.00" at bounding box center [336, 183] width 100 height 16
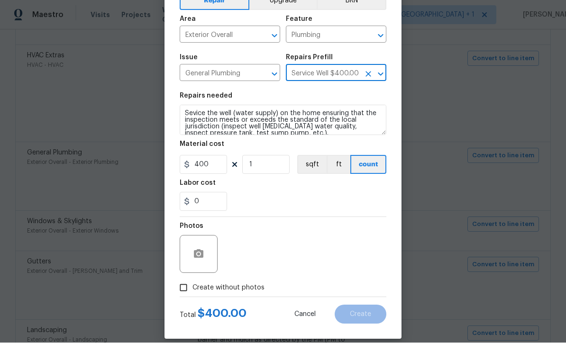
scroll to position [60, 0]
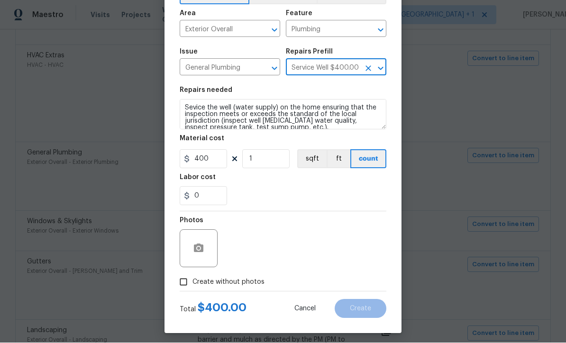
click at [184, 288] on input "Create without photos" at bounding box center [183, 282] width 18 height 18
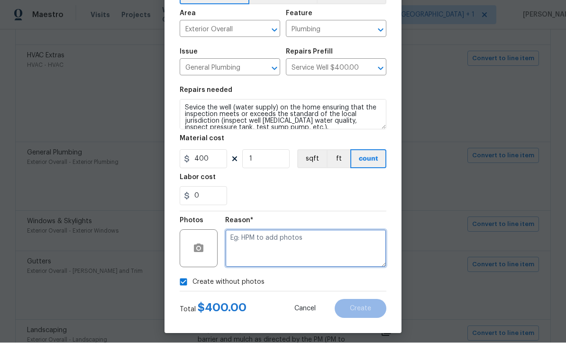
click at [282, 249] on textarea at bounding box center [305, 249] width 161 height 38
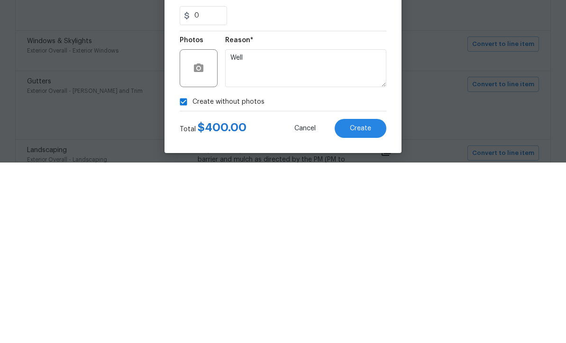
click at [370, 306] on span "Create" at bounding box center [360, 309] width 21 height 7
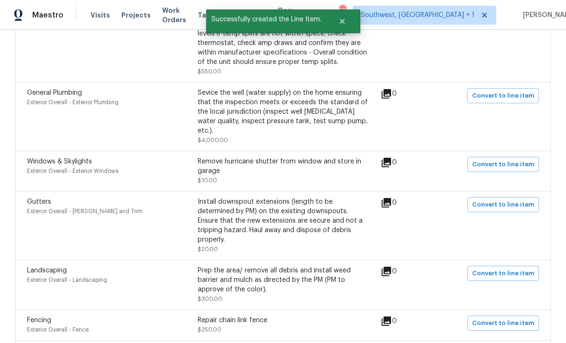
scroll to position [2912, 0]
click at [500, 160] on span "Convert to line item" at bounding box center [503, 165] width 62 height 11
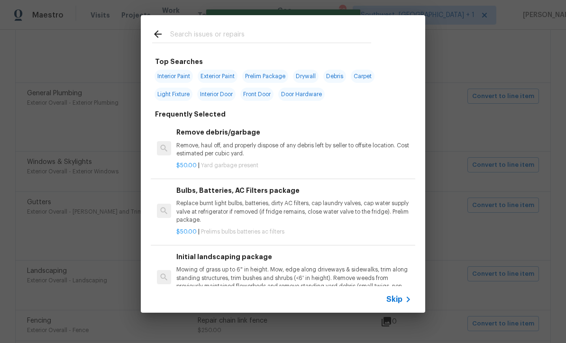
click at [402, 301] on span "Skip" at bounding box center [394, 299] width 16 height 9
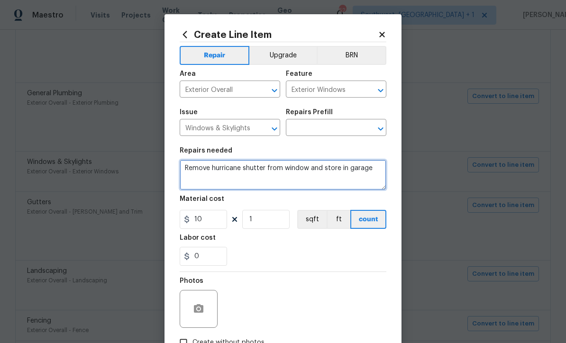
click at [194, 169] on textarea "Remove hurricane shutter from window and store in garage" at bounding box center [283, 175] width 207 height 30
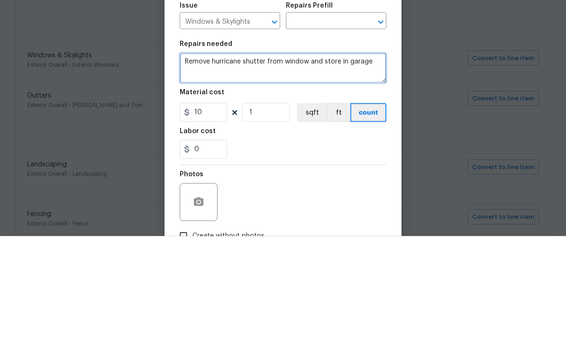
click at [188, 160] on textarea "Remove hurricane shutter from window and store in garage" at bounding box center [283, 175] width 207 height 30
click at [187, 160] on textarea "Remove hurricane shutter from window and store in garage" at bounding box center [283, 175] width 207 height 30
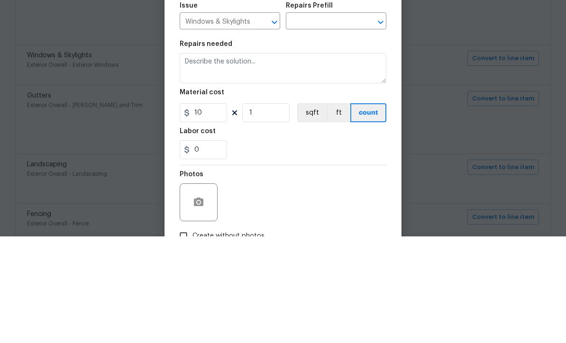
click at [322, 121] on input "text" at bounding box center [323, 128] width 74 height 15
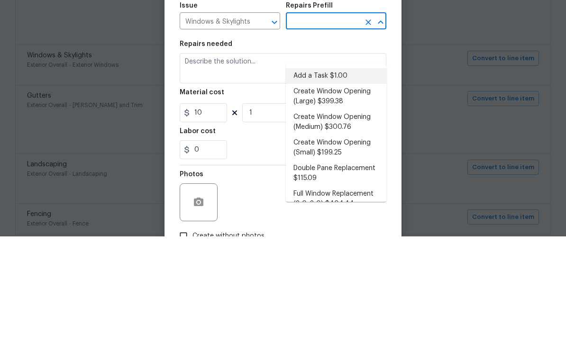
click at [339, 175] on li "Add a Task $1.00" at bounding box center [336, 183] width 100 height 16
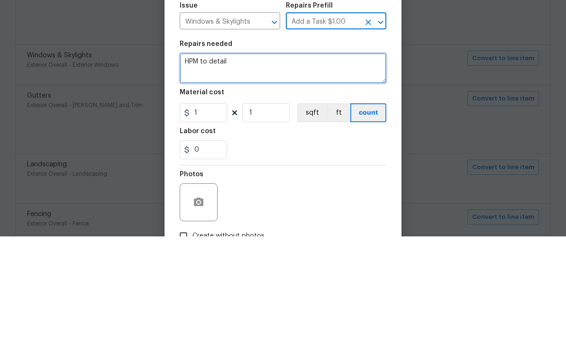
click at [275, 160] on textarea "HPM to detail" at bounding box center [283, 175] width 207 height 30
paste textarea "Remove hurricane shutter from window and store in garage"
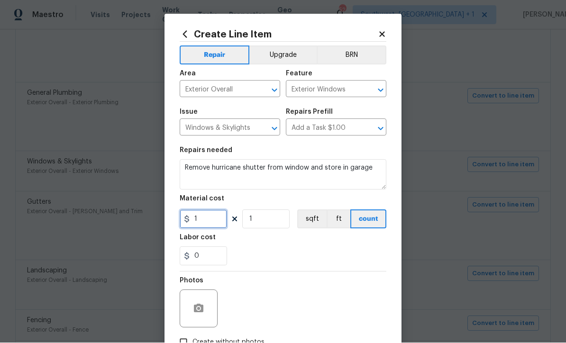
click at [218, 227] on input "1" at bounding box center [203, 219] width 47 height 19
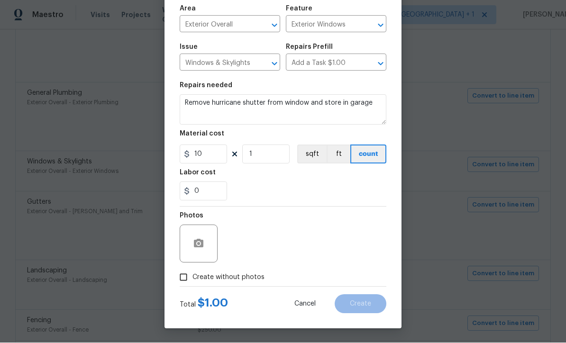
scroll to position [67, 0]
click at [191, 274] on input "Create without photos" at bounding box center [183, 278] width 18 height 18
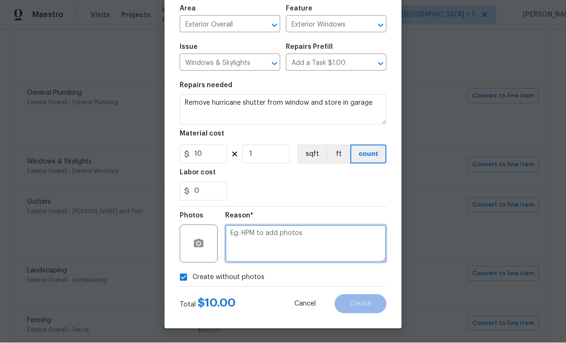
click at [325, 249] on textarea at bounding box center [305, 244] width 161 height 38
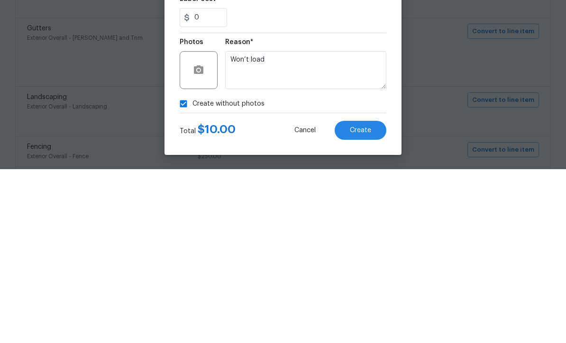
click at [366, 295] on button "Create" at bounding box center [360, 304] width 52 height 19
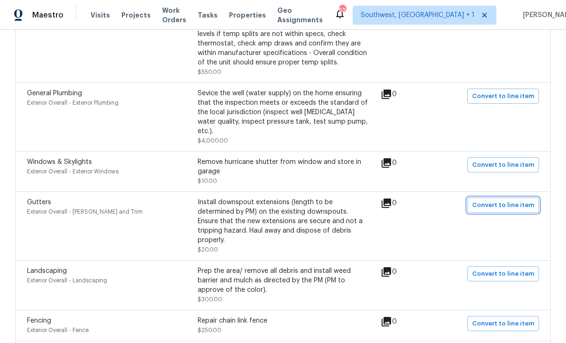
click at [509, 200] on span "Convert to line item" at bounding box center [503, 205] width 62 height 11
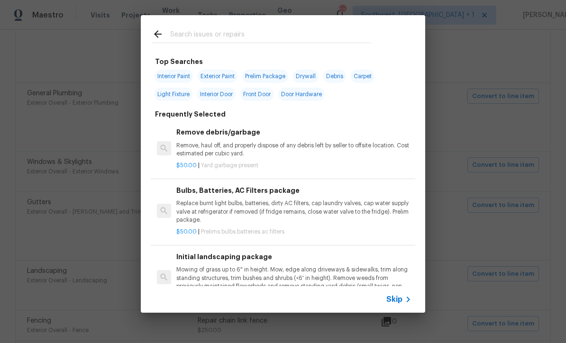
click at [406, 305] on icon at bounding box center [407, 299] width 11 height 11
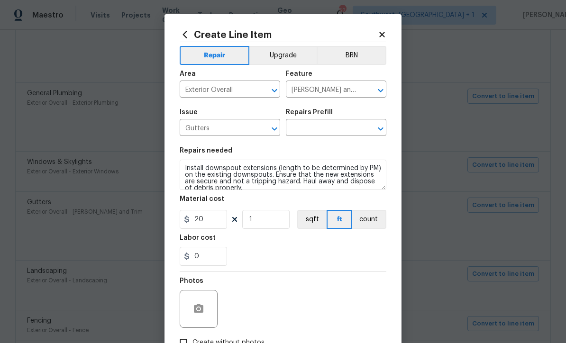
click at [342, 132] on input "text" at bounding box center [323, 128] width 74 height 15
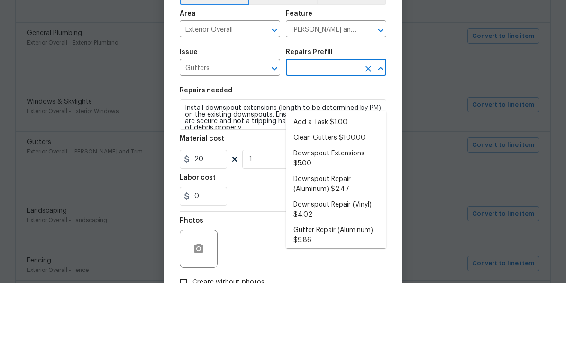
click at [343, 206] on li "Downspout Extensions $5.00" at bounding box center [336, 219] width 100 height 26
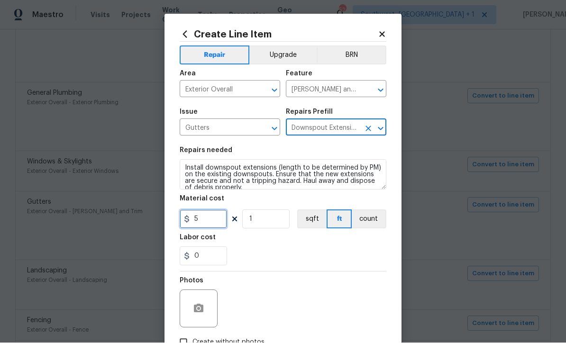
click at [207, 229] on input "5" at bounding box center [203, 219] width 47 height 19
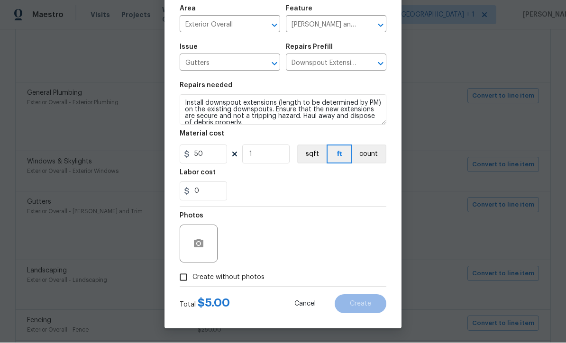
click at [178, 279] on div "Create Line Item Repair Upgrade BRN Area Exterior Overall ​ Feature Eaves and T…" at bounding box center [282, 138] width 237 height 379
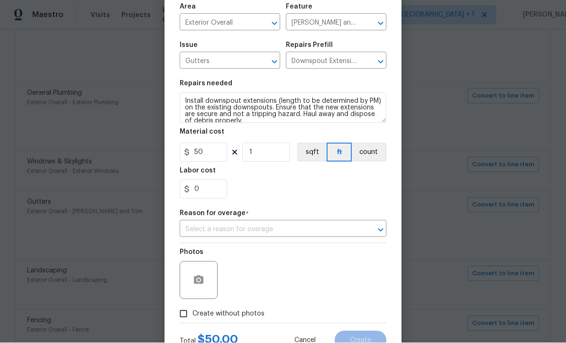
click at [264, 234] on input "text" at bounding box center [270, 230] width 180 height 15
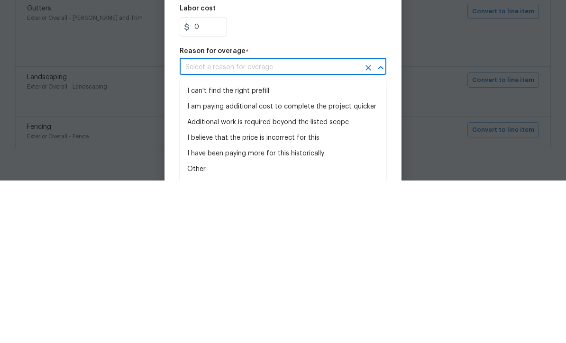
click at [245, 246] on li "I can't find the right prefill" at bounding box center [283, 254] width 207 height 16
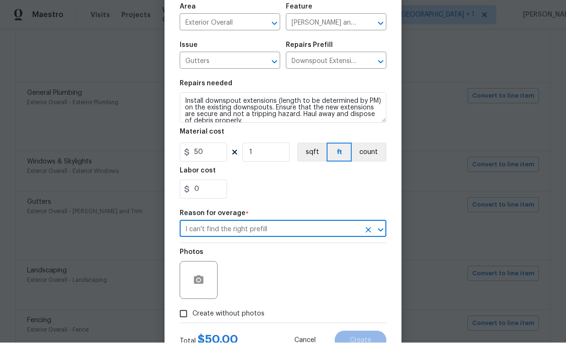
click at [183, 316] on input "Create without photos" at bounding box center [183, 314] width 18 height 18
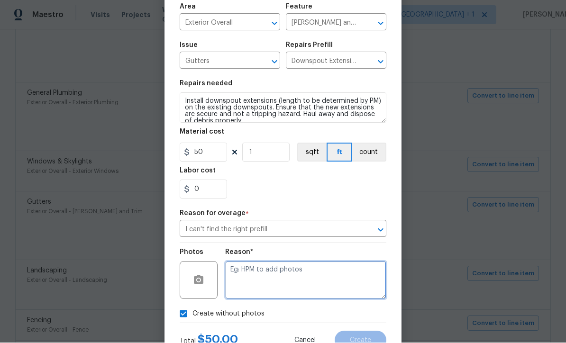
click at [322, 280] on textarea at bounding box center [305, 280] width 161 height 38
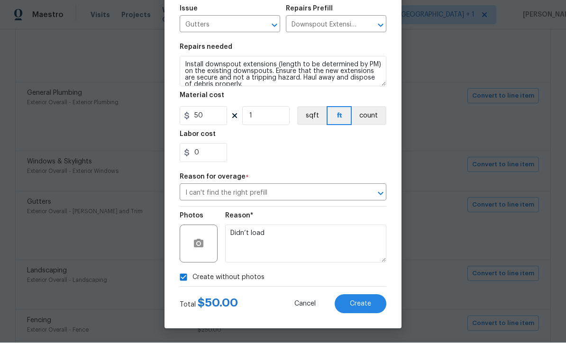
scroll to position [106, 0]
click at [366, 304] on span "Create" at bounding box center [360, 304] width 21 height 7
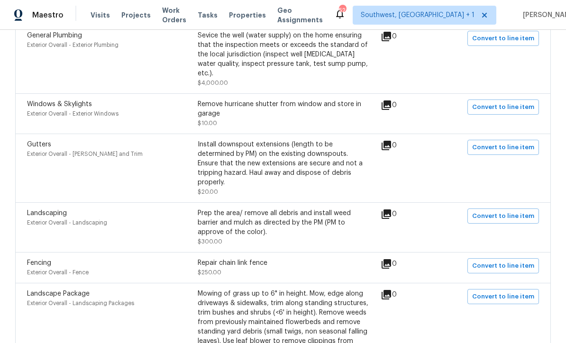
scroll to position [2984, 0]
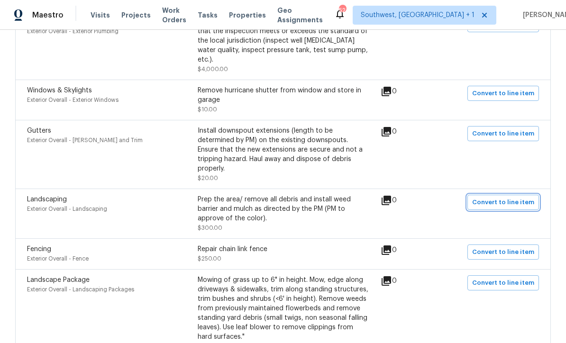
click at [500, 197] on span "Convert to line item" at bounding box center [503, 202] width 62 height 11
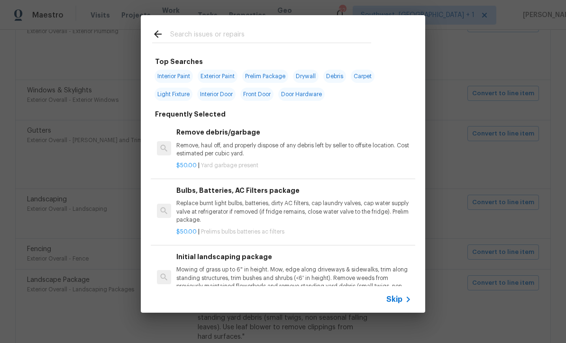
click at [406, 304] on icon at bounding box center [407, 299] width 11 height 11
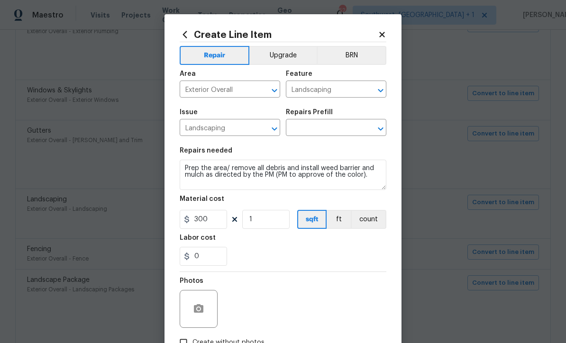
click at [325, 130] on input "text" at bounding box center [323, 128] width 74 height 15
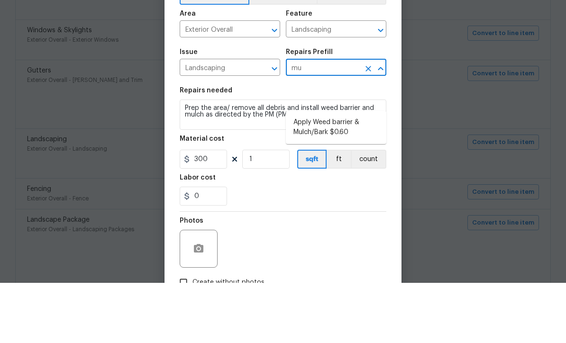
click at [343, 175] on li "Apply Weed barrier & Mulch/Bark $0.60" at bounding box center [336, 188] width 100 height 26
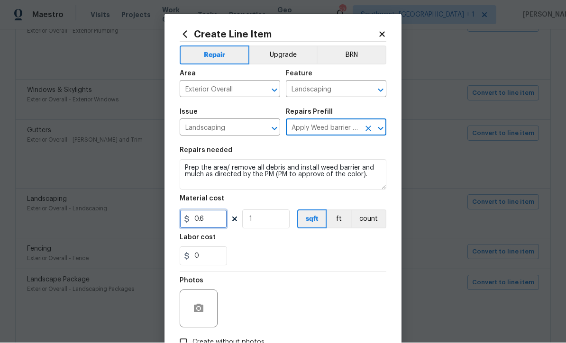
click at [214, 224] on input "0.6" at bounding box center [203, 219] width 47 height 19
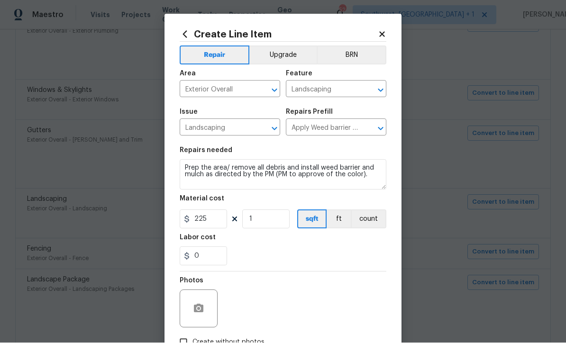
click at [349, 281] on div "Photos" at bounding box center [283, 303] width 207 height 62
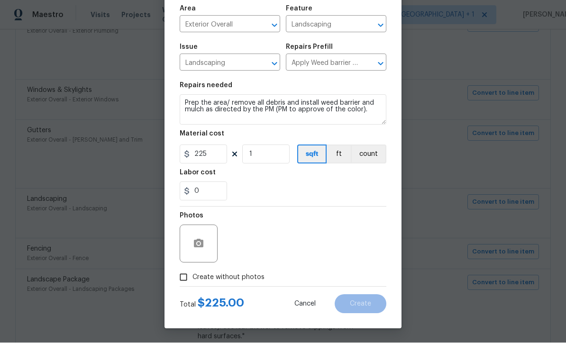
scroll to position [67, 0]
click at [178, 281] on input "Create without photos" at bounding box center [183, 278] width 18 height 18
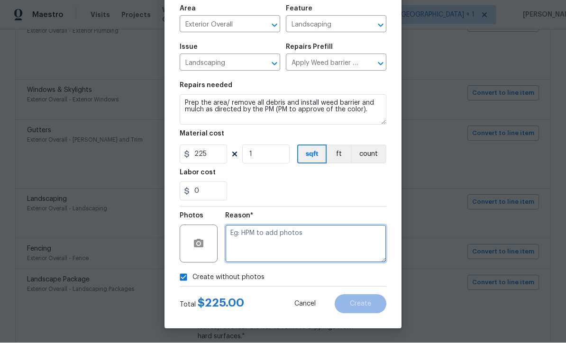
click at [348, 246] on textarea at bounding box center [305, 244] width 161 height 38
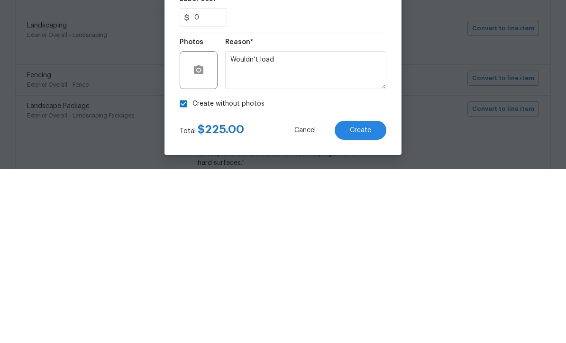
click at [369, 301] on span "Create" at bounding box center [360, 304] width 21 height 7
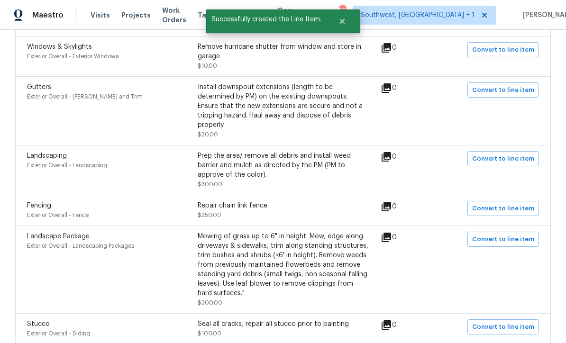
scroll to position [3031, 0]
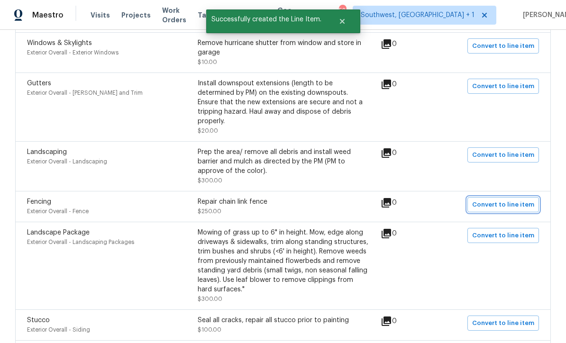
click at [508, 199] on span "Convert to line item" at bounding box center [503, 204] width 62 height 11
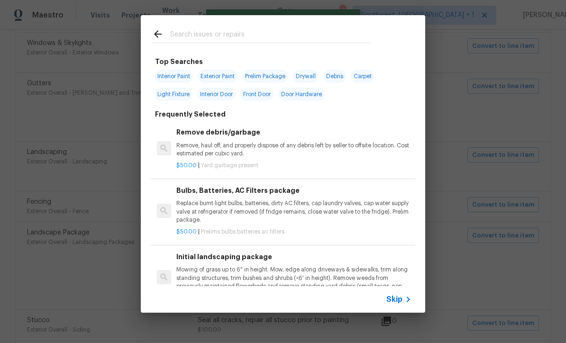
click at [396, 304] on div "Skip" at bounding box center [399, 299] width 27 height 11
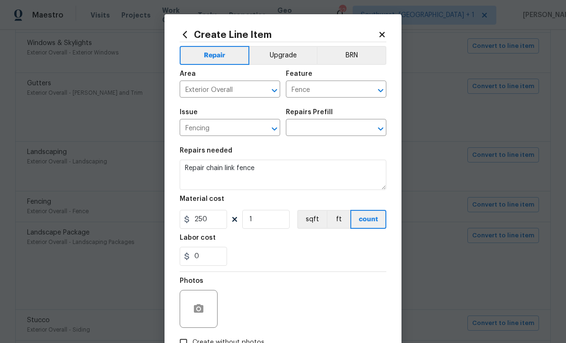
click at [333, 133] on input "text" at bounding box center [323, 128] width 74 height 15
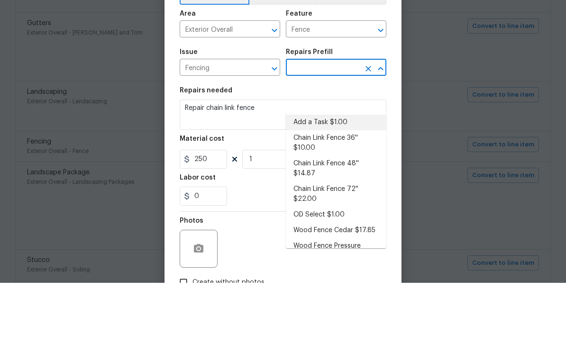
click at [347, 175] on li "Add a Task $1.00" at bounding box center [336, 183] width 100 height 16
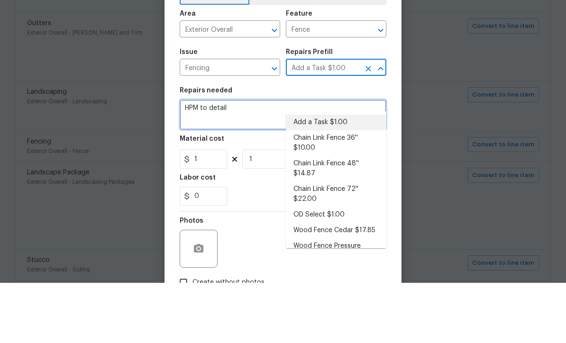
click at [316, 160] on textarea "Repair chain link fence" at bounding box center [283, 175] width 207 height 30
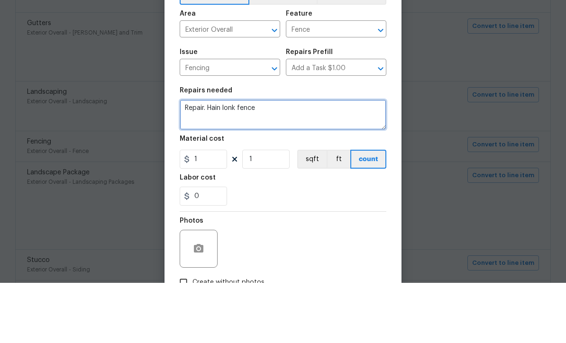
click at [230, 160] on textarea "Repair. Hain lonk fence" at bounding box center [283, 175] width 207 height 30
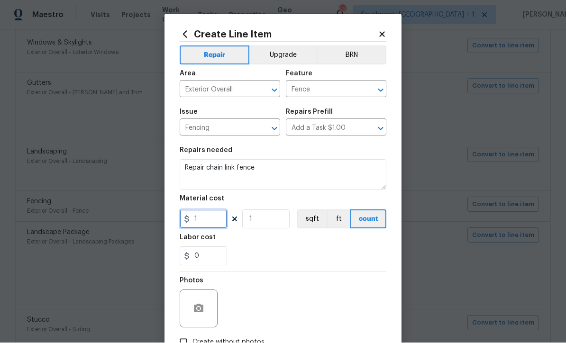
click at [203, 224] on input "1" at bounding box center [203, 219] width 47 height 19
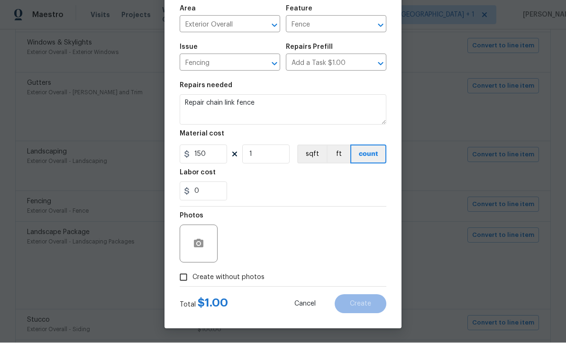
scroll to position [67, 0]
click at [184, 281] on input "Create without photos" at bounding box center [183, 278] width 18 height 18
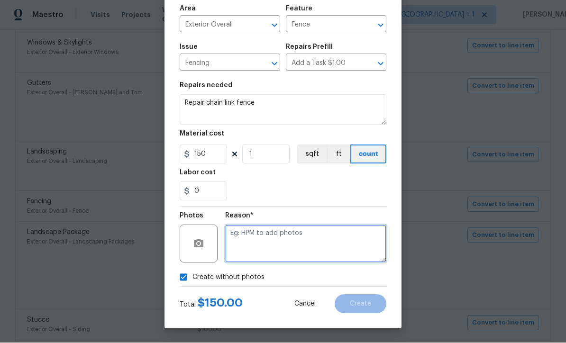
click at [306, 235] on textarea at bounding box center [305, 244] width 161 height 38
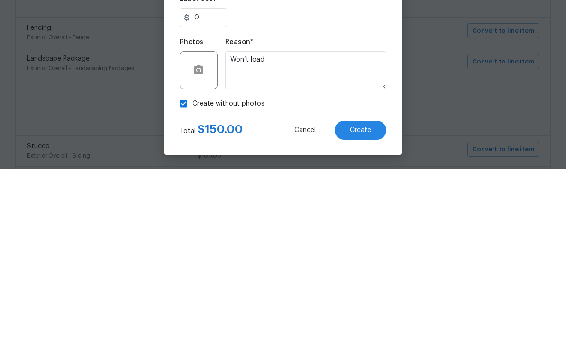
click at [366, 301] on span "Create" at bounding box center [360, 304] width 21 height 7
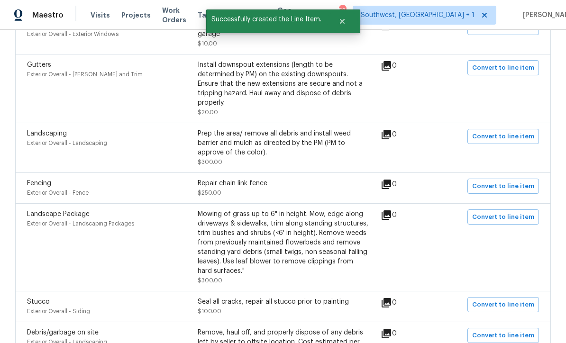
scroll to position [3078, 0]
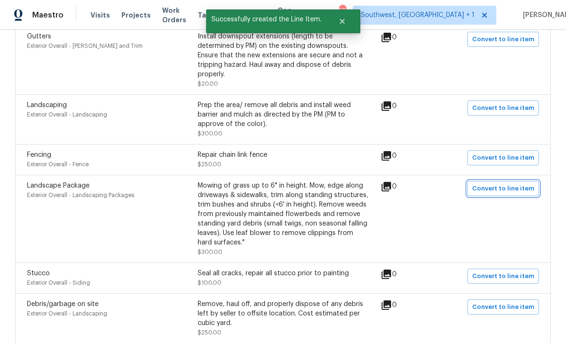
click at [507, 183] on span "Convert to line item" at bounding box center [503, 188] width 62 height 11
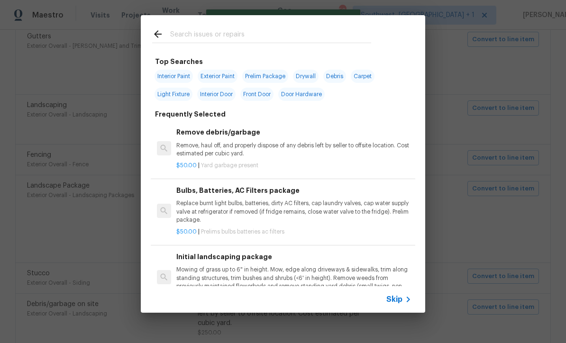
click at [403, 303] on icon at bounding box center [407, 299] width 11 height 11
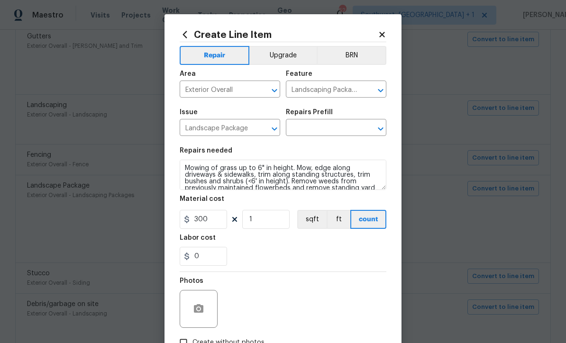
click at [329, 130] on input "text" at bounding box center [323, 128] width 74 height 15
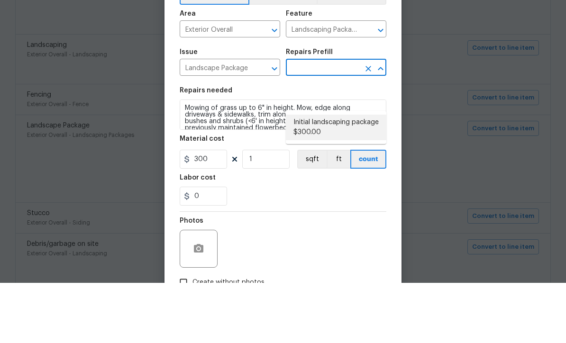
click at [347, 175] on li "Initial landscaping package $300.00" at bounding box center [336, 188] width 100 height 26
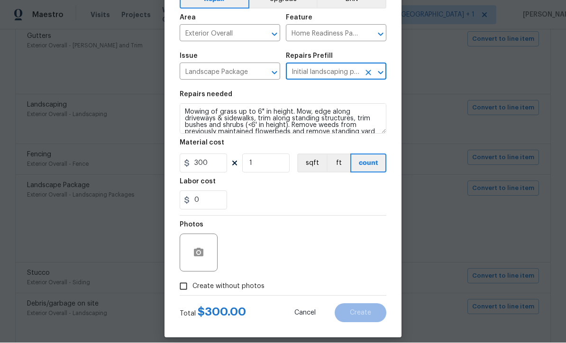
scroll to position [59, 0]
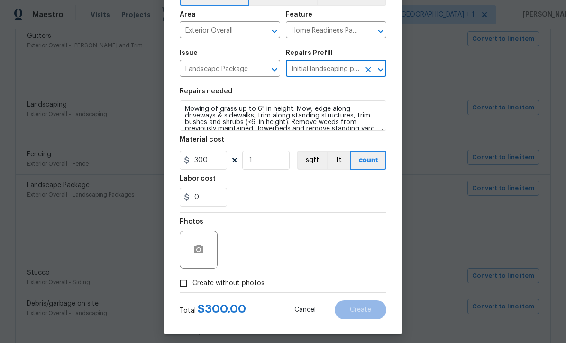
click at [190, 289] on input "Create without photos" at bounding box center [183, 284] width 18 height 18
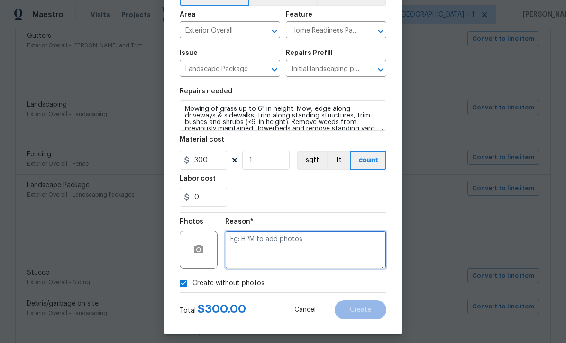
click at [280, 249] on textarea at bounding box center [305, 250] width 161 height 38
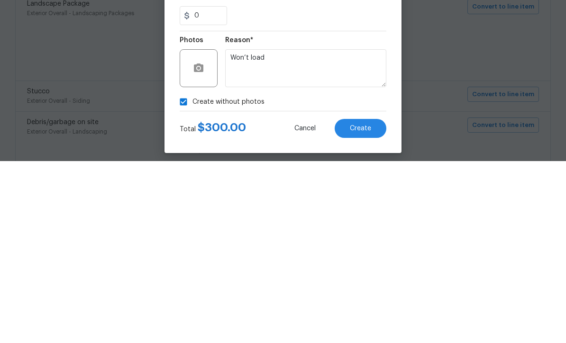
click at [365, 307] on span "Create" at bounding box center [360, 310] width 21 height 7
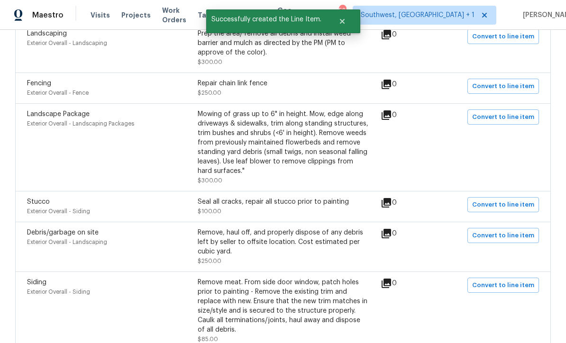
scroll to position [3153, 0]
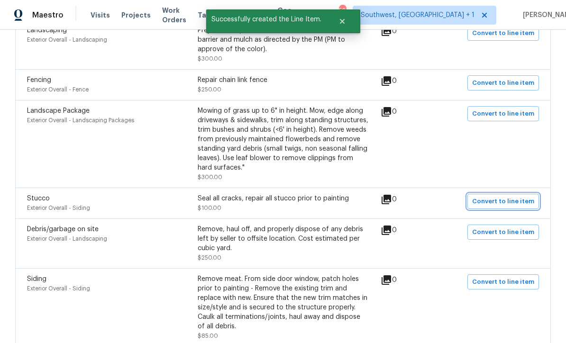
click at [505, 196] on span "Convert to line item" at bounding box center [503, 201] width 62 height 11
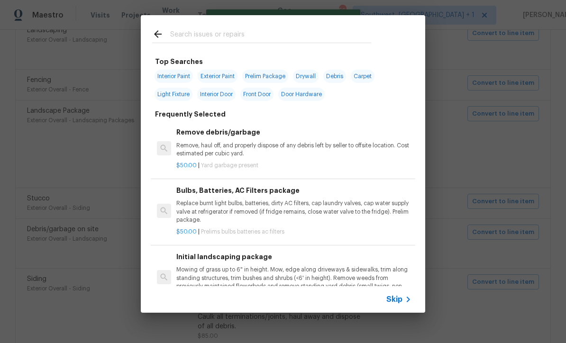
click at [399, 303] on span "Skip" at bounding box center [394, 299] width 16 height 9
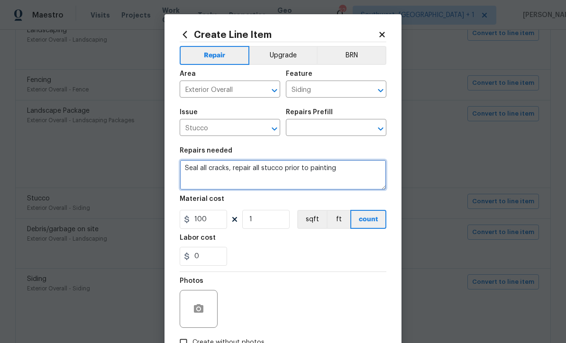
click at [197, 169] on textarea "Seal all cracks, repair all stucco prior to painting" at bounding box center [283, 175] width 207 height 30
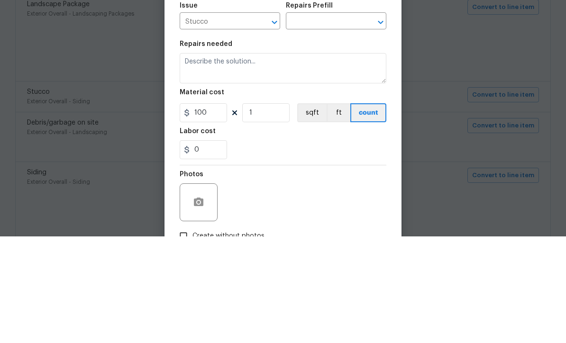
click at [346, 121] on input "text" at bounding box center [323, 128] width 74 height 15
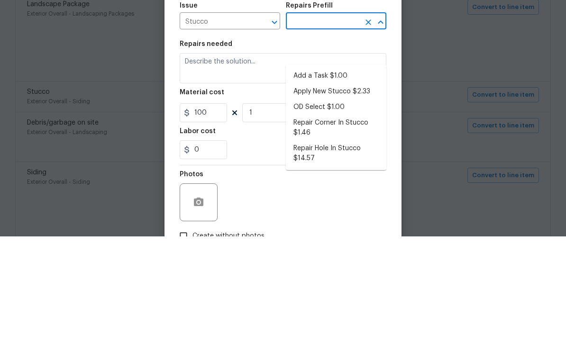
click at [330, 175] on li "Add a Task $1.00" at bounding box center [336, 183] width 100 height 16
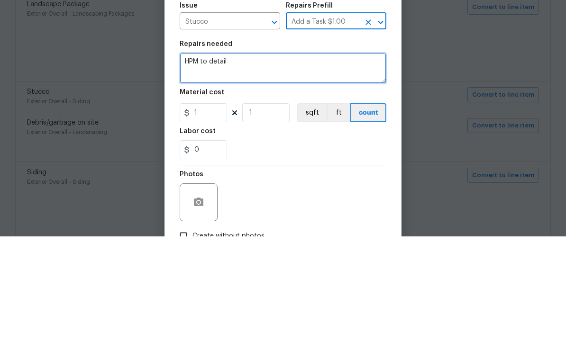
click at [272, 160] on textarea "HPM to detail" at bounding box center [283, 175] width 207 height 30
click at [271, 160] on textarea "HPM to detail" at bounding box center [283, 175] width 207 height 30
paste textarea "Seal all cracks, repair all stucco prior to painting"
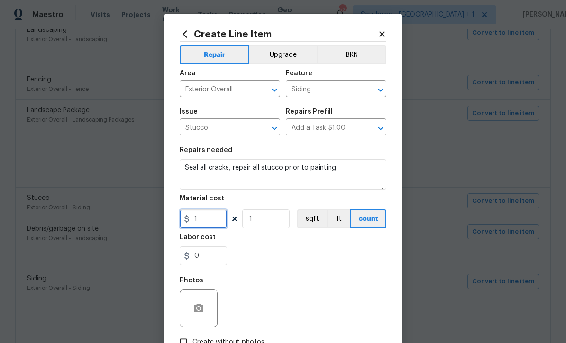
click at [199, 227] on input "1" at bounding box center [203, 219] width 47 height 19
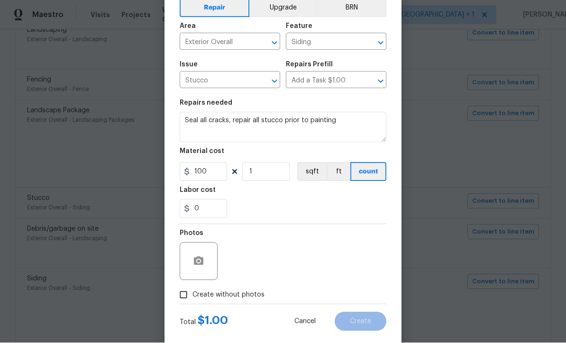
scroll to position [60, 0]
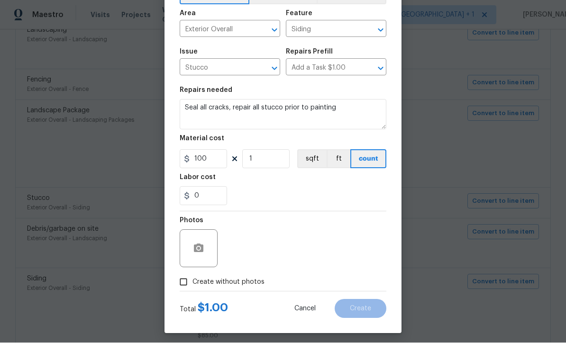
click at [180, 291] on input "Create without photos" at bounding box center [183, 282] width 18 height 18
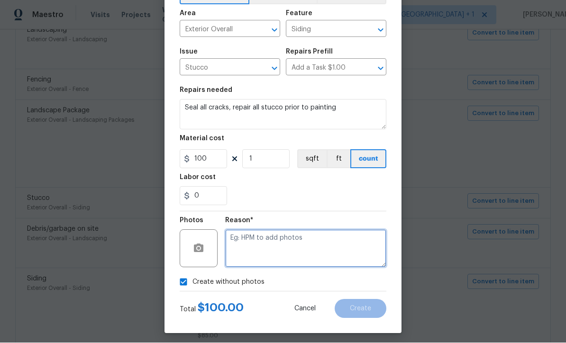
click at [344, 247] on textarea at bounding box center [305, 249] width 161 height 38
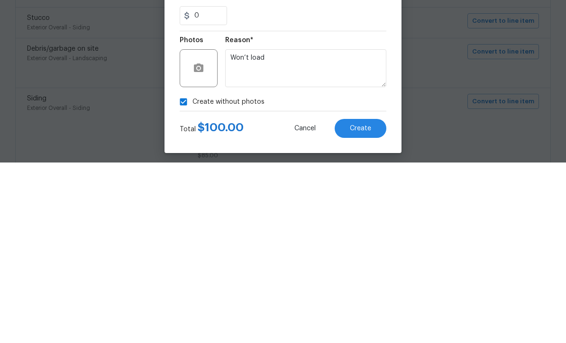
click at [368, 306] on span "Create" at bounding box center [360, 309] width 21 height 7
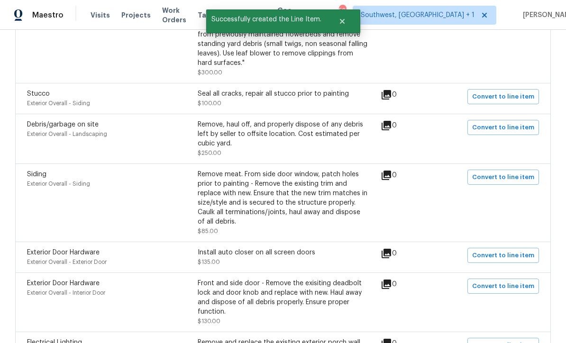
scroll to position [3259, 0]
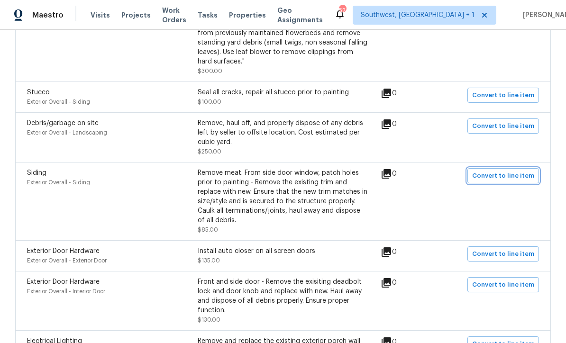
click at [510, 171] on span "Convert to line item" at bounding box center [503, 176] width 62 height 11
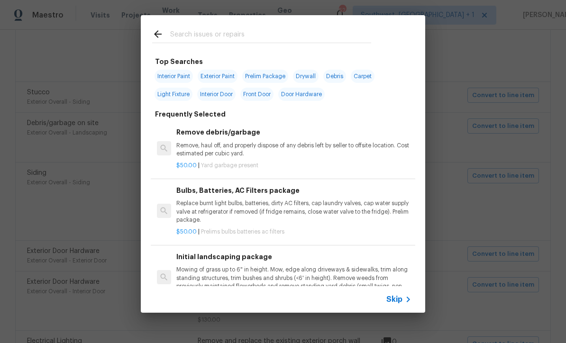
click at [406, 303] on icon at bounding box center [407, 299] width 11 height 11
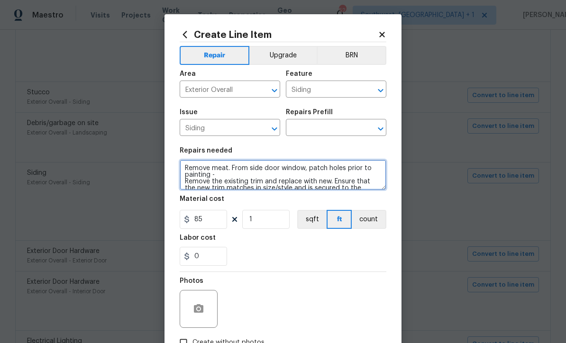
click at [232, 168] on textarea "Remove meat. From side door window, patch holes prior to painting - Remove the …" at bounding box center [283, 175] width 207 height 30
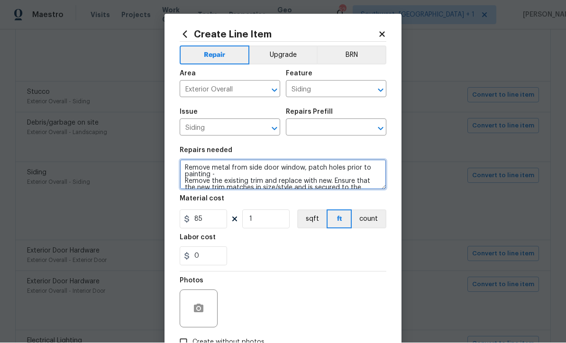
click at [192, 169] on textarea "Remove metal from side door window, patch holes prior to painting - Remove the …" at bounding box center [283, 175] width 207 height 30
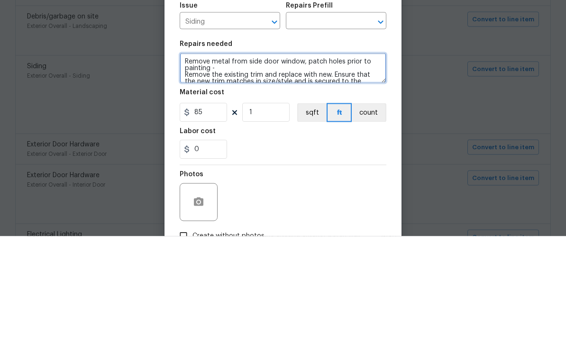
click at [184, 160] on textarea "Remove metal from side door window, patch holes prior to painting - Remove the …" at bounding box center [283, 175] width 207 height 30
click at [183, 160] on textarea "Remove metal from side door window, patch holes prior to painting - Remove the …" at bounding box center [283, 175] width 207 height 30
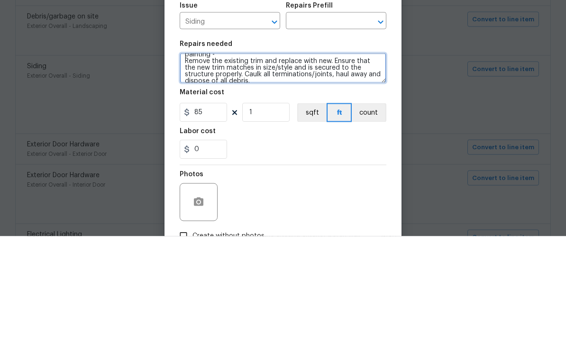
scroll to position [20, 0]
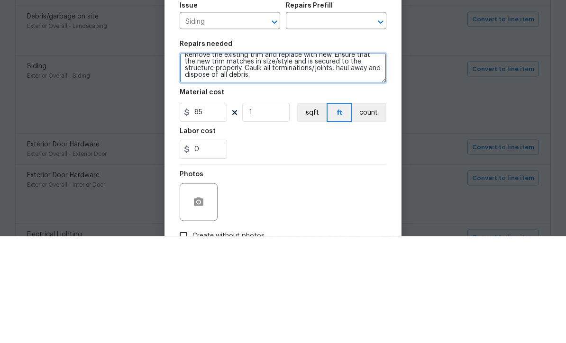
paste textarea "Seal all cracks, repair all stucco prior to painting"
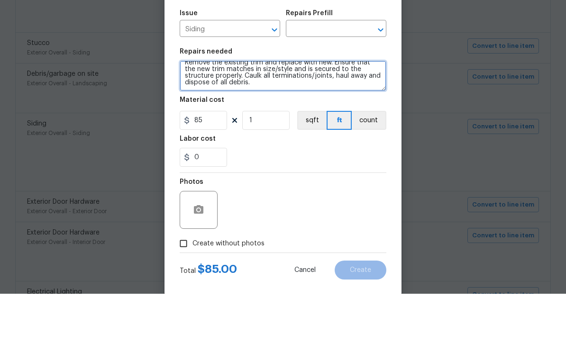
scroll to position [60, 0]
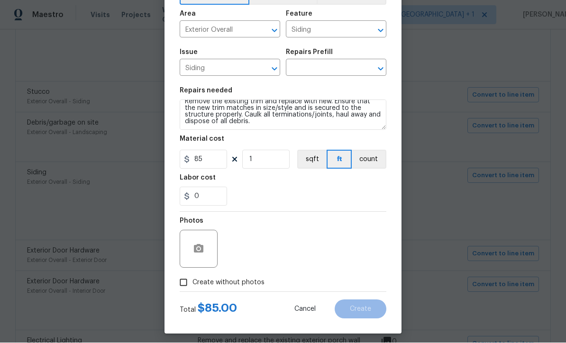
click at [308, 315] on button "Cancel" at bounding box center [305, 309] width 52 height 19
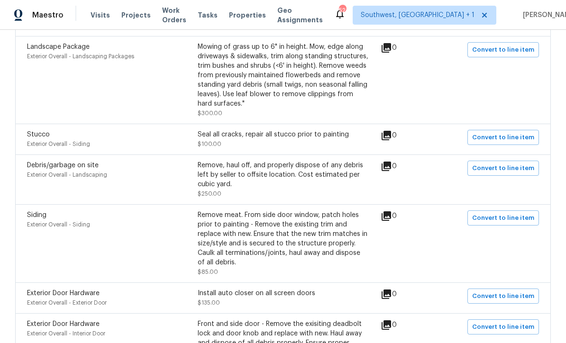
scroll to position [3218, 0]
click at [505, 212] on span "Convert to line item" at bounding box center [503, 217] width 62 height 11
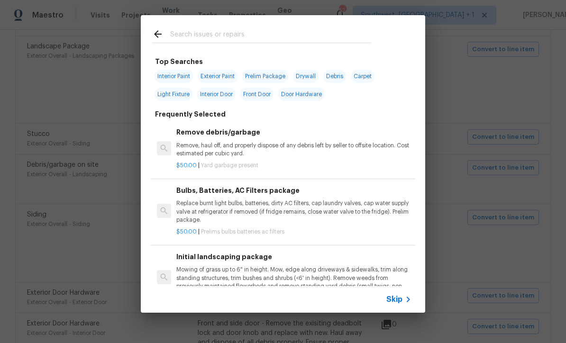
click at [400, 304] on span "Skip" at bounding box center [394, 299] width 16 height 9
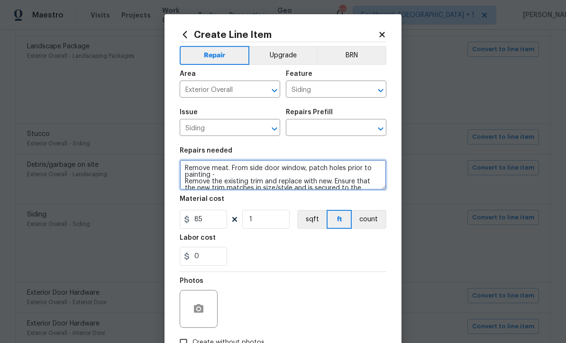
click at [229, 169] on textarea "Remove meat. From side door window, patch holes prior to painting - Remove the …" at bounding box center [283, 175] width 207 height 30
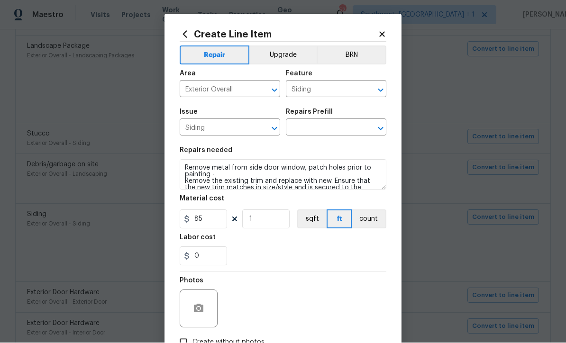
click at [333, 93] on input "Siding" at bounding box center [323, 90] width 74 height 15
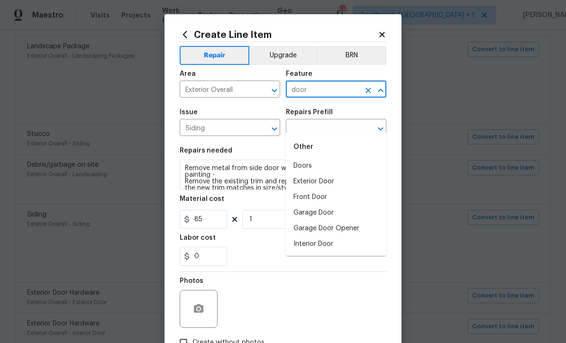
click at [341, 174] on li "Exterior Door" at bounding box center [336, 182] width 100 height 16
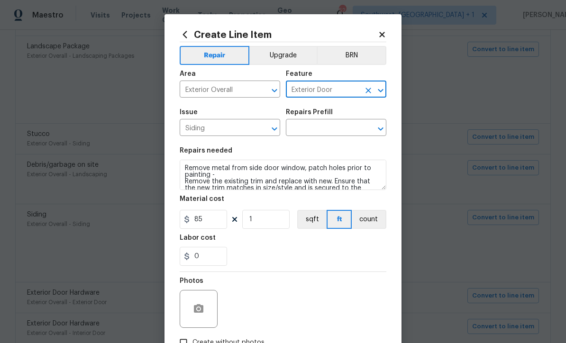
click at [238, 131] on input "Siding" at bounding box center [217, 128] width 74 height 15
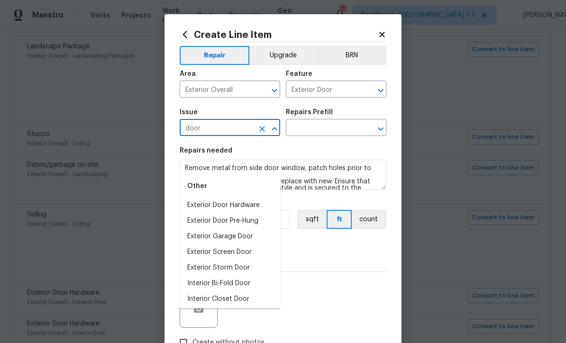
click at [198, 229] on li "Exterior Garage Door" at bounding box center [230, 237] width 100 height 16
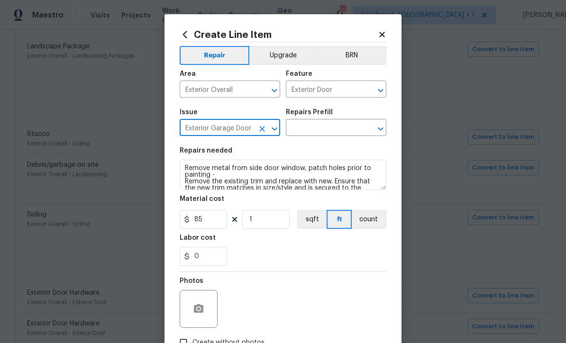
click at [339, 134] on input "text" at bounding box center [323, 128] width 74 height 15
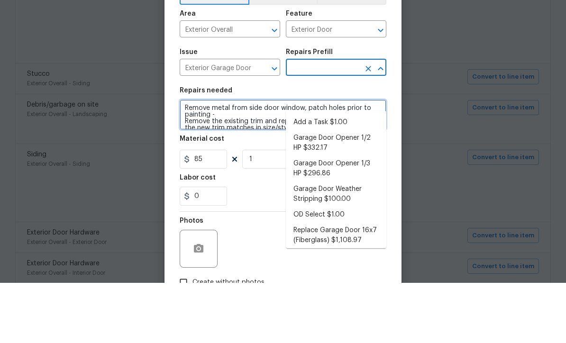
click at [190, 160] on textarea "Remove metal from side door window, patch holes prior to painting - Remove the …" at bounding box center [283, 175] width 207 height 30
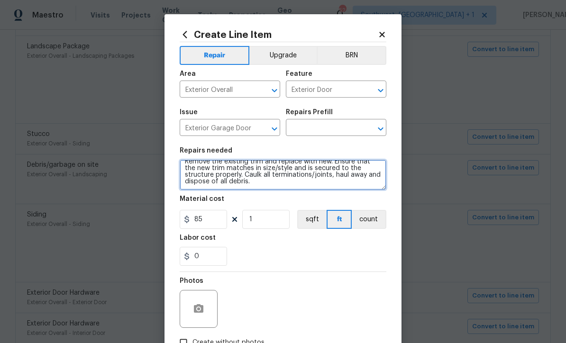
scroll to position [0, 0]
click at [240, 184] on textarea "Remove metal from side door window, patch holes prior to painting - Remove the …" at bounding box center [283, 175] width 207 height 30
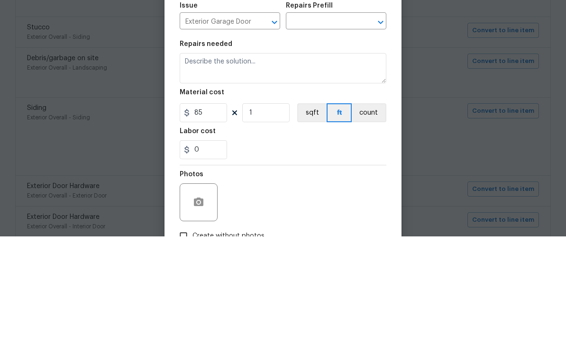
click at [328, 121] on input "text" at bounding box center [323, 128] width 74 height 15
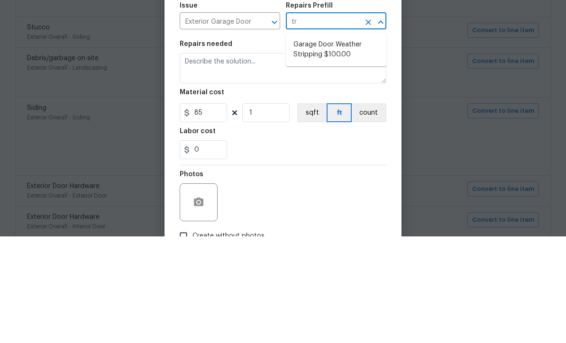
click at [194, 121] on input "Exterior Garage Door" at bounding box center [217, 128] width 74 height 15
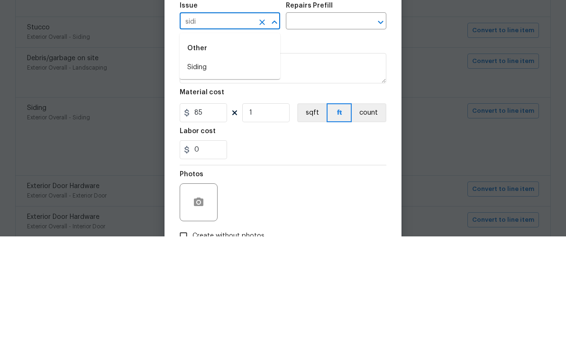
click at [215, 166] on li "Siding" at bounding box center [230, 174] width 100 height 16
click at [345, 121] on input "text" at bounding box center [323, 128] width 74 height 15
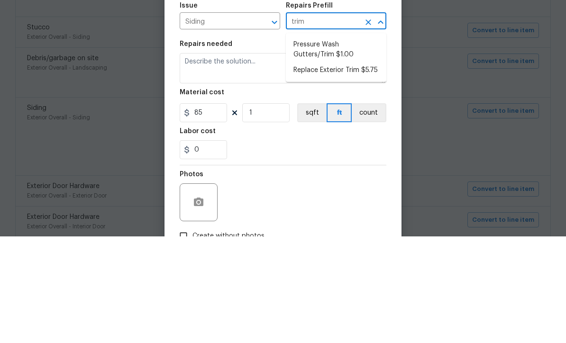
click at [369, 169] on li "Replace Exterior Trim $5.75" at bounding box center [336, 177] width 100 height 16
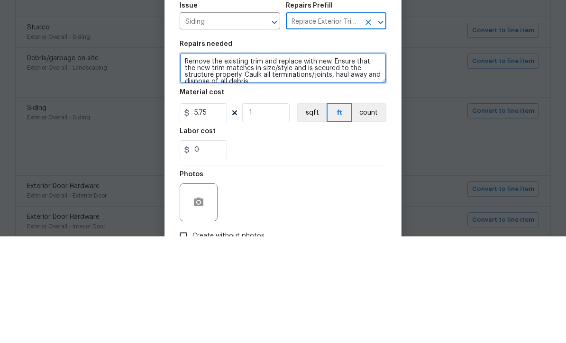
click at [194, 160] on textarea "Remove the existing trim and replace with new. Ensure that the new trim matches…" at bounding box center [283, 175] width 207 height 30
click at [193, 160] on textarea "Remove the existing trim and replace with new. Ensure that the new trim matches…" at bounding box center [283, 175] width 207 height 30
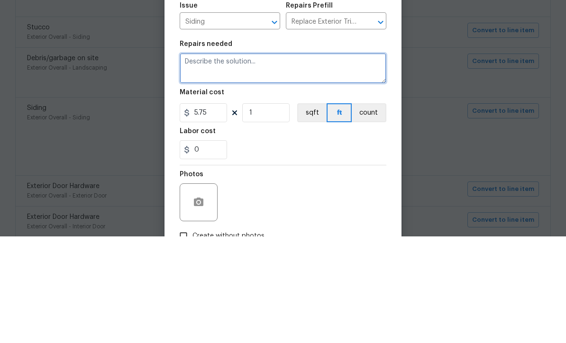
paste textarea "Remove metal from side door window, patch holes prior to painting - Remove the …"
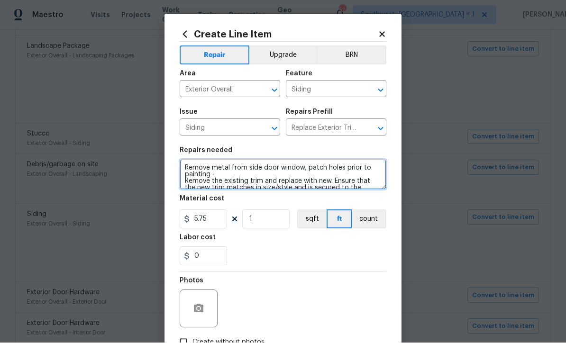
click at [260, 168] on textarea "Remove metal from side door window, patch holes prior to painting - Remove the …" at bounding box center [283, 175] width 207 height 30
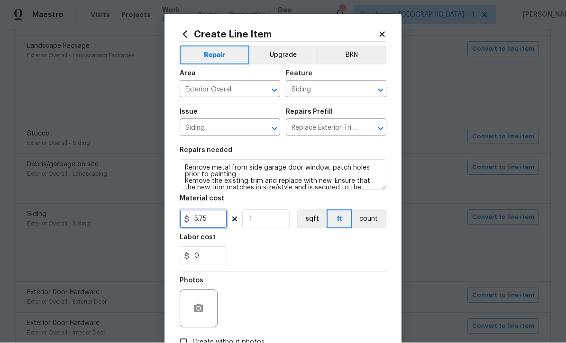
click at [208, 223] on input "5.75" at bounding box center [203, 219] width 47 height 19
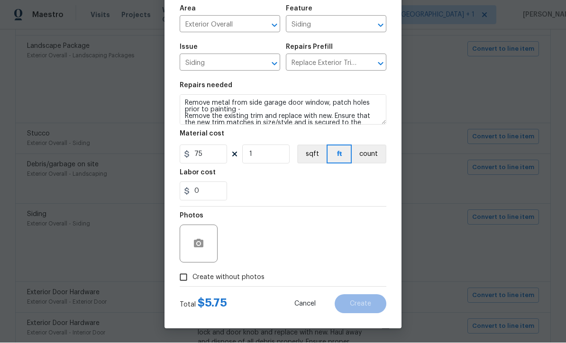
scroll to position [67, 0]
click at [184, 281] on input "Create without photos" at bounding box center [183, 278] width 18 height 18
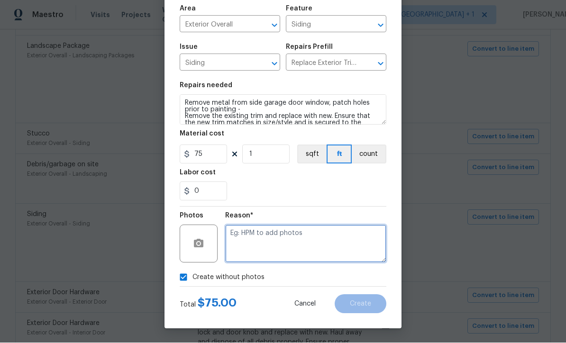
click at [335, 246] on textarea at bounding box center [305, 244] width 161 height 38
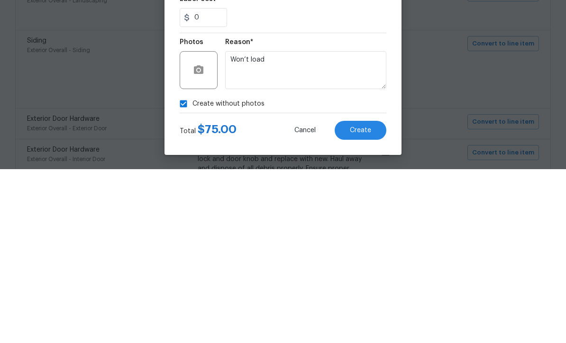
click at [368, 301] on span "Create" at bounding box center [360, 304] width 21 height 7
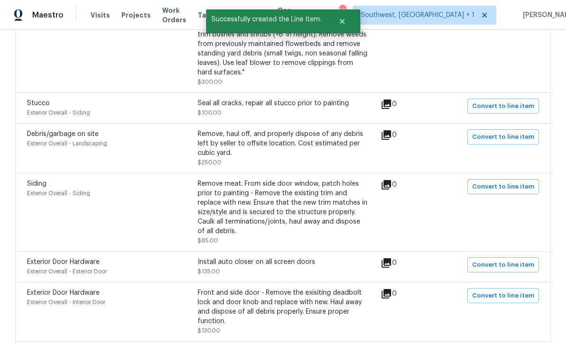
scroll to position [3284, 0]
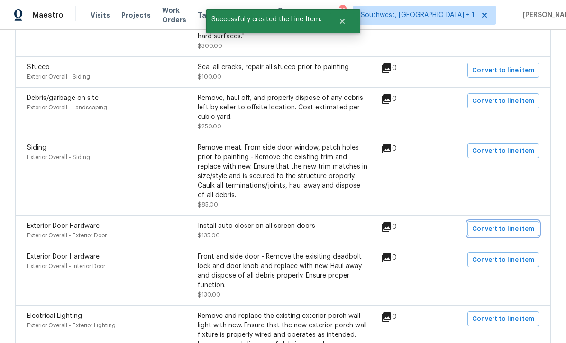
click at [512, 224] on span "Convert to line item" at bounding box center [503, 229] width 62 height 11
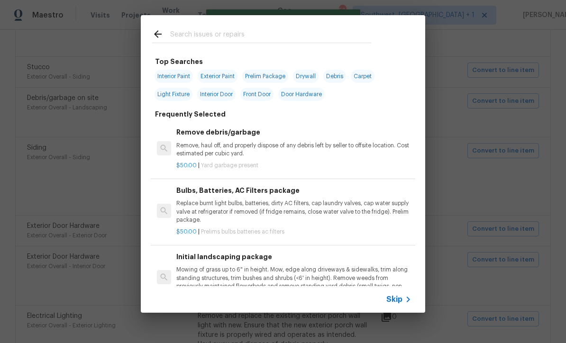
click at [402, 303] on span "Skip" at bounding box center [394, 299] width 16 height 9
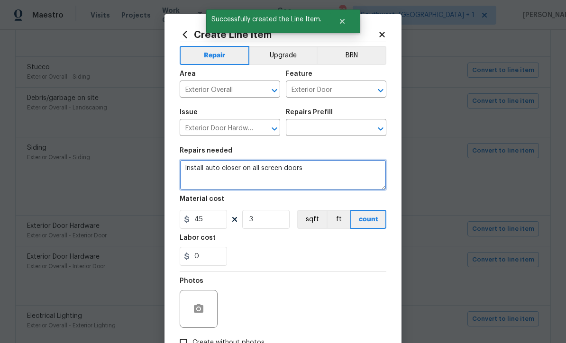
click at [193, 171] on textarea "Install auto closer on all screen doors" at bounding box center [283, 175] width 207 height 30
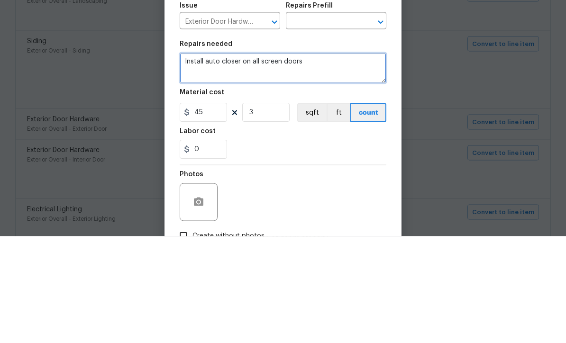
click at [192, 160] on textarea "Install auto closer on all screen doors" at bounding box center [283, 175] width 207 height 30
click at [191, 160] on textarea "Install auto closer on all screen doors" at bounding box center [283, 175] width 207 height 30
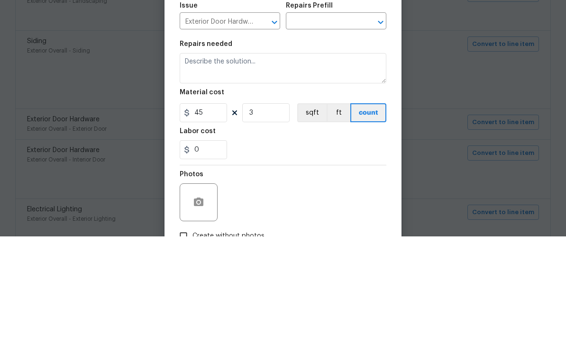
click at [337, 121] on input "text" at bounding box center [323, 128] width 74 height 15
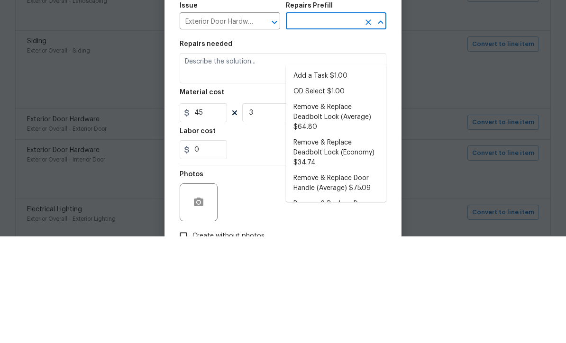
click at [346, 175] on li "Add a Task $1.00" at bounding box center [336, 183] width 100 height 16
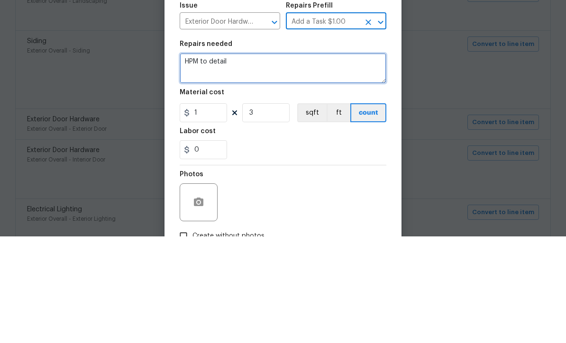
click at [253, 160] on textarea "HPM to detail" at bounding box center [283, 175] width 207 height 30
paste textarea "Install auto closer on all screen doors"
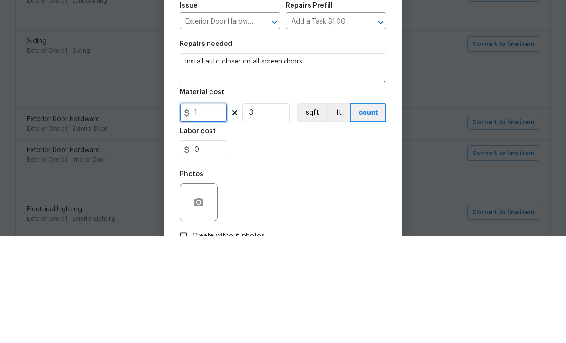
click at [204, 210] on input "1" at bounding box center [203, 219] width 47 height 19
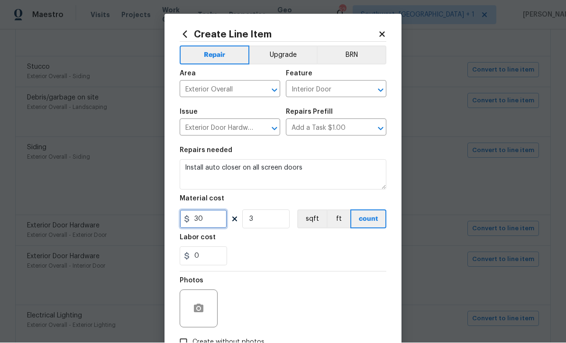
click at [209, 225] on input "30" at bounding box center [203, 219] width 47 height 19
click at [360, 271] on section "Repairs needed Install auto closer on all screen doors Material cost 40 3 sqft …" at bounding box center [283, 207] width 207 height 130
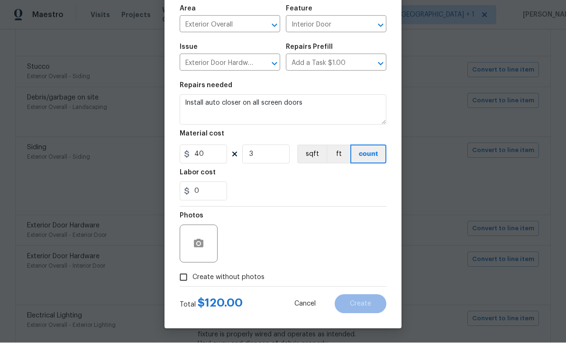
scroll to position [67, 0]
click at [275, 241] on div "Photos" at bounding box center [283, 238] width 207 height 62
click at [189, 277] on input "Create without photos" at bounding box center [183, 278] width 18 height 18
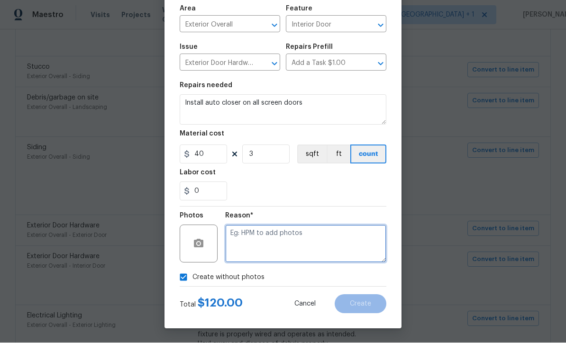
click at [285, 234] on textarea at bounding box center [305, 244] width 161 height 38
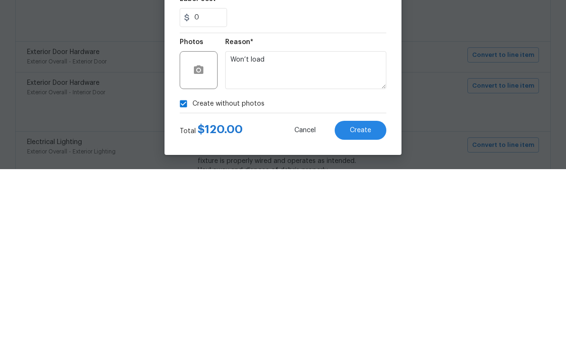
click at [372, 295] on button "Create" at bounding box center [360, 304] width 52 height 19
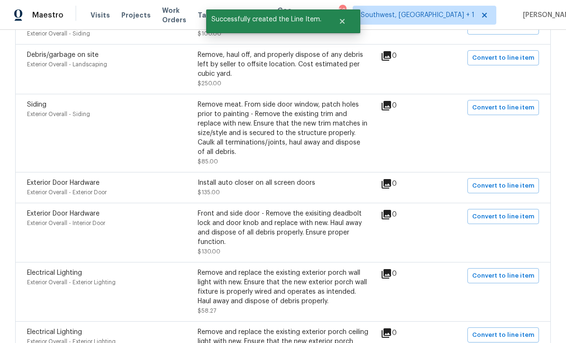
scroll to position [3327, 0]
click at [508, 212] on span "Convert to line item" at bounding box center [503, 217] width 62 height 11
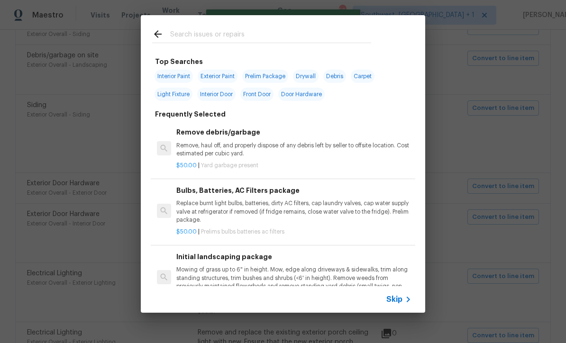
click at [406, 302] on icon at bounding box center [407, 299] width 11 height 11
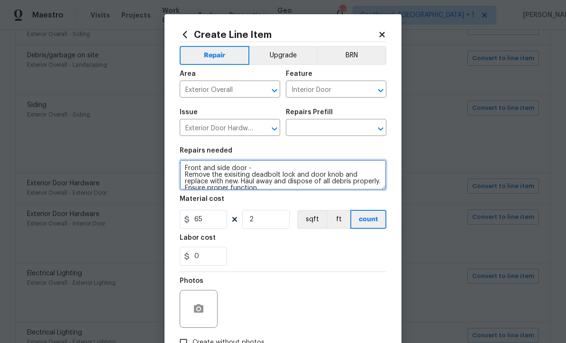
click at [188, 168] on textarea "Front and side door - Remove the exisiting deadbolt lock and door knob and repl…" at bounding box center [283, 175] width 207 height 30
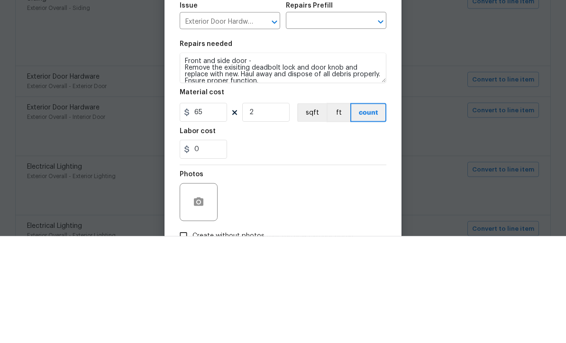
click at [343, 121] on input "text" at bounding box center [323, 128] width 74 height 15
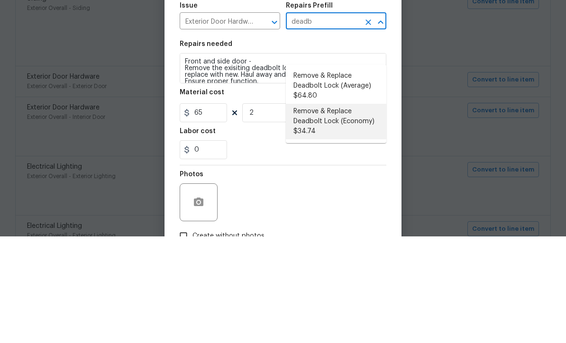
click at [342, 210] on li "Remove & Replace Deadbolt Lock (Economy) $34.74" at bounding box center [336, 228] width 100 height 36
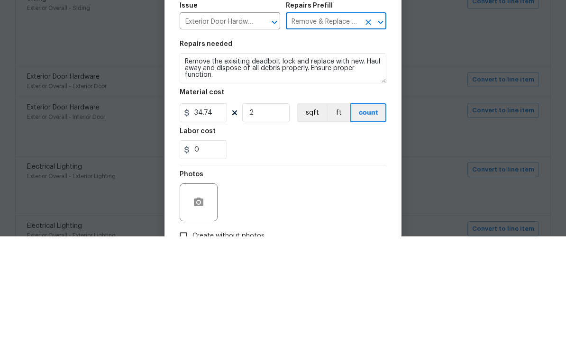
click at [232, 216] on icon at bounding box center [235, 220] width 8 height 8
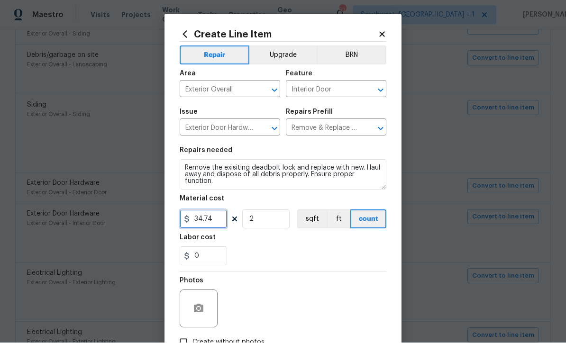
click at [226, 225] on input "34.74" at bounding box center [203, 219] width 47 height 19
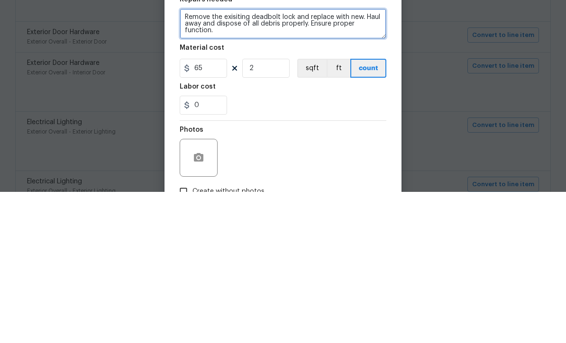
click at [293, 160] on textarea "Remove the exisiting deadbolt lock and replace with new. Haul away and dispose …" at bounding box center [283, 175] width 207 height 30
click at [298, 160] on textarea "Remove the exisiting deadbolt lock and replace with new. Haul away and dispose …" at bounding box center [283, 175] width 207 height 30
click at [188, 160] on textarea "Remove the exisiting deadbolt lock door knob and replace with new. Haul away an…" at bounding box center [283, 175] width 207 height 30
click at [308, 160] on textarea "Front and side door - Remove the exisiting deadbolt lock door knob and replace …" at bounding box center [283, 175] width 207 height 30
click at [359, 160] on textarea "Front and side door - Remove the existing deadbolt lock door knob and replace w…" at bounding box center [283, 175] width 207 height 30
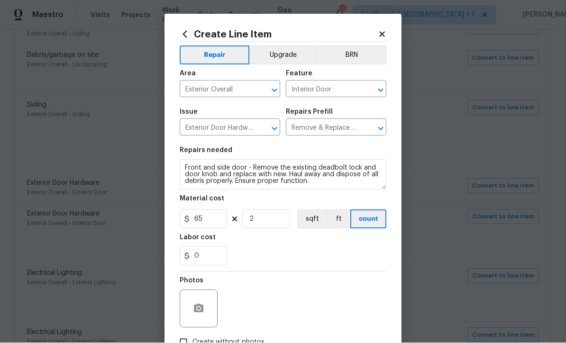
scroll to position [62, 0]
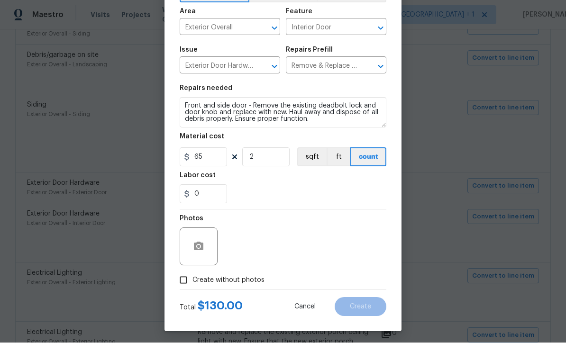
click at [184, 288] on input "Create without photos" at bounding box center [183, 280] width 18 height 18
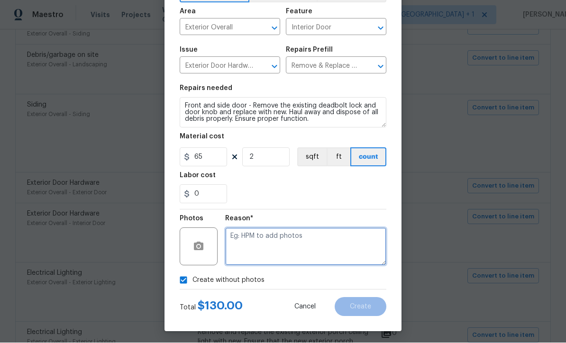
click at [324, 254] on textarea at bounding box center [305, 247] width 161 height 38
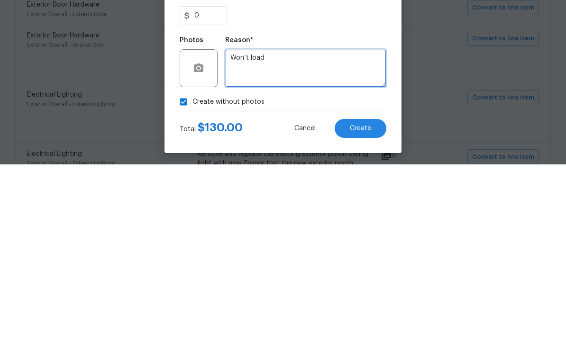
click at [366, 297] on button "Create" at bounding box center [360, 306] width 52 height 19
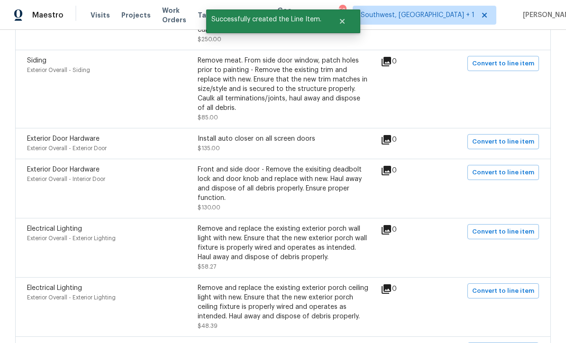
scroll to position [3395, 0]
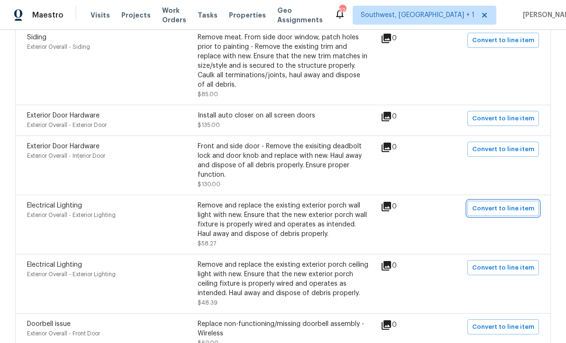
click at [504, 201] on button "Convert to line item" at bounding box center [503, 208] width 72 height 15
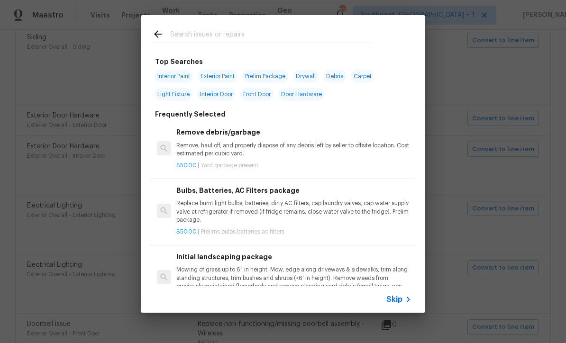
click at [402, 300] on span "Skip" at bounding box center [394, 299] width 16 height 9
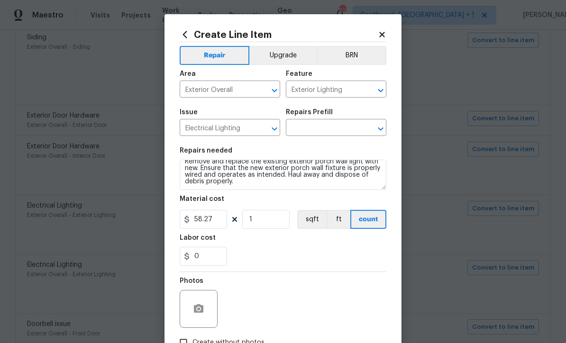
scroll to position [7, 0]
click at [347, 125] on input "text" at bounding box center [323, 128] width 74 height 15
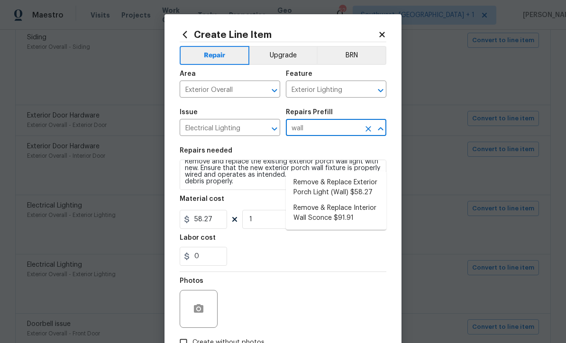
click at [354, 175] on li "Remove & Replace Exterior Porch Light (Wall) $58.27" at bounding box center [336, 188] width 100 height 26
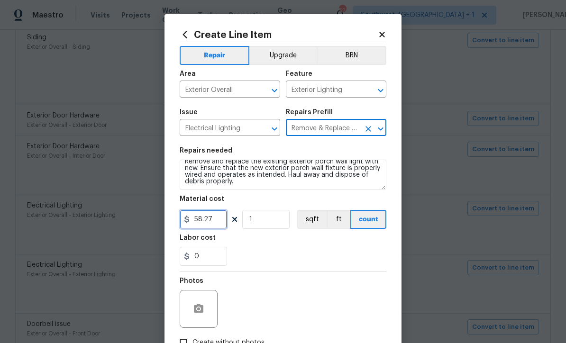
click at [225, 221] on input "58.27" at bounding box center [203, 219] width 47 height 19
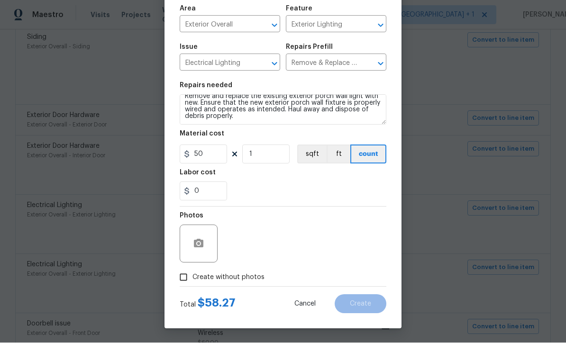
scroll to position [67, 0]
click at [183, 280] on input "Create without photos" at bounding box center [183, 278] width 18 height 18
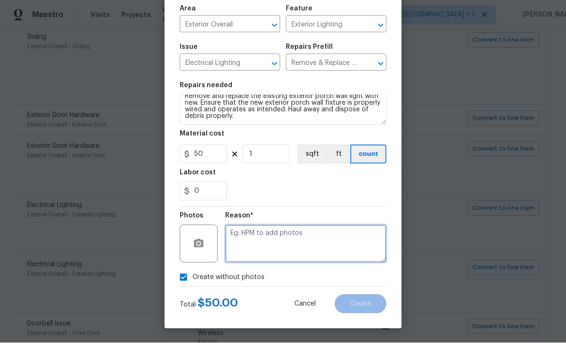
click at [310, 242] on textarea at bounding box center [305, 244] width 161 height 38
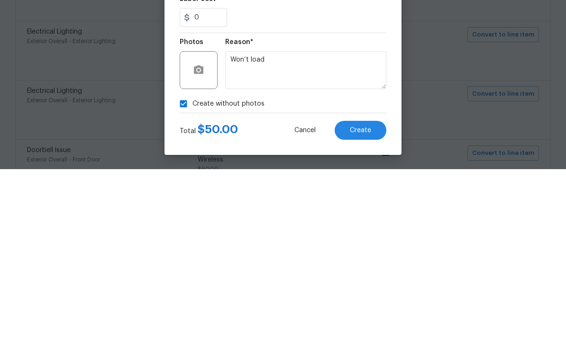
click at [366, 301] on span "Create" at bounding box center [360, 304] width 21 height 7
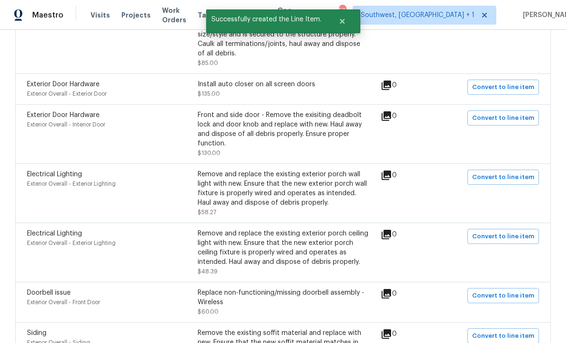
scroll to position [3465, 0]
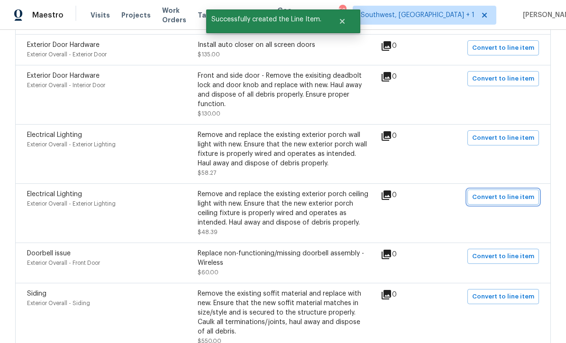
click at [501, 189] on button "Convert to line item" at bounding box center [503, 196] width 72 height 15
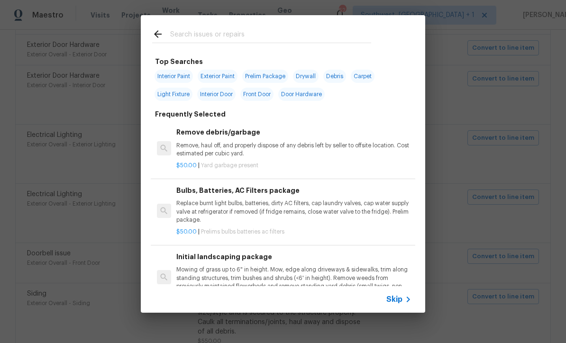
click at [397, 304] on span "Skip" at bounding box center [394, 299] width 16 height 9
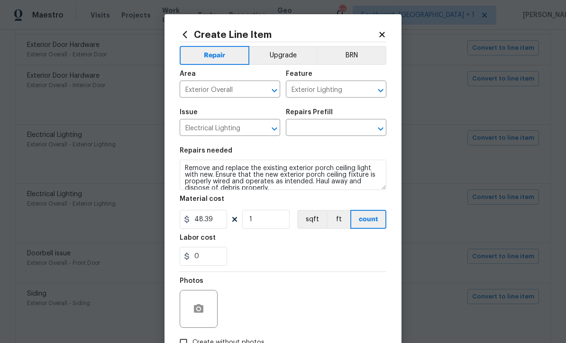
click at [329, 131] on input "text" at bounding box center [323, 128] width 74 height 15
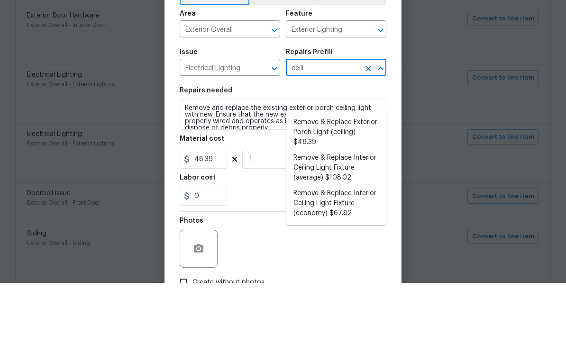
click at [354, 175] on li "Remove & Replace Exterior Porch Light (ceiling) $48.39" at bounding box center [336, 193] width 100 height 36
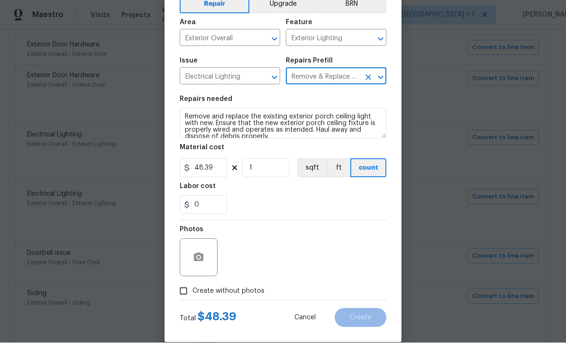
scroll to position [53, 0]
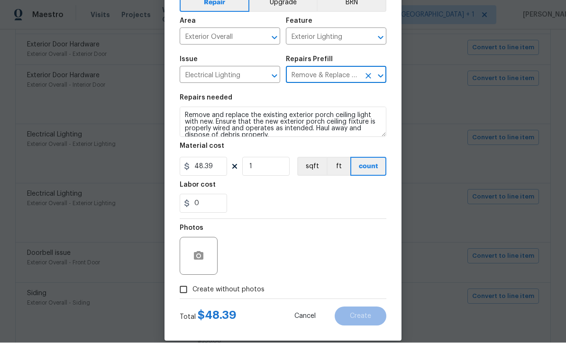
click at [181, 292] on input "Create without photos" at bounding box center [183, 290] width 18 height 18
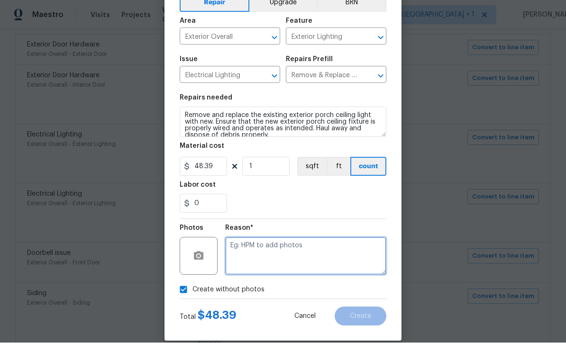
click at [324, 257] on textarea at bounding box center [305, 256] width 161 height 38
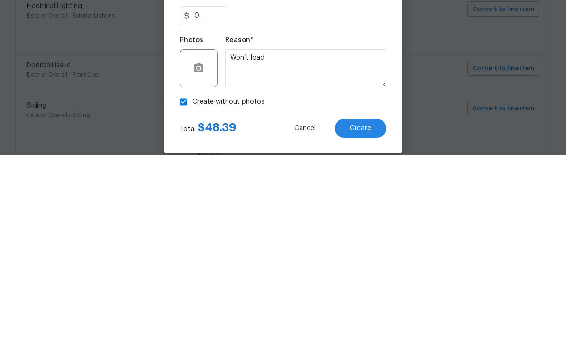
click at [375, 307] on button "Create" at bounding box center [360, 316] width 52 height 19
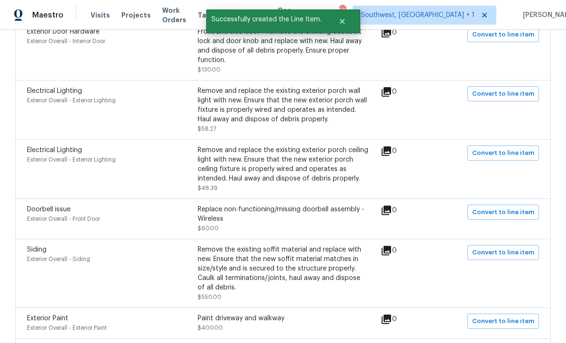
scroll to position [3510, 0]
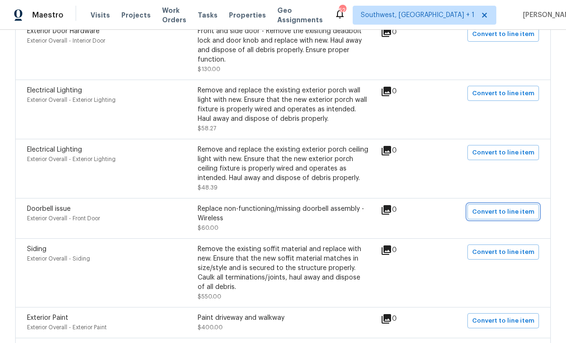
click at [513, 207] on span "Convert to line item" at bounding box center [503, 212] width 62 height 11
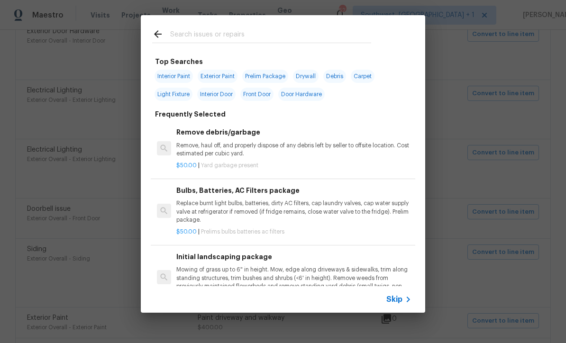
click at [399, 303] on span "Skip" at bounding box center [394, 299] width 16 height 9
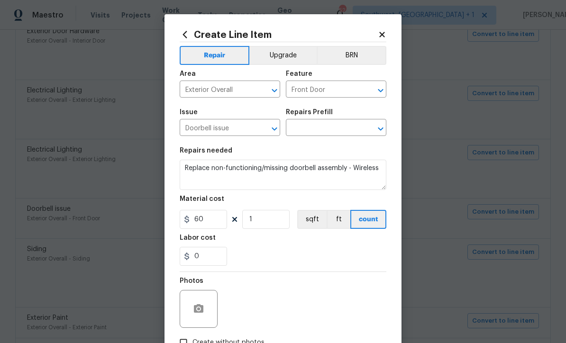
click at [339, 128] on input "text" at bounding box center [323, 128] width 74 height 15
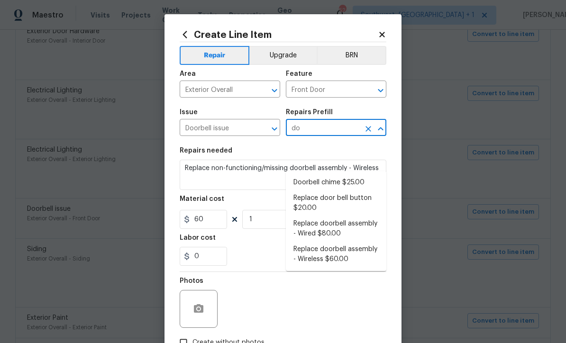
click at [248, 278] on div "Photos" at bounding box center [283, 303] width 207 height 62
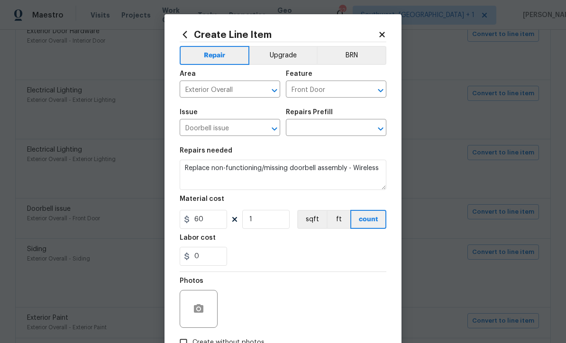
click at [344, 132] on input "text" at bounding box center [323, 128] width 74 height 15
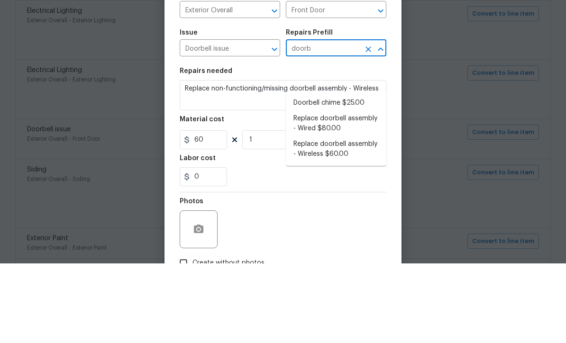
click at [354, 216] on li "Replace doorbell assembly - Wireless $60.00" at bounding box center [336, 229] width 100 height 26
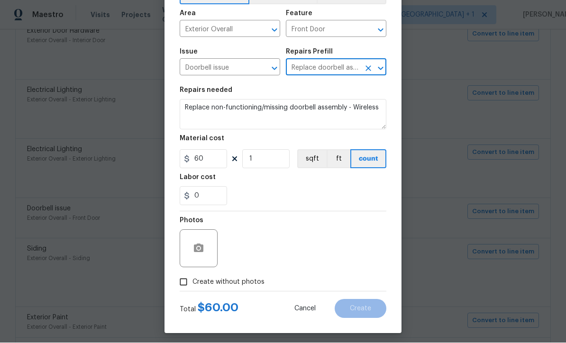
scroll to position [60, 0]
click at [186, 287] on input "Create without photos" at bounding box center [183, 283] width 18 height 18
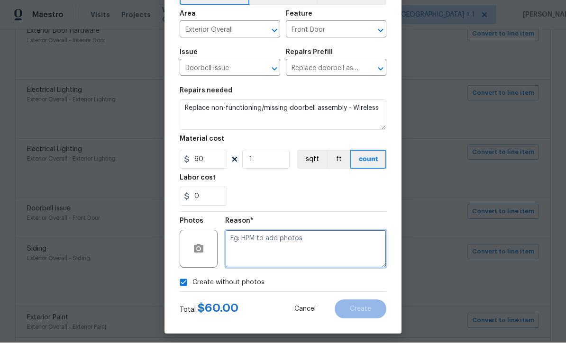
click at [320, 252] on textarea at bounding box center [305, 249] width 161 height 38
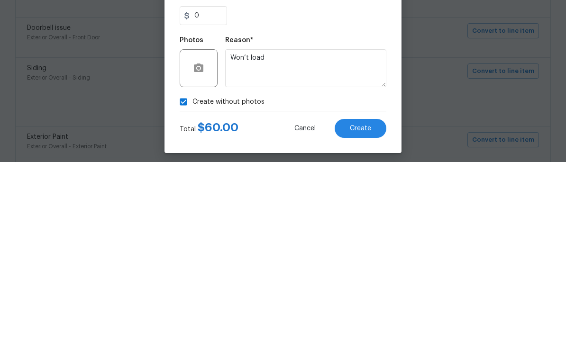
click at [373, 300] on button "Create" at bounding box center [360, 309] width 52 height 19
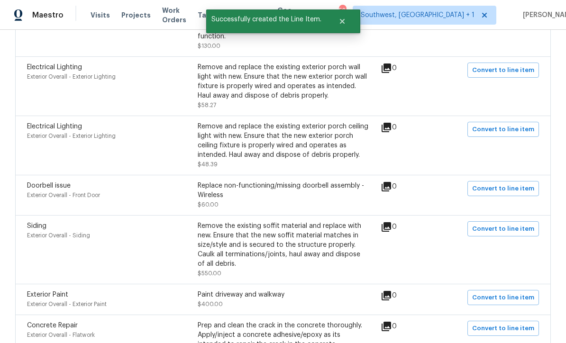
scroll to position [3567, 0]
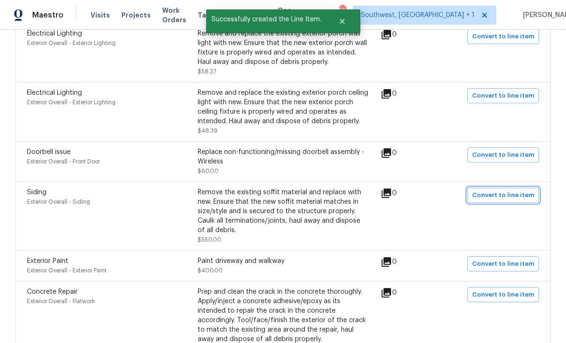
click at [503, 190] on span "Convert to line item" at bounding box center [503, 195] width 62 height 11
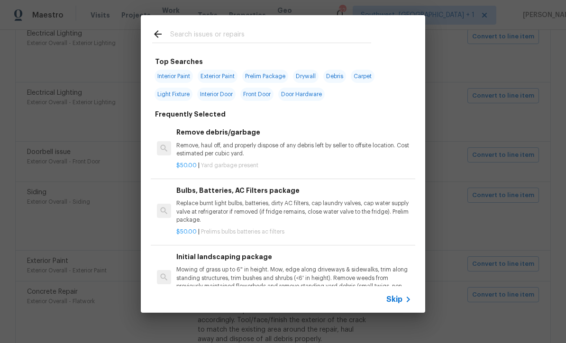
click at [403, 301] on icon at bounding box center [407, 299] width 11 height 11
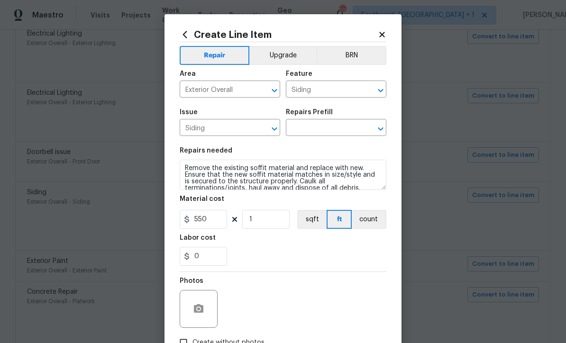
click at [347, 127] on input "text" at bounding box center [323, 128] width 74 height 15
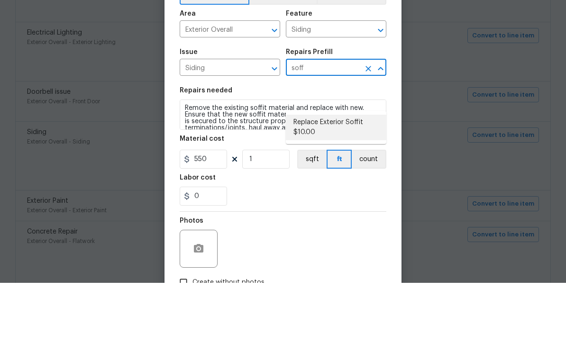
click at [346, 175] on li "Replace Exterior Soffit $10.00" at bounding box center [336, 188] width 100 height 26
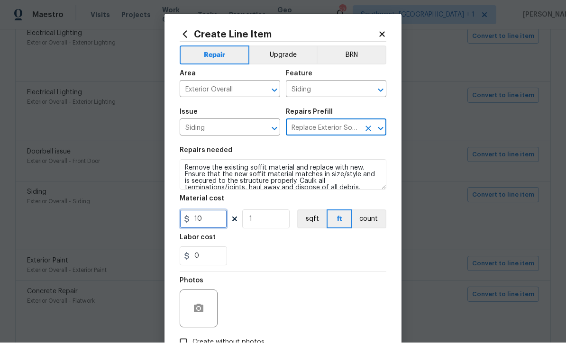
click at [209, 226] on input "10" at bounding box center [203, 219] width 47 height 19
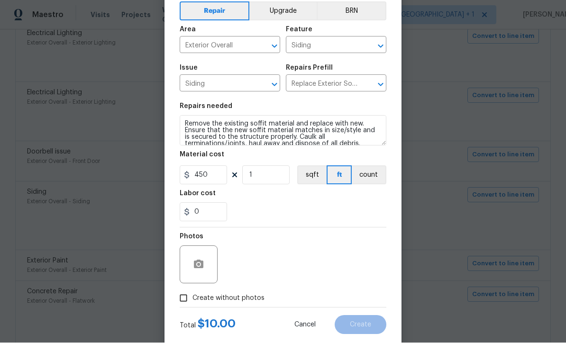
scroll to position [66, 0]
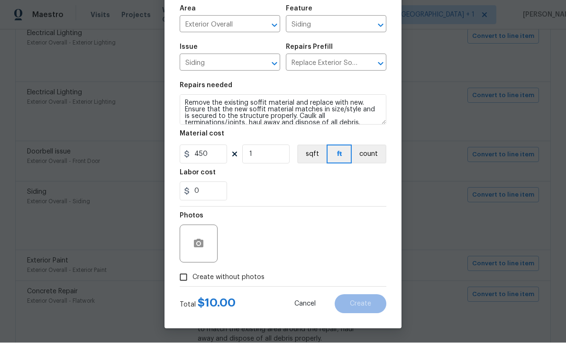
click at [180, 283] on input "Create without photos" at bounding box center [183, 278] width 18 height 18
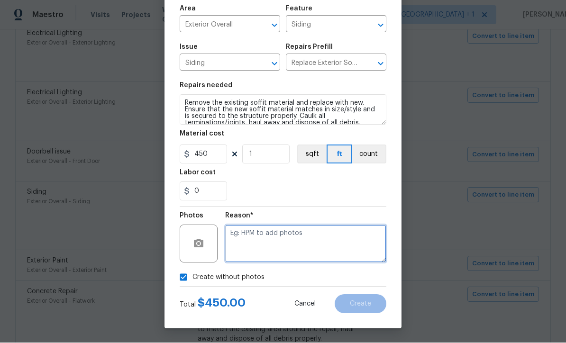
click at [335, 249] on textarea at bounding box center [305, 244] width 161 height 38
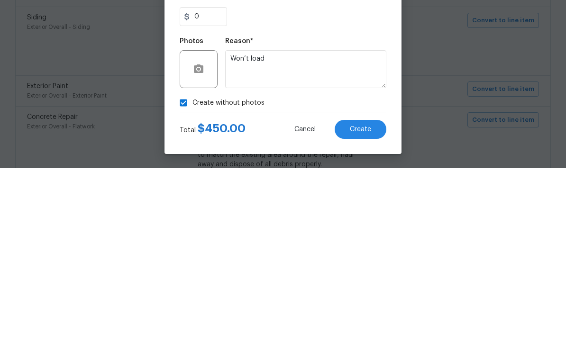
click at [362, 301] on span "Create" at bounding box center [360, 304] width 21 height 7
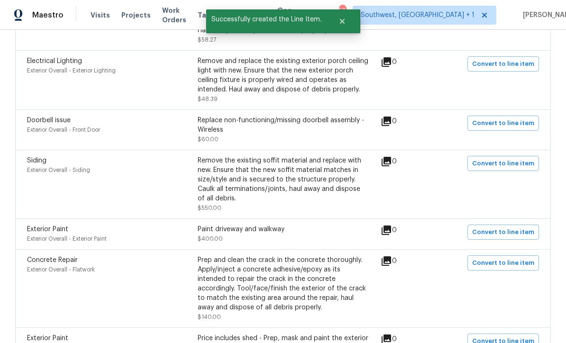
scroll to position [3619, 0]
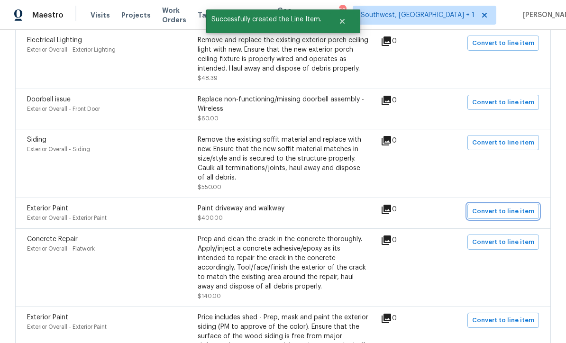
click at [508, 206] on span "Convert to line item" at bounding box center [503, 211] width 62 height 11
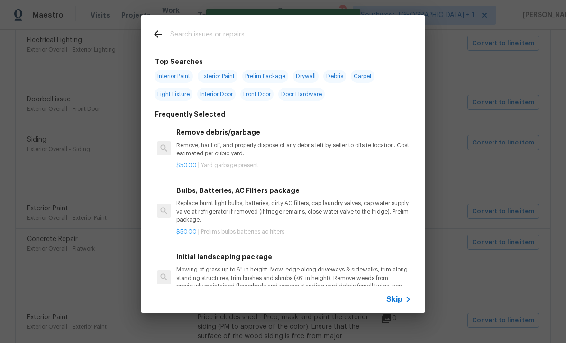
click at [401, 303] on span "Skip" at bounding box center [394, 299] width 16 height 9
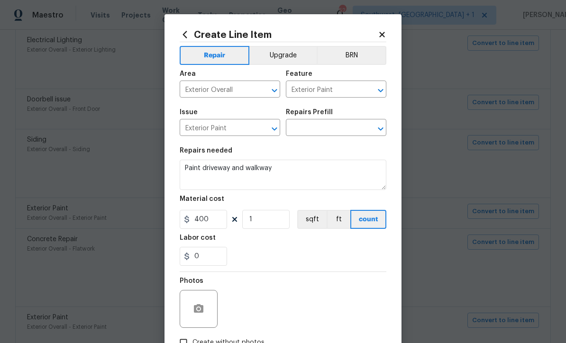
click at [333, 133] on input "text" at bounding box center [323, 128] width 74 height 15
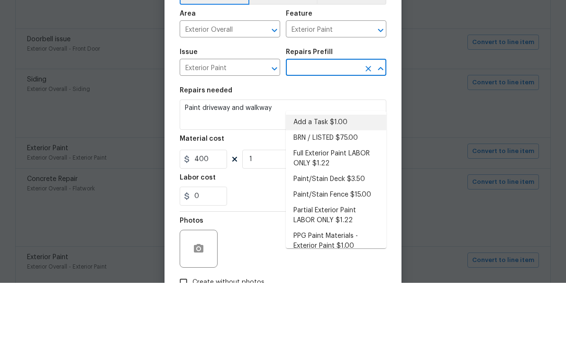
click at [330, 175] on li "Add a Task $1.00" at bounding box center [336, 183] width 100 height 16
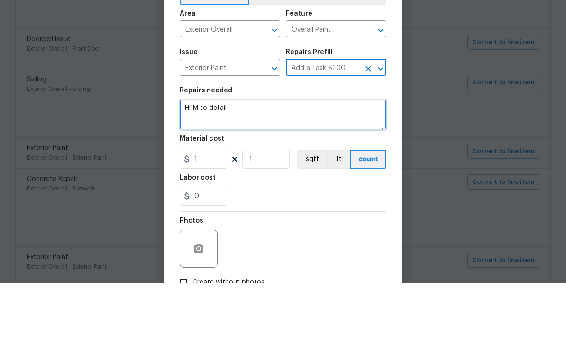
click at [291, 160] on textarea "HPM to detail" at bounding box center [283, 175] width 207 height 30
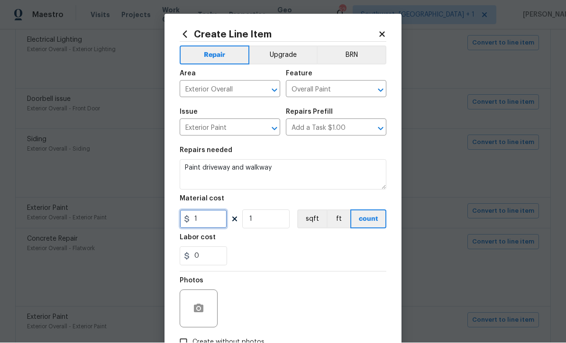
click at [200, 222] on input "1" at bounding box center [203, 219] width 47 height 19
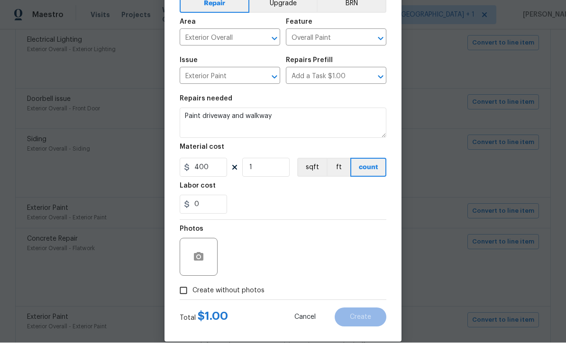
click at [184, 294] on input "Create without photos" at bounding box center [183, 291] width 18 height 18
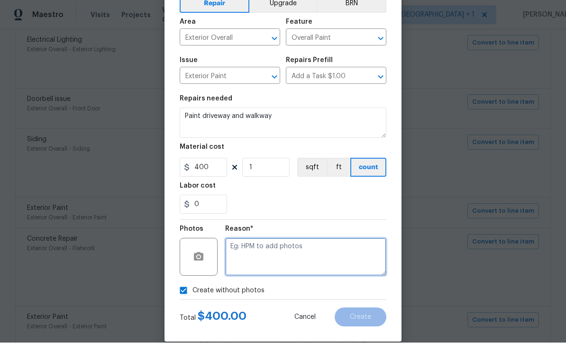
click at [333, 261] on textarea at bounding box center [305, 257] width 161 height 38
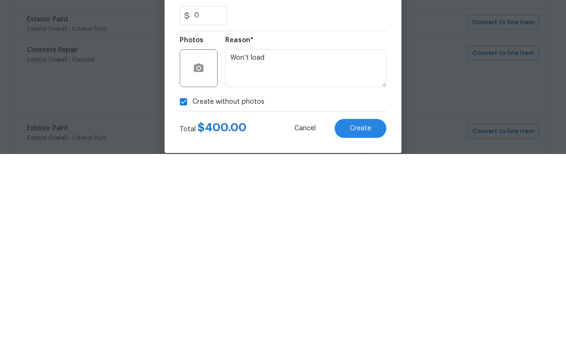
click at [367, 308] on button "Create" at bounding box center [360, 317] width 52 height 19
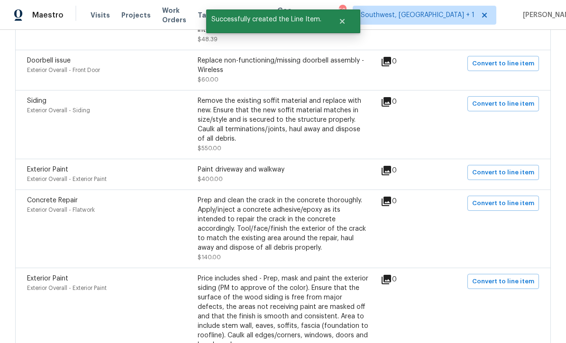
scroll to position [3683, 0]
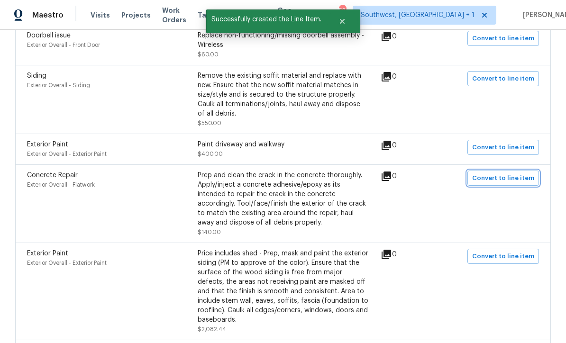
click at [514, 173] on span "Convert to line item" at bounding box center [503, 178] width 62 height 11
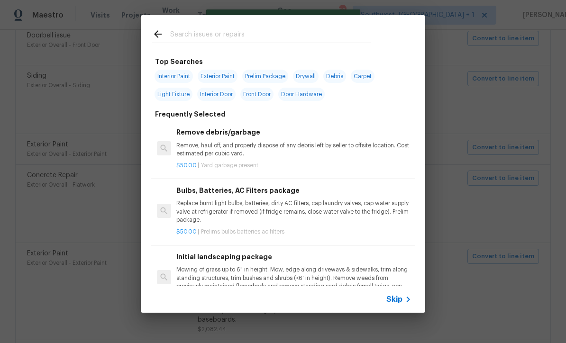
click at [400, 304] on span "Skip" at bounding box center [394, 299] width 16 height 9
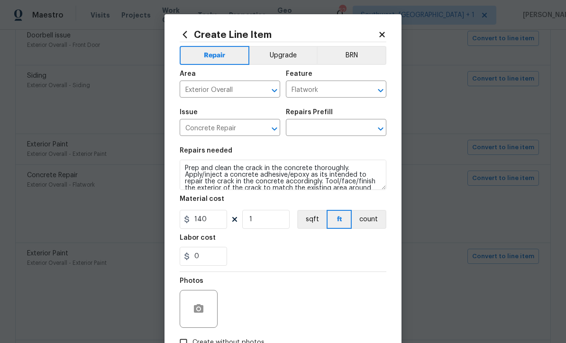
click at [333, 134] on input "text" at bounding box center [323, 128] width 74 height 15
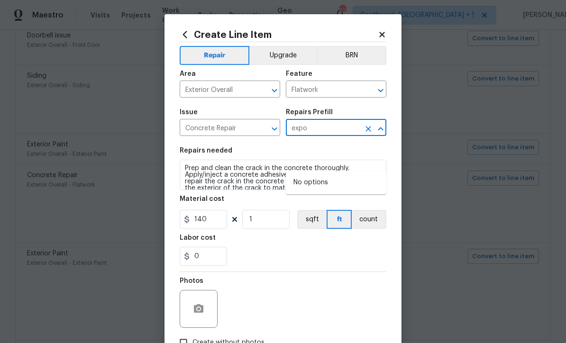
click at [344, 135] on input "expo" at bounding box center [323, 128] width 74 height 15
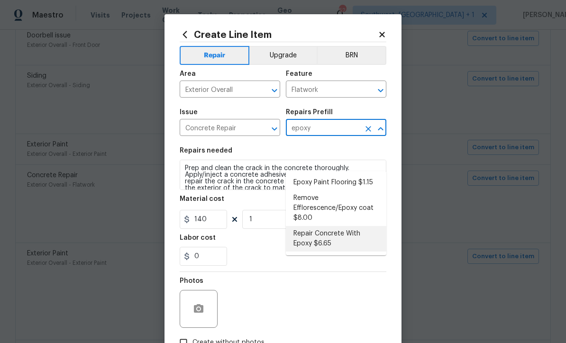
click at [343, 226] on li "Repair Concrete With Epoxy $6.65" at bounding box center [336, 239] width 100 height 26
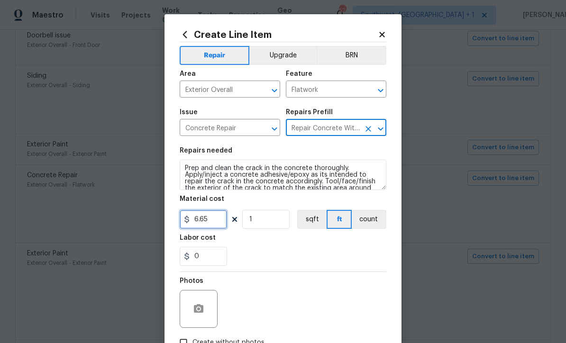
click at [212, 226] on input "6.65" at bounding box center [203, 219] width 47 height 19
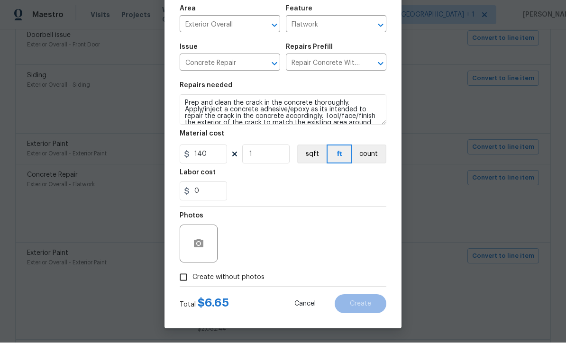
scroll to position [67, 0]
click at [185, 280] on input "Create without photos" at bounding box center [183, 278] width 18 height 18
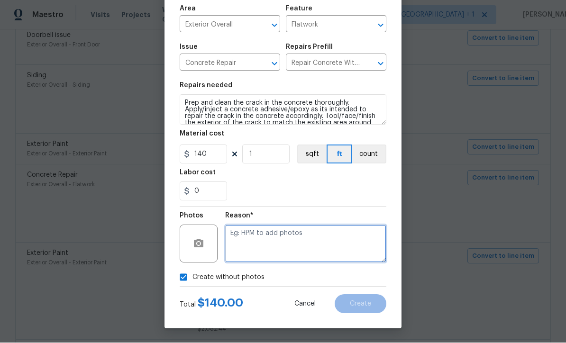
click at [319, 246] on textarea at bounding box center [305, 244] width 161 height 38
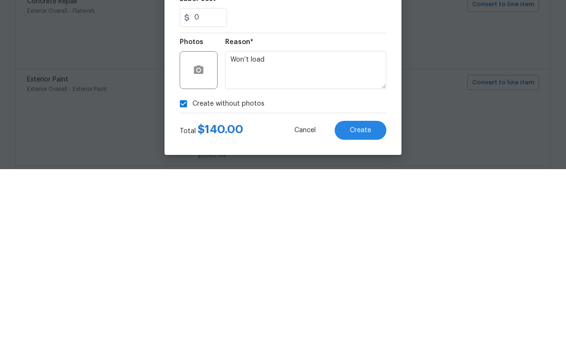
click at [360, 301] on span "Create" at bounding box center [360, 304] width 21 height 7
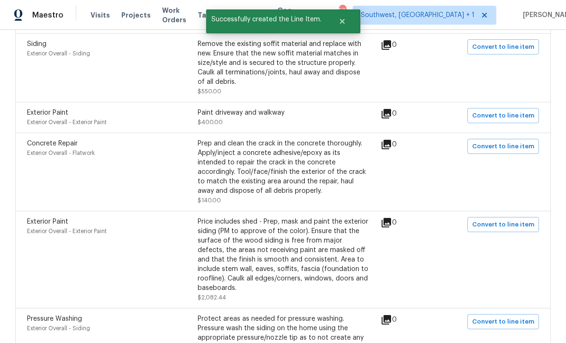
scroll to position [3728, 0]
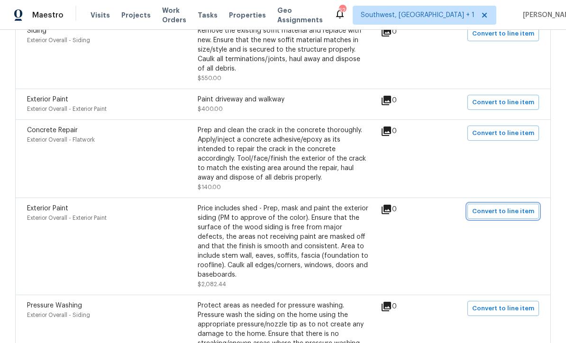
click at [504, 206] on span "Convert to line item" at bounding box center [503, 211] width 62 height 11
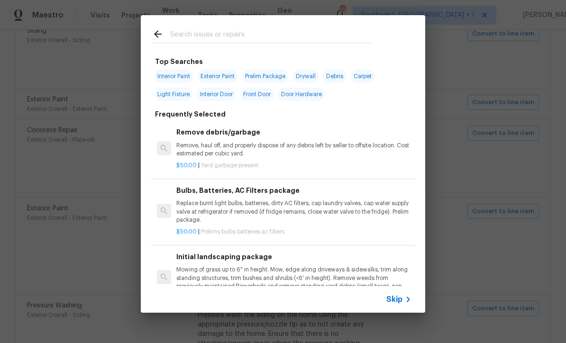
click at [402, 305] on div "Skip" at bounding box center [399, 299] width 27 height 11
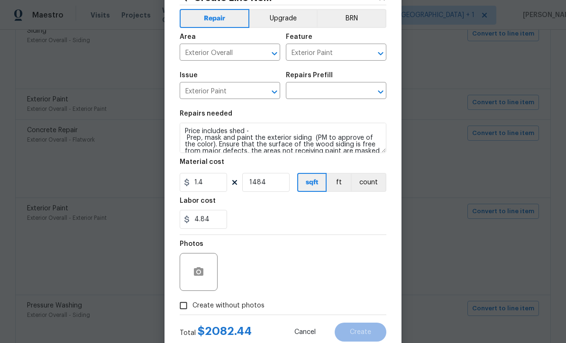
scroll to position [41, 0]
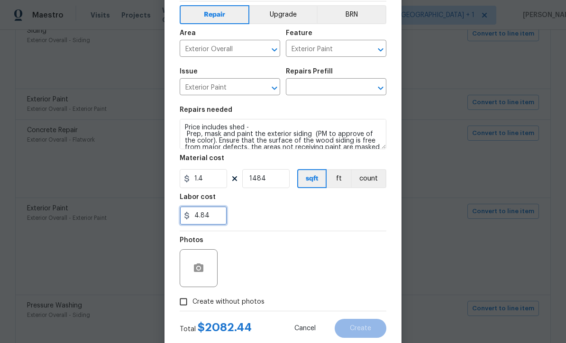
click at [225, 220] on input "4.84" at bounding box center [203, 215] width 47 height 19
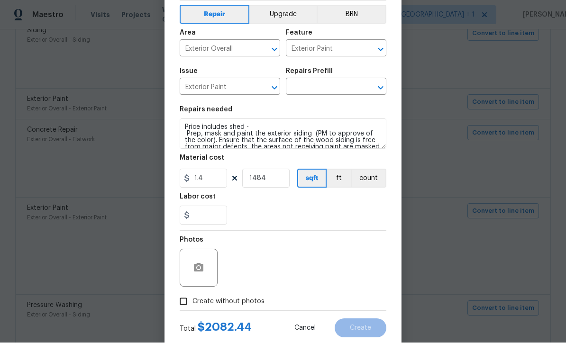
click at [333, 90] on input "text" at bounding box center [323, 88] width 74 height 15
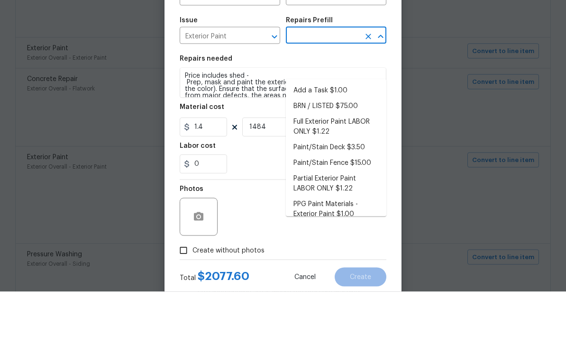
click at [356, 165] on li "Full Exterior Paint LABOR ONLY $1.22" at bounding box center [336, 178] width 100 height 26
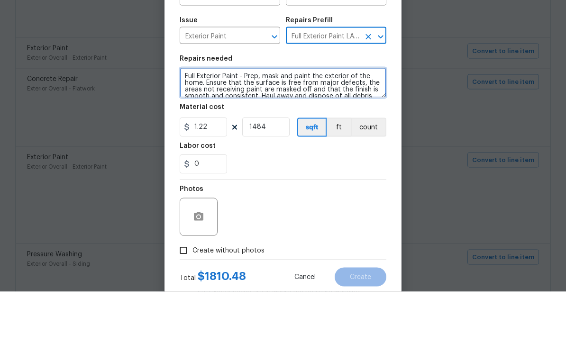
click at [184, 119] on textarea "Full Exterior Paint - Prep, mask and paint the exterior of the home. Ensure tha…" at bounding box center [283, 134] width 207 height 30
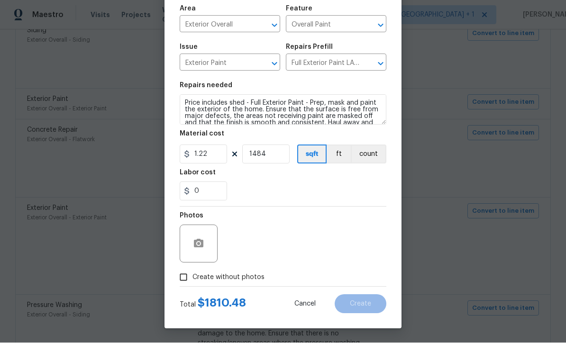
scroll to position [67, 0]
click at [186, 278] on input "Create without photos" at bounding box center [183, 278] width 18 height 18
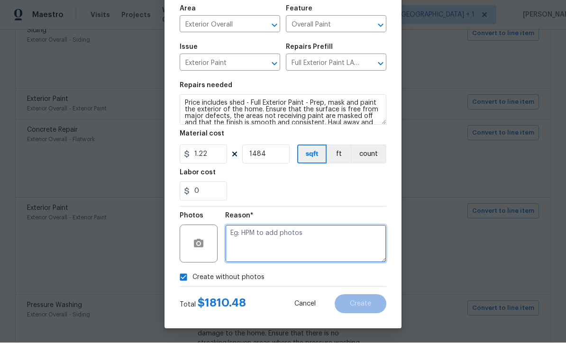
click at [299, 248] on textarea at bounding box center [305, 244] width 161 height 38
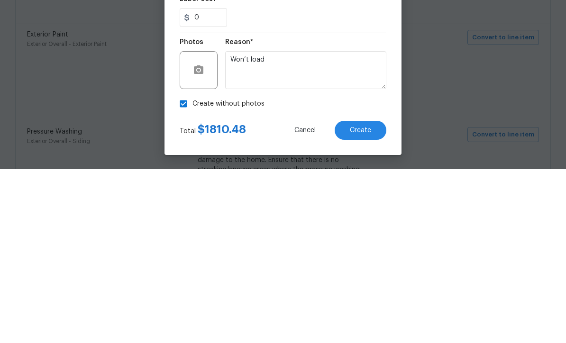
click at [370, 295] on button "Create" at bounding box center [360, 304] width 52 height 19
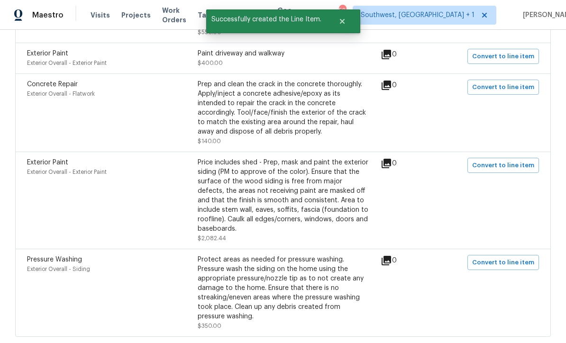
scroll to position [3774, 0]
click at [509, 258] on span "Convert to line item" at bounding box center [503, 263] width 62 height 11
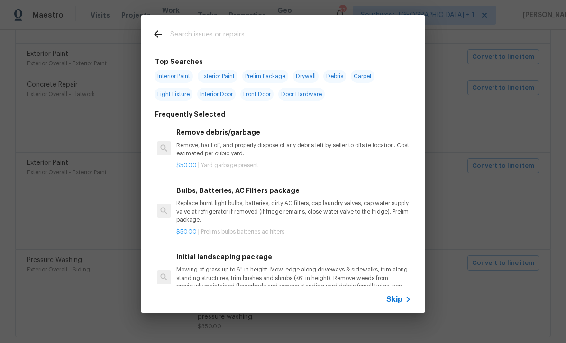
click at [405, 304] on icon at bounding box center [407, 299] width 11 height 11
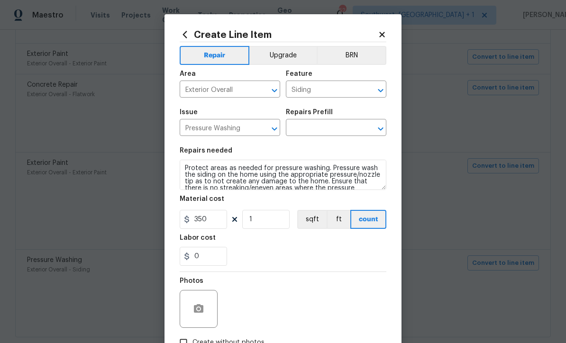
click at [344, 127] on input "text" at bounding box center [323, 128] width 74 height 15
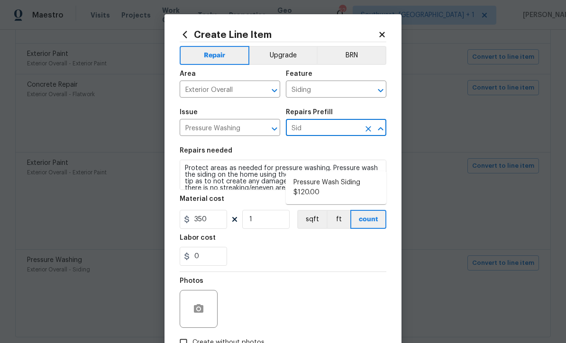
click at [337, 175] on li "Pressure Wash Siding $120.00" at bounding box center [336, 188] width 100 height 26
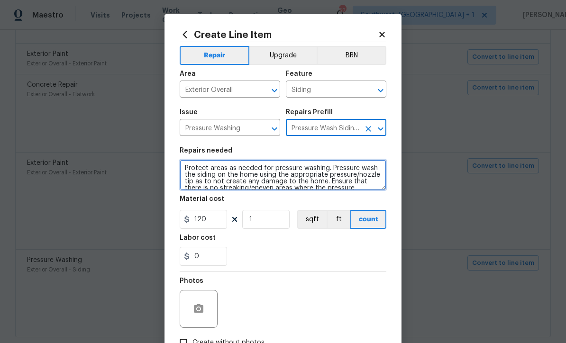
click at [255, 175] on textarea "Protect areas as needed for pressure washing. Pressure wash the siding on the h…" at bounding box center [283, 175] width 207 height 30
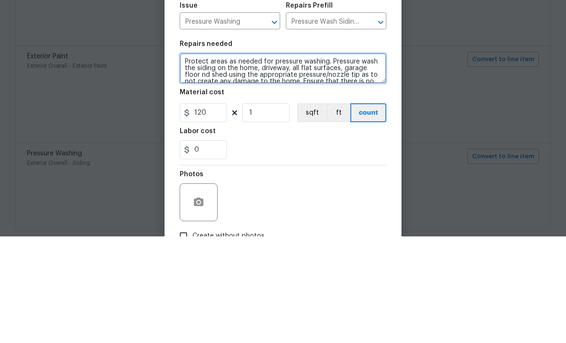
click at [184, 160] on textarea "Protect areas as needed for pressure washing. Pressure wash the siding on the h…" at bounding box center [283, 175] width 207 height 30
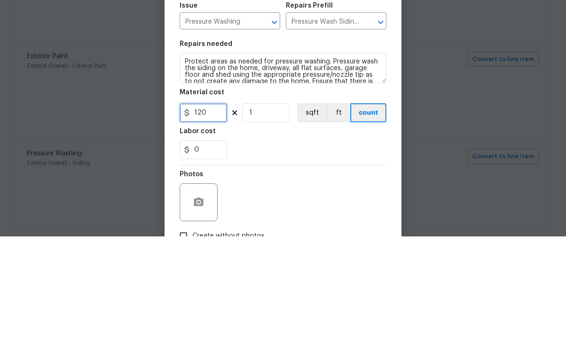
click at [209, 210] on input "120" at bounding box center [203, 219] width 47 height 19
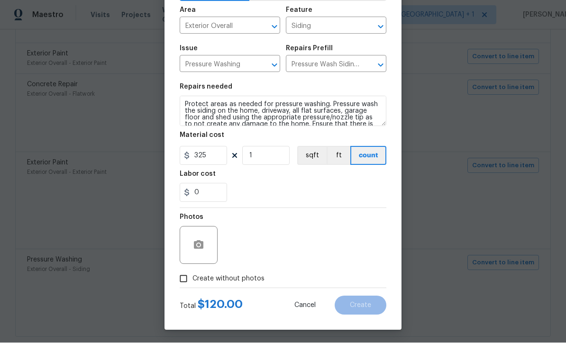
scroll to position [65, 0]
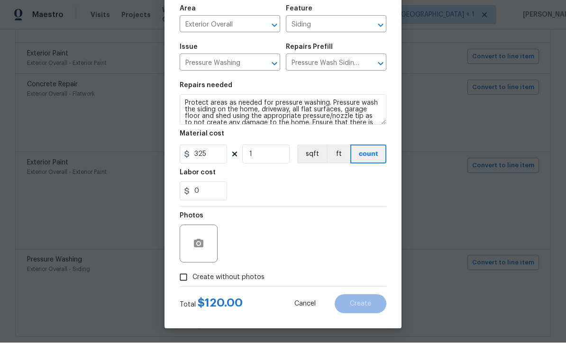
click at [181, 284] on input "Create without photos" at bounding box center [183, 278] width 18 height 18
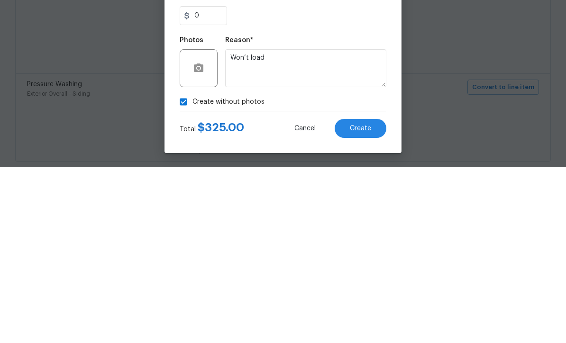
click at [373, 295] on button "Create" at bounding box center [360, 304] width 52 height 19
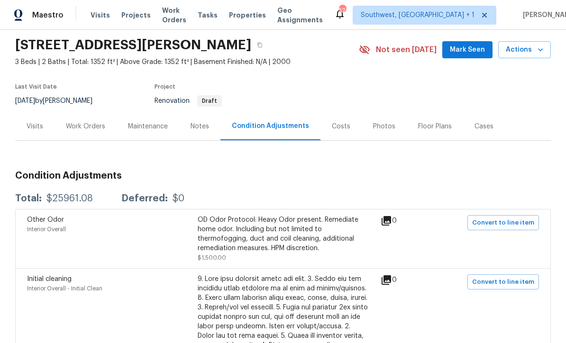
scroll to position [52, 0]
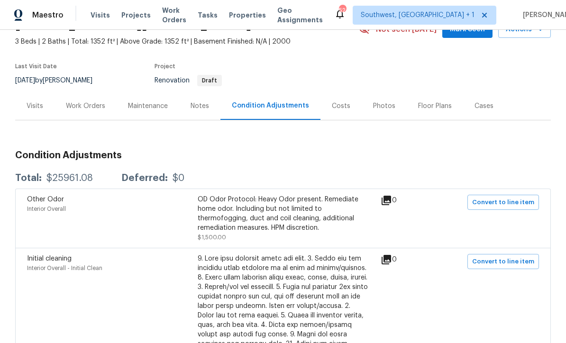
click at [96, 101] on div "Work Orders" at bounding box center [85, 105] width 39 height 9
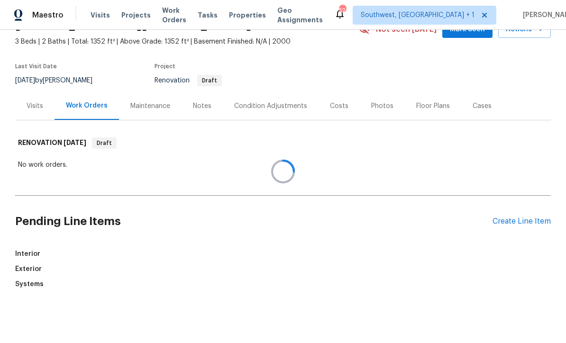
scroll to position [30, 0]
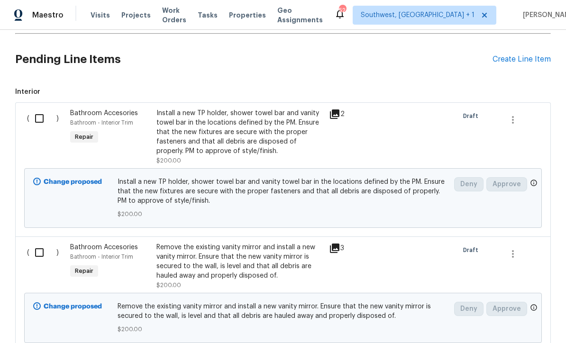
click at [39, 108] on input "checkbox" at bounding box center [42, 118] width 27 height 20
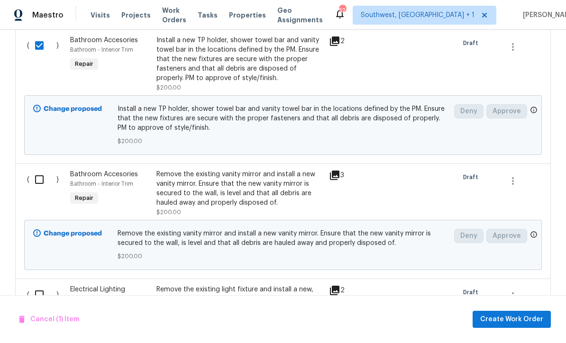
click at [35, 170] on input "checkbox" at bounding box center [42, 180] width 27 height 20
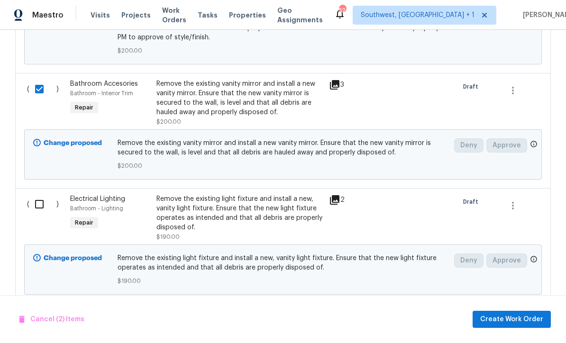
click at [34, 194] on input "checkbox" at bounding box center [42, 204] width 27 height 20
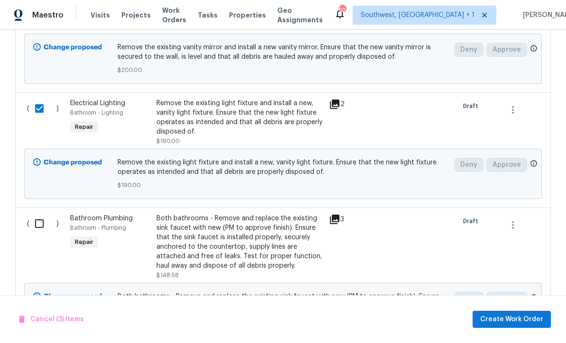
click at [34, 214] on input "checkbox" at bounding box center [42, 224] width 27 height 20
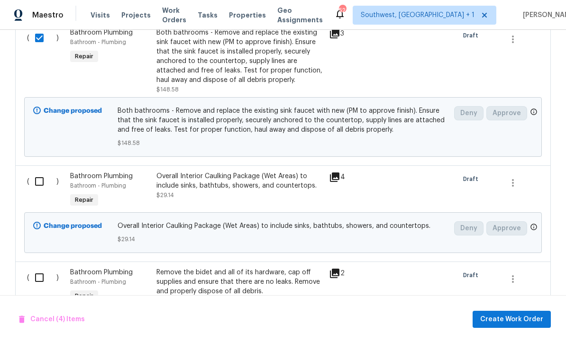
click at [36, 171] on input "checkbox" at bounding box center [42, 181] width 27 height 20
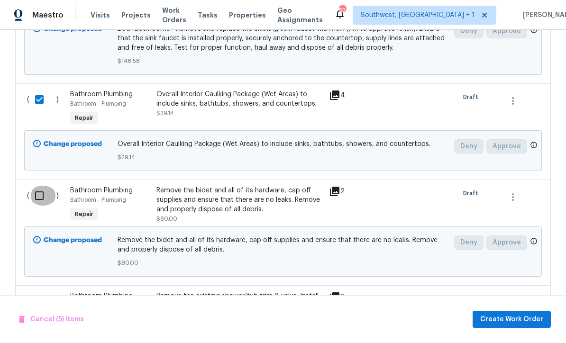
click at [35, 186] on input "checkbox" at bounding box center [42, 196] width 27 height 20
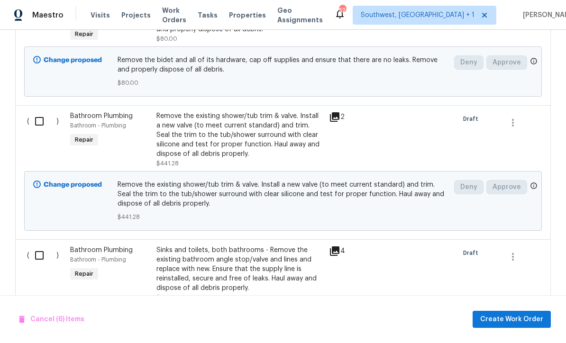
scroll to position [933, 0]
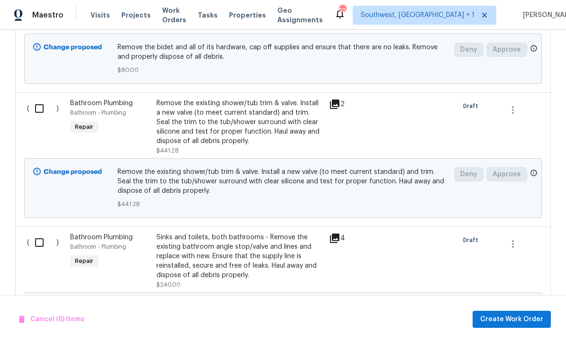
click at [32, 99] on input "checkbox" at bounding box center [42, 109] width 27 height 20
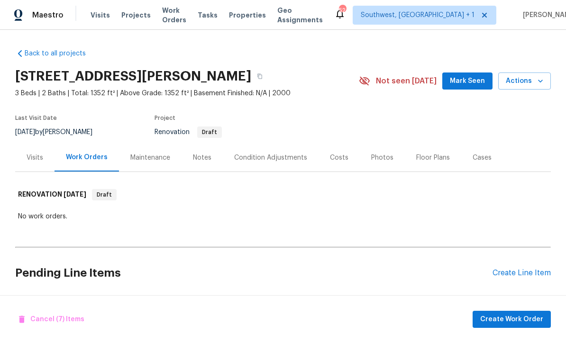
scroll to position [0, 0]
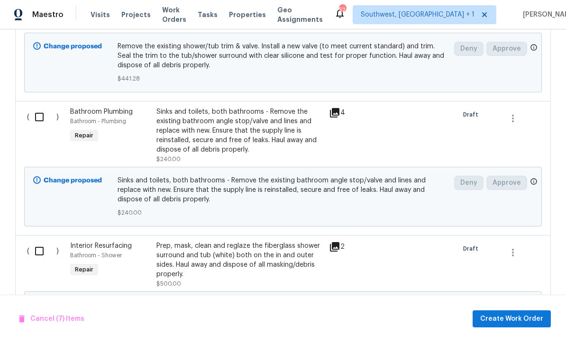
click at [44, 108] on input "checkbox" at bounding box center [42, 118] width 27 height 20
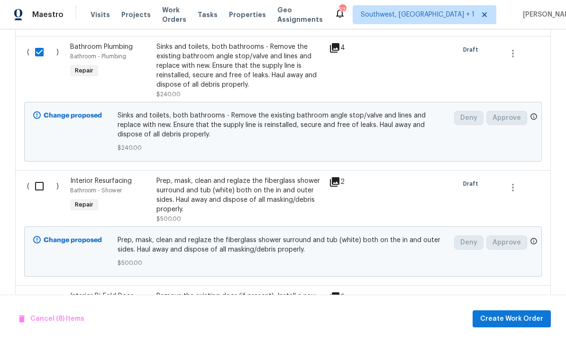
click at [42, 177] on input "checkbox" at bounding box center [42, 187] width 27 height 20
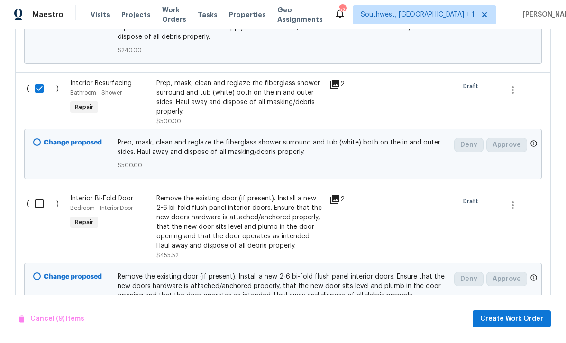
click at [38, 194] on input "checkbox" at bounding box center [42, 204] width 27 height 20
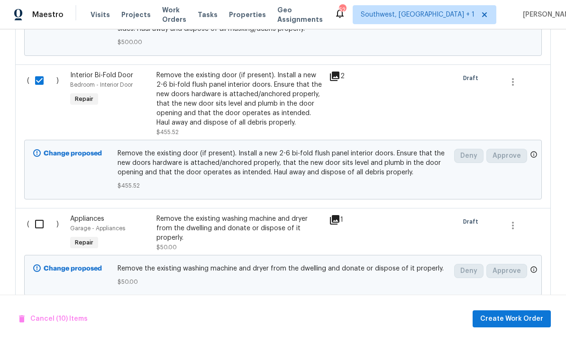
click at [37, 215] on input "checkbox" at bounding box center [42, 225] width 27 height 20
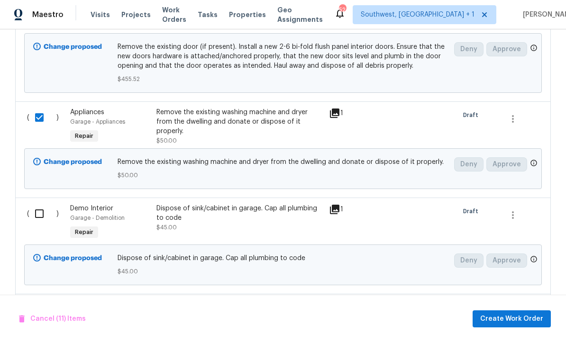
click at [37, 204] on input "checkbox" at bounding box center [42, 214] width 27 height 20
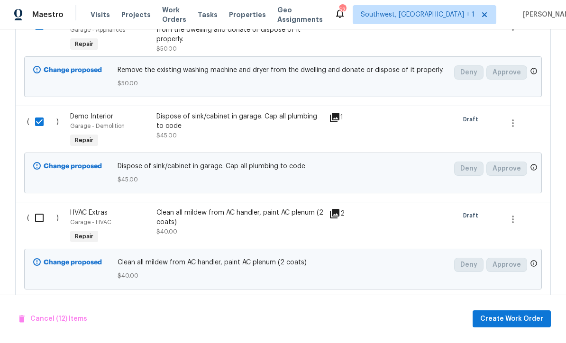
click at [36, 208] on input "checkbox" at bounding box center [42, 218] width 27 height 20
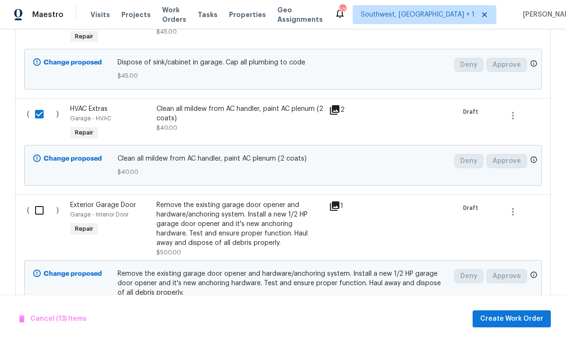
click at [39, 201] on input "checkbox" at bounding box center [42, 211] width 27 height 20
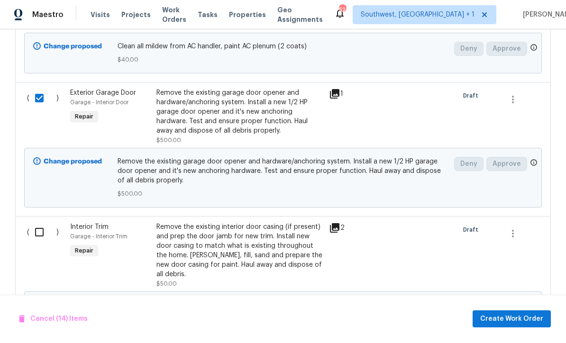
click at [36, 223] on input "checkbox" at bounding box center [42, 233] width 27 height 20
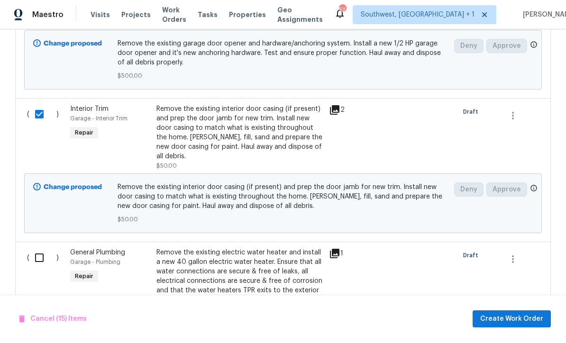
click at [34, 248] on input "checkbox" at bounding box center [42, 258] width 27 height 20
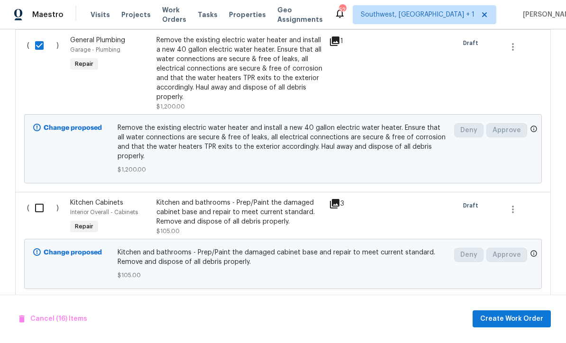
click at [40, 198] on input "checkbox" at bounding box center [42, 208] width 27 height 20
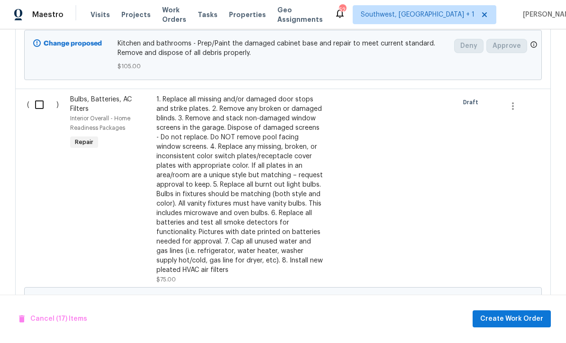
click at [34, 95] on input "checkbox" at bounding box center [42, 105] width 27 height 20
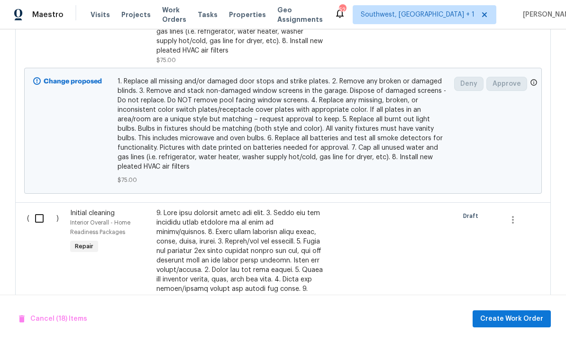
click at [41, 209] on input "checkbox" at bounding box center [42, 219] width 27 height 20
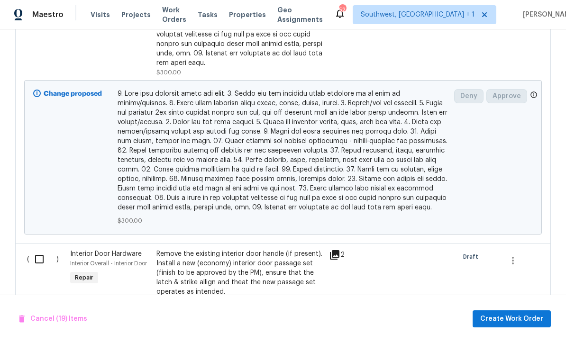
click at [37, 250] on input "checkbox" at bounding box center [42, 260] width 27 height 20
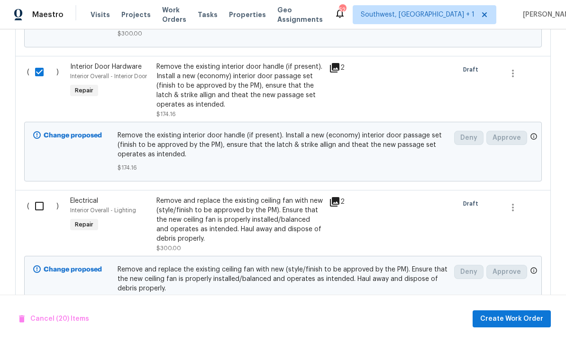
click at [39, 197] on input "checkbox" at bounding box center [42, 207] width 27 height 20
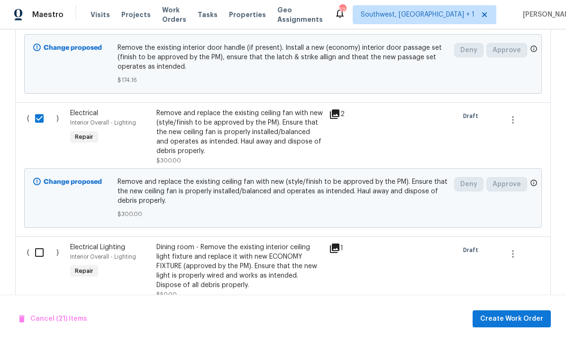
click at [36, 243] on input "checkbox" at bounding box center [42, 253] width 27 height 20
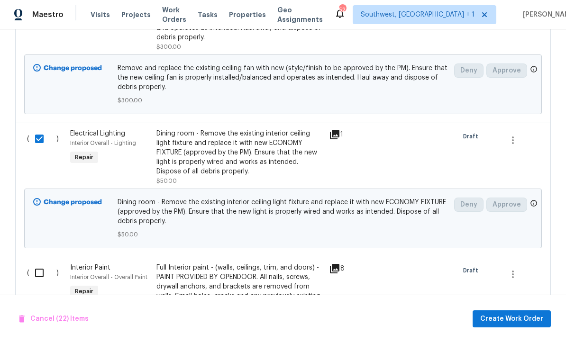
click at [35, 263] on input "checkbox" at bounding box center [42, 273] width 27 height 20
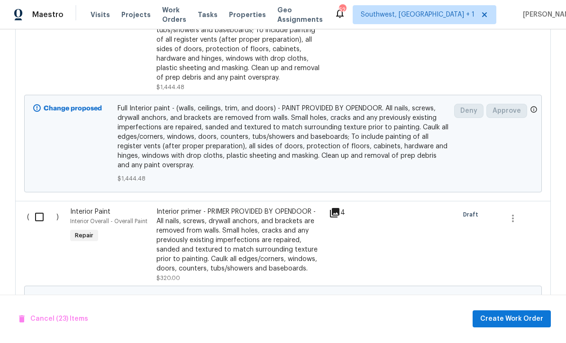
click at [39, 207] on input "checkbox" at bounding box center [42, 217] width 27 height 20
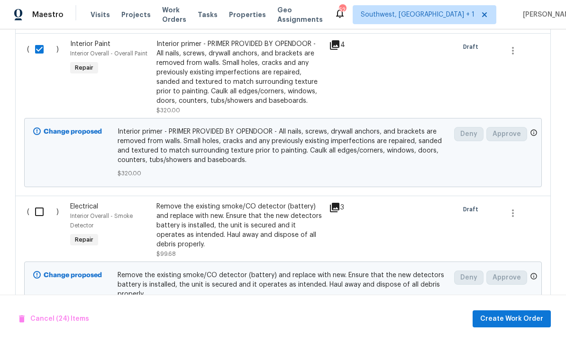
click at [38, 202] on input "checkbox" at bounding box center [42, 212] width 27 height 20
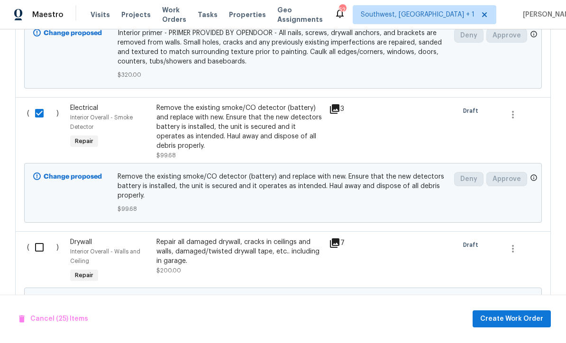
click at [37, 238] on input "checkbox" at bounding box center [42, 248] width 27 height 20
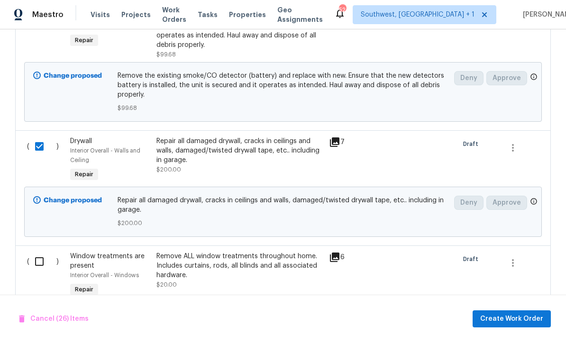
click at [35, 252] on input "checkbox" at bounding box center [42, 262] width 27 height 20
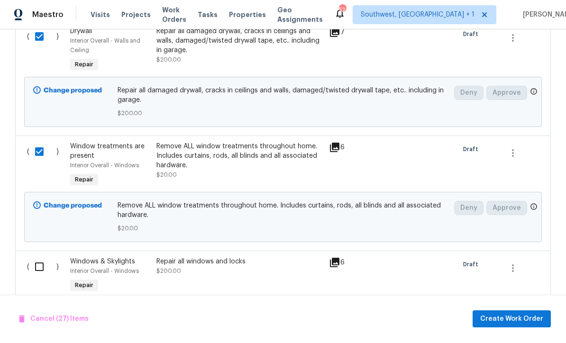
click at [34, 257] on input "checkbox" at bounding box center [42, 267] width 27 height 20
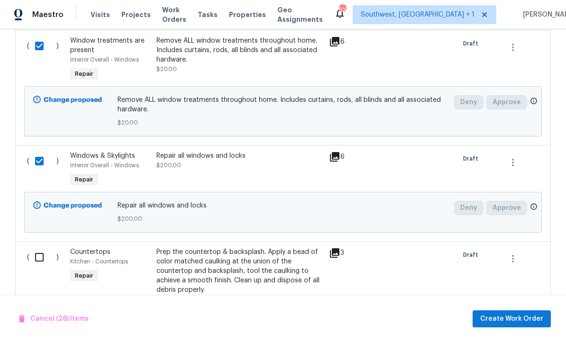
click at [37, 248] on input "checkbox" at bounding box center [42, 258] width 27 height 20
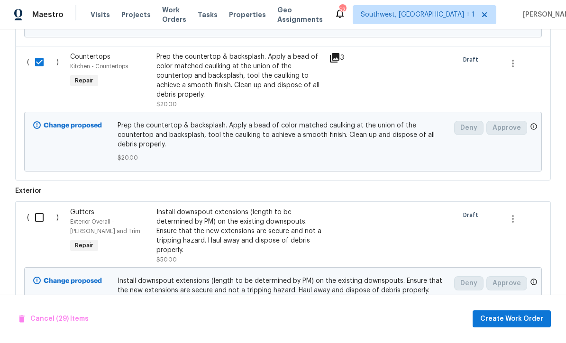
click at [36, 208] on input "checkbox" at bounding box center [42, 218] width 27 height 20
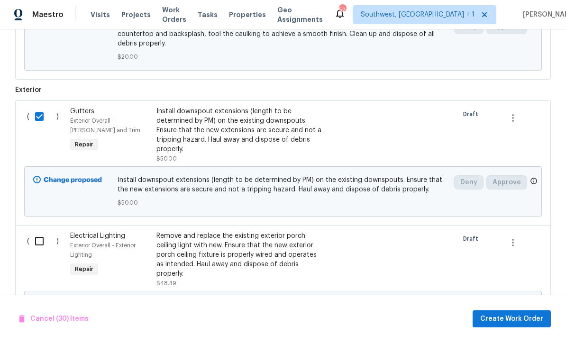
click at [37, 232] on input "checkbox" at bounding box center [42, 242] width 27 height 20
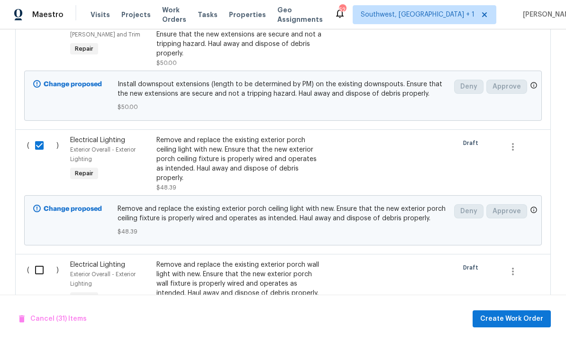
click at [37, 261] on input "checkbox" at bounding box center [42, 271] width 27 height 20
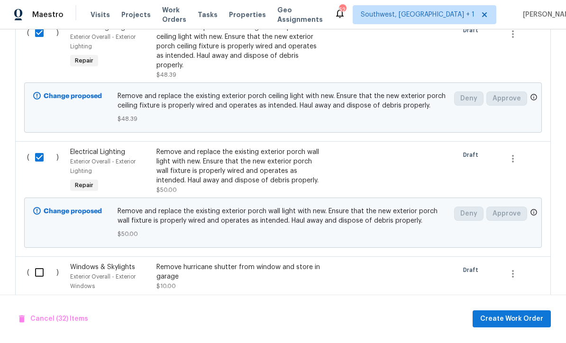
click at [36, 263] on input "checkbox" at bounding box center [42, 273] width 27 height 20
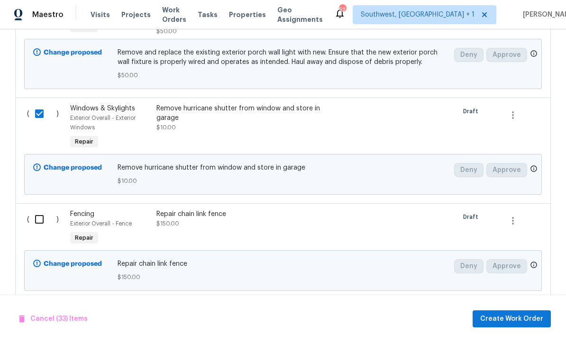
click at [42, 210] on input "checkbox" at bounding box center [42, 220] width 27 height 20
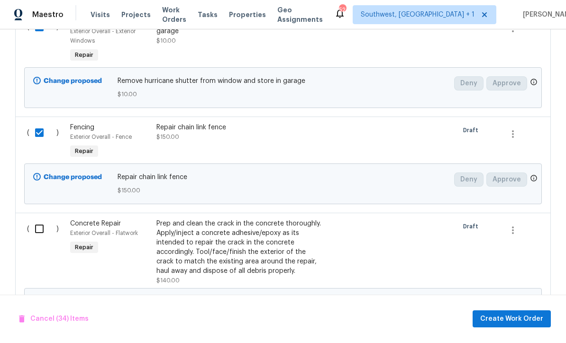
click at [39, 219] on input "checkbox" at bounding box center [42, 229] width 27 height 20
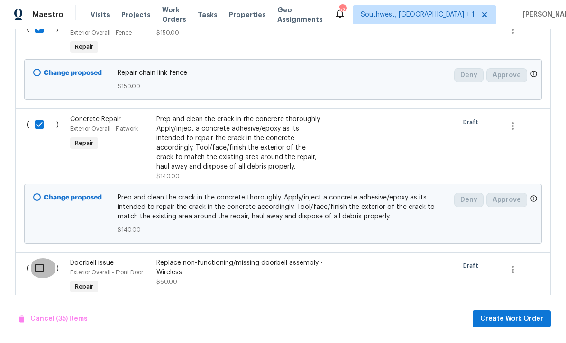
click at [36, 259] on input "checkbox" at bounding box center [42, 269] width 27 height 20
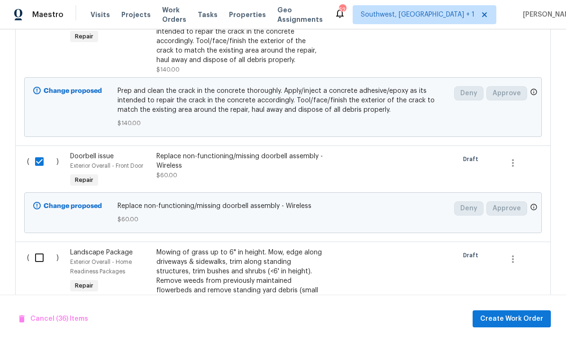
click at [37, 248] on input "checkbox" at bounding box center [42, 258] width 27 height 20
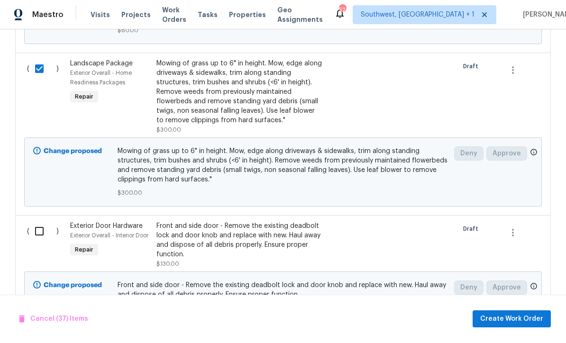
click at [39, 222] on input "checkbox" at bounding box center [42, 232] width 27 height 20
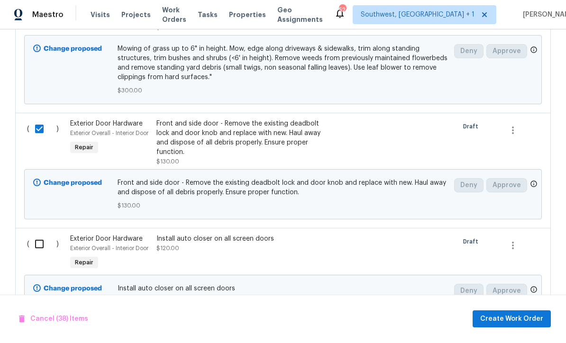
click at [35, 234] on input "checkbox" at bounding box center [42, 244] width 27 height 20
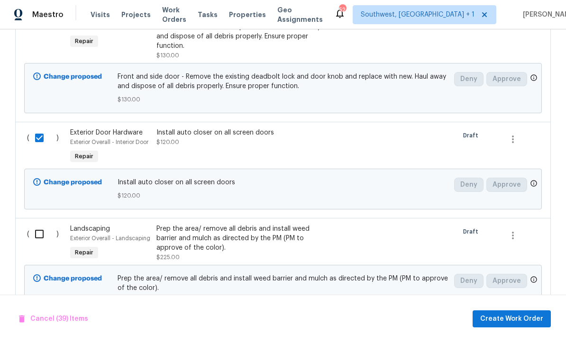
click at [36, 225] on input "checkbox" at bounding box center [42, 235] width 27 height 20
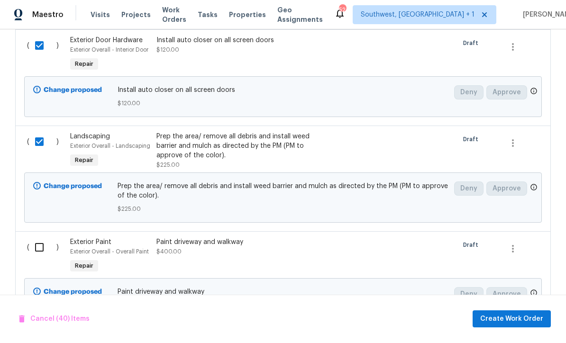
click at [36, 238] on input "checkbox" at bounding box center [42, 248] width 27 height 20
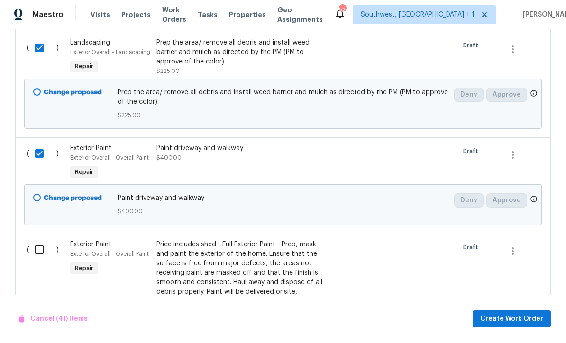
click at [37, 240] on input "checkbox" at bounding box center [42, 250] width 27 height 20
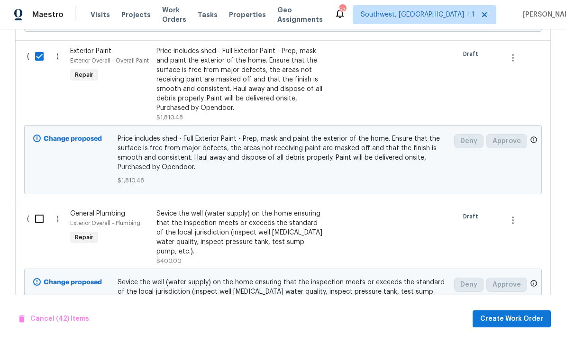
click at [36, 209] on input "checkbox" at bounding box center [42, 219] width 27 height 20
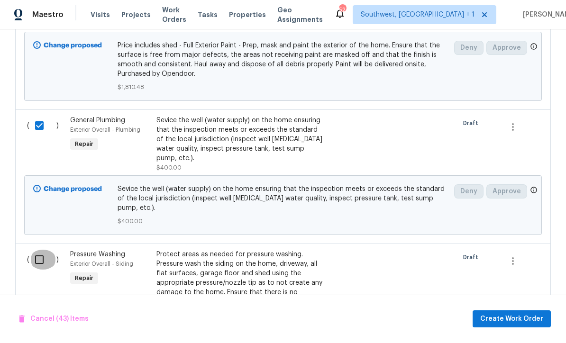
click at [36, 250] on input "checkbox" at bounding box center [42, 260] width 27 height 20
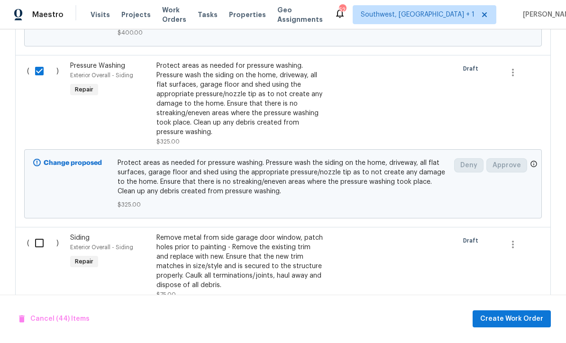
click at [36, 234] on input "checkbox" at bounding box center [42, 244] width 27 height 20
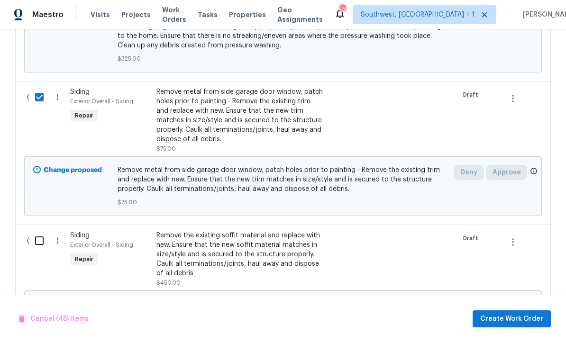
click at [38, 231] on input "checkbox" at bounding box center [42, 241] width 27 height 20
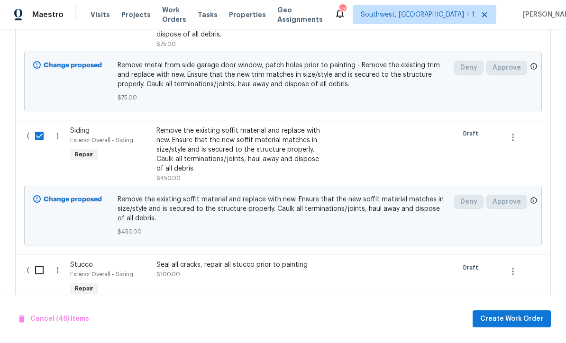
click at [35, 261] on input "checkbox" at bounding box center [42, 271] width 27 height 20
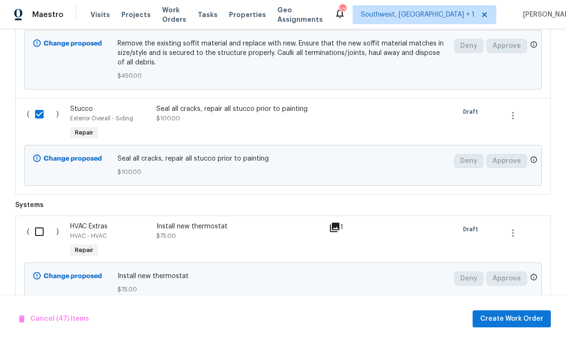
scroll to position [6618, 0]
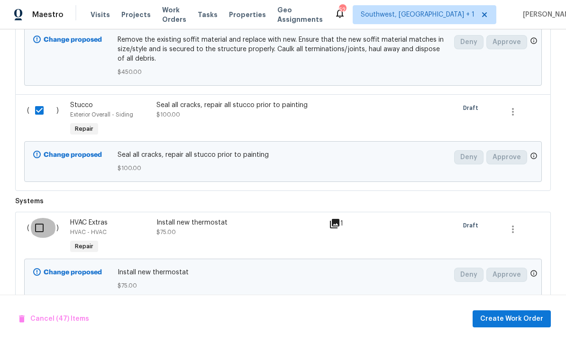
click at [36, 218] on input "checkbox" at bounding box center [42, 228] width 27 height 20
click at [38, 218] on input "checkbox" at bounding box center [42, 228] width 27 height 20
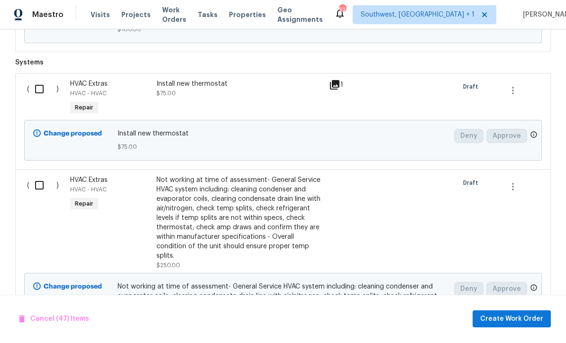
scroll to position [6756, 0]
click at [514, 319] on span "Create Work Order" at bounding box center [511, 320] width 63 height 12
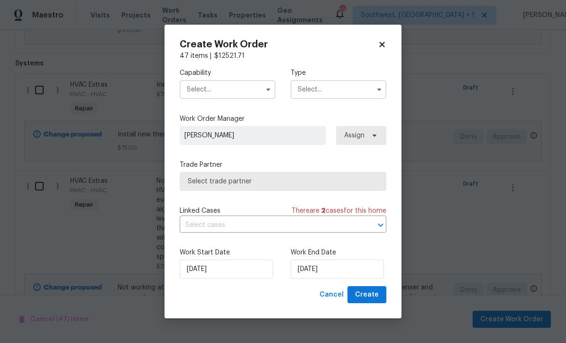
click at [232, 88] on input "text" at bounding box center [228, 89] width 96 height 19
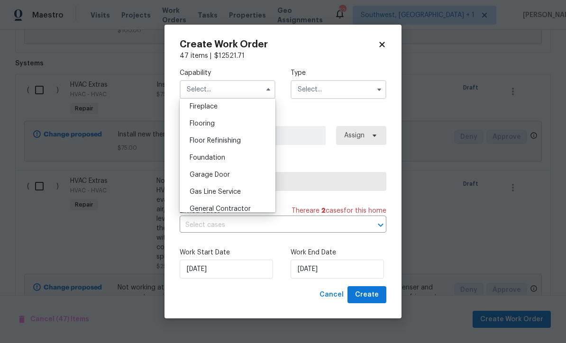
scroll to position [374, 0]
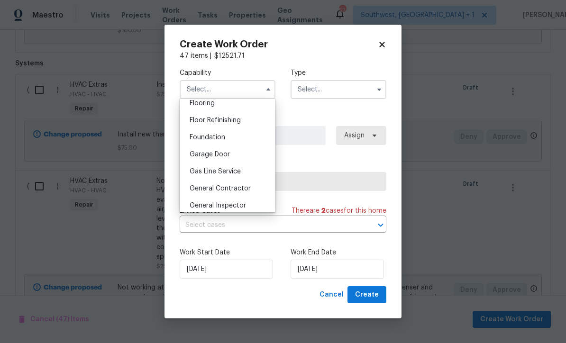
click at [258, 186] on div "General Contractor" at bounding box center [227, 188] width 91 height 17
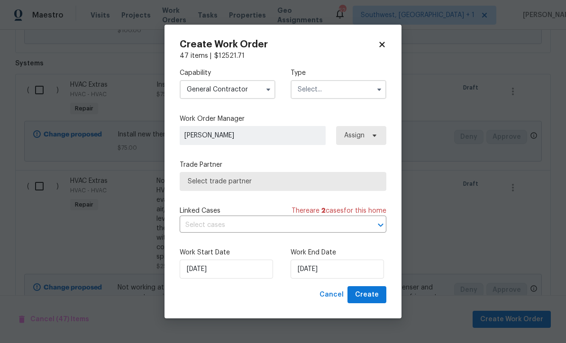
click at [343, 86] on input "text" at bounding box center [338, 89] width 96 height 19
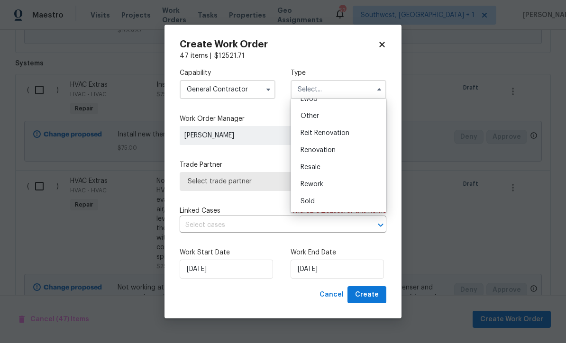
scroll to position [113, 0]
click at [336, 150] on div "Renovation" at bounding box center [338, 150] width 91 height 17
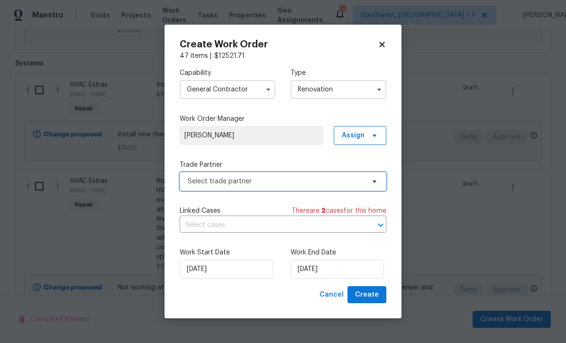
click at [310, 181] on span "Select trade partner" at bounding box center [276, 181] width 177 height 9
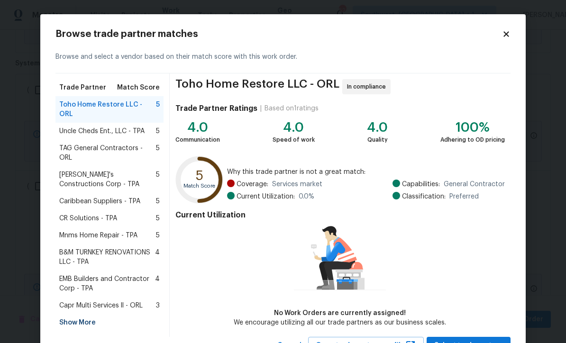
click at [62, 314] on div "Show More" at bounding box center [109, 322] width 108 height 17
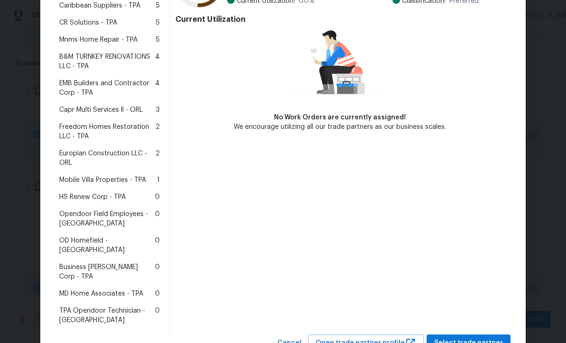
scroll to position [196, 0]
click at [108, 289] on span "MD Home Associates - TPA" at bounding box center [101, 293] width 84 height 9
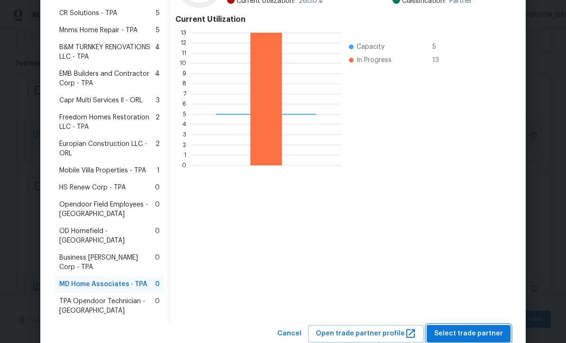
click at [474, 328] on span "Select trade partner" at bounding box center [468, 334] width 69 height 12
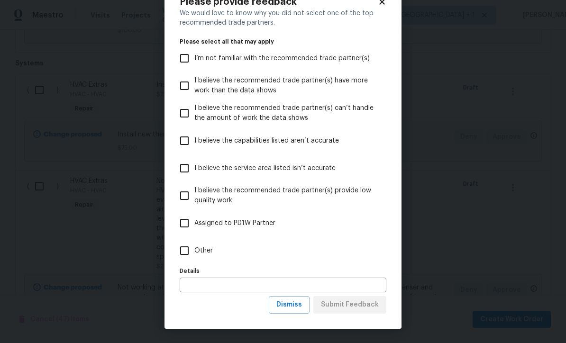
scroll to position [33, 0]
click at [293, 305] on span "Dismiss" at bounding box center [289, 305] width 26 height 12
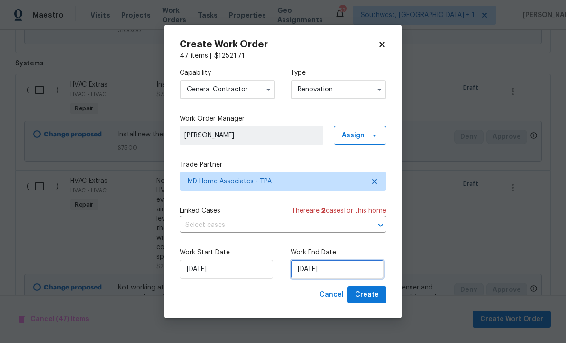
click at [340, 271] on input "10/6/2025" at bounding box center [336, 269] width 93 height 19
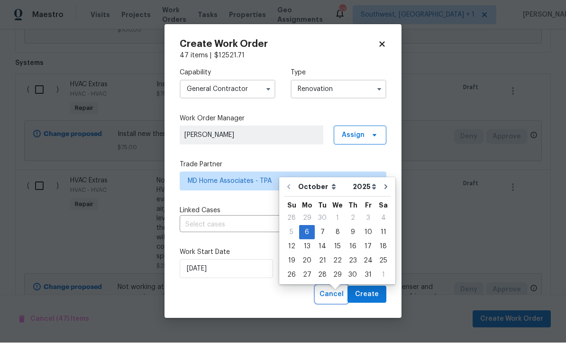
click at [335, 296] on span "Cancel" at bounding box center [331, 295] width 24 height 12
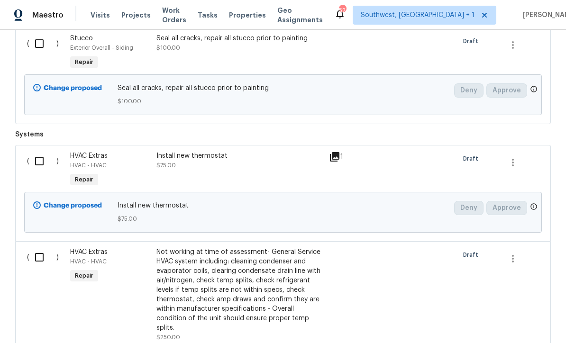
scroll to position [6681, 0]
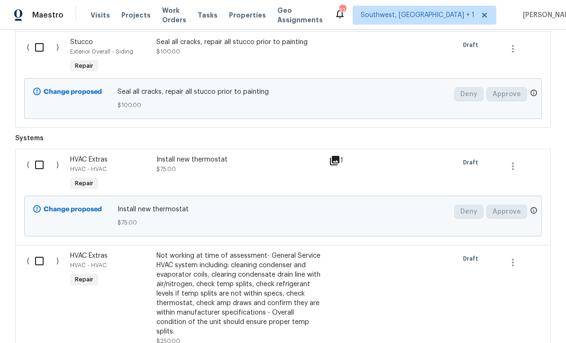
click at [40, 155] on input "checkbox" at bounding box center [42, 165] width 27 height 20
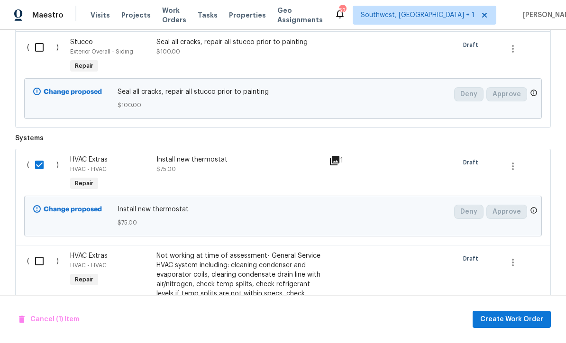
click at [31, 251] on input "checkbox" at bounding box center [42, 261] width 27 height 20
click at [507, 324] on span "Create Work Order" at bounding box center [511, 320] width 63 height 12
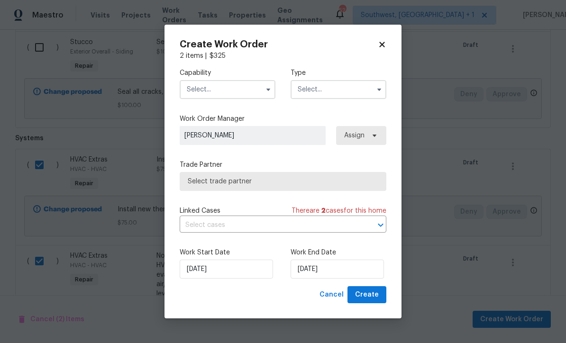
click at [215, 94] on input "text" at bounding box center [228, 89] width 96 height 19
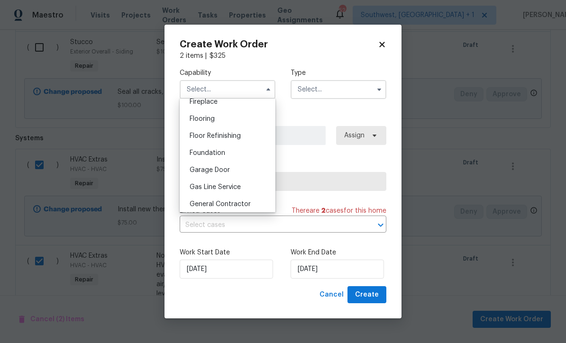
scroll to position [366, 0]
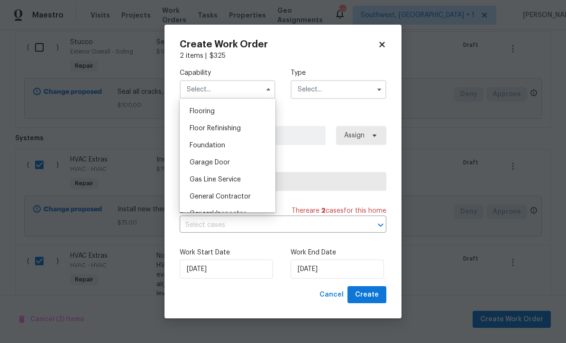
click at [254, 198] on div "General Contractor" at bounding box center [227, 196] width 91 height 17
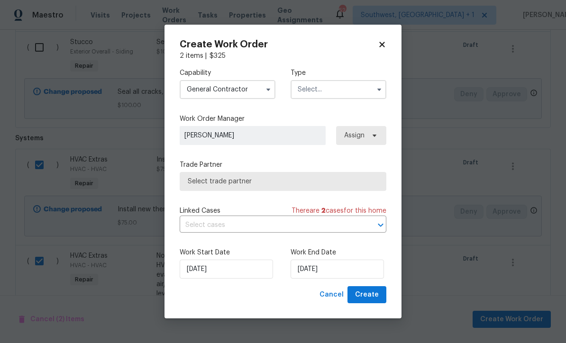
click at [344, 91] on input "text" at bounding box center [338, 89] width 96 height 19
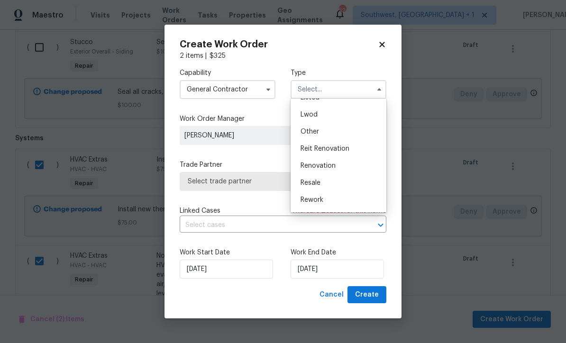
scroll to position [107, 0]
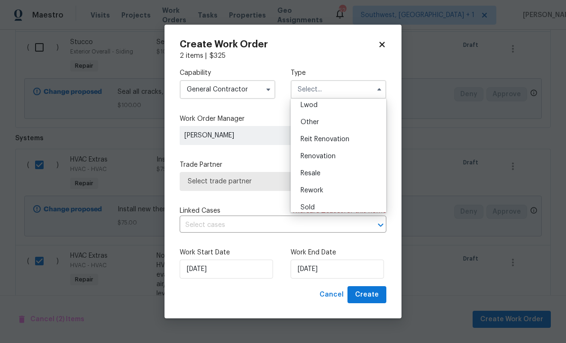
click at [338, 159] on div "Renovation" at bounding box center [338, 156] width 91 height 17
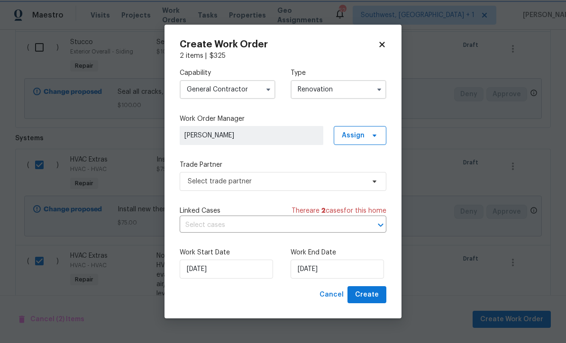
scroll to position [0, 0]
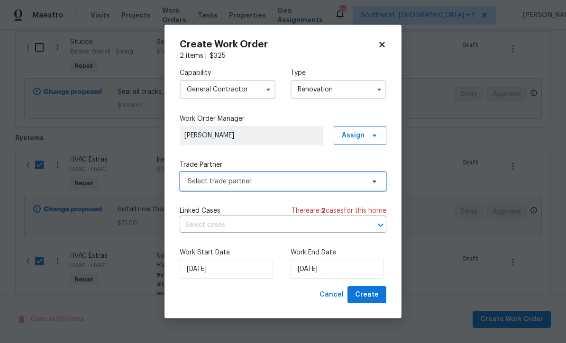
click at [329, 185] on span "Select trade partner" at bounding box center [276, 181] width 177 height 9
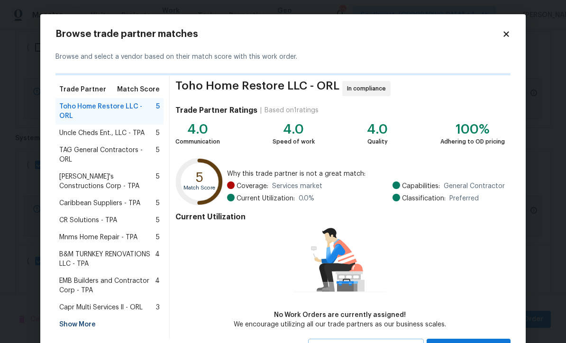
click at [88, 316] on div "Show More" at bounding box center [109, 324] width 108 height 17
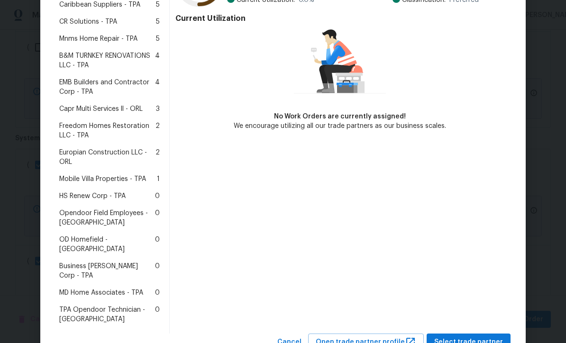
scroll to position [198, 0]
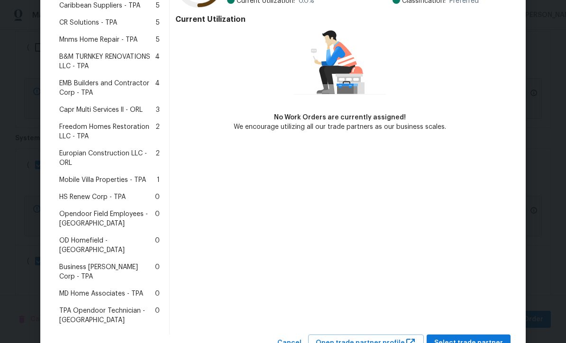
click at [118, 289] on span "MD Home Associates - TPA" at bounding box center [101, 293] width 84 height 9
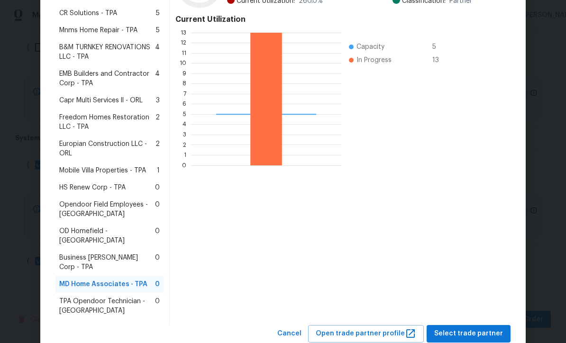
click at [468, 328] on span "Select trade partner" at bounding box center [468, 334] width 69 height 12
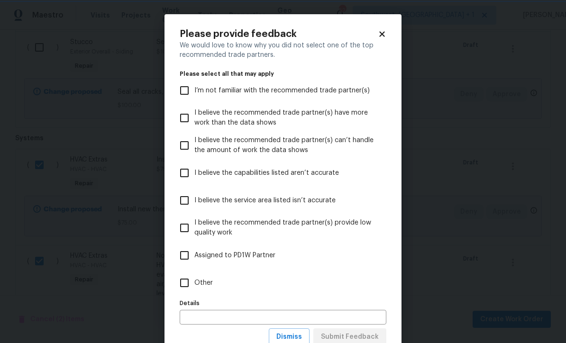
scroll to position [0, 0]
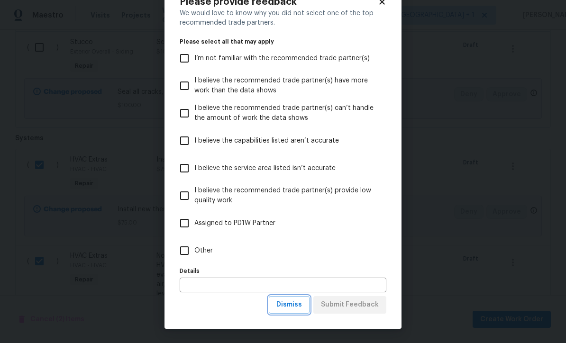
click at [300, 311] on button "Dismiss" at bounding box center [289, 305] width 41 height 18
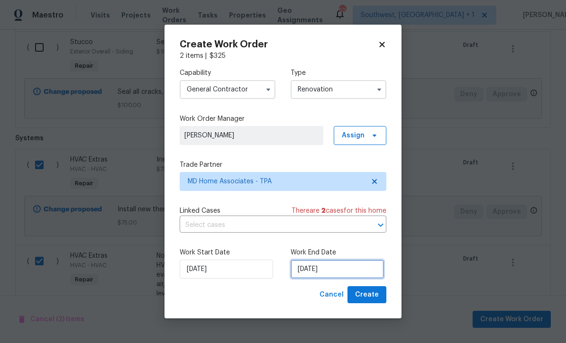
click at [353, 271] on input "10/6/2025" at bounding box center [336, 269] width 93 height 19
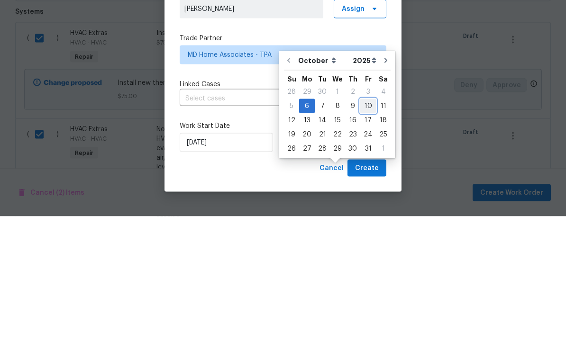
click at [365, 226] on div "10" at bounding box center [368, 232] width 16 height 13
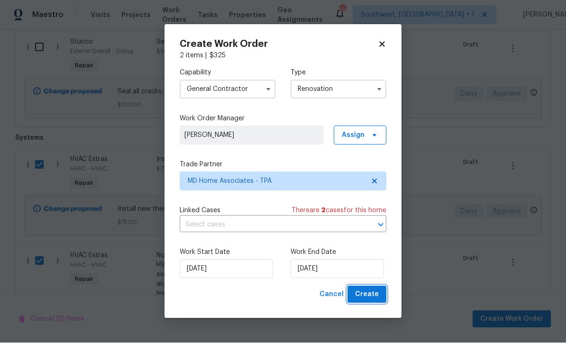
click at [371, 297] on span "Create" at bounding box center [367, 295] width 24 height 12
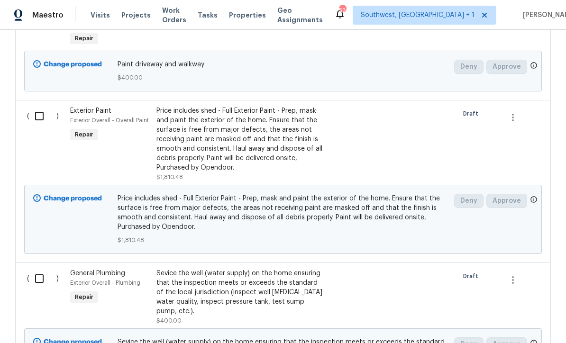
scroll to position [5915, 0]
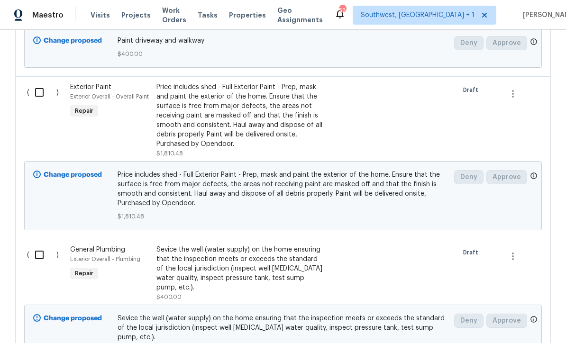
click at [46, 245] on input "checkbox" at bounding box center [42, 255] width 27 height 20
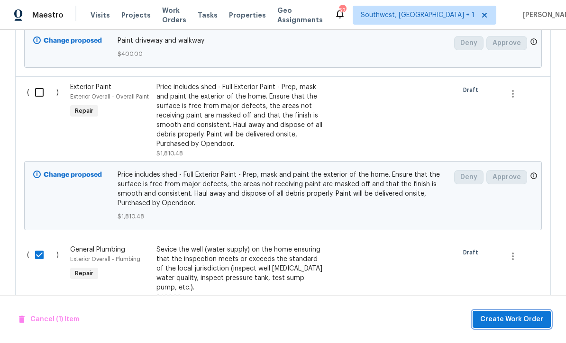
click at [504, 321] on span "Create Work Order" at bounding box center [511, 320] width 63 height 12
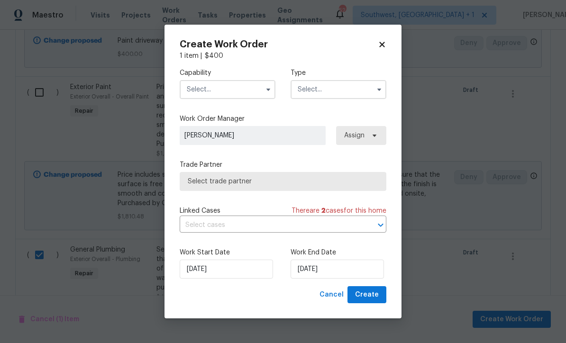
click at [225, 88] on input "text" at bounding box center [228, 89] width 96 height 19
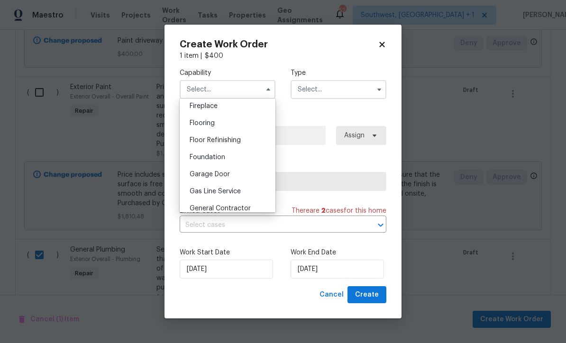
scroll to position [361, 0]
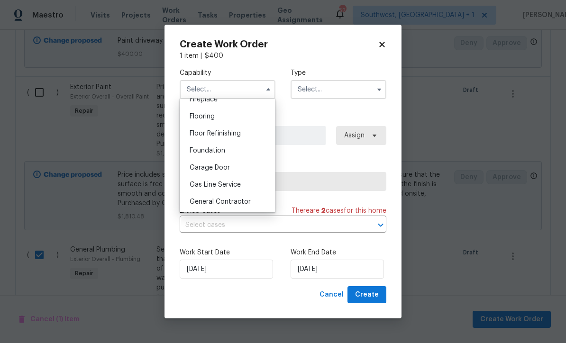
click at [247, 204] on span "General Contractor" at bounding box center [219, 201] width 61 height 7
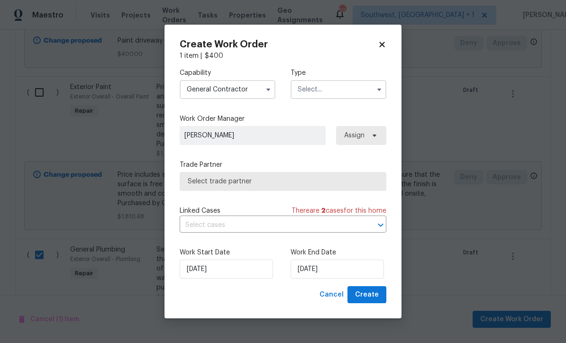
click at [344, 92] on input "text" at bounding box center [338, 89] width 96 height 19
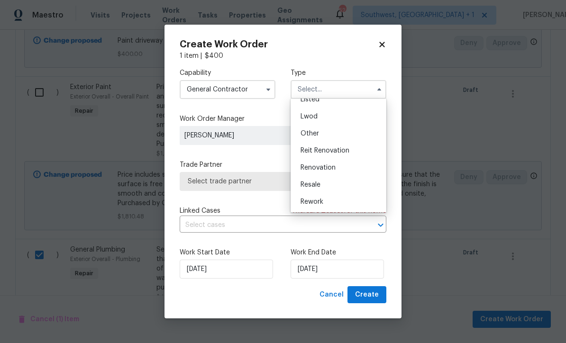
scroll to position [104, 0]
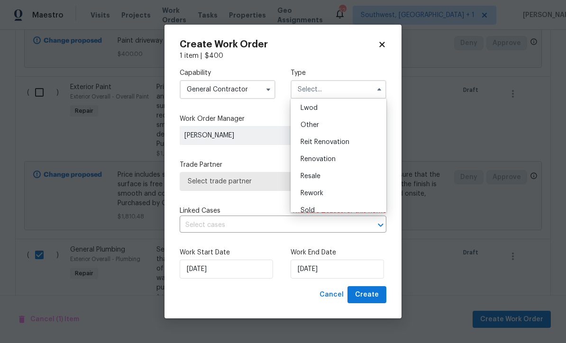
click at [342, 163] on div "Renovation" at bounding box center [338, 159] width 91 height 17
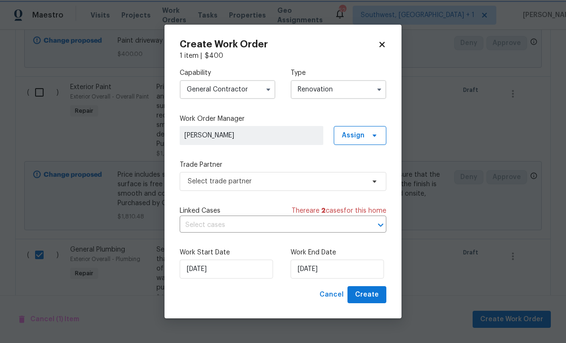
scroll to position [0, 0]
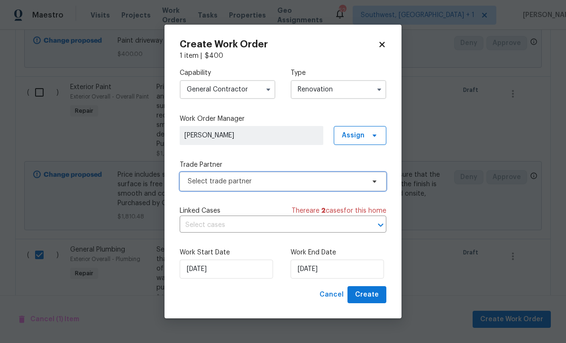
click at [310, 185] on span "Select trade partner" at bounding box center [276, 181] width 177 height 9
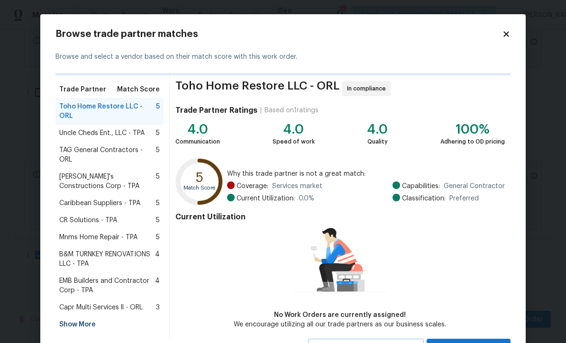
click at [85, 316] on div "Show More" at bounding box center [109, 324] width 108 height 17
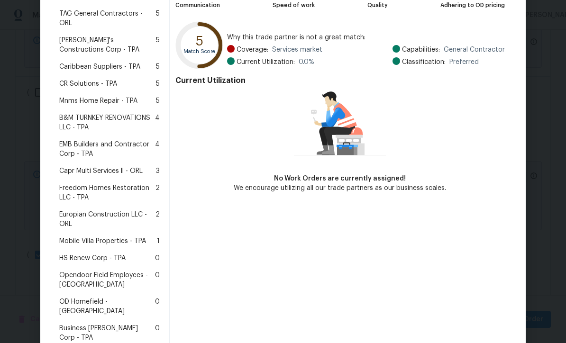
scroll to position [138, 0]
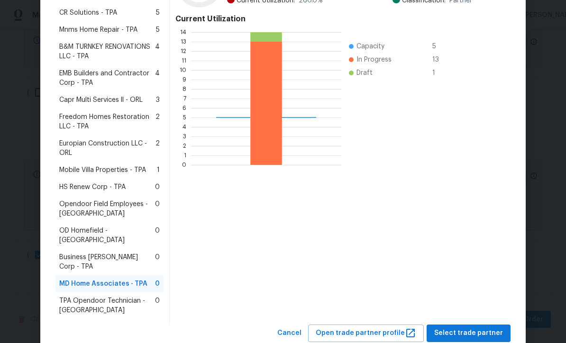
scroll to position [198, 0]
click at [469, 328] on span "Select trade partner" at bounding box center [468, 334] width 69 height 12
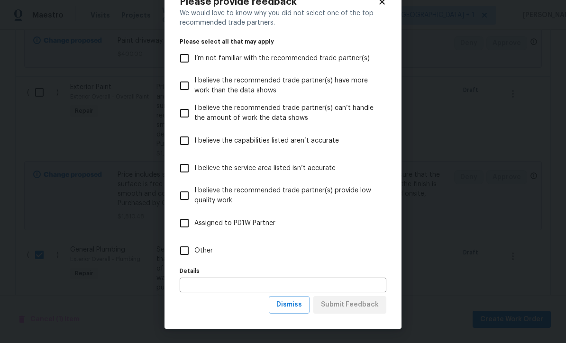
scroll to position [33, 0]
click at [297, 309] on span "Dismiss" at bounding box center [289, 305] width 26 height 12
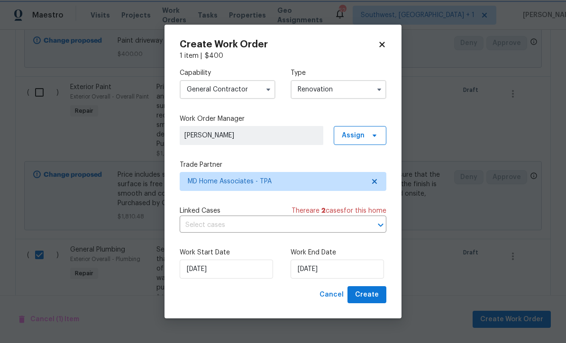
scroll to position [0, 0]
click at [352, 274] on input "10/6/2025" at bounding box center [336, 269] width 93 height 19
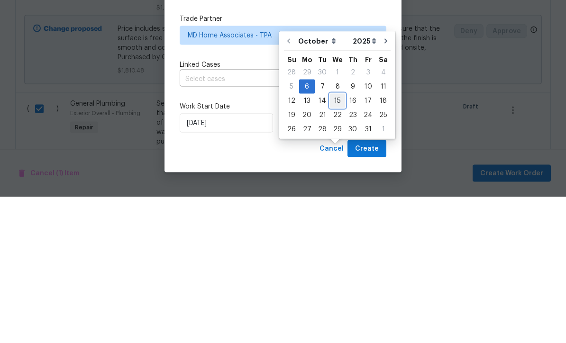
click at [335, 240] on div "15" at bounding box center [337, 246] width 15 height 13
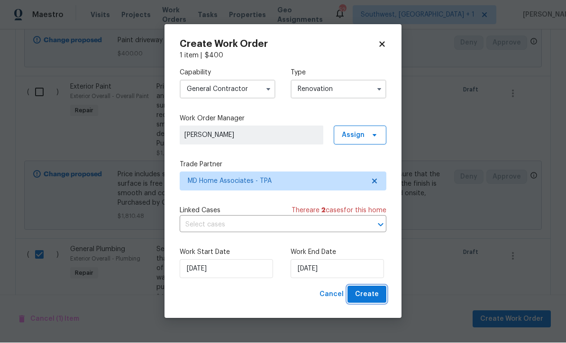
click at [377, 302] on button "Create" at bounding box center [366, 295] width 39 height 18
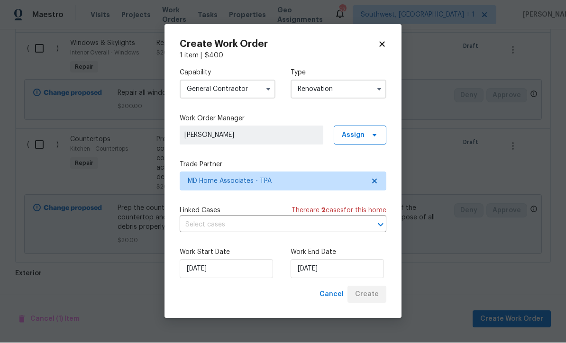
scroll to position [4305, 0]
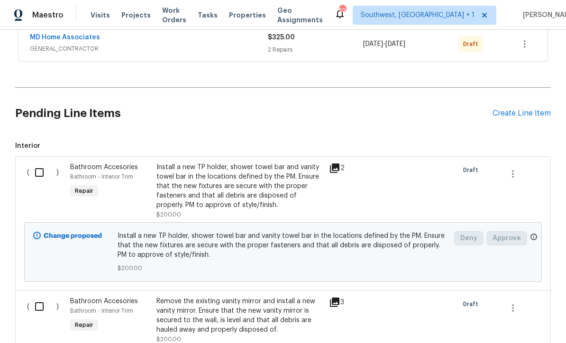
click at [40, 162] on input "checkbox" at bounding box center [42, 172] width 27 height 20
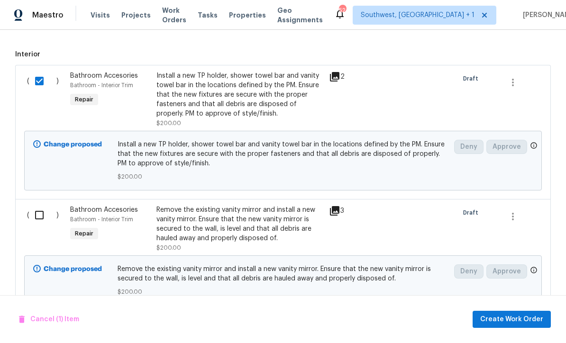
click at [38, 205] on input "checkbox" at bounding box center [42, 215] width 27 height 20
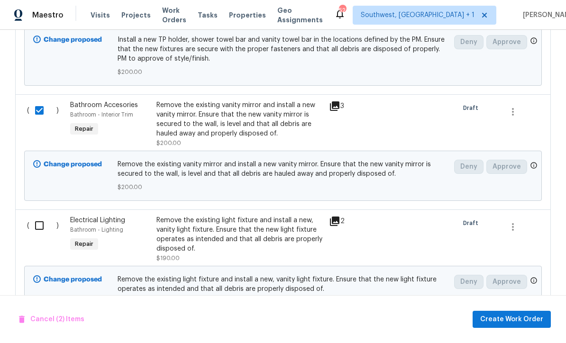
click at [41, 216] on input "checkbox" at bounding box center [42, 226] width 27 height 20
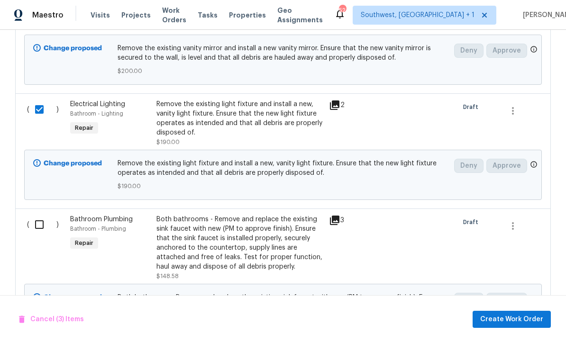
click at [39, 215] on input "checkbox" at bounding box center [42, 225] width 27 height 20
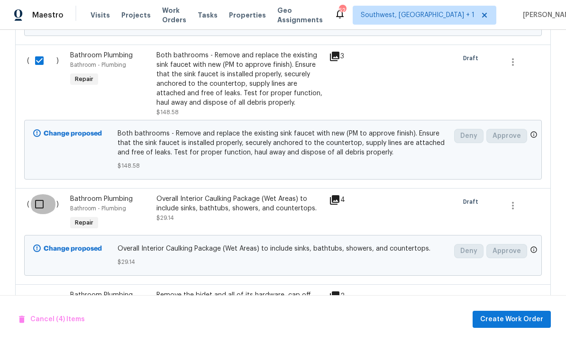
click at [38, 194] on input "checkbox" at bounding box center [42, 204] width 27 height 20
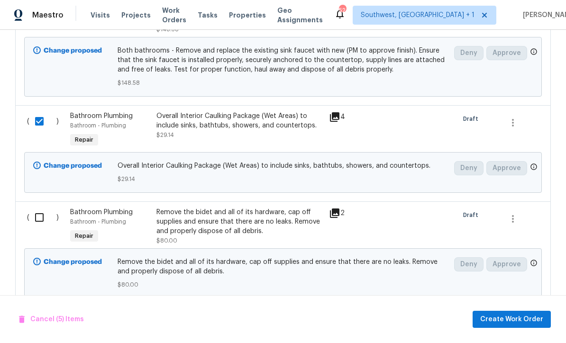
click at [35, 207] on input "checkbox" at bounding box center [42, 217] width 27 height 20
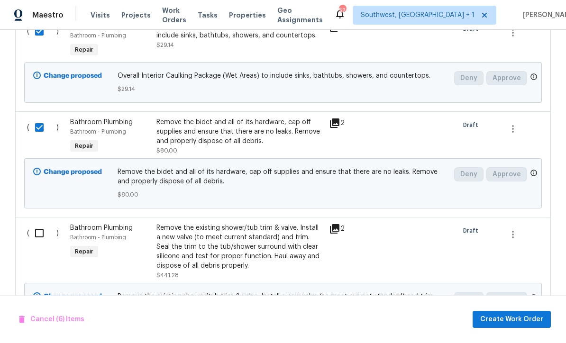
click at [35, 223] on input "checkbox" at bounding box center [42, 233] width 27 height 20
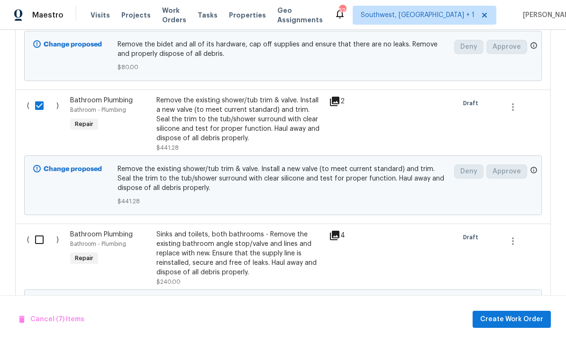
click at [38, 230] on input "checkbox" at bounding box center [42, 240] width 27 height 20
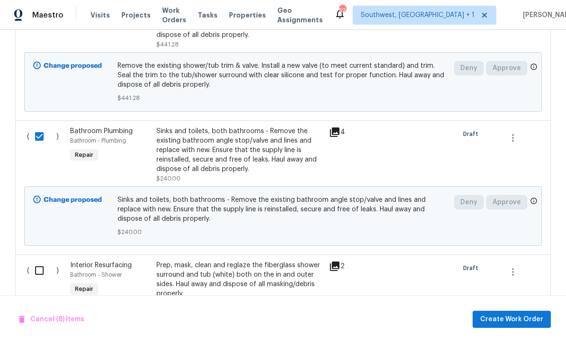
click at [36, 261] on input "checkbox" at bounding box center [42, 271] width 27 height 20
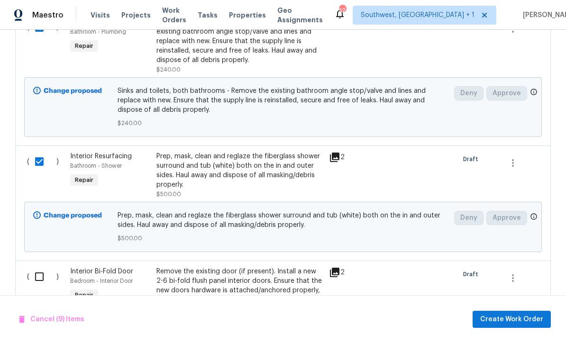
click at [33, 267] on input "checkbox" at bounding box center [42, 277] width 27 height 20
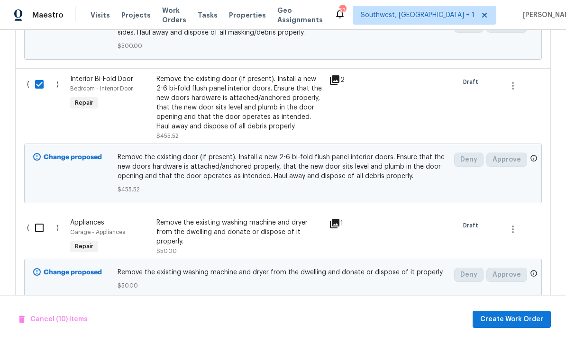
click at [41, 218] on input "checkbox" at bounding box center [42, 228] width 27 height 20
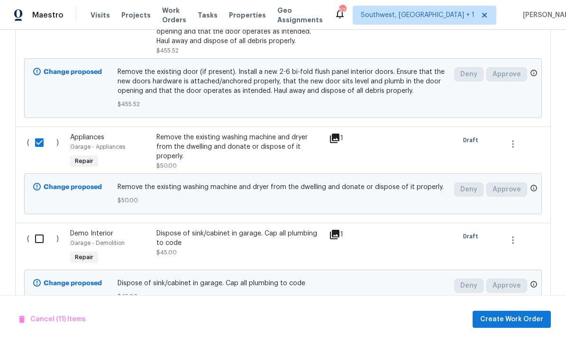
click at [36, 229] on input "checkbox" at bounding box center [42, 239] width 27 height 20
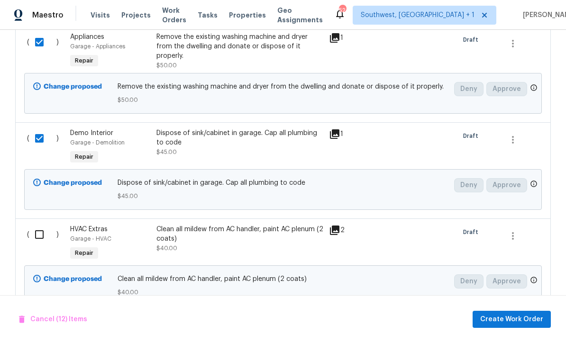
click at [33, 225] on input "checkbox" at bounding box center [42, 235] width 27 height 20
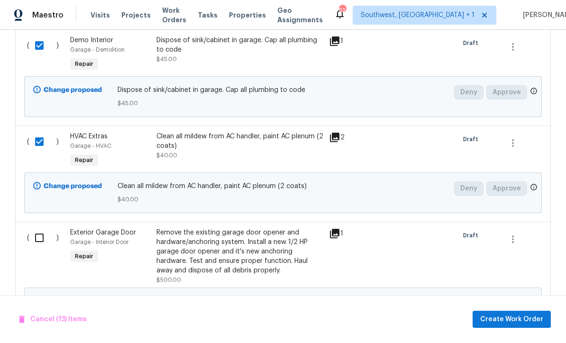
click at [35, 228] on input "checkbox" at bounding box center [42, 238] width 27 height 20
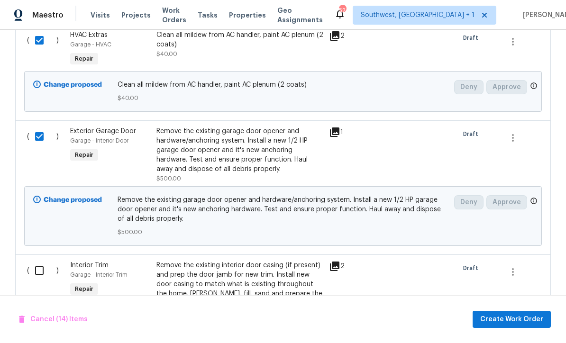
click at [36, 261] on input "checkbox" at bounding box center [42, 271] width 27 height 20
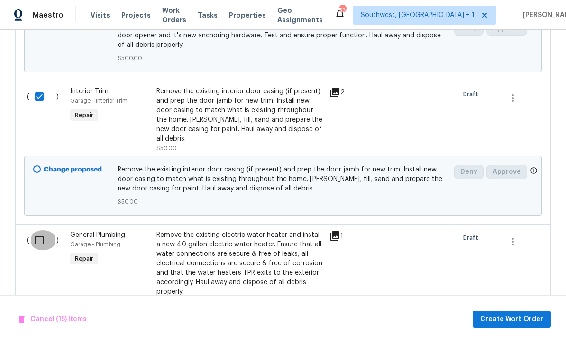
click at [37, 230] on input "checkbox" at bounding box center [42, 240] width 27 height 20
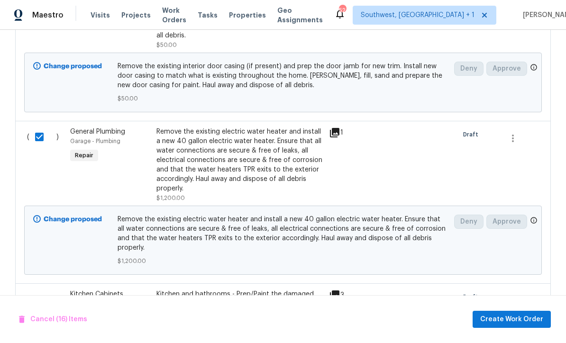
click at [33, 289] on input "checkbox" at bounding box center [42, 299] width 27 height 20
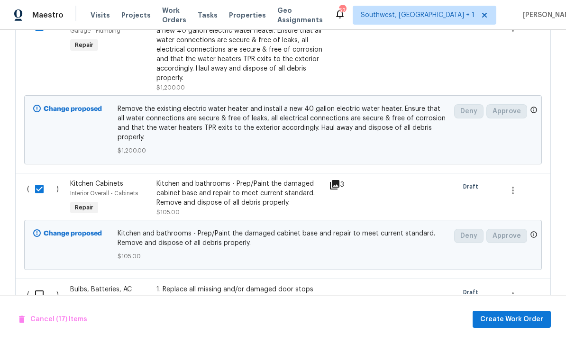
click at [34, 285] on input "checkbox" at bounding box center [42, 295] width 27 height 20
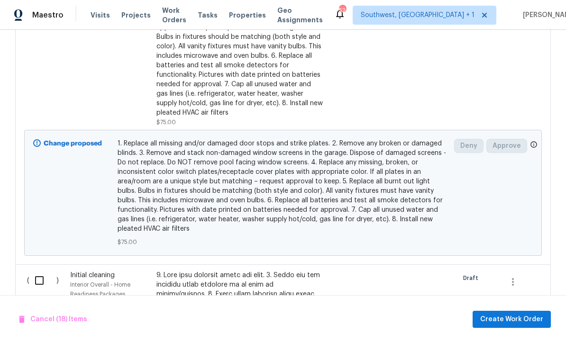
click at [35, 270] on input "checkbox" at bounding box center [42, 280] width 27 height 20
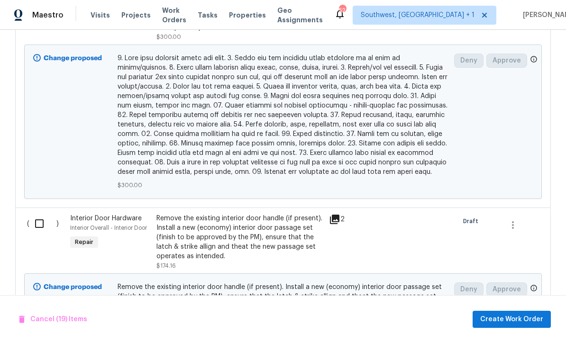
click at [43, 214] on input "checkbox" at bounding box center [42, 224] width 27 height 20
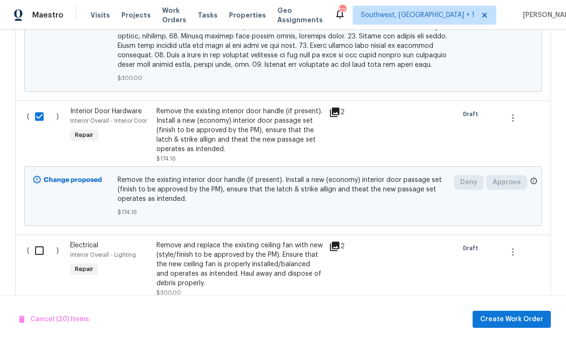
click at [43, 241] on input "checkbox" at bounding box center [42, 251] width 27 height 20
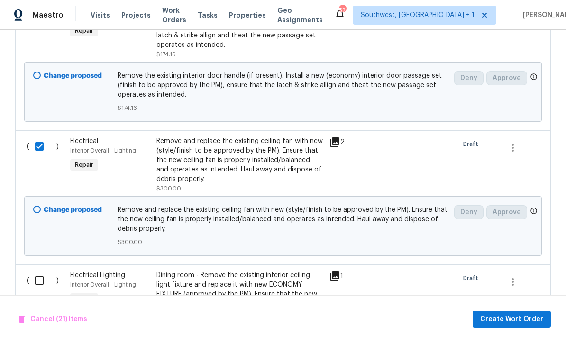
click at [36, 270] on input "checkbox" at bounding box center [42, 280] width 27 height 20
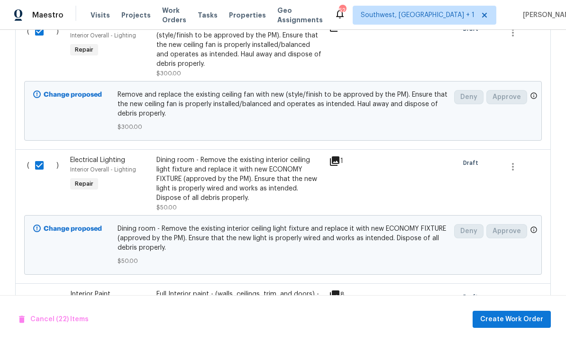
click at [36, 289] on input "checkbox" at bounding box center [42, 299] width 27 height 20
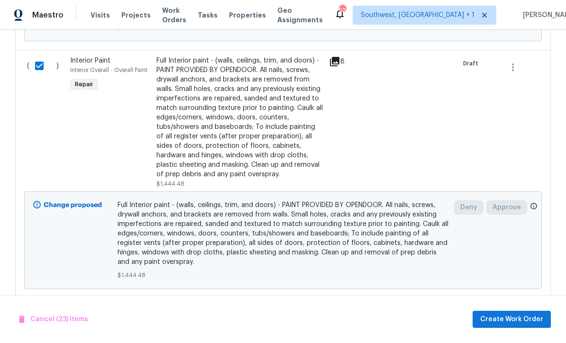
click at [34, 304] on input "checkbox" at bounding box center [42, 314] width 27 height 20
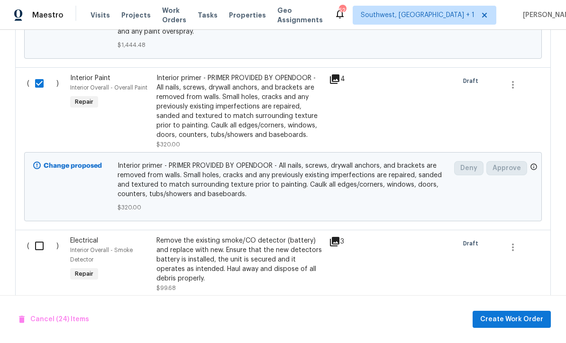
click at [37, 236] on input "checkbox" at bounding box center [42, 246] width 27 height 20
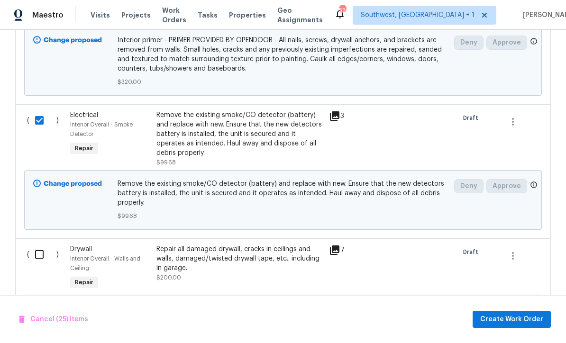
click at [41, 244] on input "checkbox" at bounding box center [42, 254] width 27 height 20
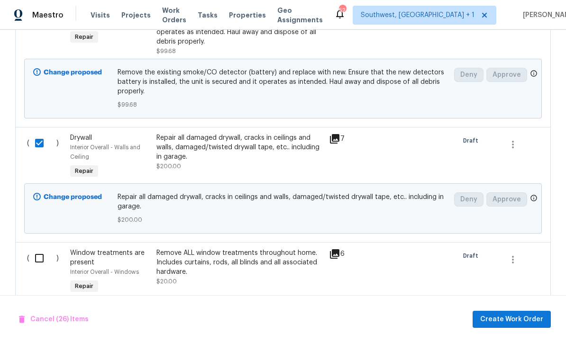
click at [36, 248] on input "checkbox" at bounding box center [42, 258] width 27 height 20
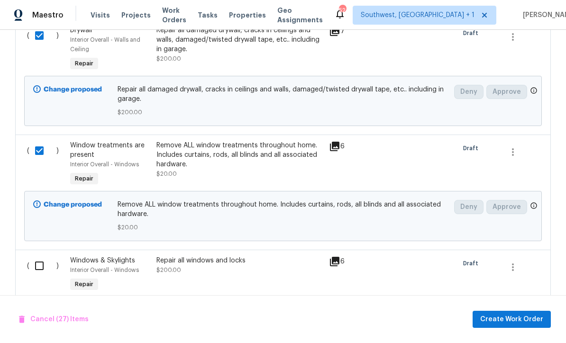
click at [34, 256] on input "checkbox" at bounding box center [42, 266] width 27 height 20
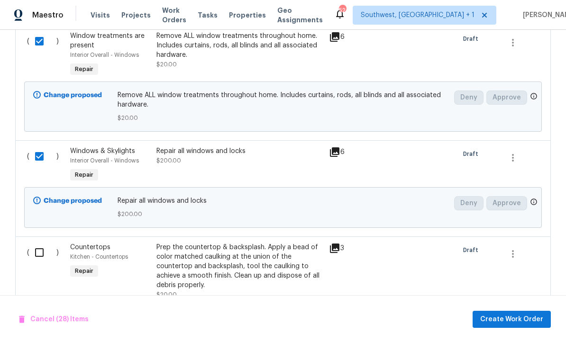
click at [36, 243] on input "checkbox" at bounding box center [42, 253] width 27 height 20
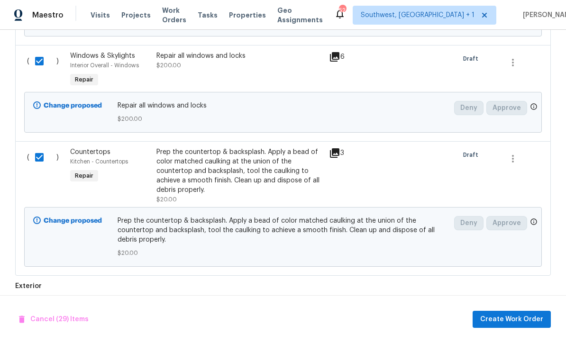
click at [33, 303] on input "checkbox" at bounding box center [42, 313] width 27 height 20
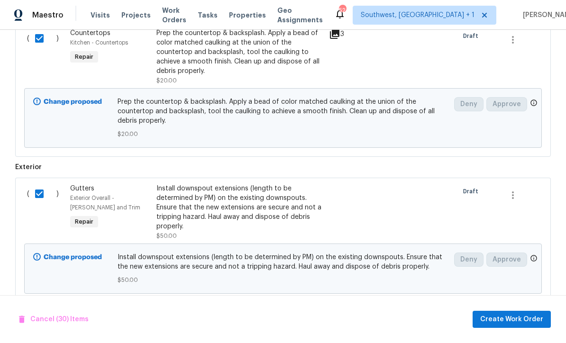
click at [34, 308] on input "checkbox" at bounding box center [42, 318] width 27 height 20
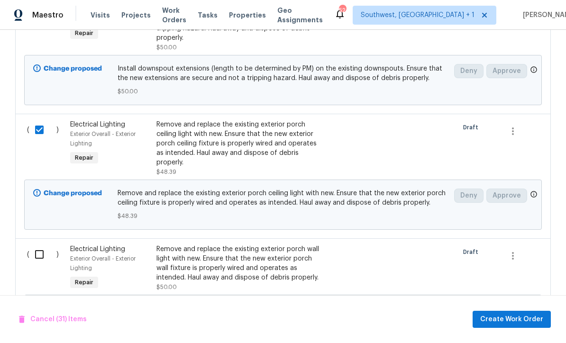
click at [39, 244] on input "checkbox" at bounding box center [42, 254] width 27 height 20
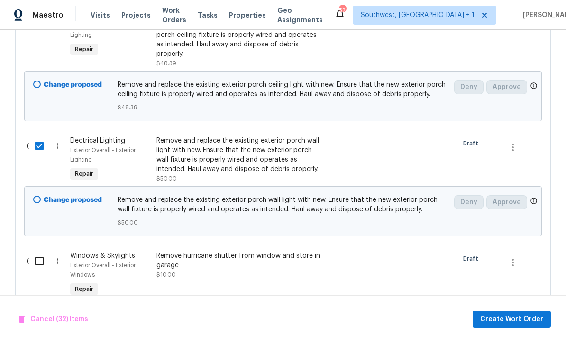
click at [33, 251] on input "checkbox" at bounding box center [42, 261] width 27 height 20
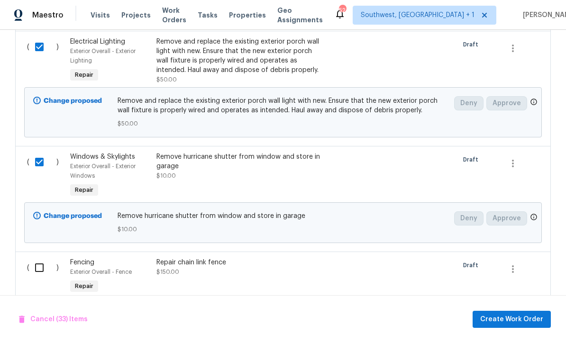
click at [36, 258] on input "checkbox" at bounding box center [42, 268] width 27 height 20
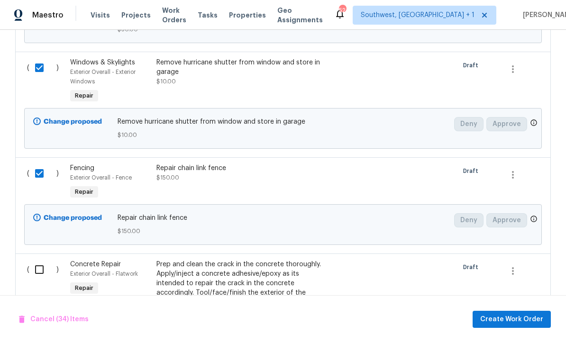
click at [36, 260] on input "checkbox" at bounding box center [42, 270] width 27 height 20
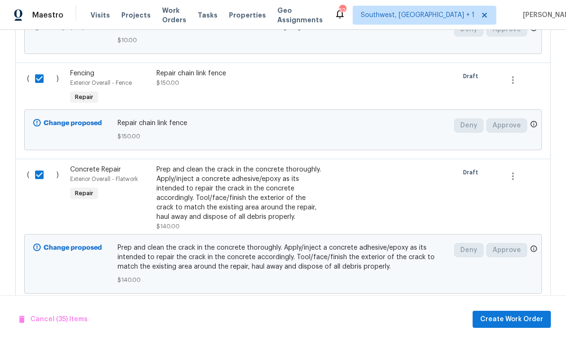
click at [34, 308] on input "checkbox" at bounding box center [42, 318] width 27 height 20
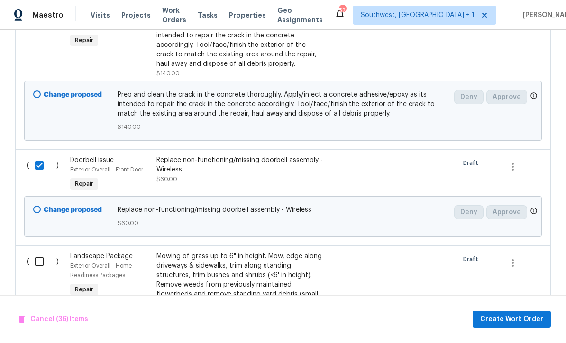
click at [40, 252] on input "checkbox" at bounding box center [42, 262] width 27 height 20
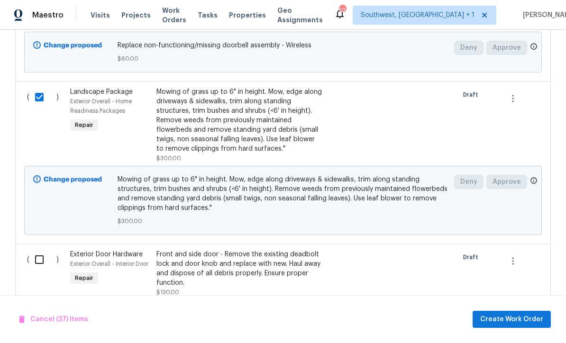
click at [39, 250] on input "checkbox" at bounding box center [42, 260] width 27 height 20
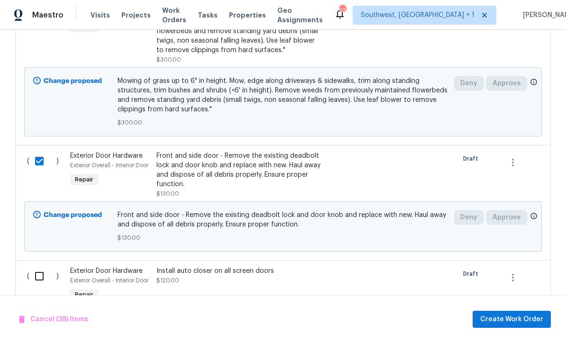
click at [37, 266] on input "checkbox" at bounding box center [42, 276] width 27 height 20
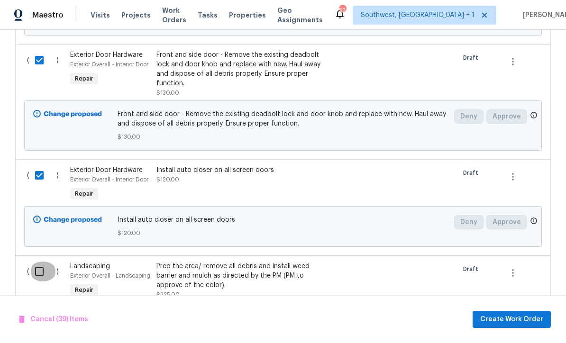
click at [38, 261] on input "checkbox" at bounding box center [42, 271] width 27 height 20
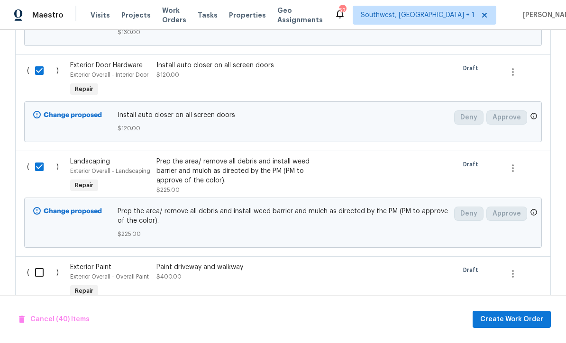
click at [36, 262] on input "checkbox" at bounding box center [42, 272] width 27 height 20
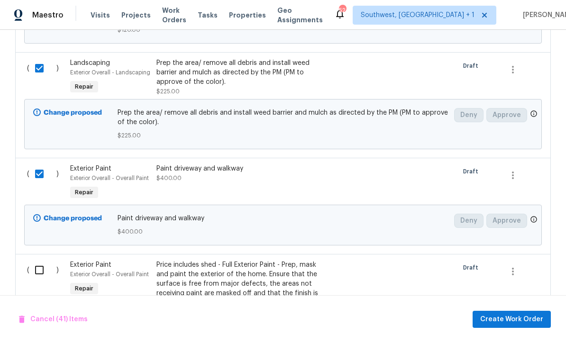
click at [36, 260] on input "checkbox" at bounding box center [42, 270] width 27 height 20
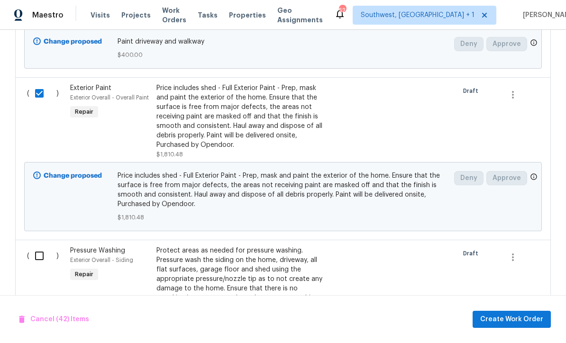
click at [38, 246] on input "checkbox" at bounding box center [42, 256] width 27 height 20
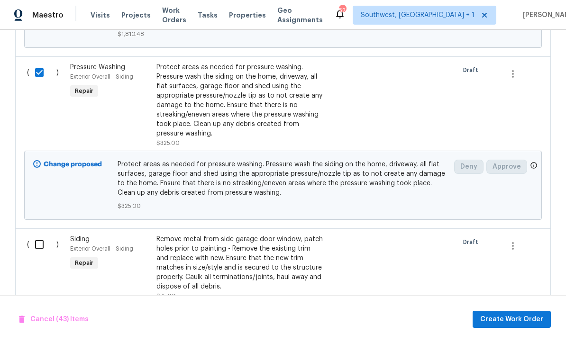
click at [38, 234] on input "checkbox" at bounding box center [42, 244] width 27 height 20
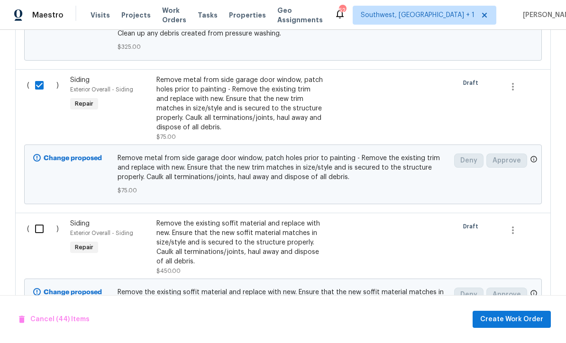
click at [36, 219] on input "checkbox" at bounding box center [42, 229] width 27 height 20
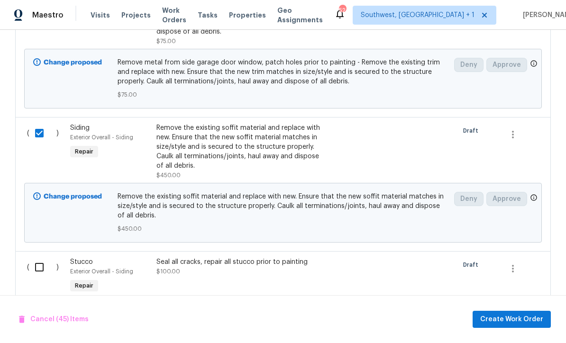
click at [36, 257] on input "checkbox" at bounding box center [42, 267] width 27 height 20
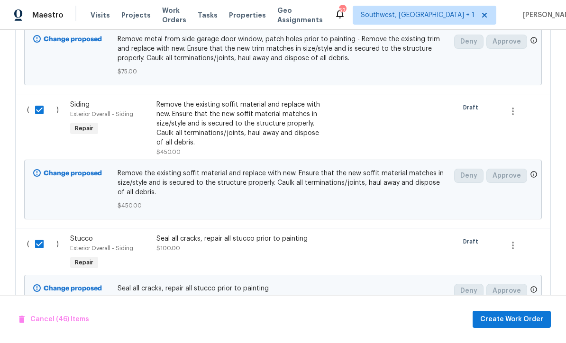
scroll to position [6410, 0]
click at [508, 324] on span "Create Work Order" at bounding box center [511, 320] width 63 height 12
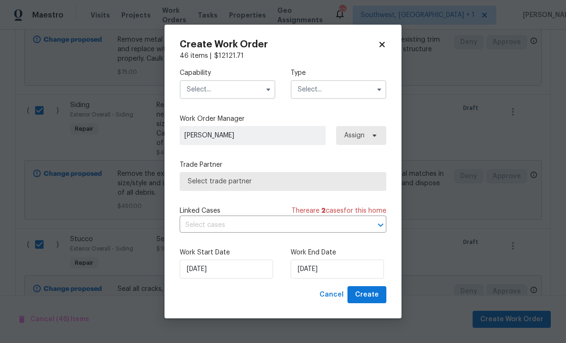
click at [237, 92] on input "text" at bounding box center [228, 89] width 96 height 19
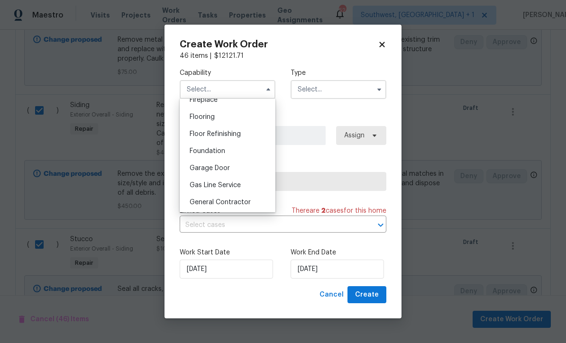
scroll to position [361, 0]
click at [250, 207] on div "General Contractor" at bounding box center [227, 201] width 91 height 17
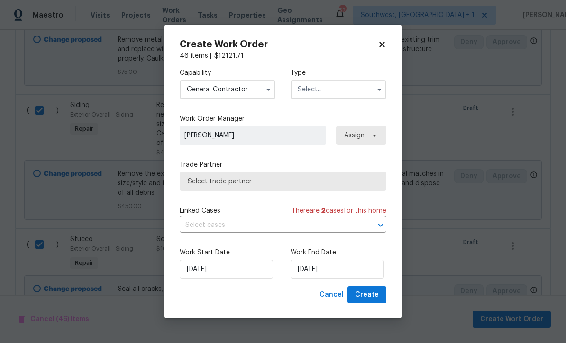
click at [343, 87] on input "text" at bounding box center [338, 89] width 96 height 19
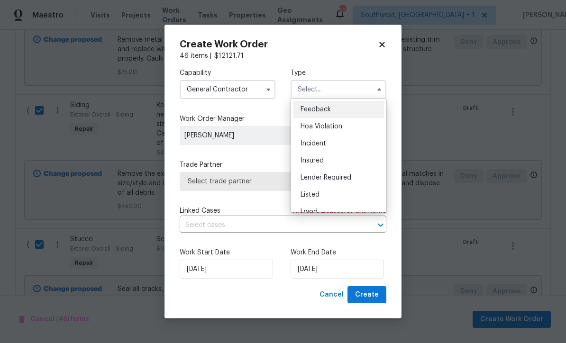
click at [378, 187] on div "Listed" at bounding box center [338, 194] width 91 height 17
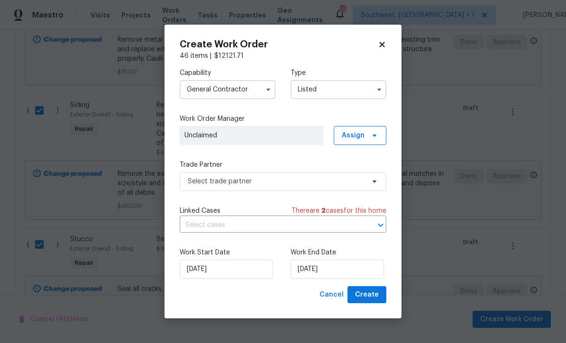
click at [373, 196] on div "Capability General Contractor Type Listed Work Order Manager Unclaimed Assign T…" at bounding box center [283, 173] width 207 height 225
click at [361, 88] on input "Listed" at bounding box center [338, 89] width 96 height 19
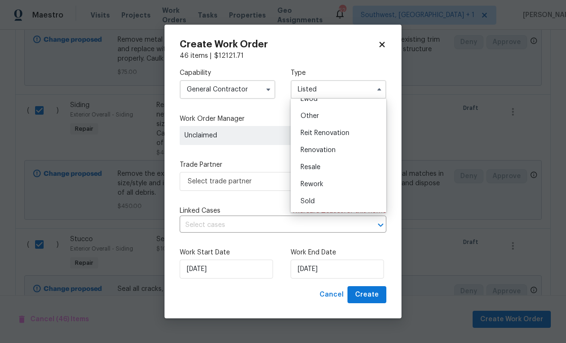
scroll to position [113, 0]
click at [335, 154] on div "Renovation" at bounding box center [338, 150] width 91 height 17
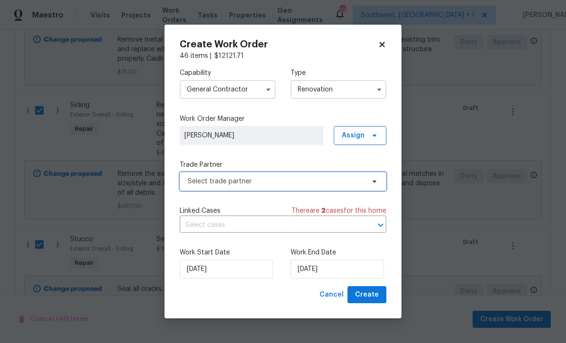
click at [299, 181] on span "Select trade partner" at bounding box center [276, 181] width 177 height 9
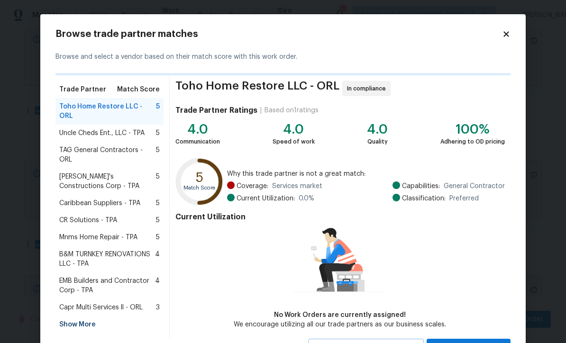
click at [93, 316] on div "Show More" at bounding box center [109, 324] width 108 height 17
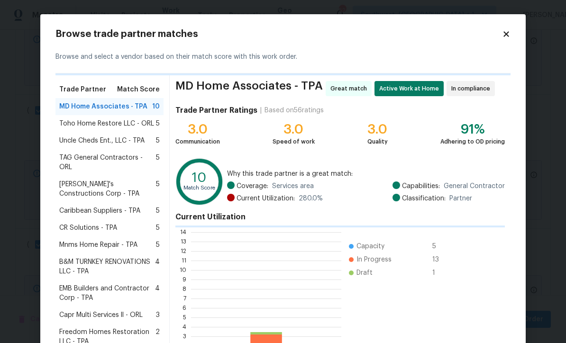
scroll to position [133, 150]
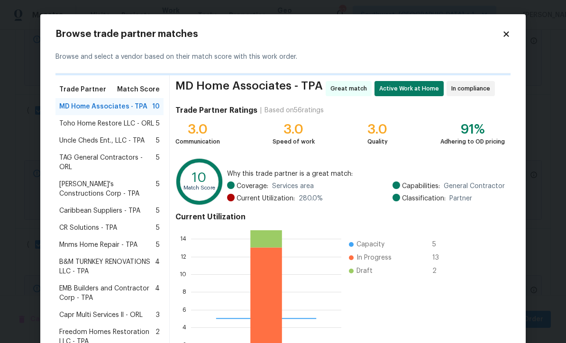
click at [123, 111] on div "MD Home Associates - TPA 10" at bounding box center [109, 106] width 108 height 17
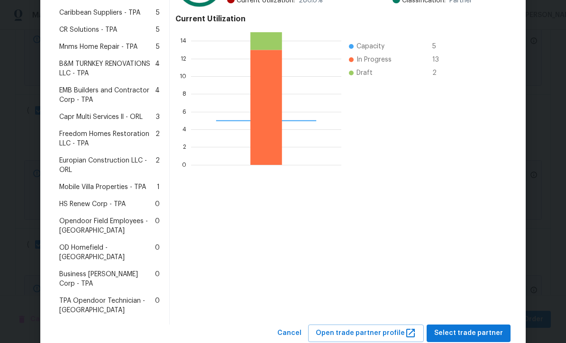
scroll to position [198, 0]
click at [473, 328] on span "Select trade partner" at bounding box center [468, 334] width 69 height 12
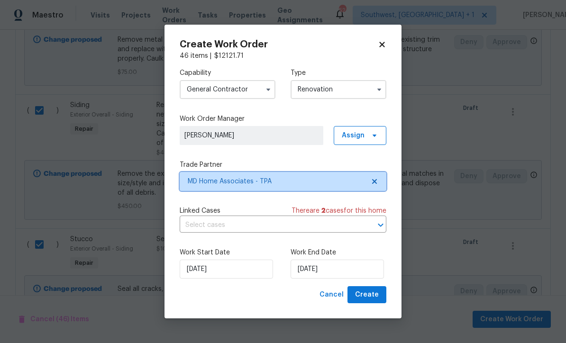
scroll to position [0, 0]
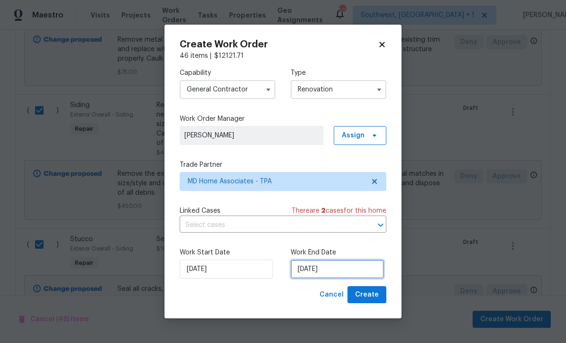
click at [343, 269] on input "10/6/2025" at bounding box center [336, 269] width 93 height 19
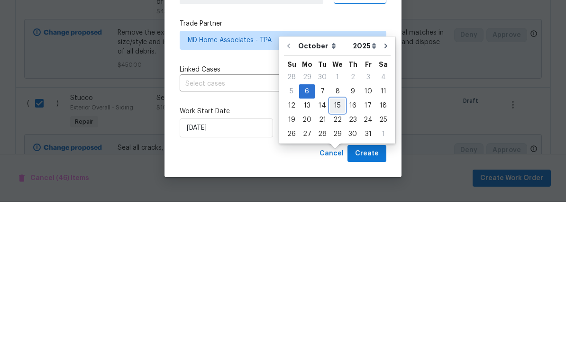
click at [334, 240] on div "15" at bounding box center [337, 246] width 15 height 13
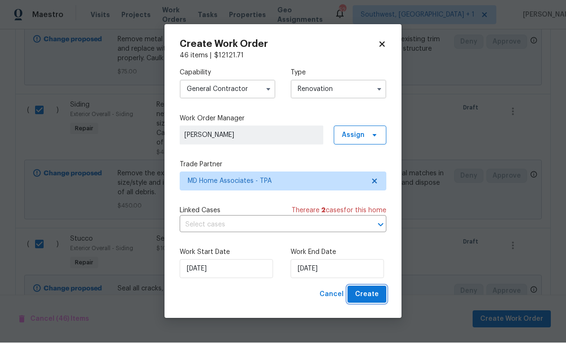
click at [371, 300] on span "Create" at bounding box center [367, 295] width 24 height 12
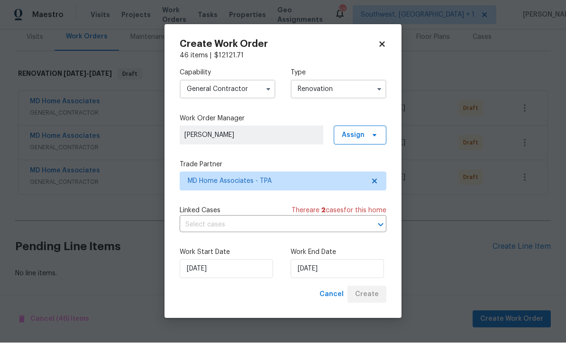
scroll to position [89, 0]
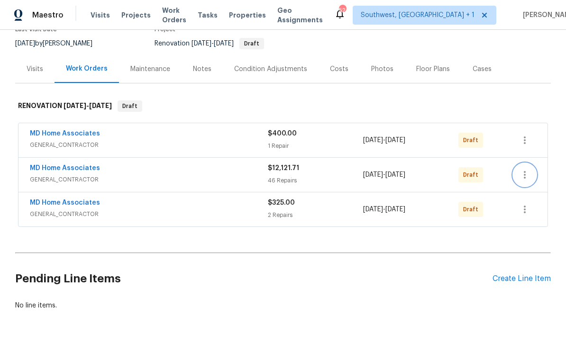
click at [531, 163] on button "button" at bounding box center [524, 174] width 23 height 23
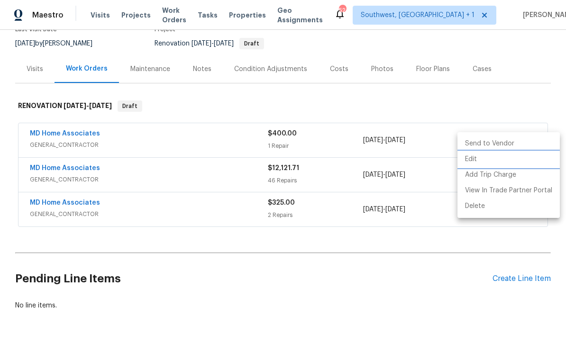
click at [478, 162] on li "Edit" at bounding box center [508, 160] width 102 height 16
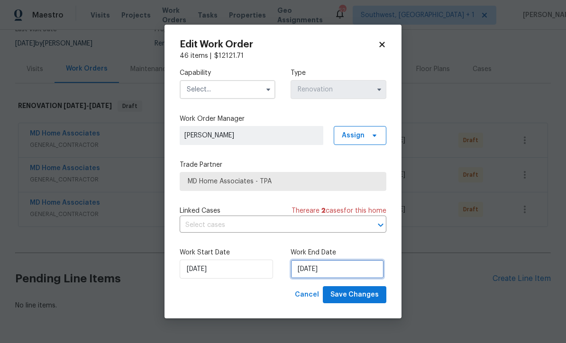
click at [347, 270] on input "10/15/2025" at bounding box center [336, 269] width 93 height 19
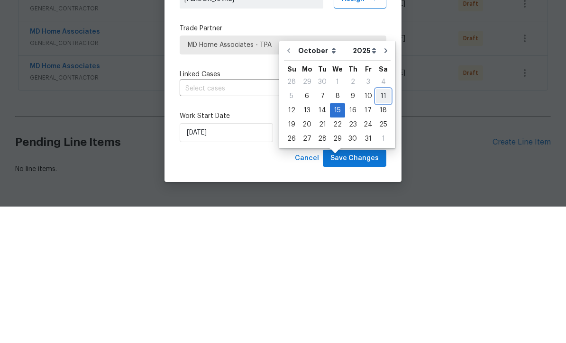
click at [383, 226] on div "11" at bounding box center [383, 232] width 15 height 13
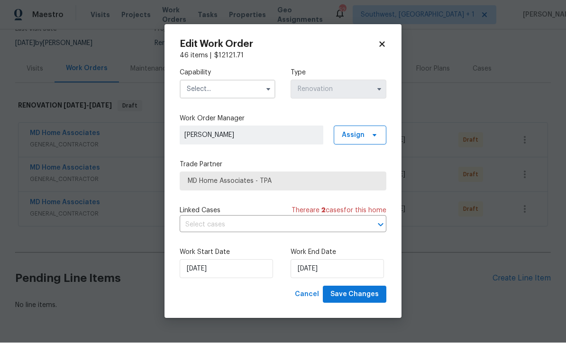
click at [239, 85] on input "text" at bounding box center [228, 89] width 96 height 19
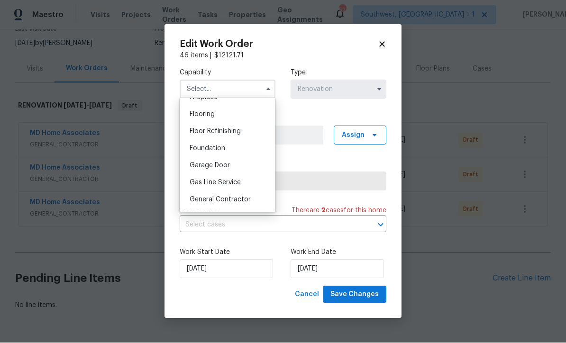
scroll to position [363, 0]
click at [244, 205] on div "General Contractor" at bounding box center [227, 199] width 91 height 17
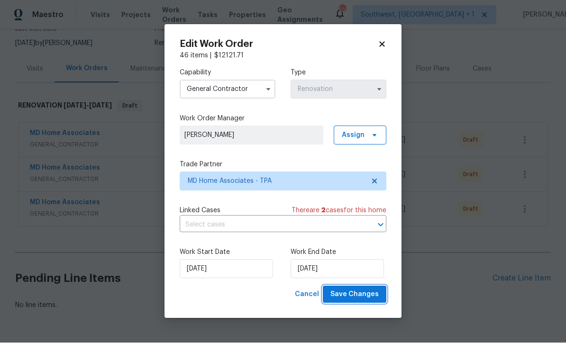
click at [367, 297] on span "Save Changes" at bounding box center [354, 295] width 48 height 12
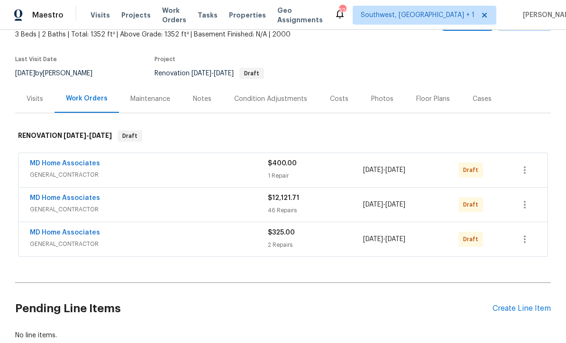
scroll to position [60, 0]
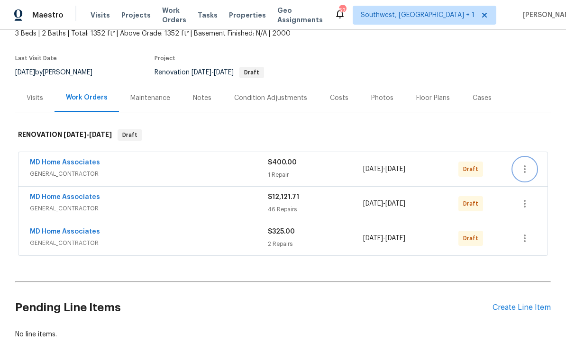
click at [527, 163] on icon "button" at bounding box center [524, 168] width 11 height 11
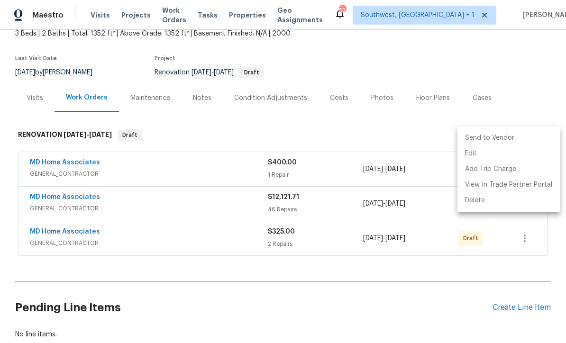
click at [409, 248] on div at bounding box center [283, 171] width 566 height 343
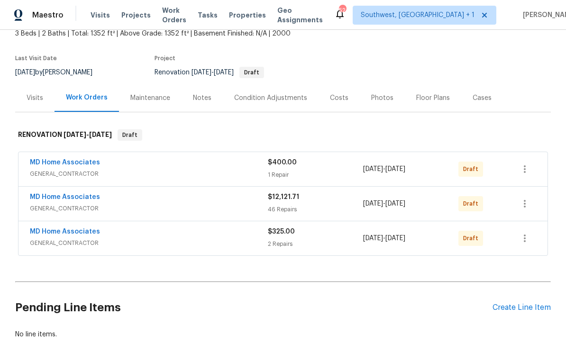
click at [378, 235] on span "10/6/2025" at bounding box center [373, 238] width 20 height 7
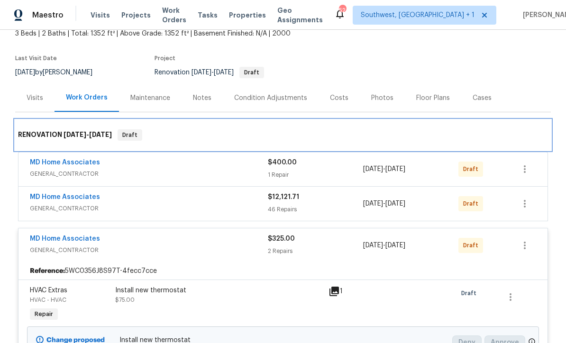
click at [435, 129] on div "RENOVATION 10/6/25 - 10/15/25 Draft" at bounding box center [283, 134] width 530 height 11
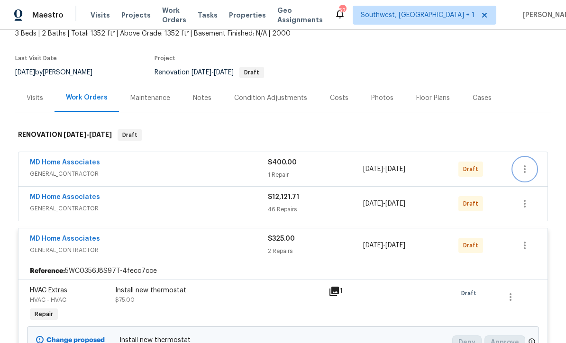
click at [526, 163] on icon "button" at bounding box center [524, 168] width 11 height 11
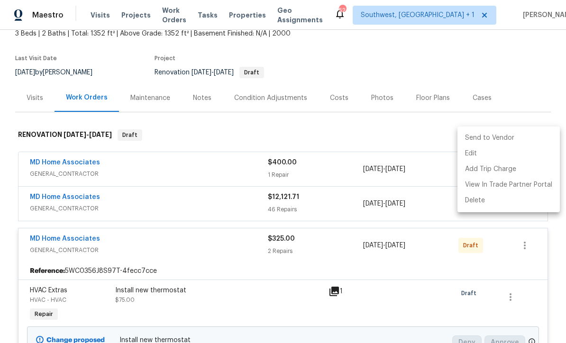
click at [507, 136] on li "Send to Vendor" at bounding box center [508, 138] width 102 height 16
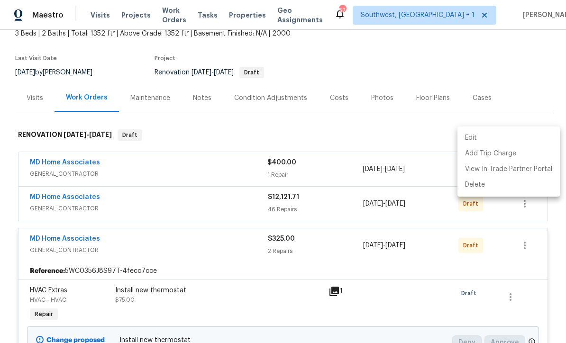
click at [485, 99] on div at bounding box center [283, 171] width 566 height 343
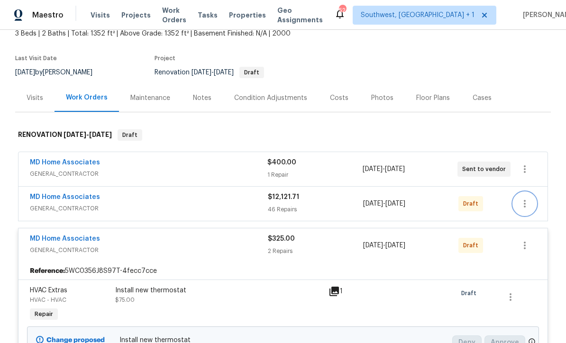
click at [525, 198] on icon "button" at bounding box center [524, 203] width 11 height 11
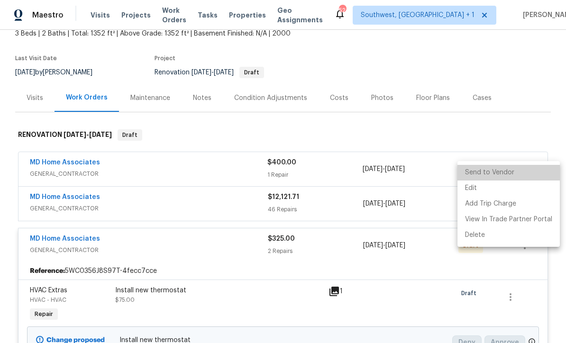
click at [509, 171] on li "Send to Vendor" at bounding box center [508, 173] width 102 height 16
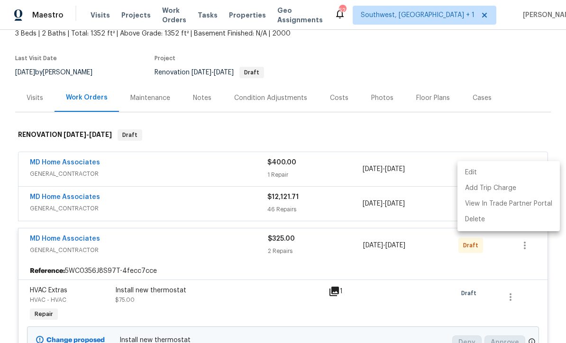
click at [498, 101] on div at bounding box center [283, 171] width 566 height 343
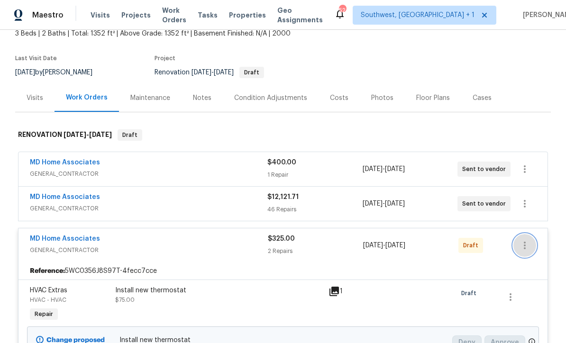
click at [528, 240] on icon "button" at bounding box center [524, 245] width 11 height 11
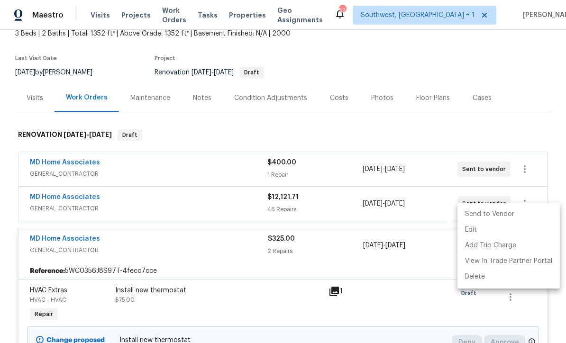
click at [502, 217] on li "Send to Vendor" at bounding box center [508, 215] width 102 height 16
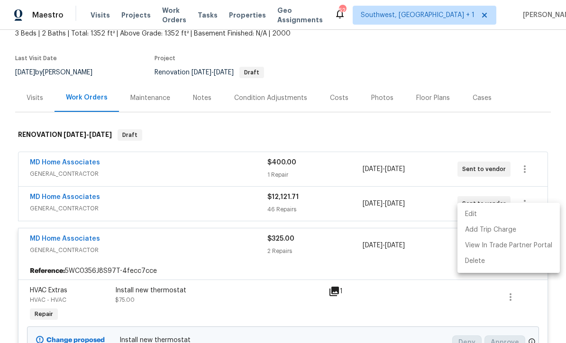
click at [486, 94] on div at bounding box center [283, 171] width 566 height 343
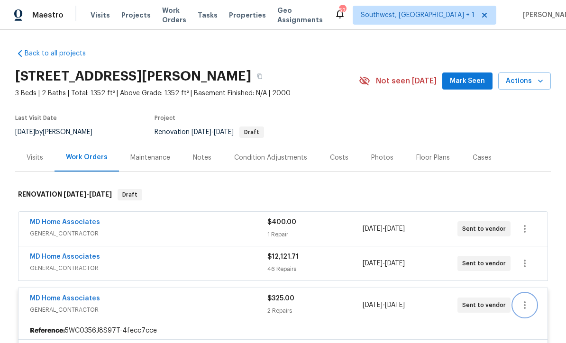
scroll to position [0, 0]
click at [77, 219] on link "MD Home Associates" at bounding box center [65, 222] width 70 height 7
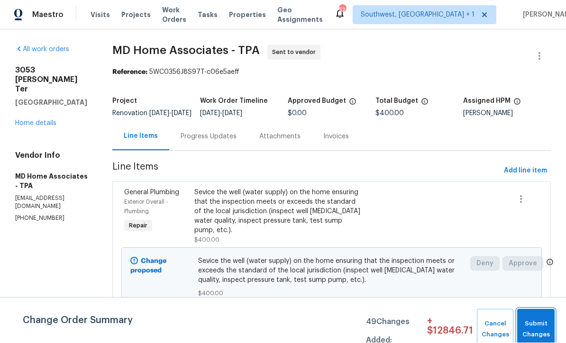
click at [540, 326] on span "Submit Changes" at bounding box center [536, 330] width 28 height 22
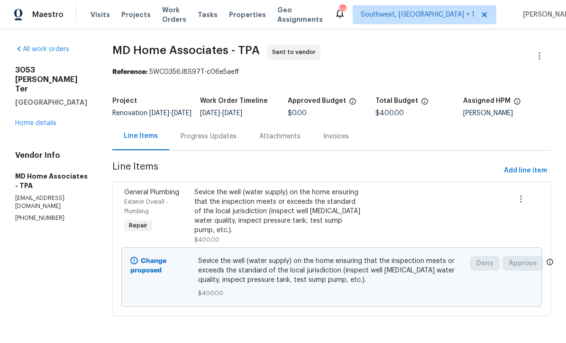
click at [231, 142] on div "Progress Updates" at bounding box center [208, 136] width 56 height 9
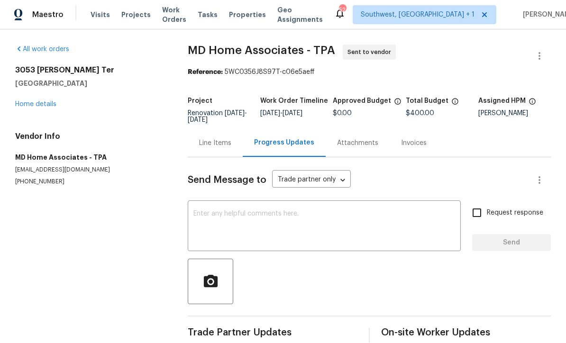
scroll to position [0, 0]
click at [306, 221] on textarea at bounding box center [323, 227] width 261 height 33
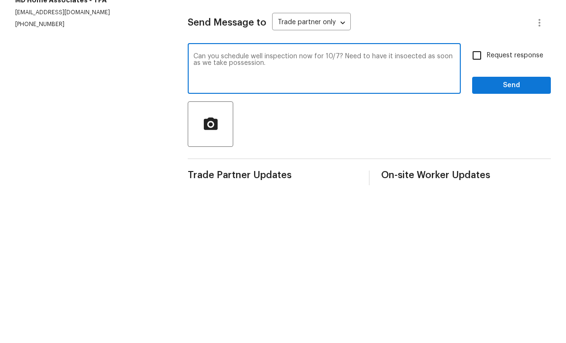
click at [342, 211] on textarea "Can you schedule well inspection now for 10/7? Need to have it insoected as soo…" at bounding box center [323, 227] width 261 height 33
click at [411, 211] on textarea "Can you schedule well inspection now for 10/7? Need to have it insoected as soo…" at bounding box center [323, 227] width 261 height 33
click at [482, 203] on input "Request response" at bounding box center [477, 213] width 20 height 20
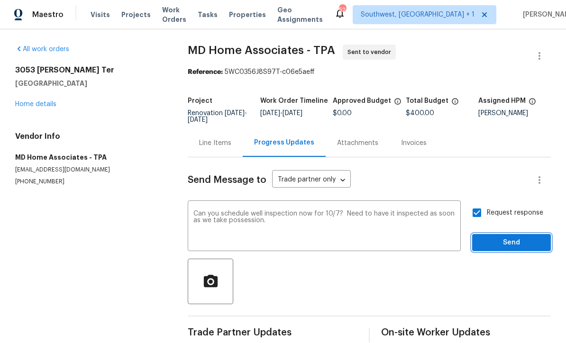
click at [517, 237] on span "Send" at bounding box center [510, 243] width 63 height 12
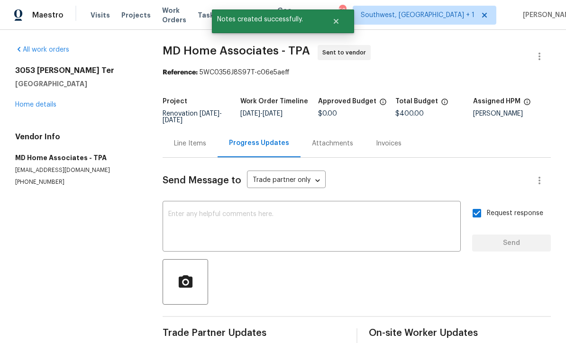
click at [240, 203] on div "x ​" at bounding box center [311, 227] width 298 height 48
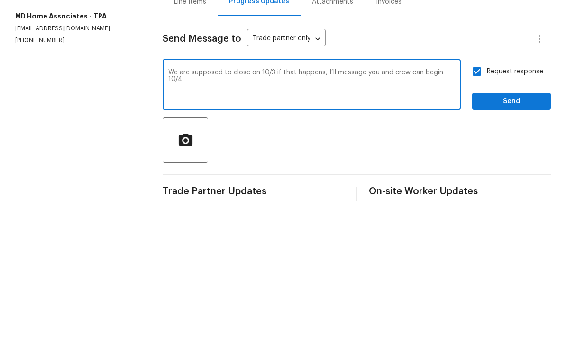
scroll to position [31, 0]
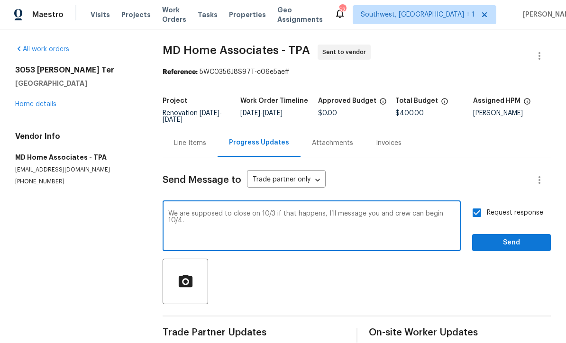
click at [459, 203] on div "We are supposed to close on 10/3 if that happens, I’ll message you and crew can…" at bounding box center [311, 227] width 298 height 48
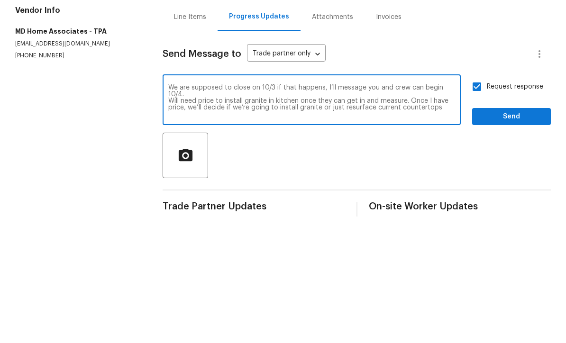
click at [346, 211] on textarea "We are supposed to close on 10/3 if that happens, I’ll message you and crew can…" at bounding box center [311, 227] width 287 height 33
click at [496, 237] on span "Send" at bounding box center [510, 243] width 63 height 12
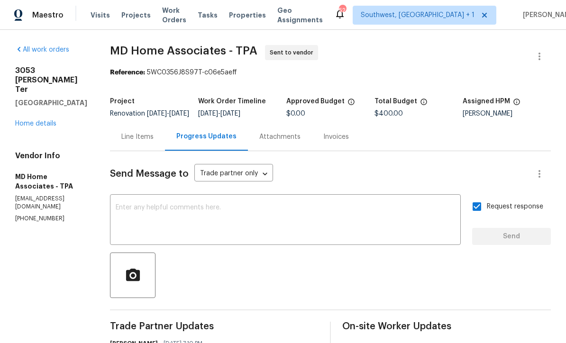
scroll to position [0, 0]
click at [46, 120] on link "Home details" at bounding box center [35, 123] width 41 height 7
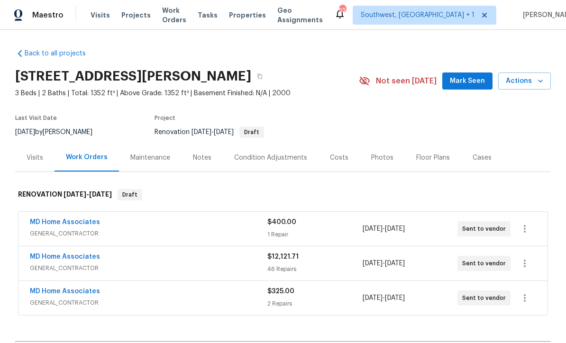
click at [213, 159] on div "Notes" at bounding box center [201, 158] width 41 height 28
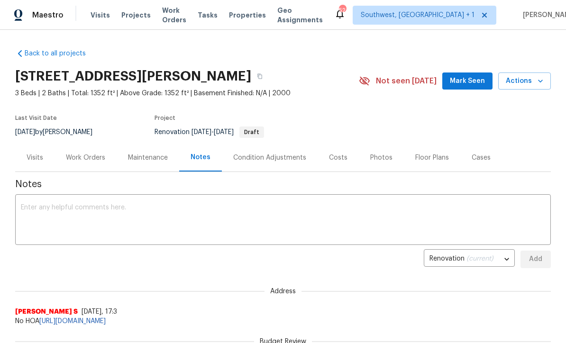
click at [239, 212] on textarea at bounding box center [283, 220] width 524 height 33
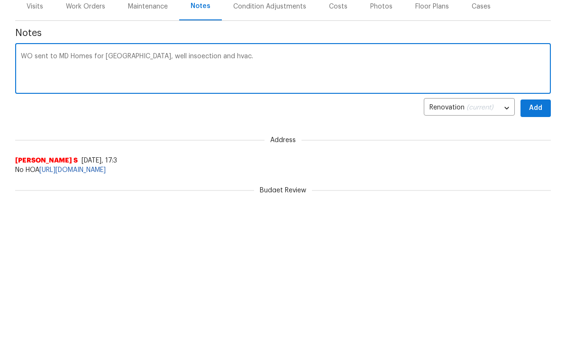
click at [160, 204] on textarea "WO sent to MD Homes for Reno, well insoection and hvac." at bounding box center [283, 220] width 524 height 33
click at [253, 204] on textarea "WO sent to MD Homes for Reno, well inspection and hvac." at bounding box center [283, 220] width 524 height 33
click at [22, 204] on textarea "WO sent to MD Homes for Reno, well inspection and hvac. Home had heavy egg odor…" at bounding box center [283, 220] width 524 height 33
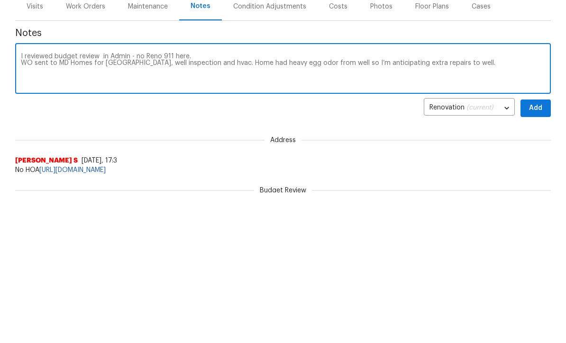
click at [103, 204] on textarea "I reviewed budget review in Admin - no Reno 911 here. WO sent to MD Homes for R…" at bounding box center [283, 220] width 524 height 33
click at [473, 204] on textarea "I reviewed budget review in Admin - no Reno 911 here. WO sent to MD Homes for R…" at bounding box center [283, 220] width 524 height 33
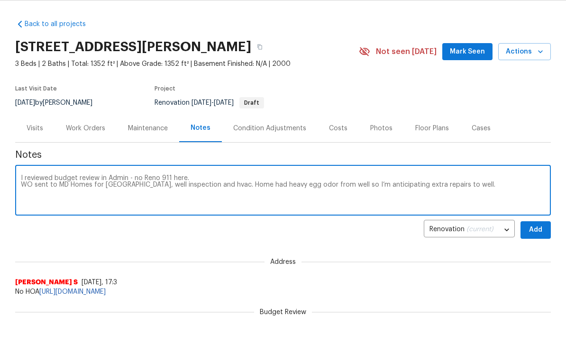
scroll to position [29, 0]
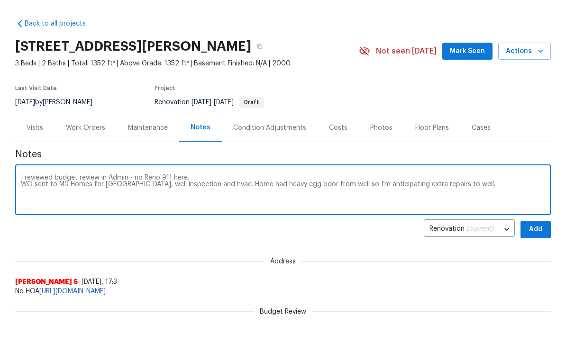
click at [543, 232] on button "Add" at bounding box center [535, 230] width 30 height 18
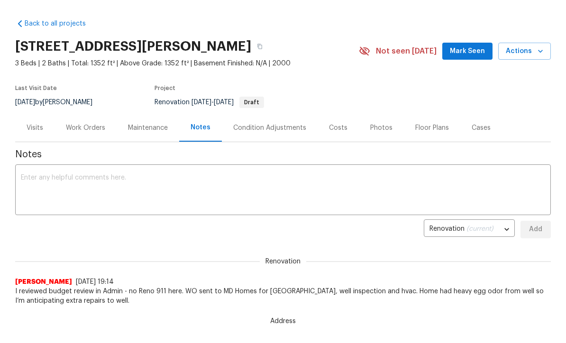
click at [287, 135] on div "Condition Adjustments" at bounding box center [270, 128] width 96 height 28
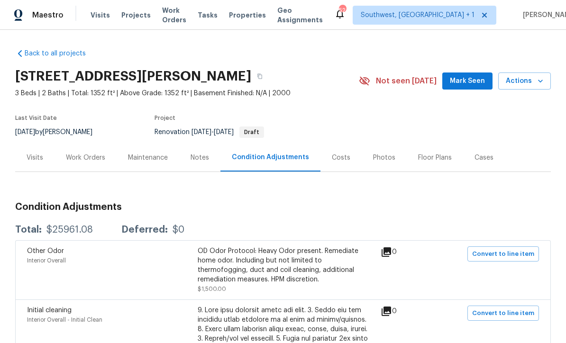
click at [343, 144] on div "Costs" at bounding box center [340, 158] width 41 height 28
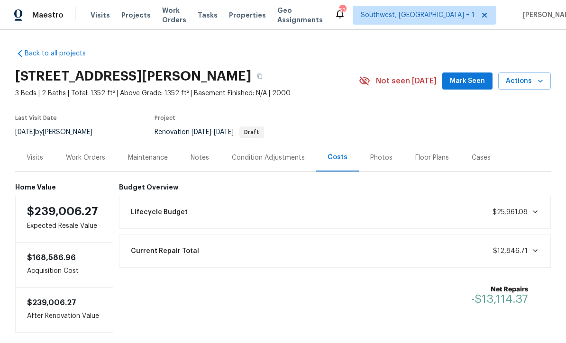
click at [87, 153] on div "Work Orders" at bounding box center [85, 157] width 39 height 9
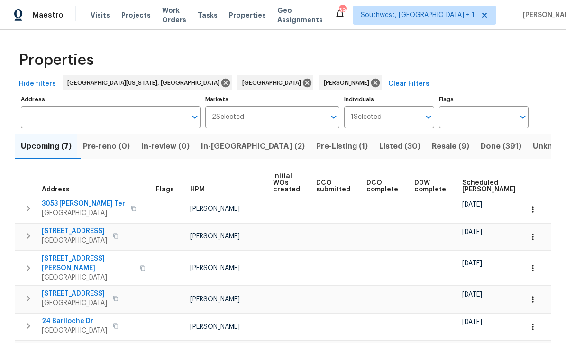
click at [234, 0] on div "Maestro Visits Projects Work Orders Tasks Properties Geo Assignments 39 Southwe…" at bounding box center [283, 15] width 566 height 30
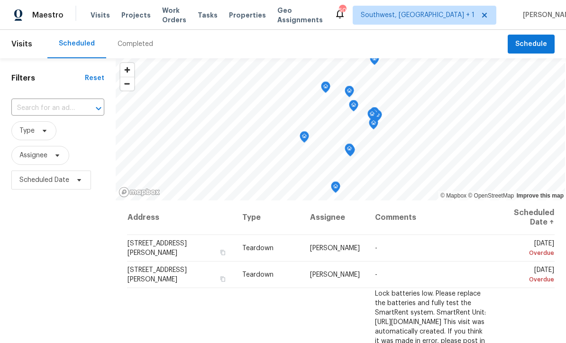
click at [129, 14] on span "Projects" at bounding box center [135, 14] width 29 height 9
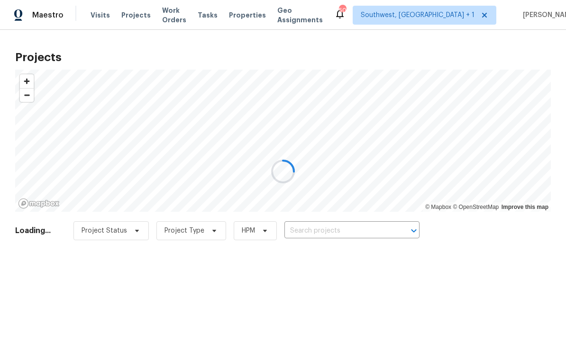
click at [342, 234] on div at bounding box center [283, 171] width 566 height 343
click at [344, 228] on div at bounding box center [283, 171] width 566 height 343
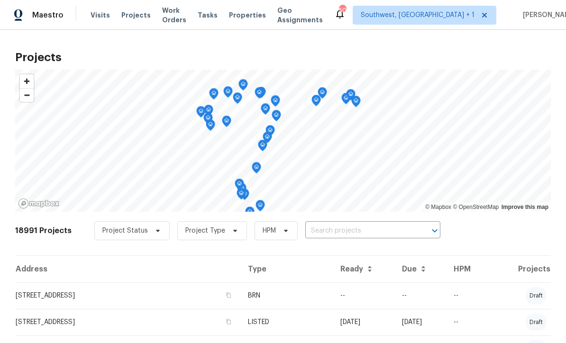
click at [353, 234] on input "text" at bounding box center [359, 231] width 108 height 15
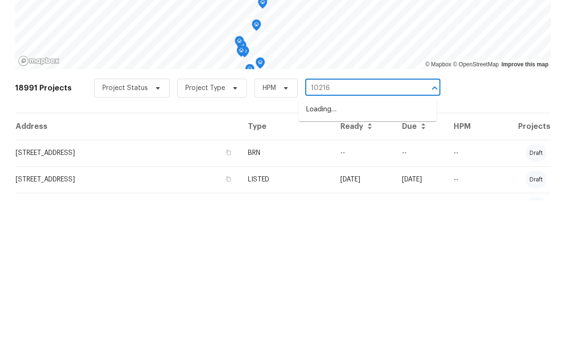
type input "10216"
click at [372, 260] on li "[STREET_ADDRESS]" at bounding box center [367, 268] width 138 height 16
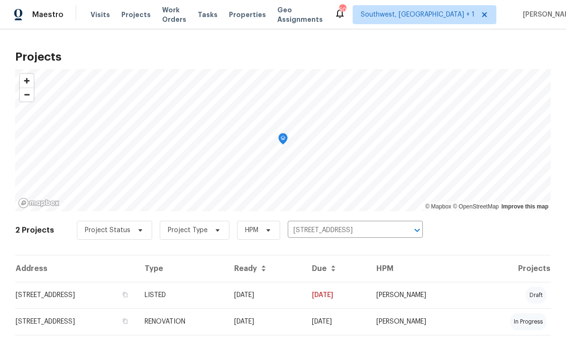
scroll to position [0, 0]
click at [304, 301] on td "[DATE]" at bounding box center [265, 295] width 78 height 27
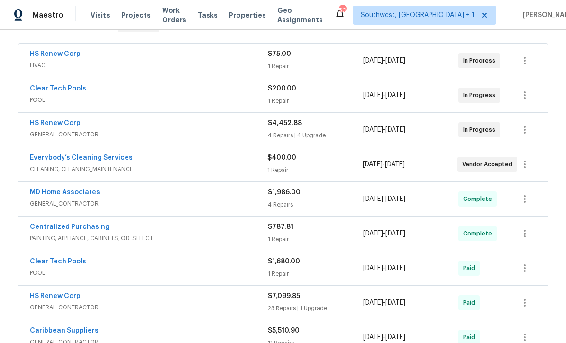
scroll to position [173, 0]
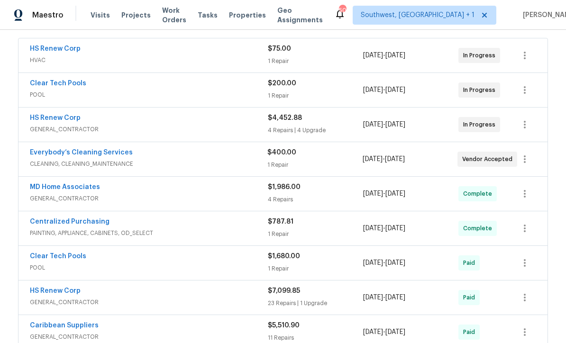
click at [48, 120] on link "HS Renew Corp" at bounding box center [55, 118] width 51 height 7
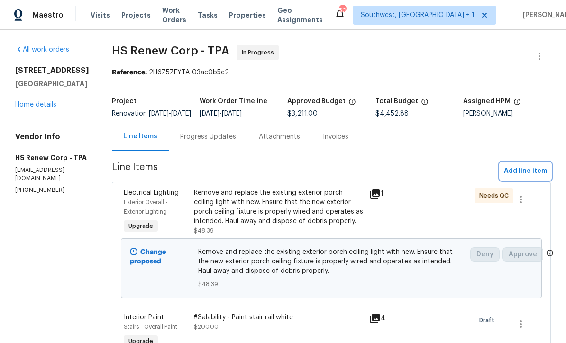
click at [533, 177] on span "Add line item" at bounding box center [525, 171] width 43 height 12
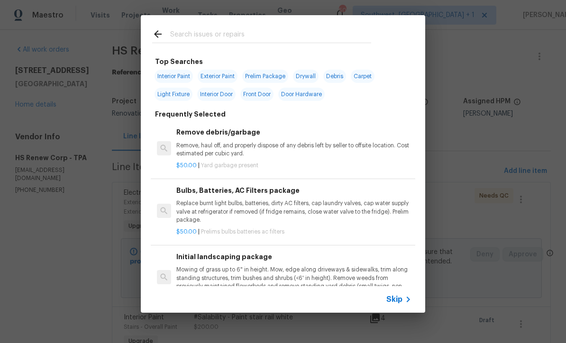
click at [396, 304] on span "Skip" at bounding box center [394, 299] width 16 height 9
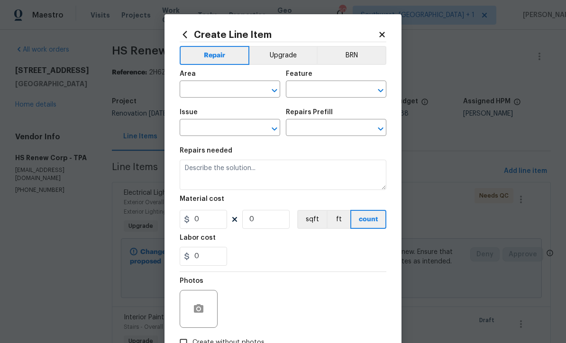
click at [228, 89] on input "text" at bounding box center [217, 90] width 74 height 15
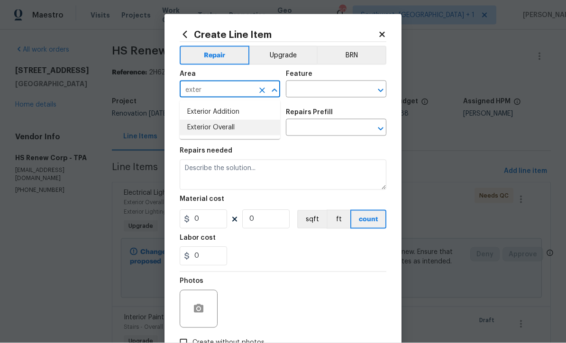
click at [236, 132] on li "Exterior Overall" at bounding box center [230, 128] width 100 height 16
type input "Exterior Overall"
click at [333, 85] on input "text" at bounding box center [323, 90] width 74 height 15
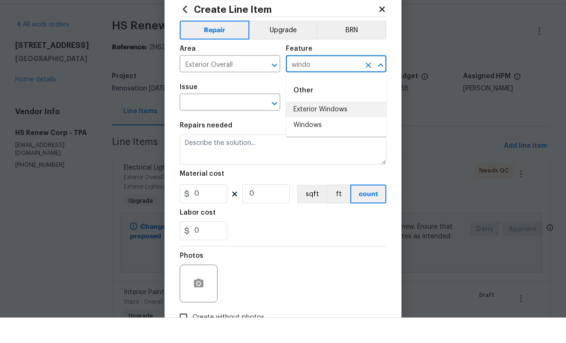
click at [340, 127] on li "Exterior Windows" at bounding box center [336, 135] width 100 height 16
type input "Exterior Windows"
click at [243, 121] on input "text" at bounding box center [217, 128] width 74 height 15
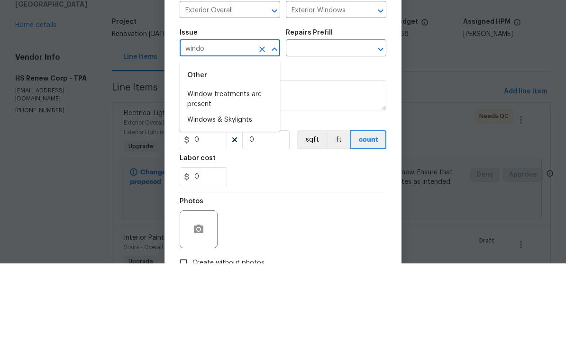
click at [256, 192] on li "Windows & Skylights" at bounding box center [230, 200] width 100 height 16
type input "Windows & Skylights"
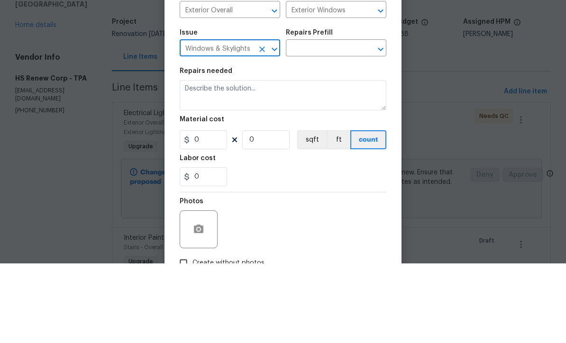
click at [333, 121] on input "text" at bounding box center [323, 128] width 74 height 15
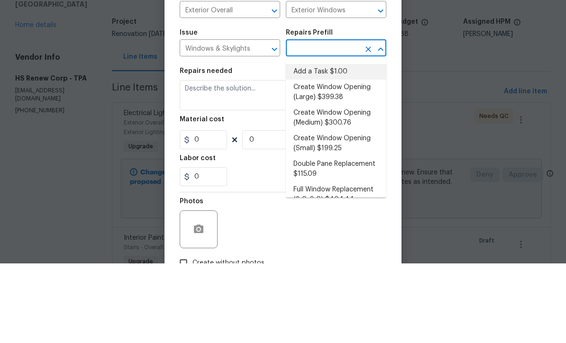
click at [334, 144] on li "Add a Task $1.00" at bounding box center [336, 152] width 100 height 16
type input "Add a Task $1.00"
type textarea "HPM to detail"
type input "1"
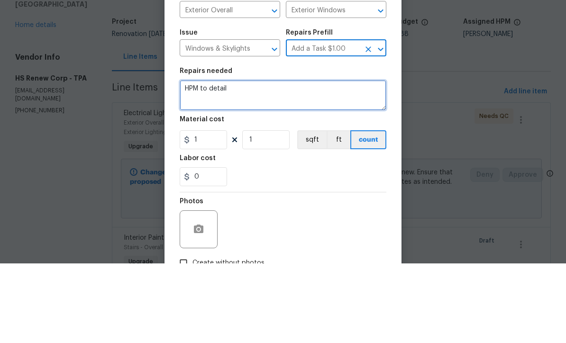
click at [281, 160] on textarea "HPM to detail" at bounding box center [283, 175] width 207 height 30
type textarea "H"
type textarea "D"
type textarea "R"
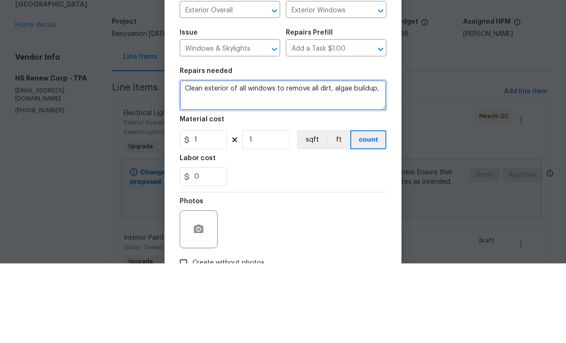
click at [337, 160] on textarea "Clean exterior of all windows to remove all dirt, algae buildup," at bounding box center [283, 175] width 207 height 30
click at [243, 160] on textarea "Clean exterior of all windows to remove all dirt, mildew, algae buildup," at bounding box center [283, 175] width 207 height 30
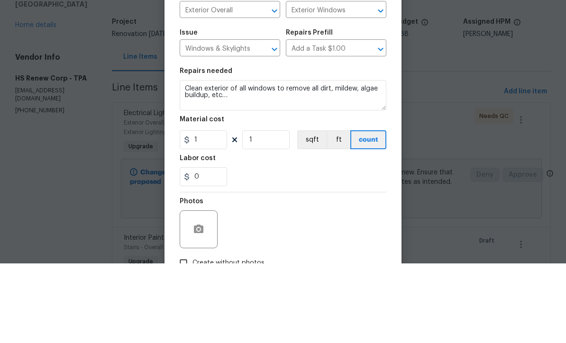
scroll to position [31, 0]
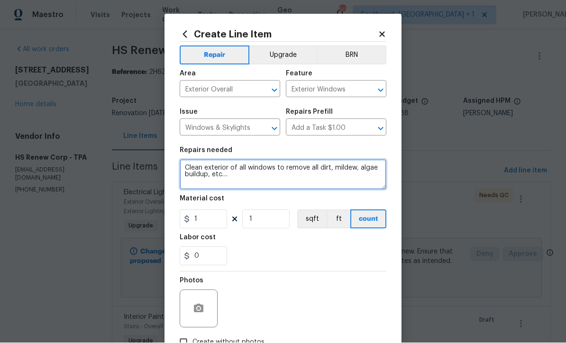
type textarea "Clean exterior of all windows to remove all dirt, mildew, algae buildup, etc…"
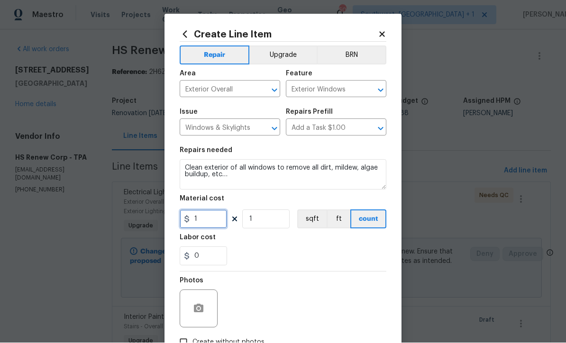
click at [220, 223] on input "1" at bounding box center [203, 219] width 47 height 19
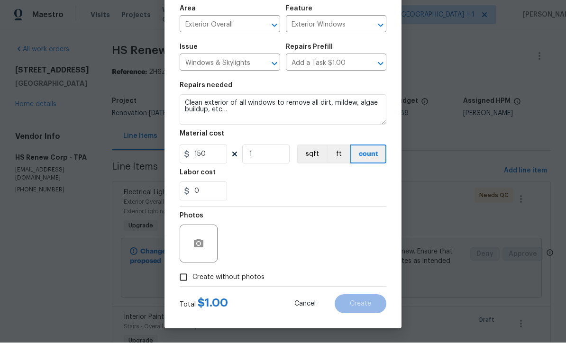
scroll to position [67, 0]
type input "150"
click at [191, 283] on input "Create without photos" at bounding box center [183, 278] width 18 height 18
checkbox input "true"
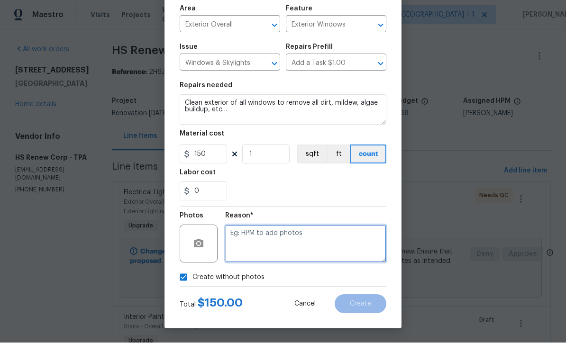
click at [262, 261] on textarea at bounding box center [305, 244] width 161 height 38
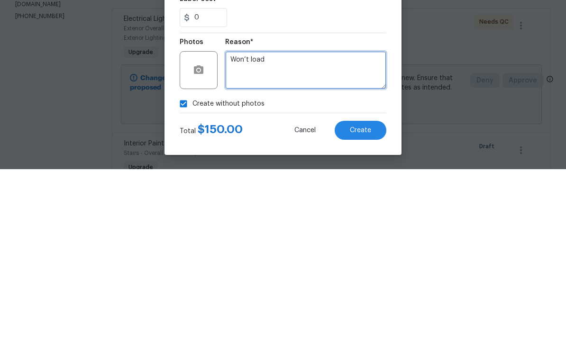
type textarea "Won’t load"
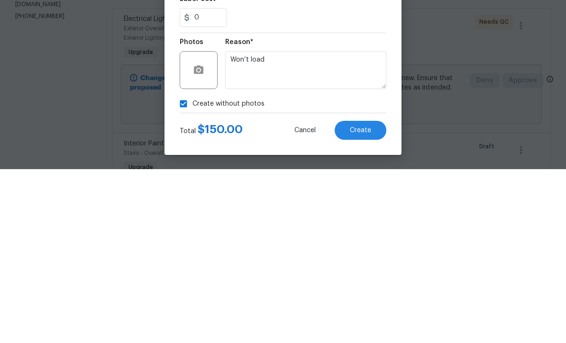
click at [368, 295] on button "Create" at bounding box center [360, 304] width 52 height 19
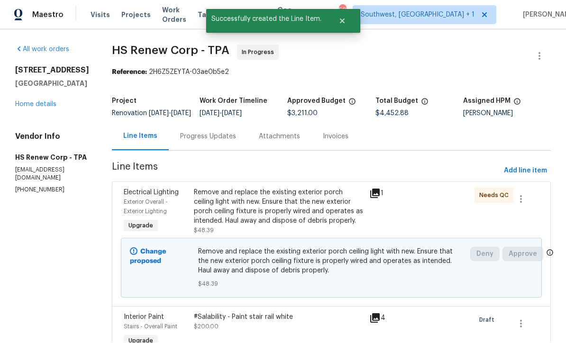
scroll to position [0, 0]
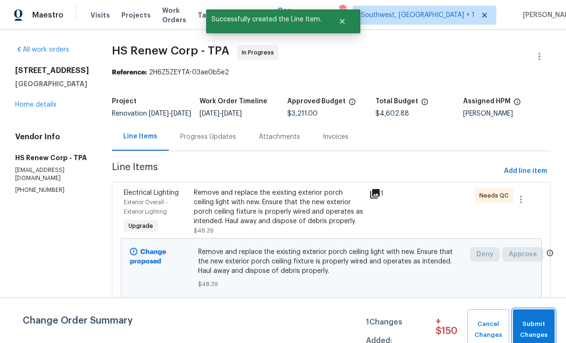
click at [534, 324] on span "Submit Changes" at bounding box center [533, 330] width 33 height 22
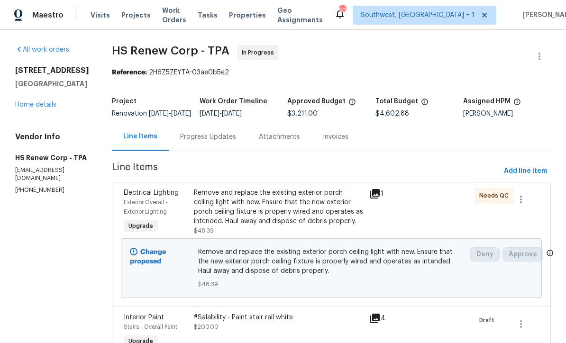
scroll to position [0, 0]
click at [27, 108] on link "Home details" at bounding box center [35, 104] width 41 height 7
